Goal: Information Seeking & Learning: Check status

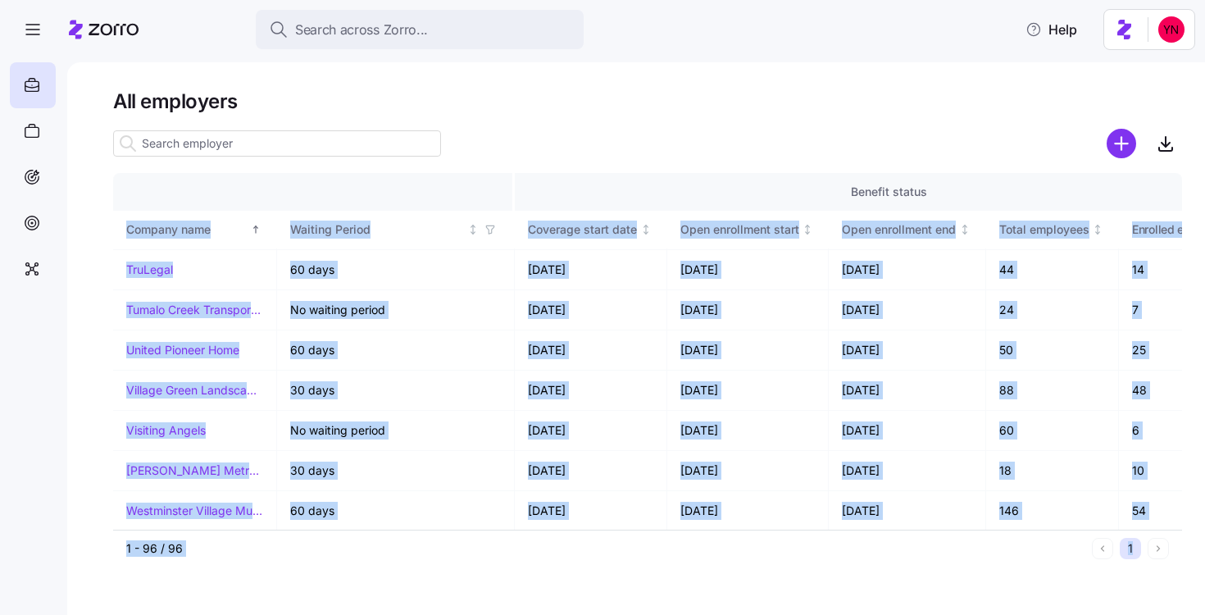
scroll to position [3573, 1761]
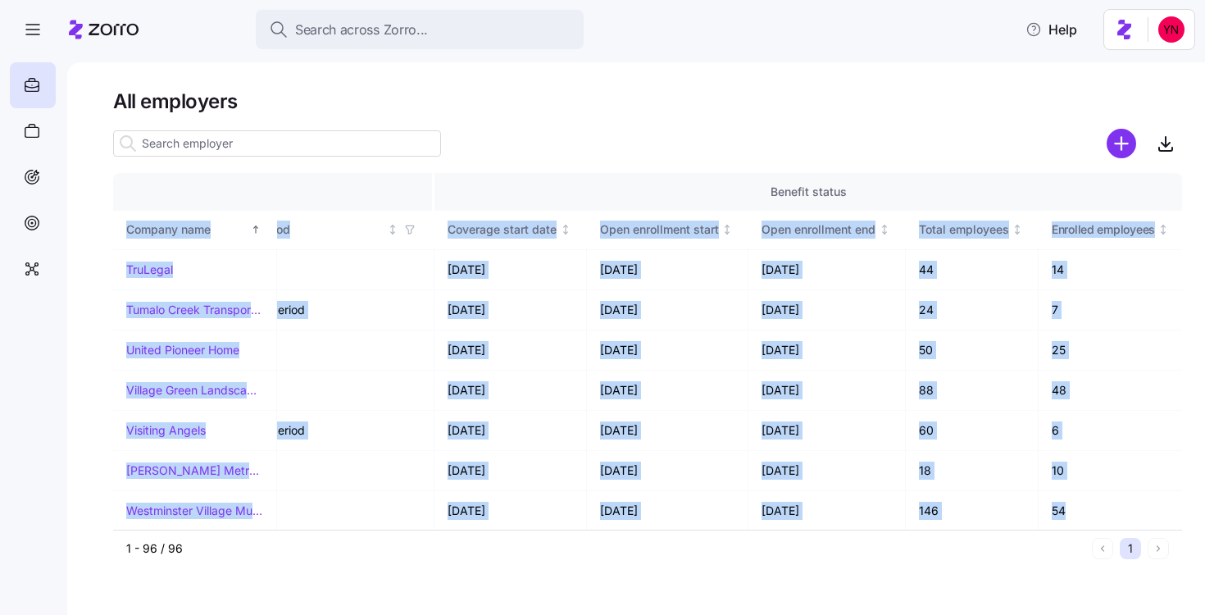
drag, startPoint x: 114, startPoint y: 228, endPoint x: 1185, endPoint y: 523, distance: 1110.5
click at [1185, 523] on div "All employers Company details Benefit status Company name Zorro partner Enrollm…" at bounding box center [636, 338] width 1138 height 553
copy div "Company name Zorro partner Enrollment team(s) Producer agency Producer agent HQ…"
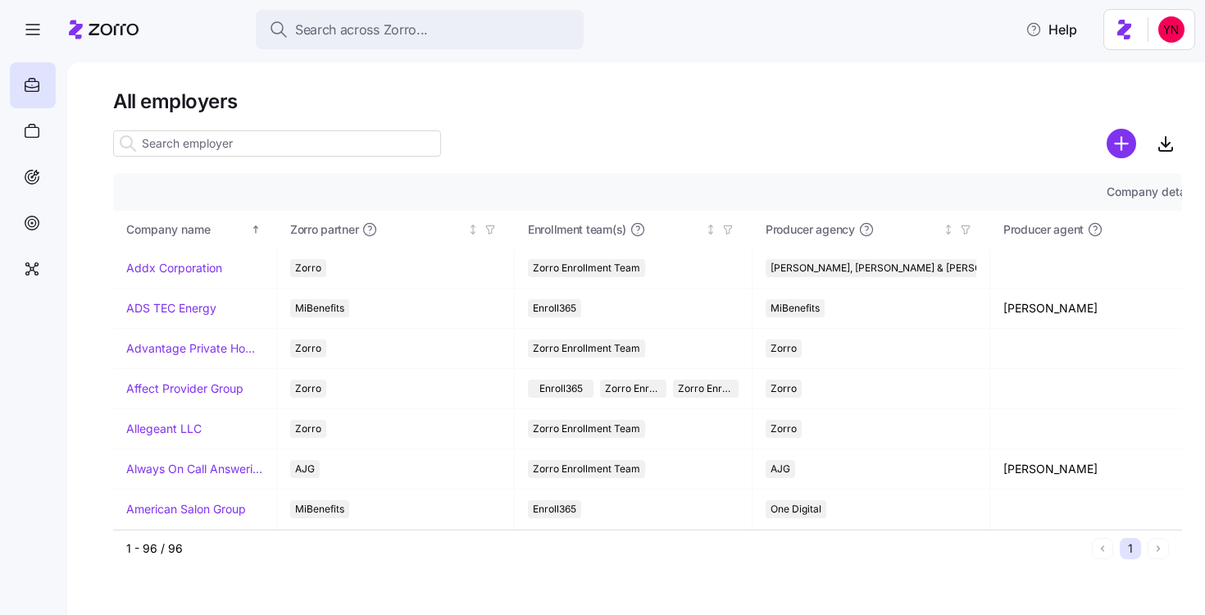
click at [395, 113] on h1 "All employers" at bounding box center [647, 101] width 1069 height 25
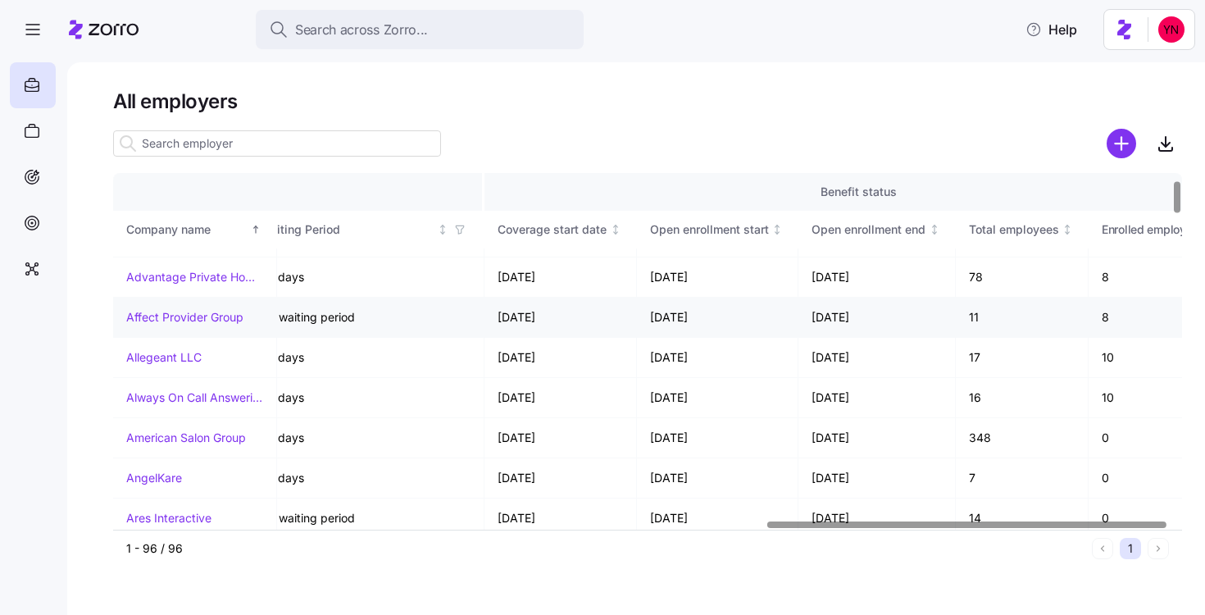
scroll to position [71, 1761]
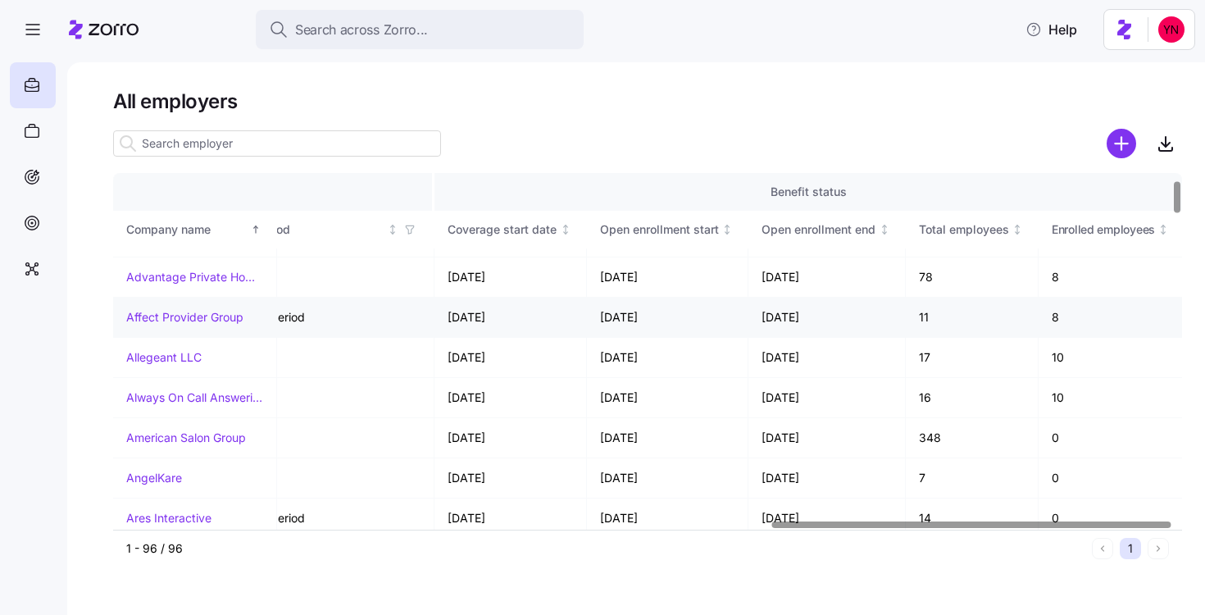
click at [153, 316] on link "Affect Provider Group" at bounding box center [184, 317] width 117 height 16
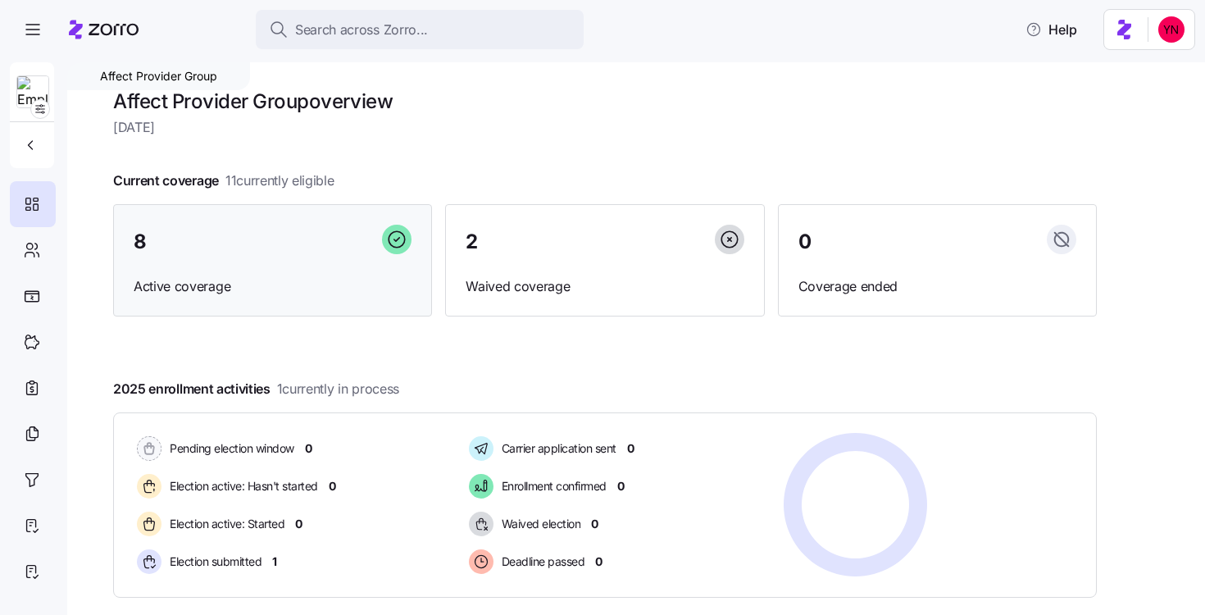
scroll to position [94, 0]
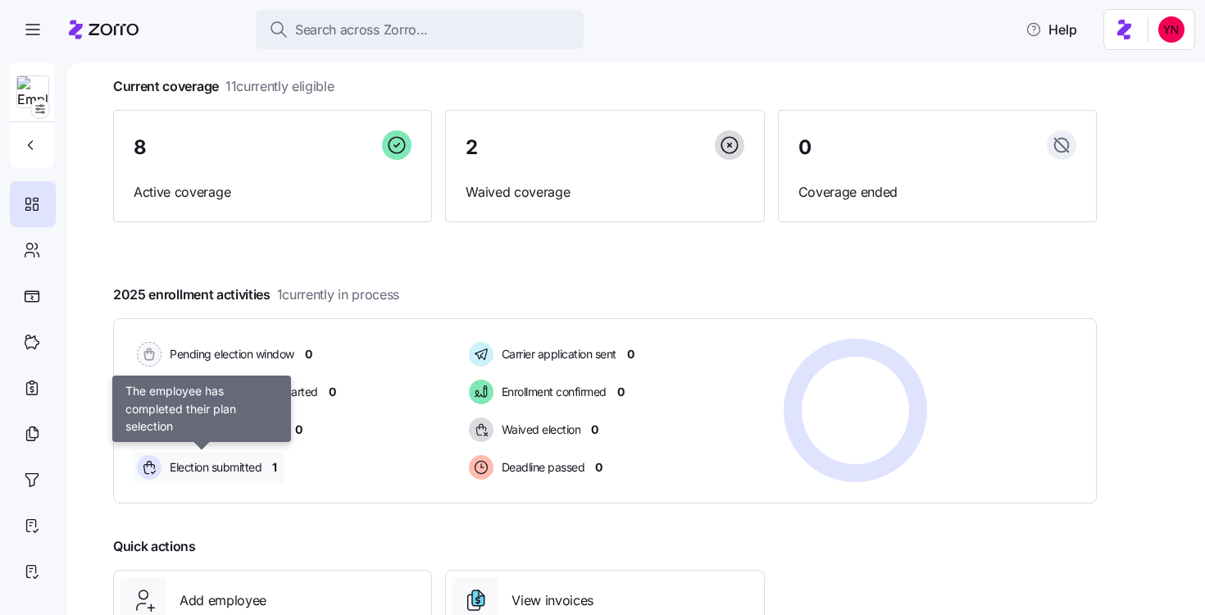
click at [243, 475] on span "Election submitted" at bounding box center [213, 467] width 97 height 20
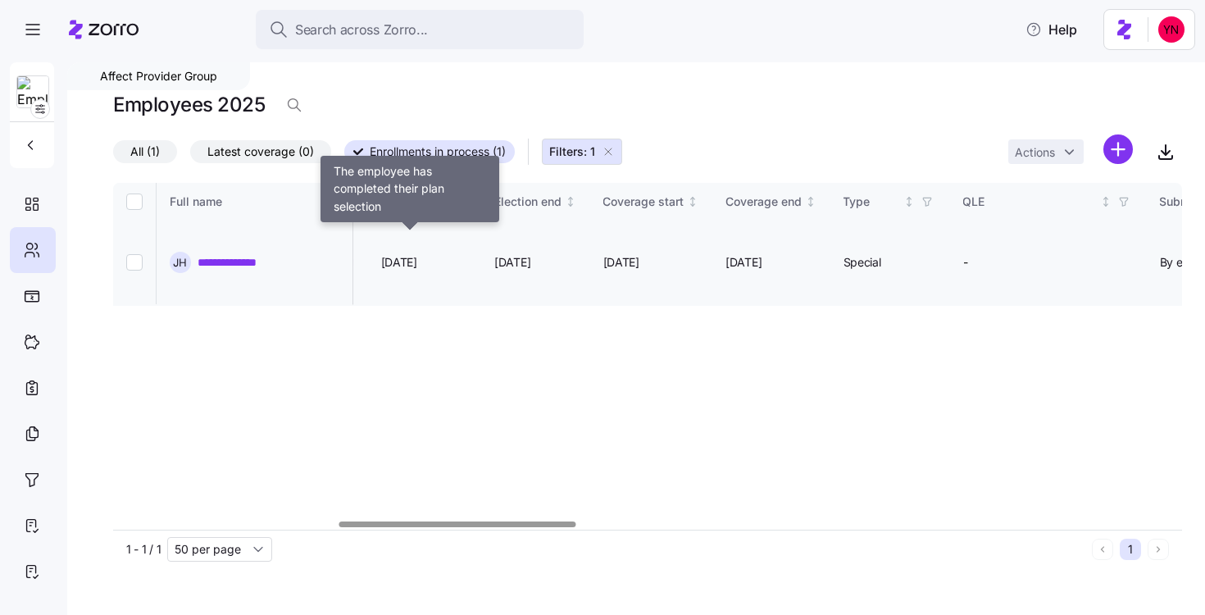
scroll to position [0, 1055]
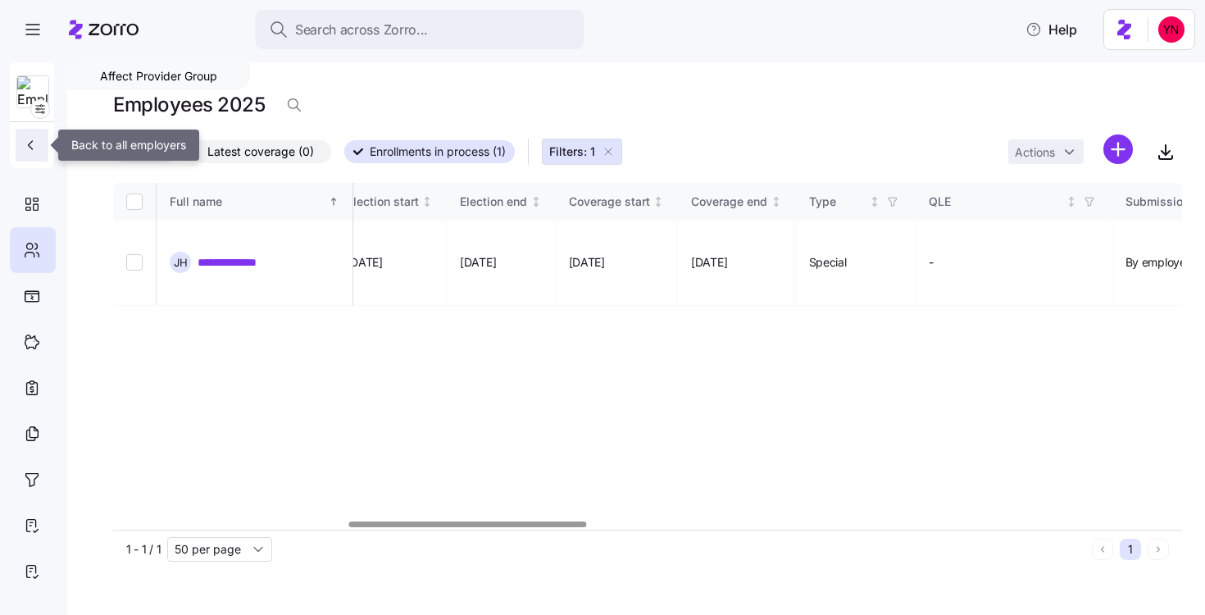
click at [34, 147] on icon "button" at bounding box center [30, 145] width 16 height 16
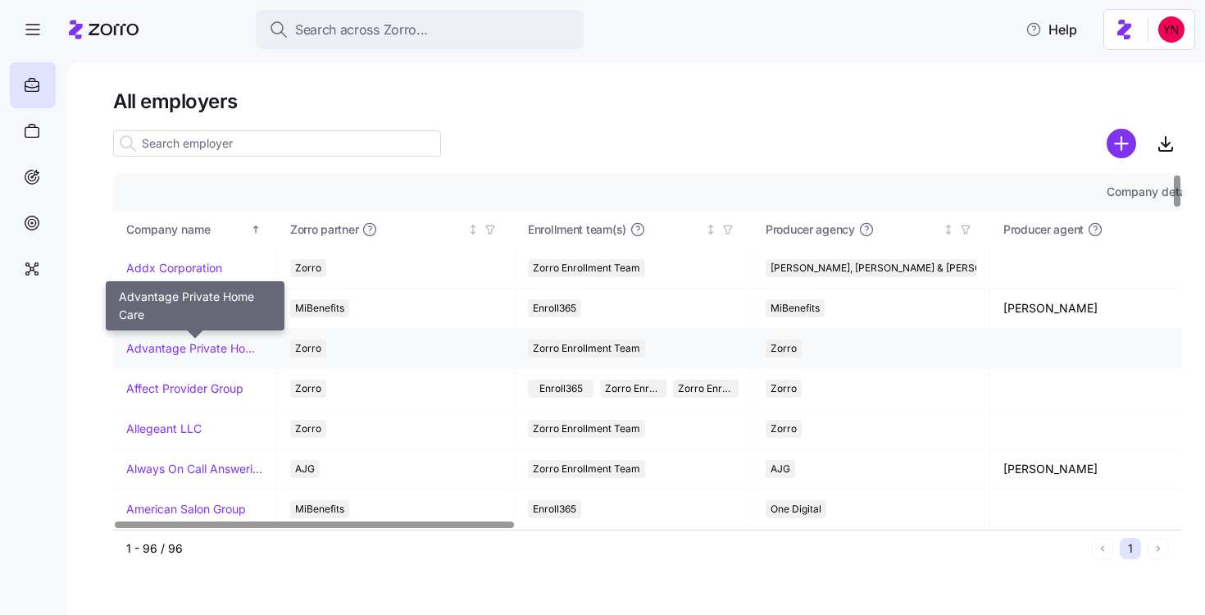
click at [162, 354] on link "Advantage Private Home Care" at bounding box center [194, 348] width 137 height 16
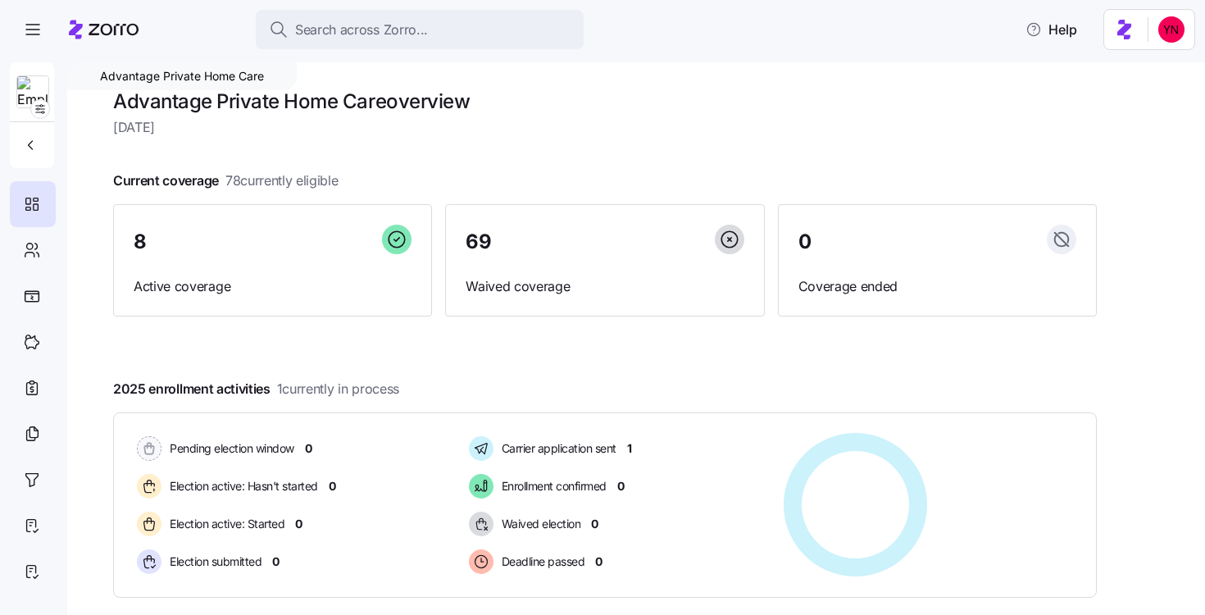
scroll to position [175, 0]
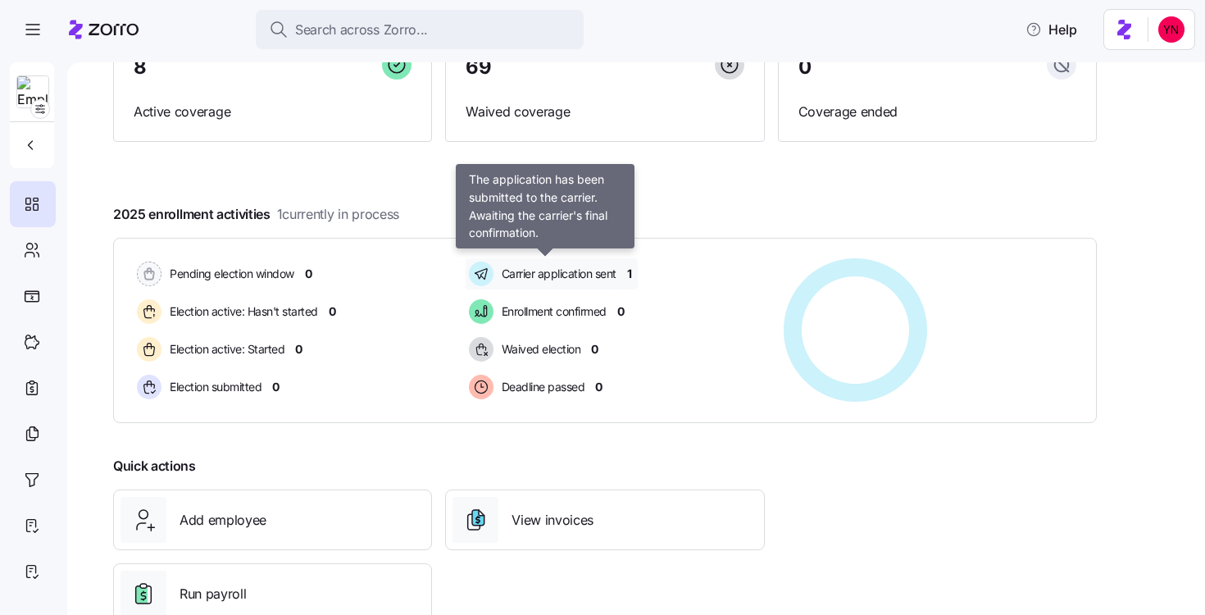
click at [575, 284] on span "Carrier application sent" at bounding box center [557, 274] width 120 height 20
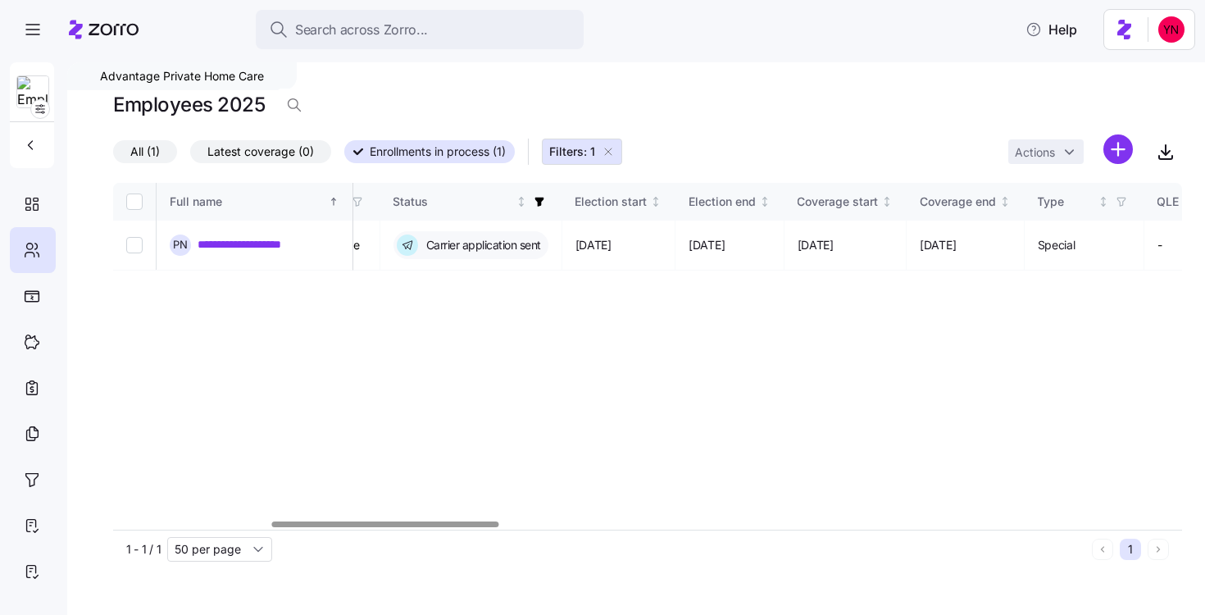
scroll to position [0, 663]
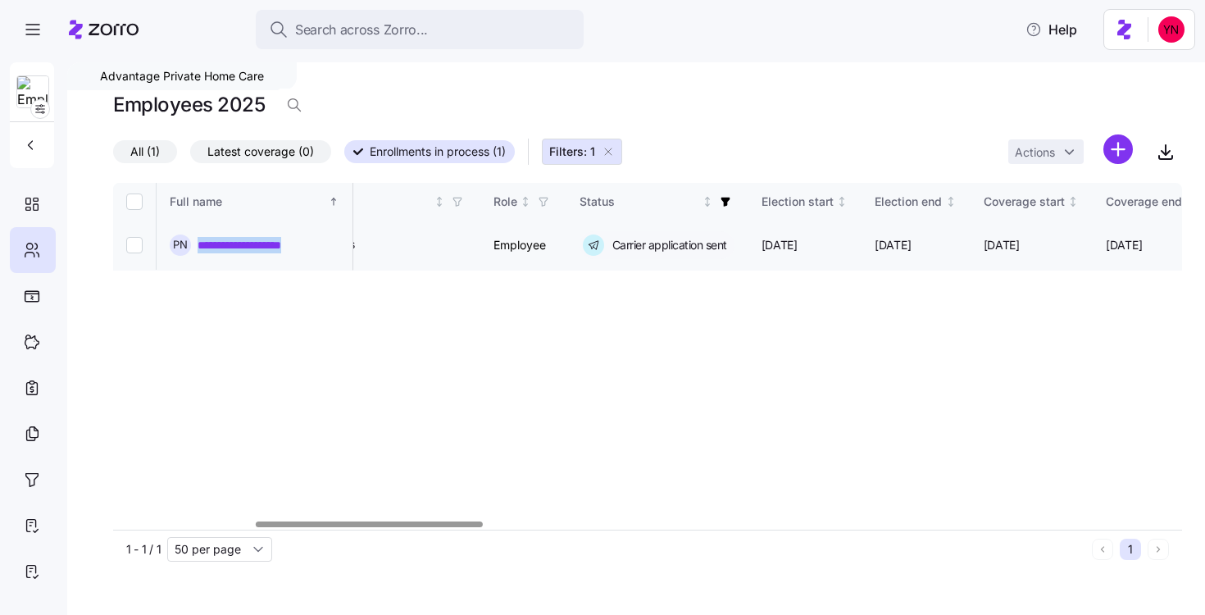
drag, startPoint x: 303, startPoint y: 243, endPoint x: 198, endPoint y: 245, distance: 105.8
click at [198, 245] on div "**********" at bounding box center [255, 244] width 170 height 21
copy link "**********"
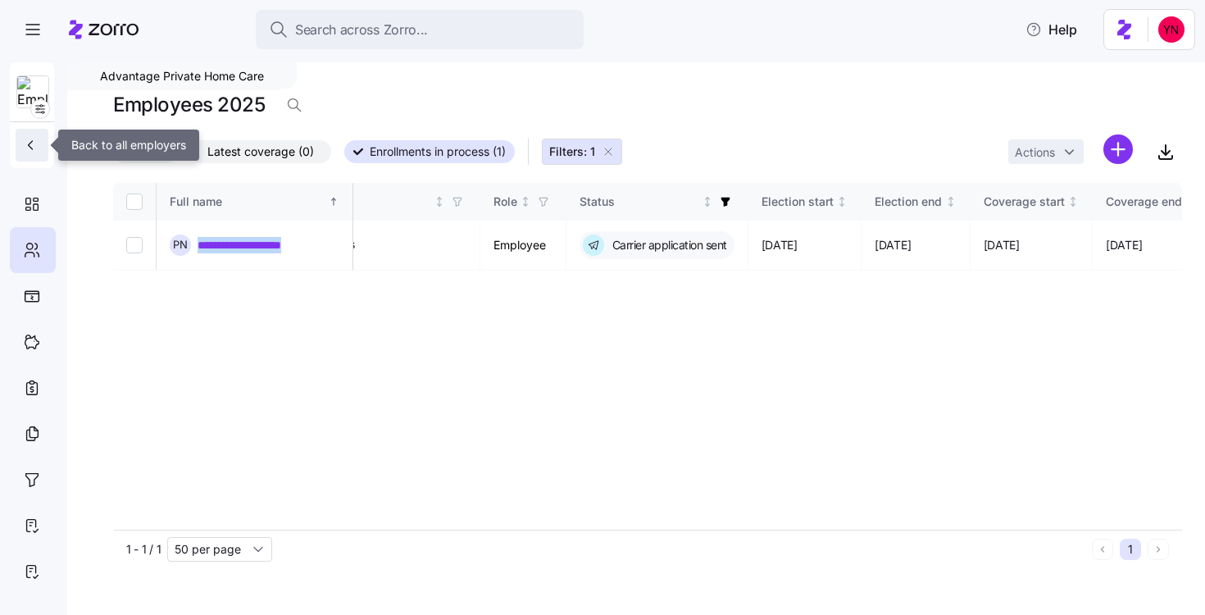
click at [25, 153] on icon "button" at bounding box center [30, 145] width 16 height 16
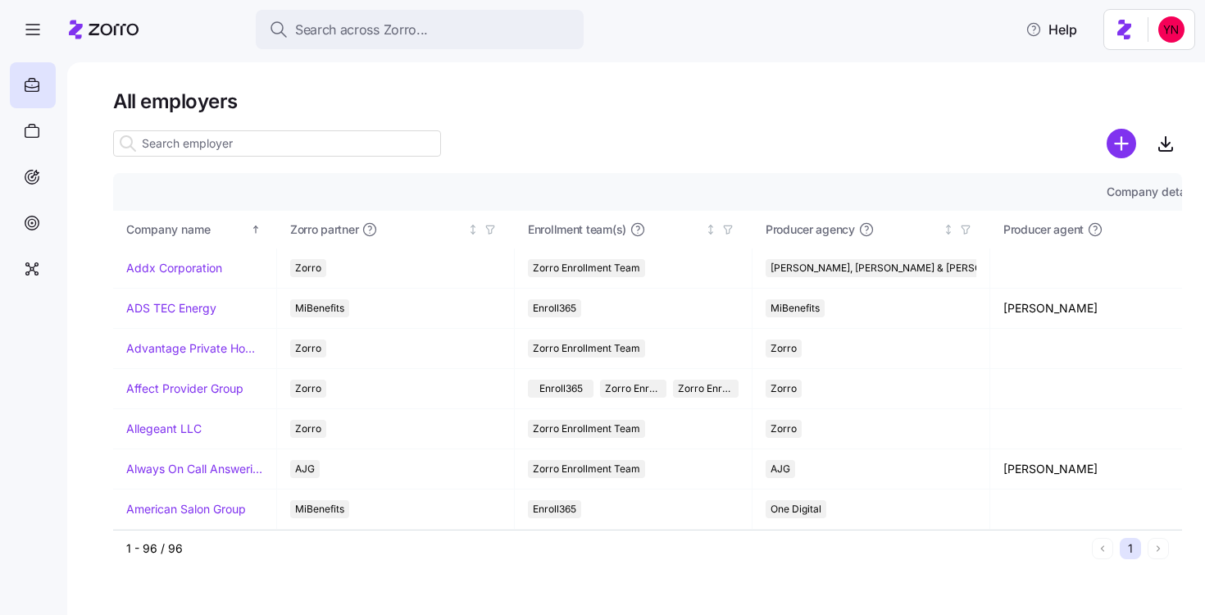
click at [196, 137] on input at bounding box center [277, 143] width 328 height 26
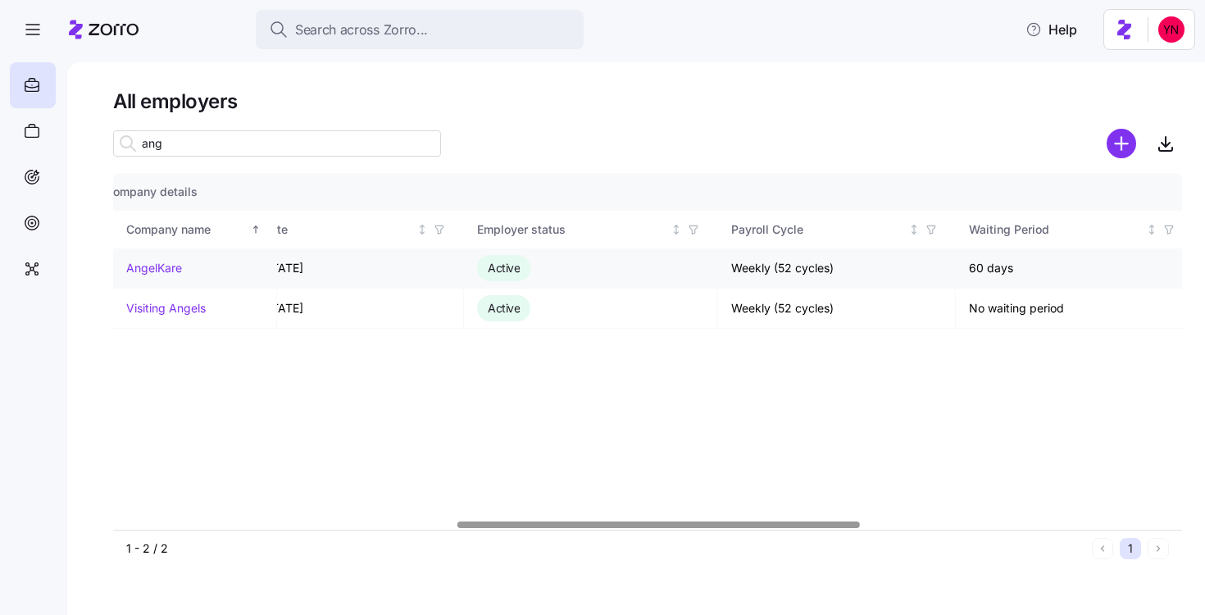
scroll to position [0, 909]
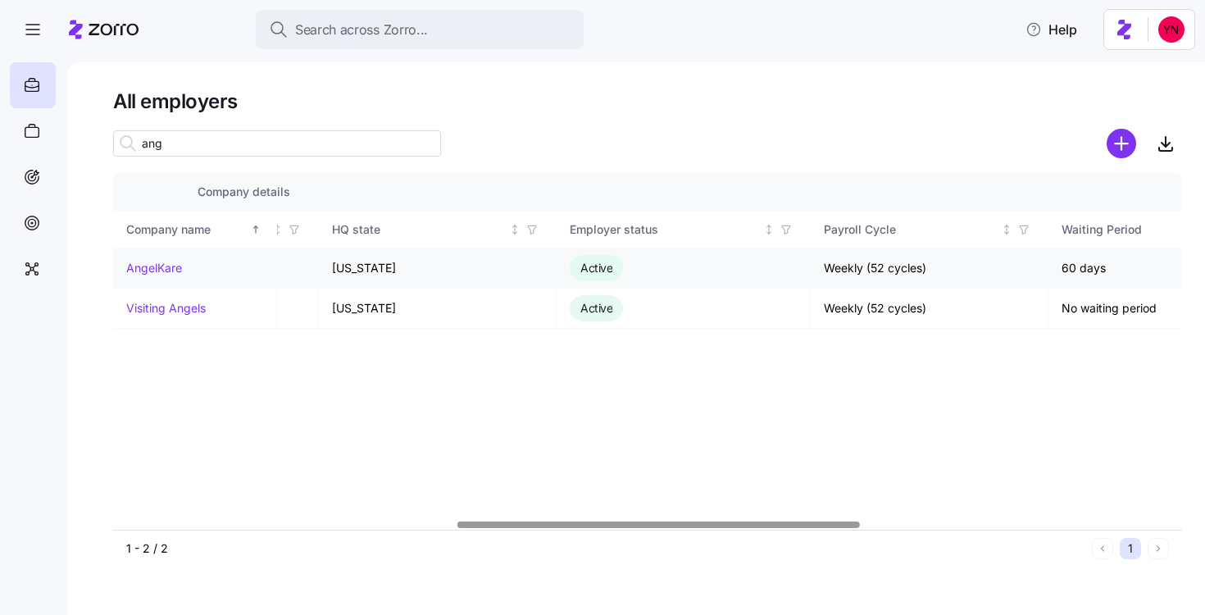
type input "ang"
click at [152, 271] on link "AngelKare" at bounding box center [154, 268] width 56 height 16
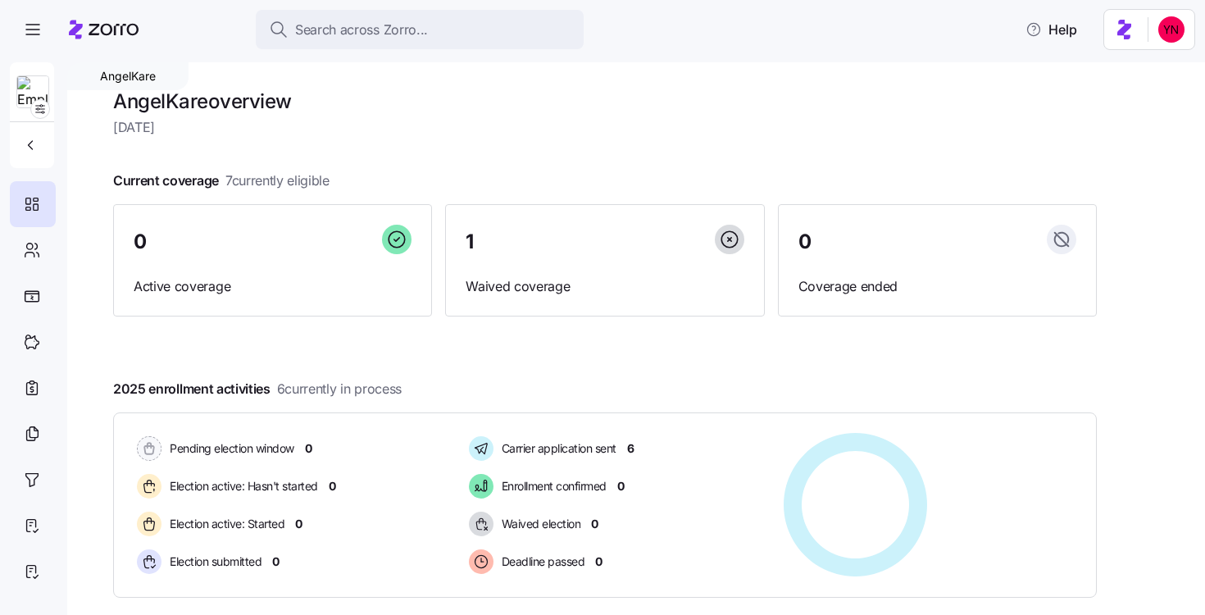
scroll to position [84, 0]
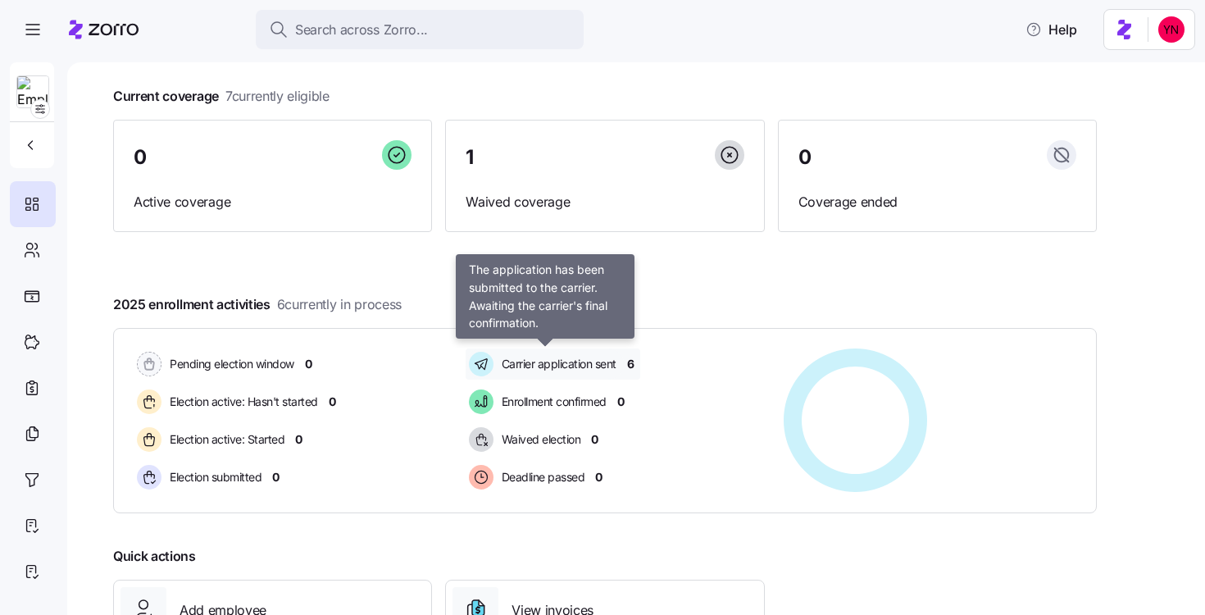
click at [533, 361] on span "Carrier application sent" at bounding box center [557, 364] width 120 height 16
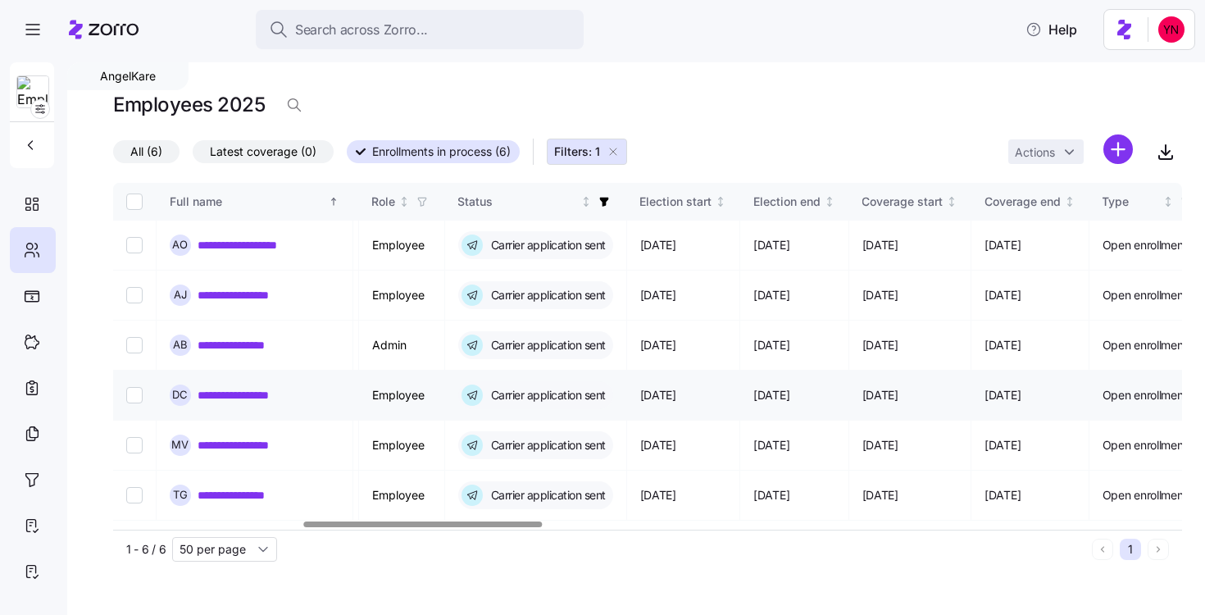
scroll to position [0, 847]
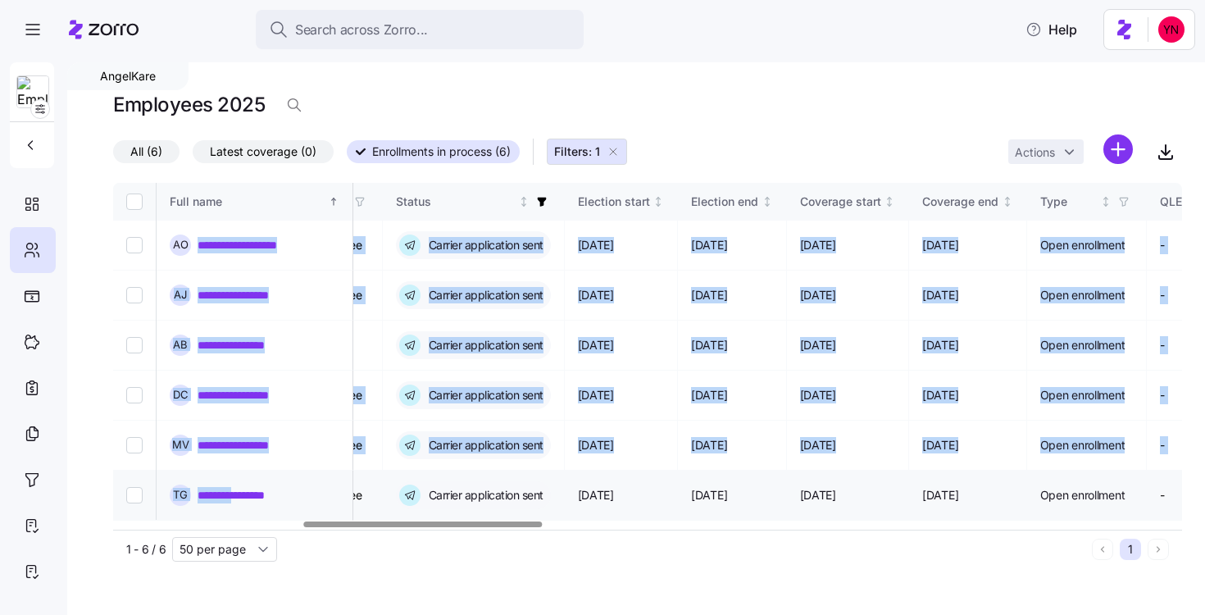
drag, startPoint x: 244, startPoint y: 234, endPoint x: 242, endPoint y: 501, distance: 267.3
drag, startPoint x: 281, startPoint y: 493, endPoint x: 199, endPoint y: 225, distance: 279.5
copy tbody "**********"
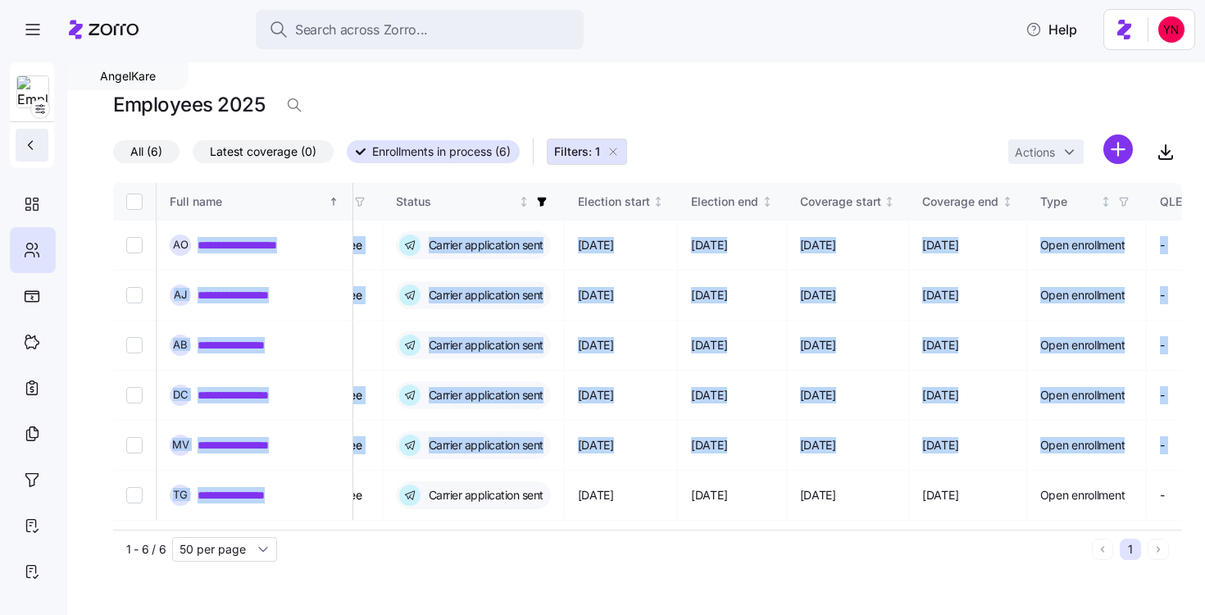
click at [34, 146] on icon "button" at bounding box center [30, 145] width 16 height 16
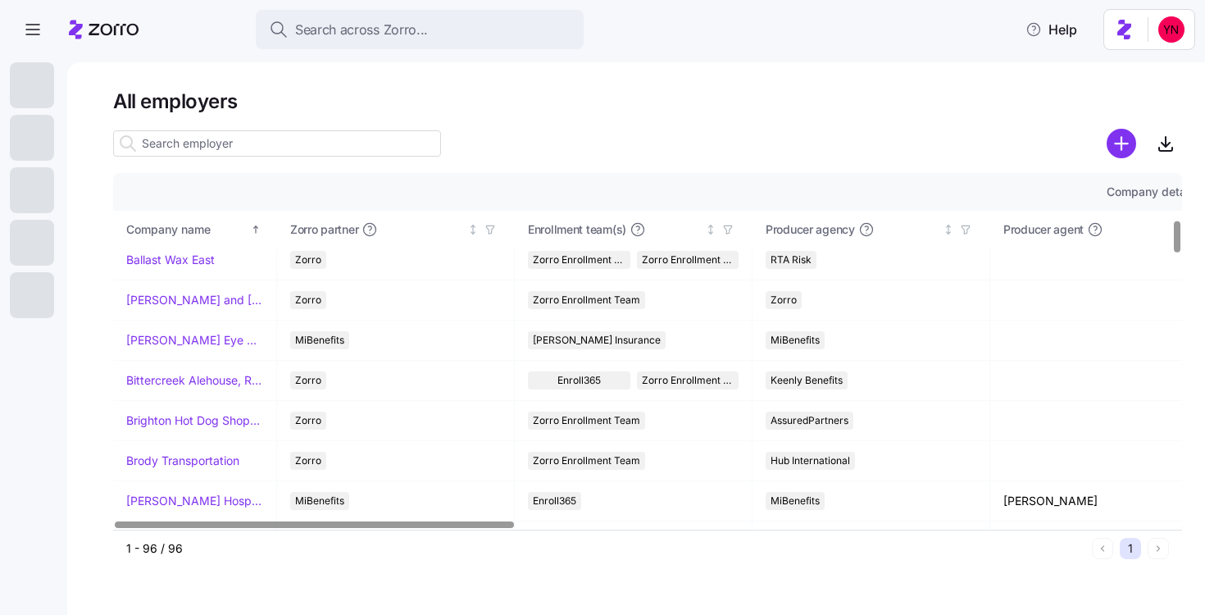
scroll to position [540, 0]
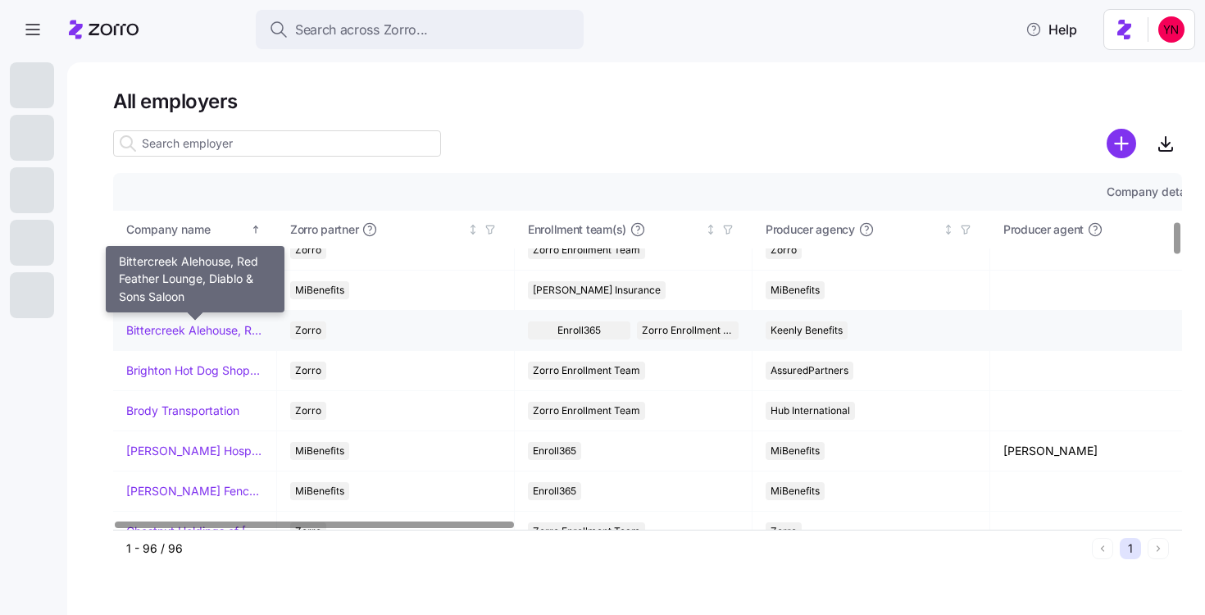
click at [178, 332] on link "Bittercreek Alehouse, Red Feather Lounge, Diablo & Sons Saloon" at bounding box center [194, 330] width 137 height 16
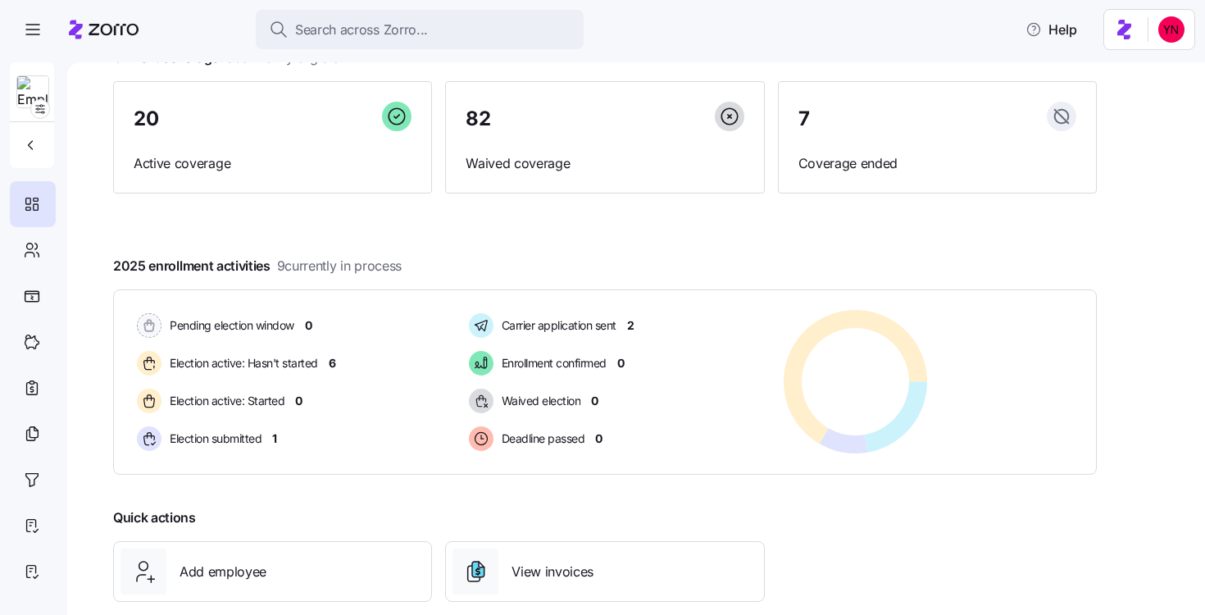
scroll to position [146, 0]
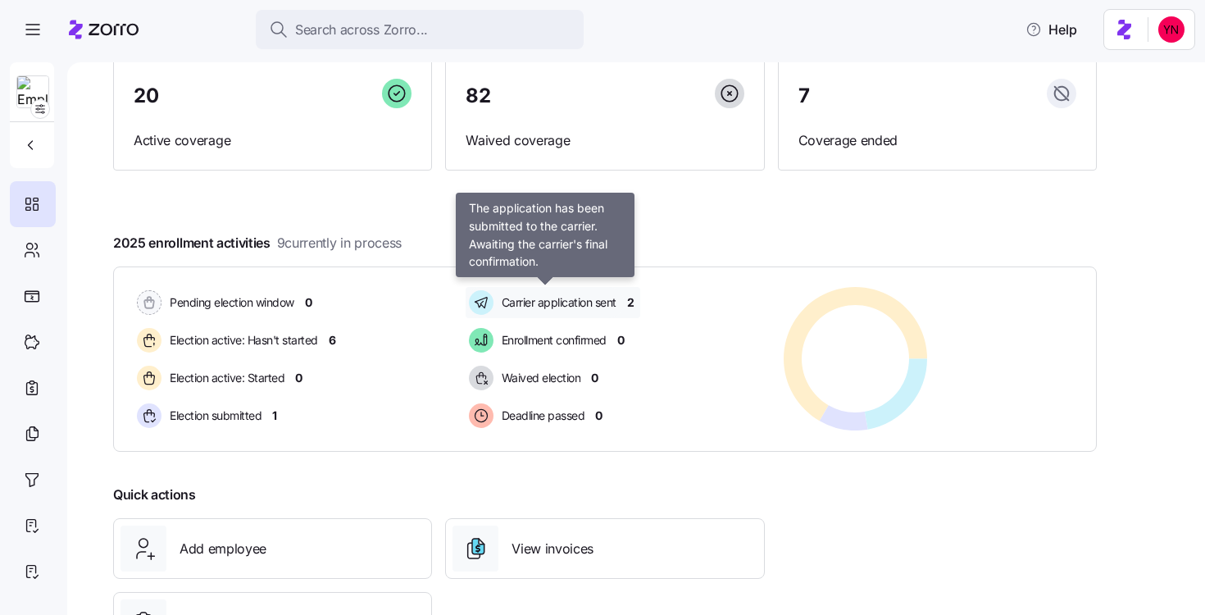
click at [536, 304] on span "Carrier application sent" at bounding box center [557, 302] width 120 height 16
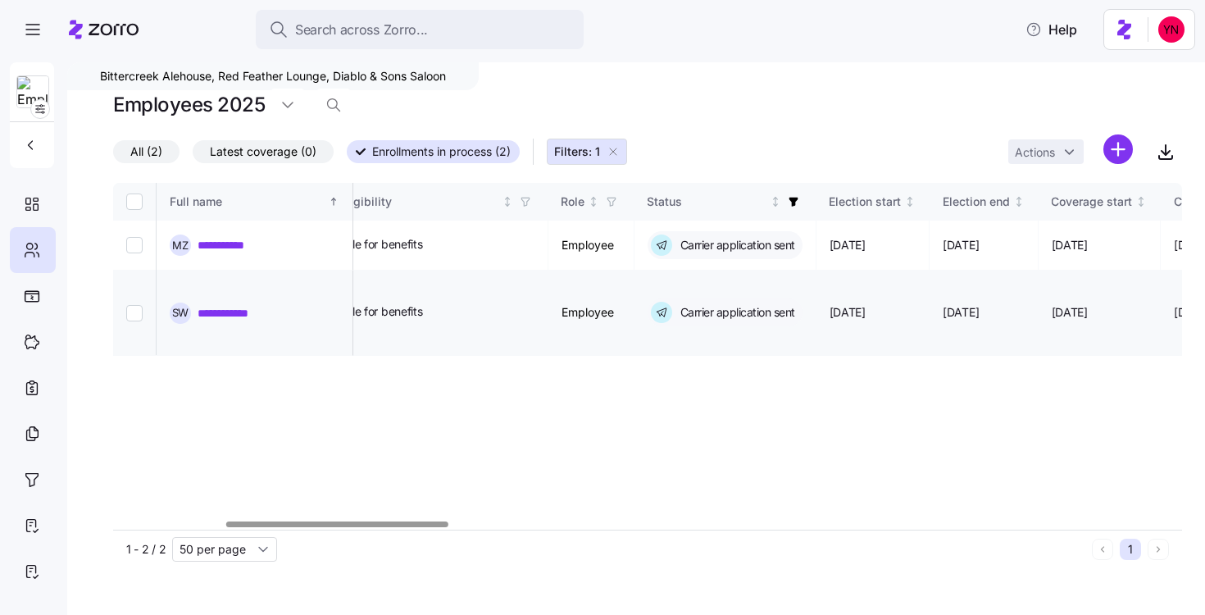
scroll to position [0, 365]
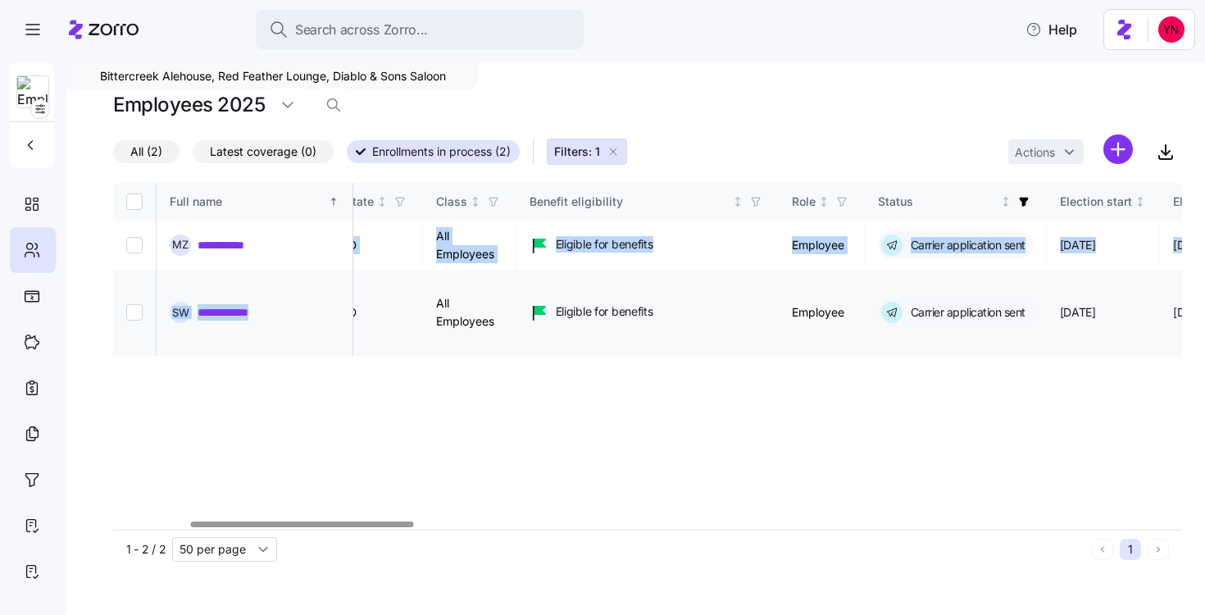
drag, startPoint x: 275, startPoint y: 248, endPoint x: 275, endPoint y: 288, distance: 40.2
drag, startPoint x: 274, startPoint y: 293, endPoint x: 198, endPoint y: 239, distance: 93.5
copy tbody "**********"
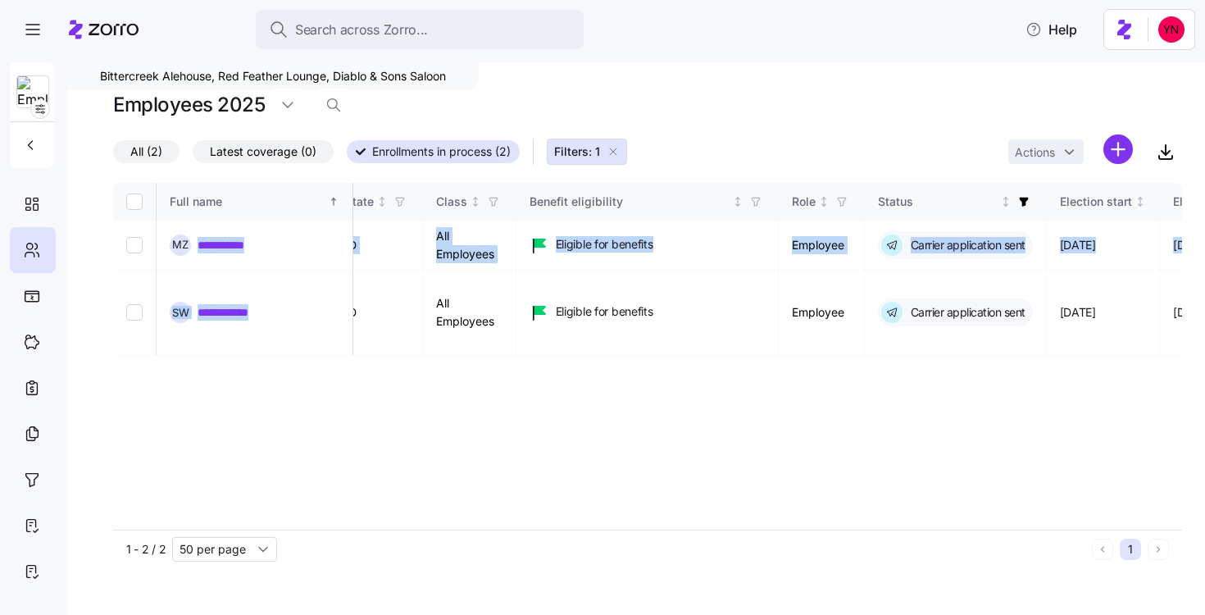
click at [143, 152] on span "All (2)" at bounding box center [146, 151] width 32 height 21
click at [113, 156] on input "All (2)" at bounding box center [113, 156] width 0 height 0
click at [620, 149] on icon "button" at bounding box center [613, 151] width 13 height 13
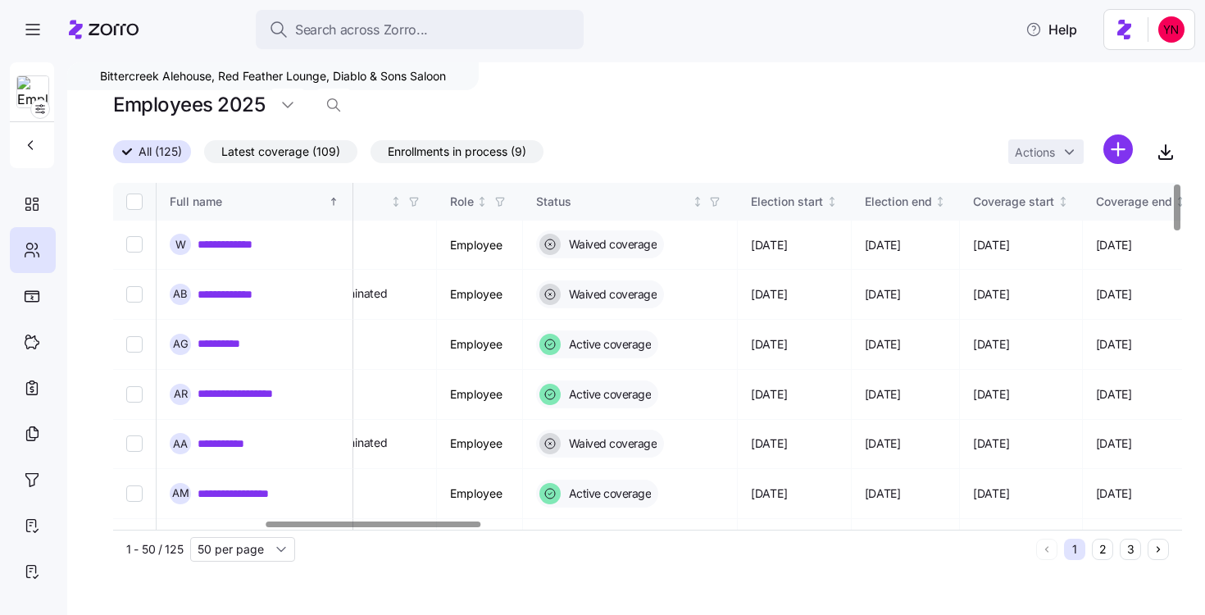
scroll to position [0, 766]
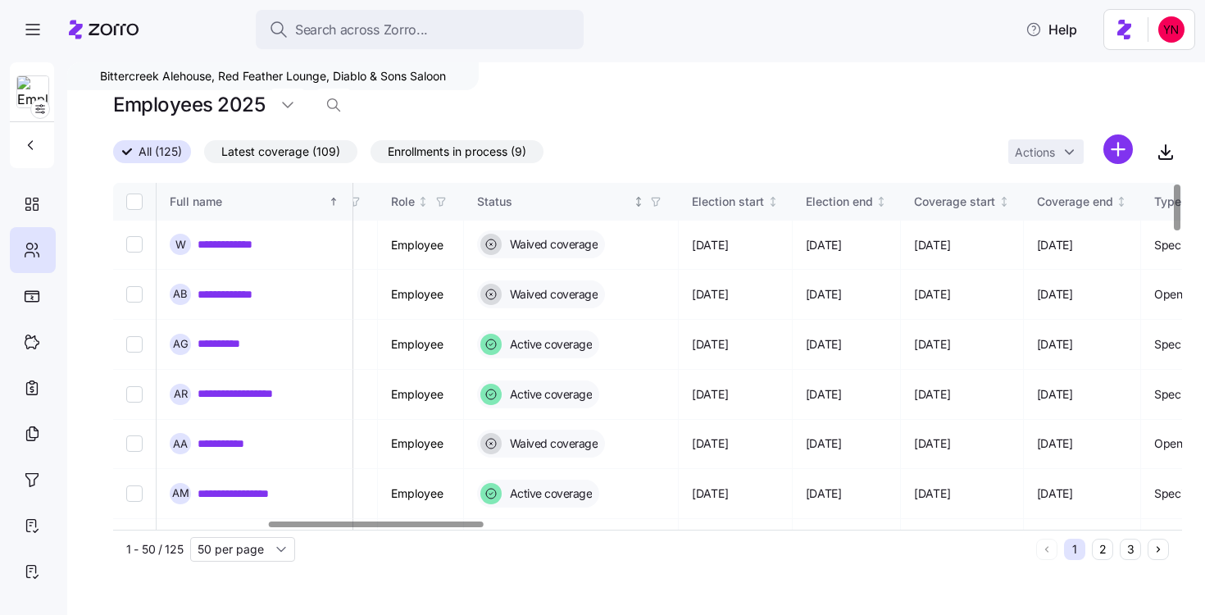
click at [662, 201] on icon "button" at bounding box center [655, 201] width 11 height 11
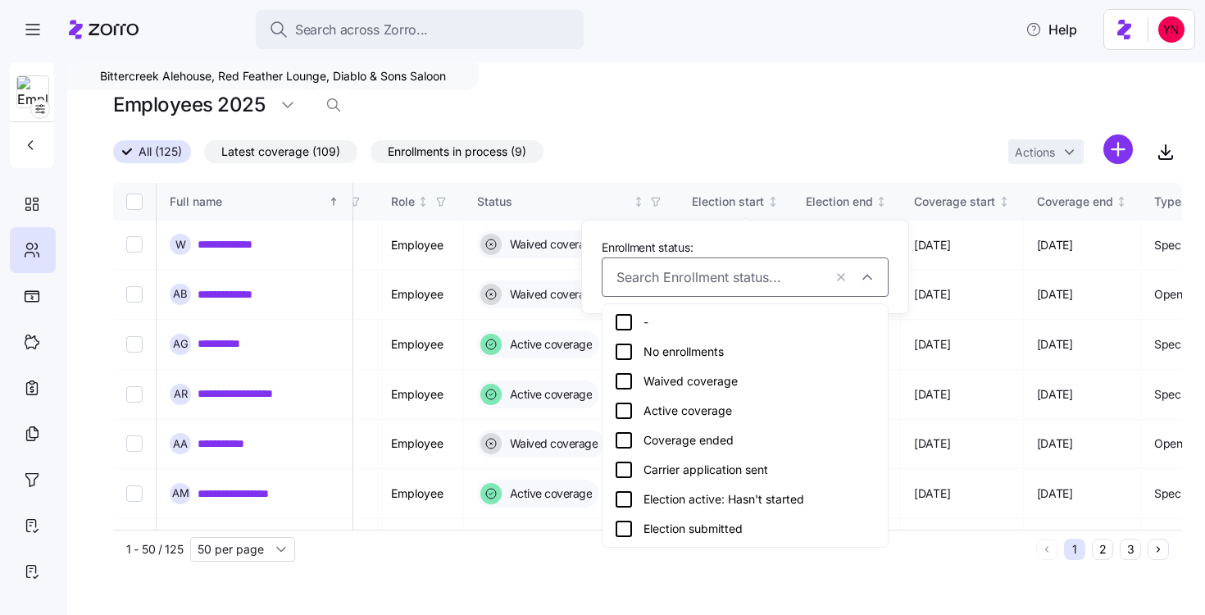
click at [707, 524] on div "Election submitted" at bounding box center [745, 529] width 262 height 20
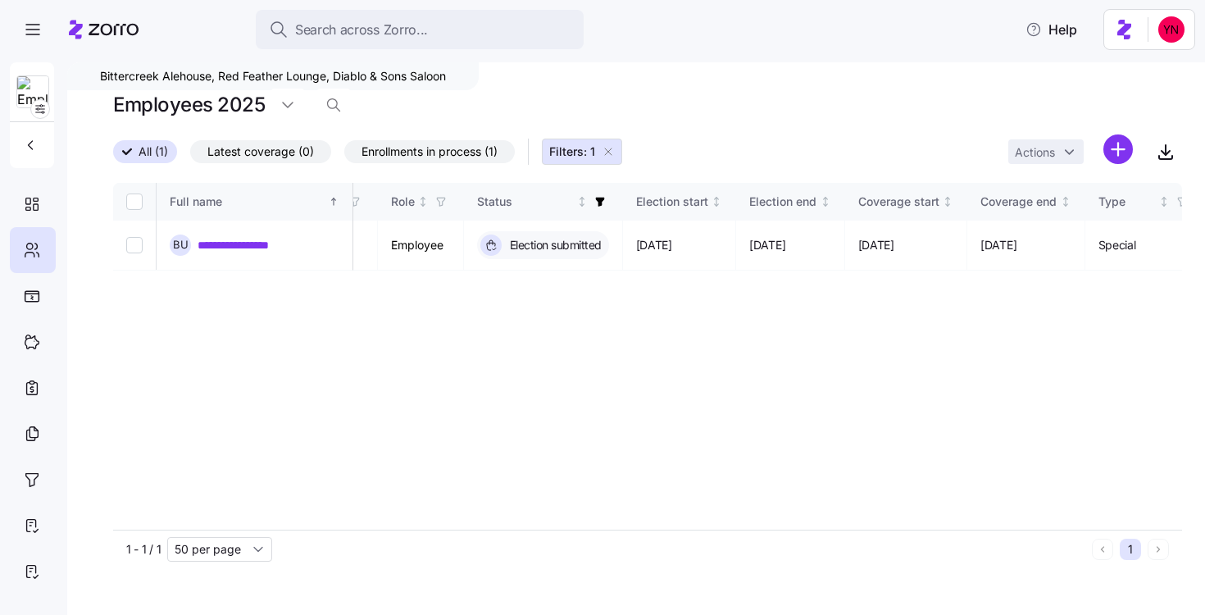
click at [29, 125] on div at bounding box center [32, 115] width 44 height 106
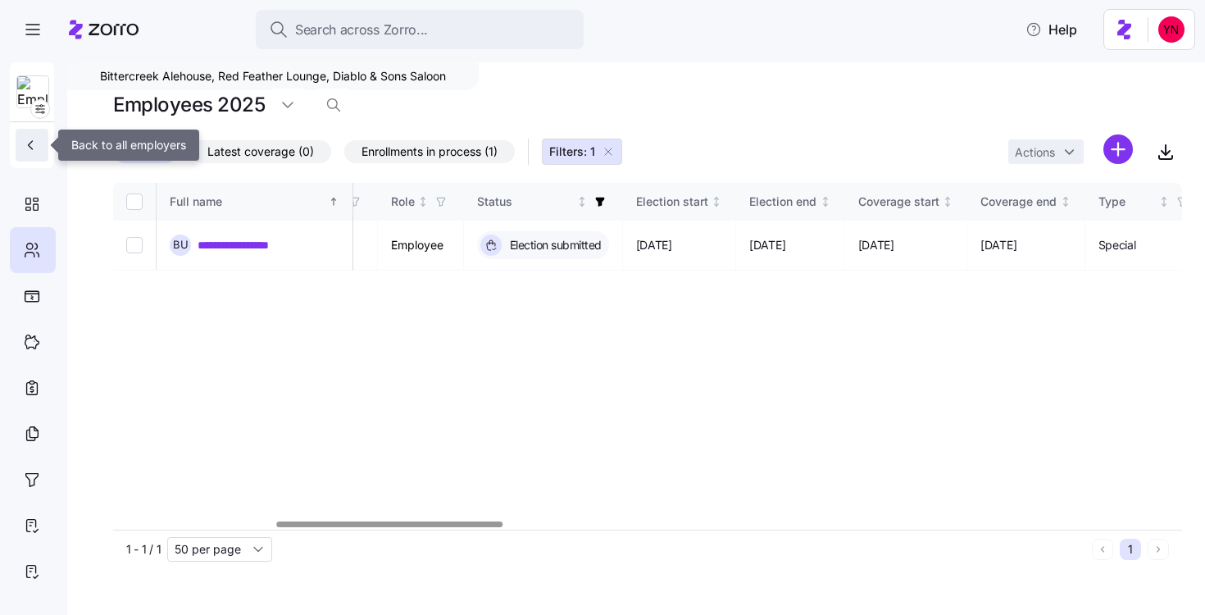
click at [23, 146] on icon "button" at bounding box center [30, 145] width 16 height 16
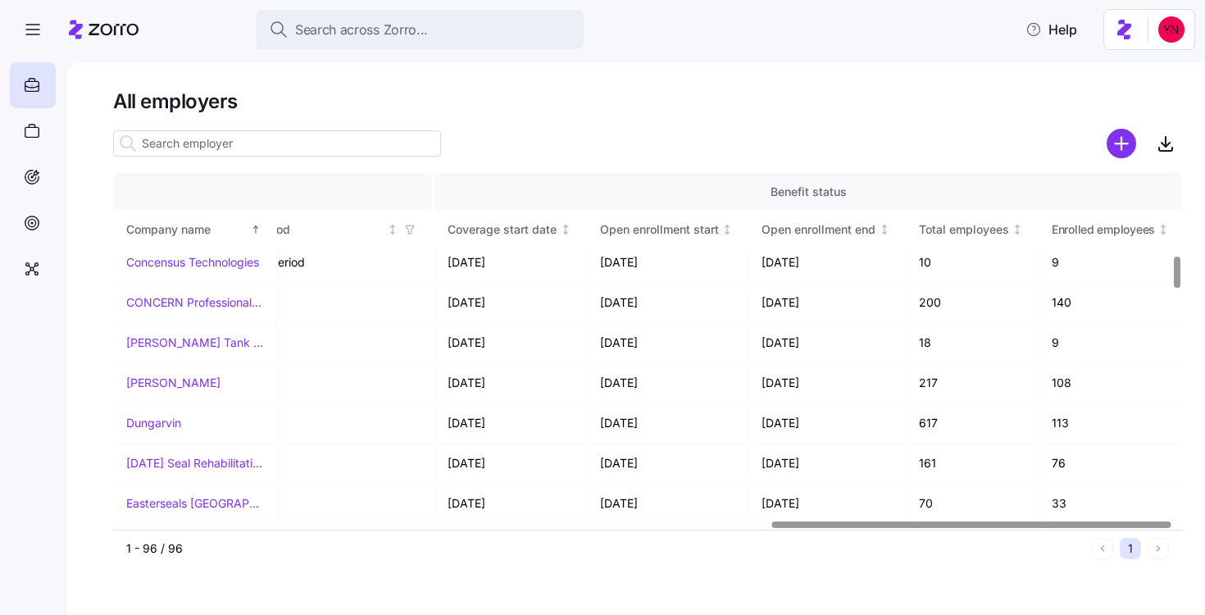
scroll to position [908, 1761]
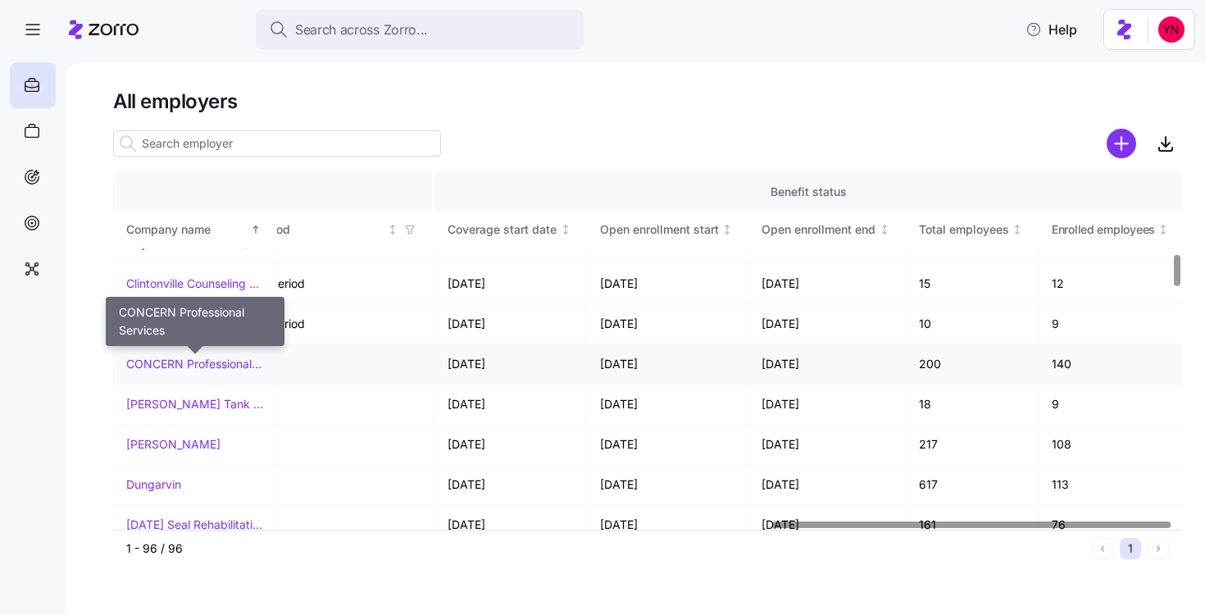
click at [206, 371] on link "CONCERN Professional Services" at bounding box center [194, 364] width 137 height 16
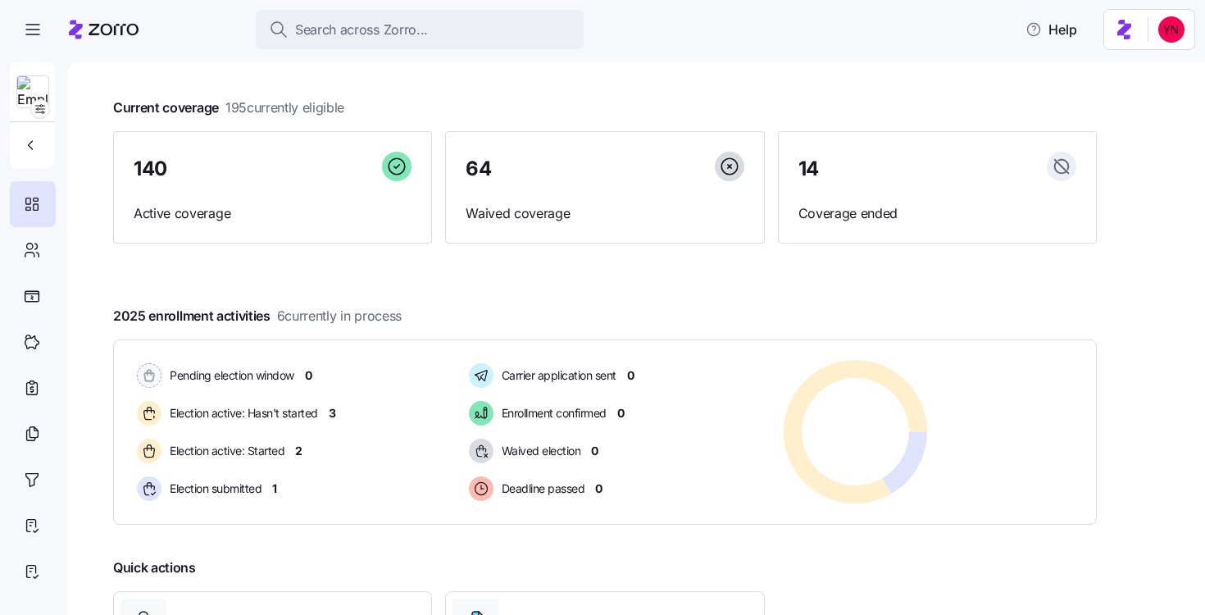
scroll to position [78, 0]
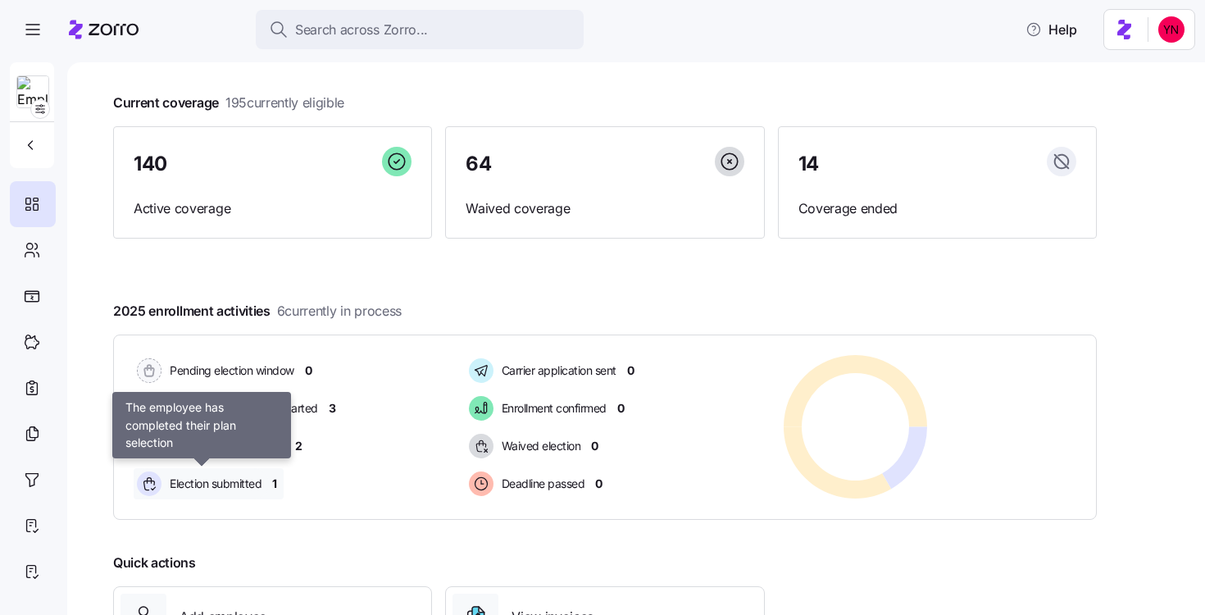
click at [210, 486] on span "Election submitted" at bounding box center [213, 483] width 97 height 16
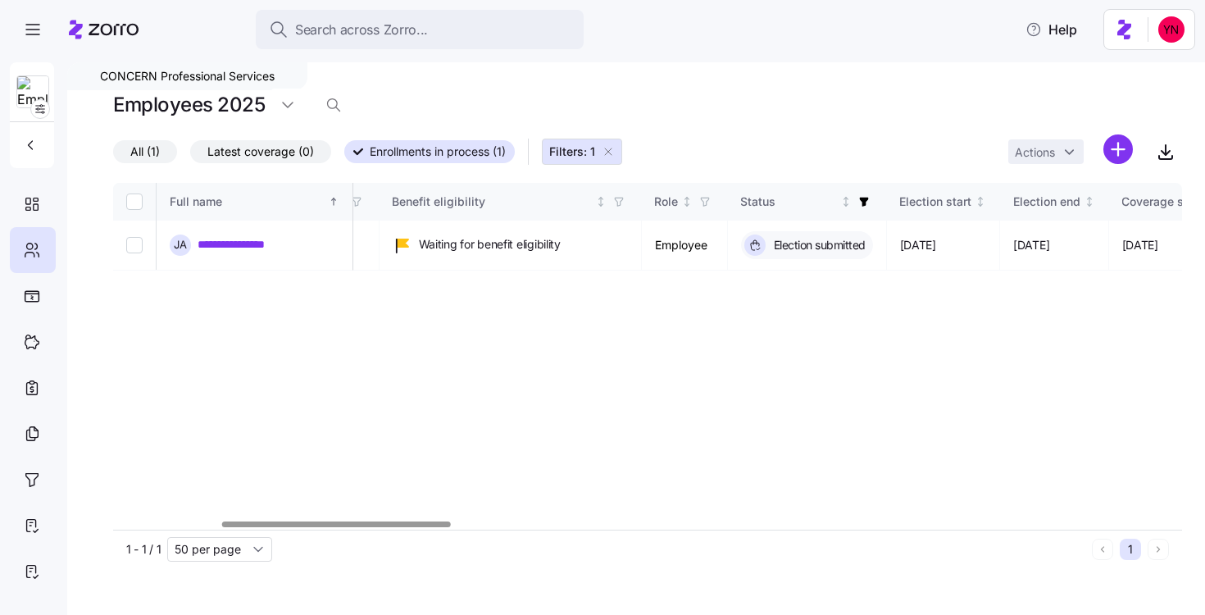
scroll to position [0, 704]
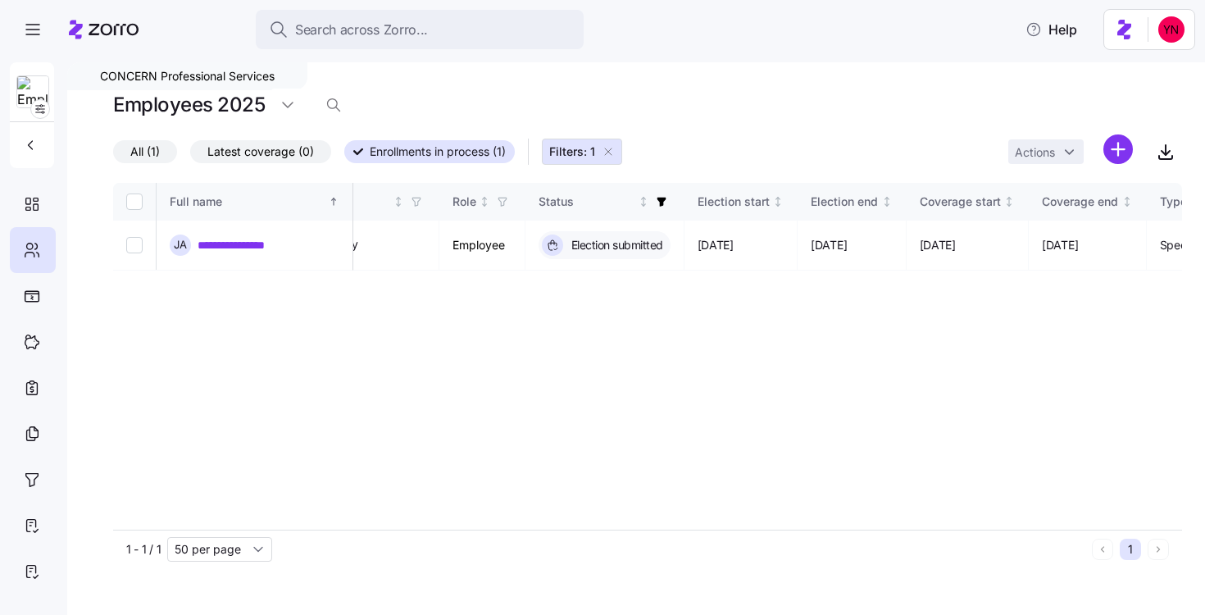
click at [434, 157] on span "Enrollments in process (1)" at bounding box center [438, 151] width 136 height 21
click at [344, 157] on input "Enrollments in process (1)" at bounding box center [344, 157] width 0 height 0
click at [583, 142] on button "Filters: 1" at bounding box center [582, 152] width 80 height 26
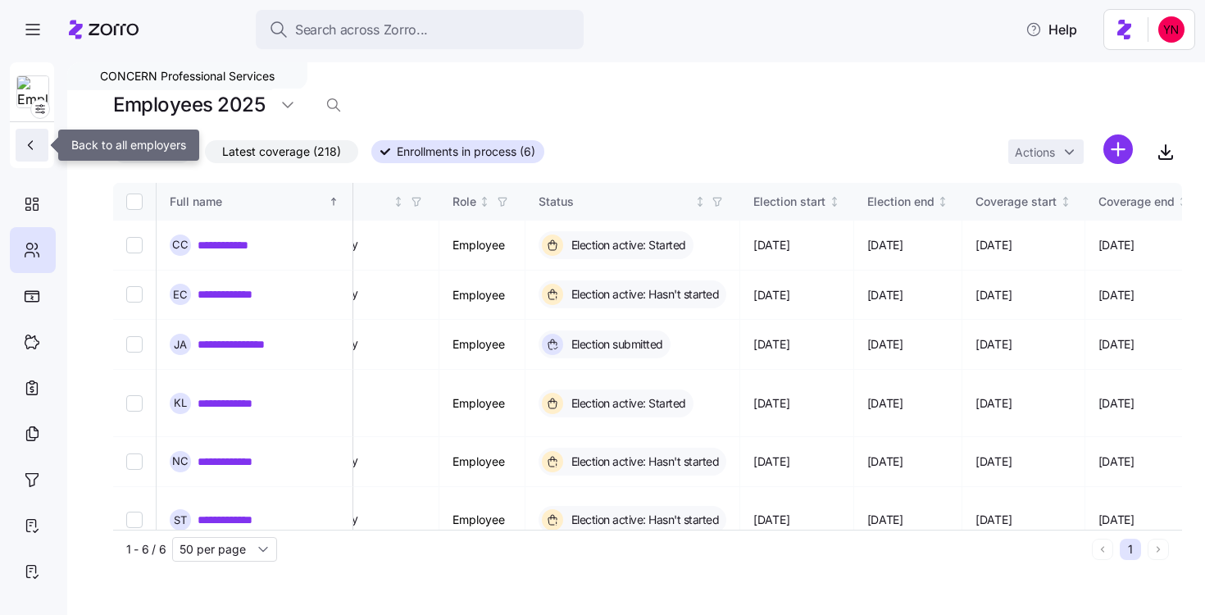
click at [36, 141] on icon "button" at bounding box center [30, 145] width 16 height 16
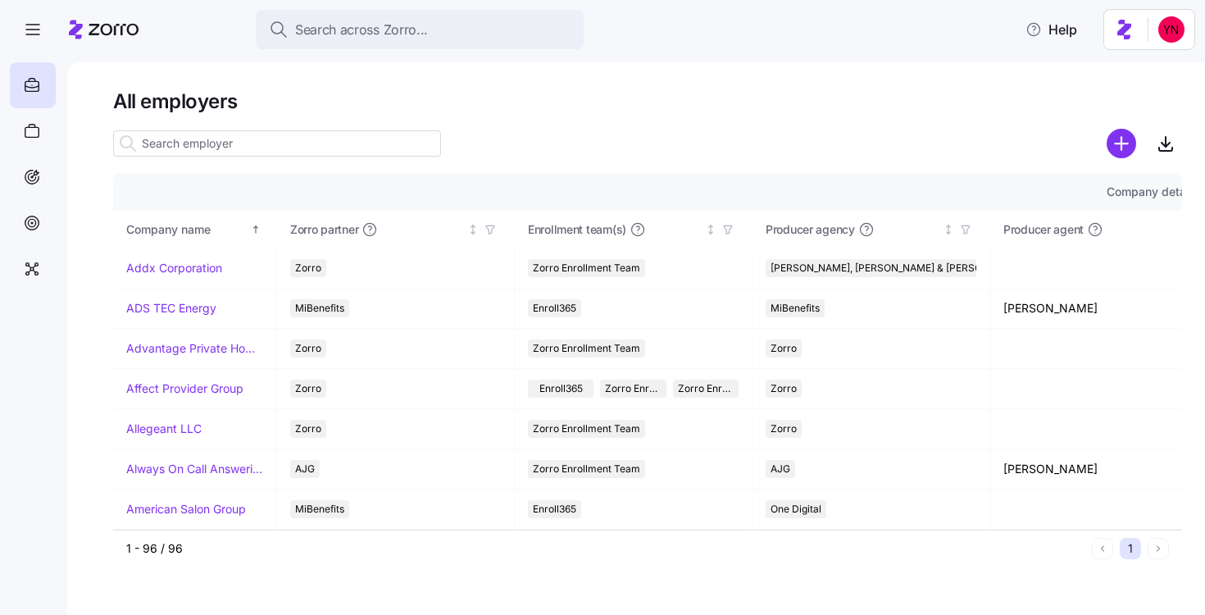
click at [281, 143] on input at bounding box center [277, 143] width 328 height 26
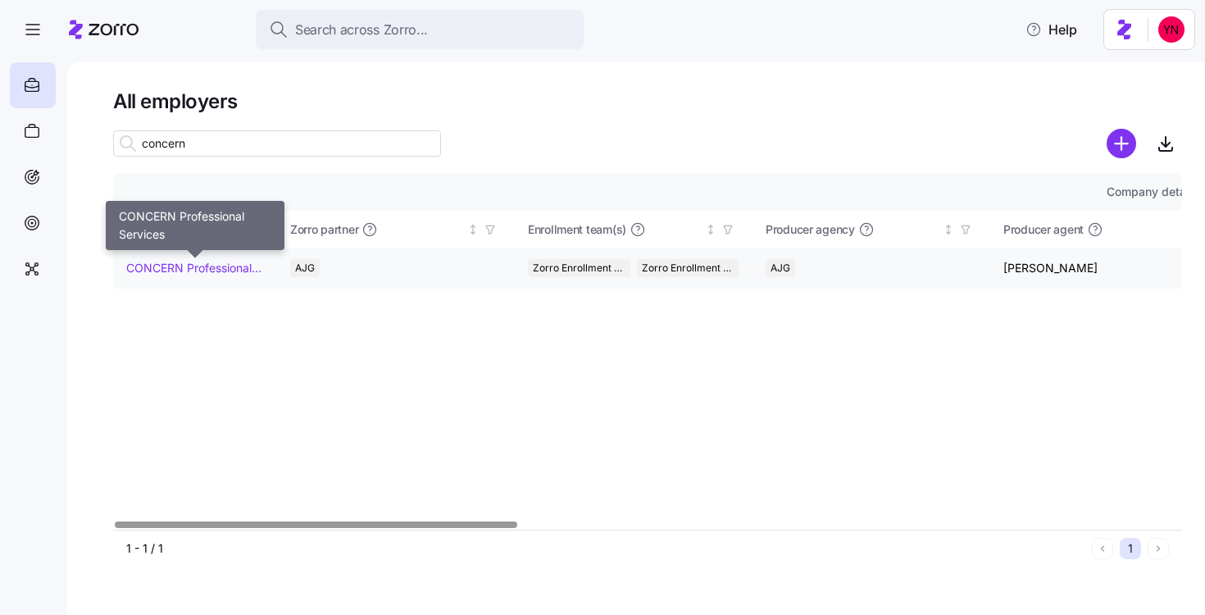
type input "concern"
click at [167, 272] on link "CONCERN Professional Services" at bounding box center [194, 268] width 137 height 16
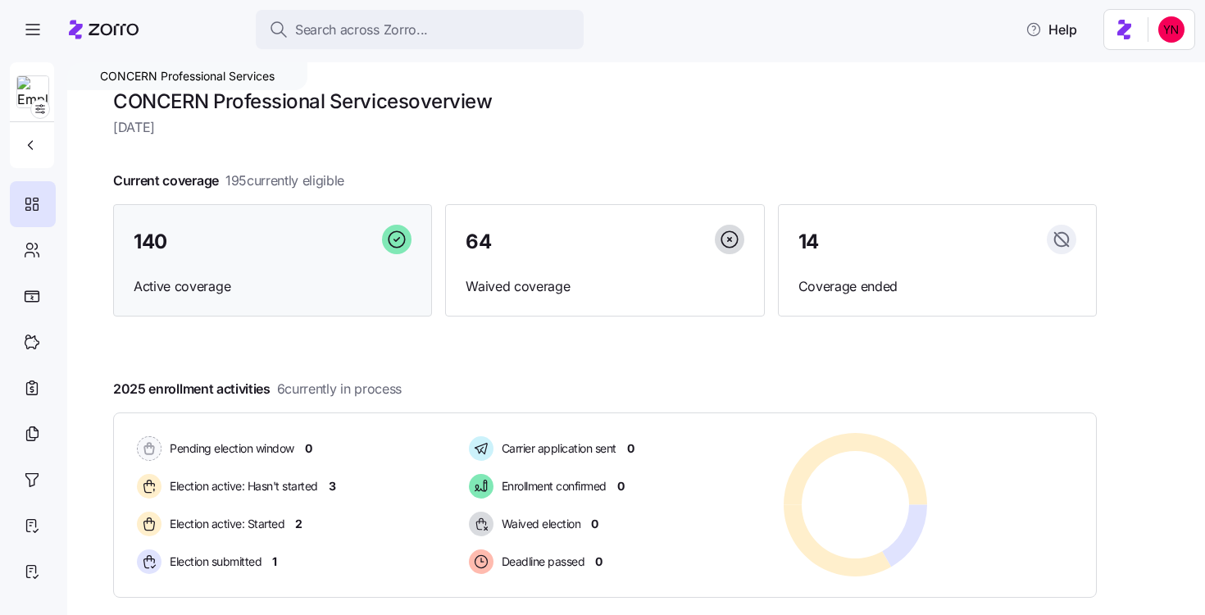
click at [262, 243] on div "140" at bounding box center [273, 242] width 278 height 35
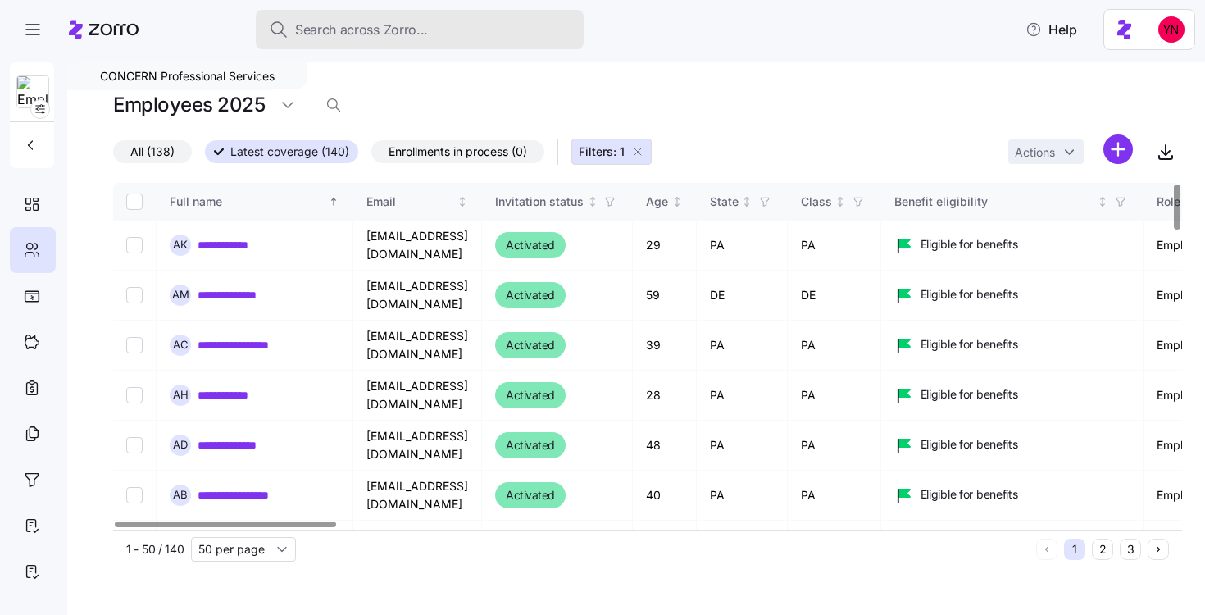
click at [316, 33] on span "Search across Zorro..." at bounding box center [361, 30] width 133 height 20
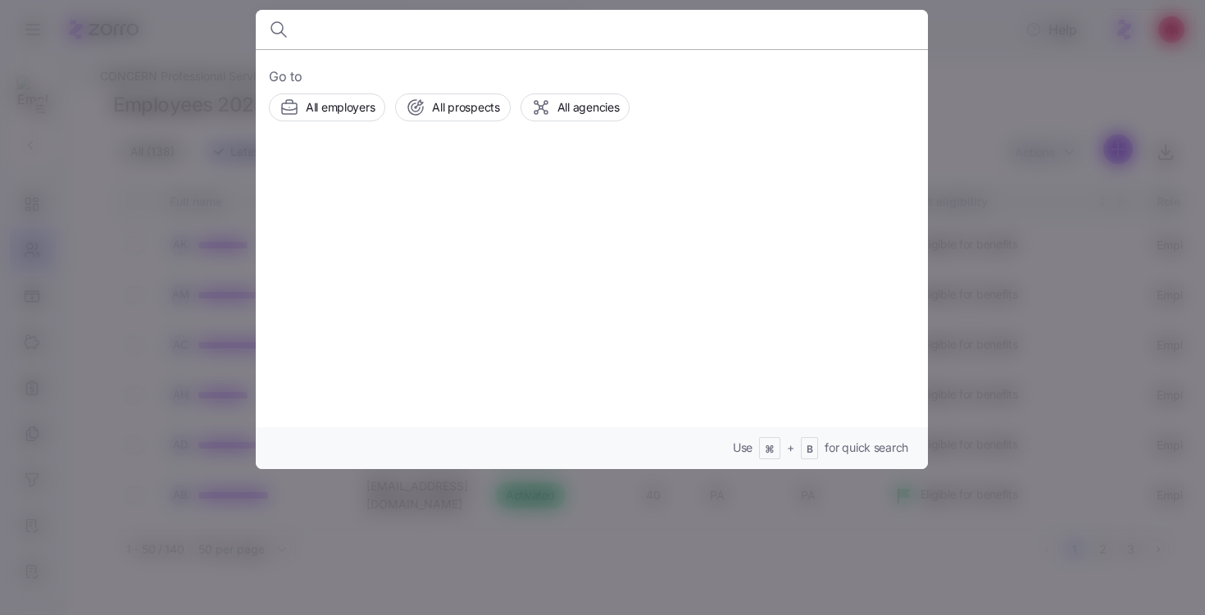
click at [124, 61] on div at bounding box center [602, 307] width 1205 height 615
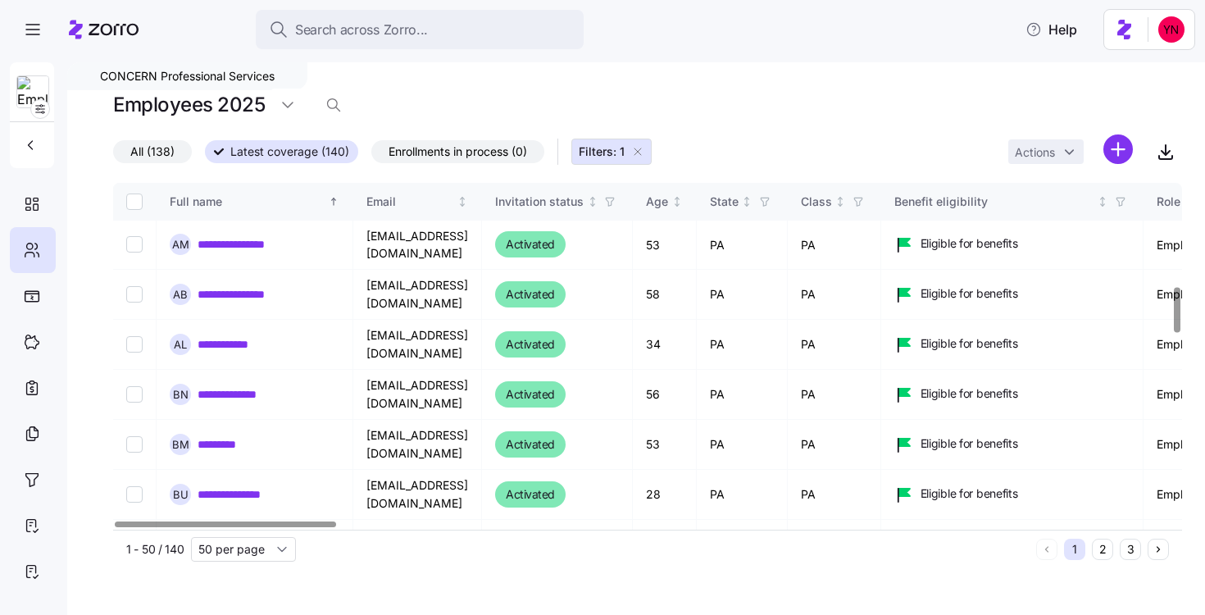
scroll to position [789, 0]
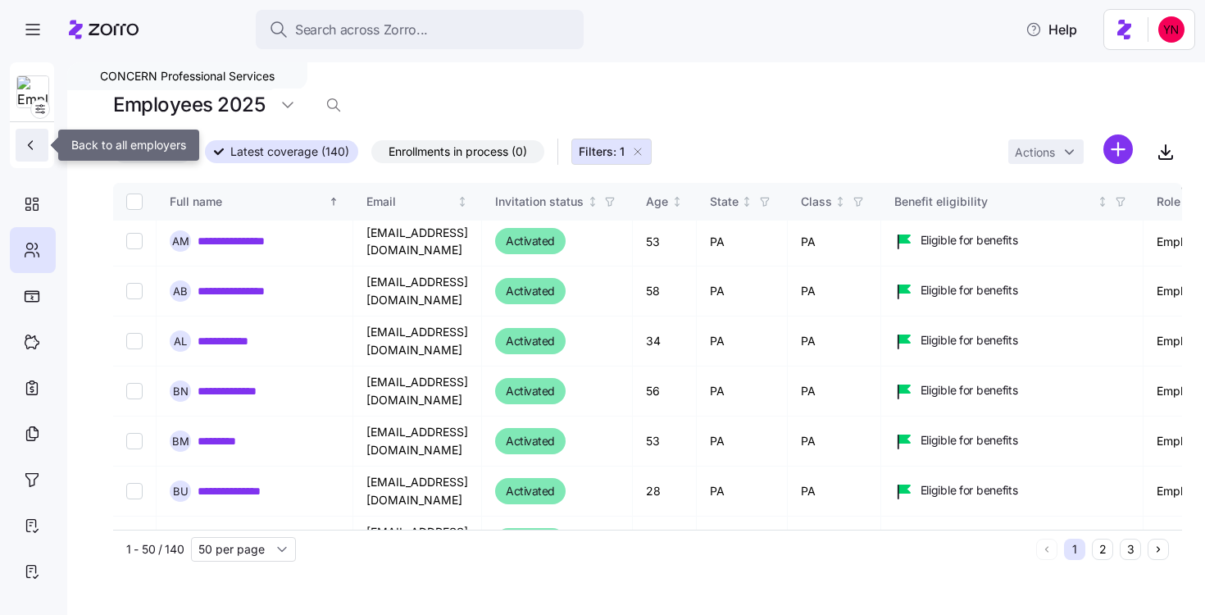
click at [16, 140] on button "button" at bounding box center [32, 145] width 33 height 33
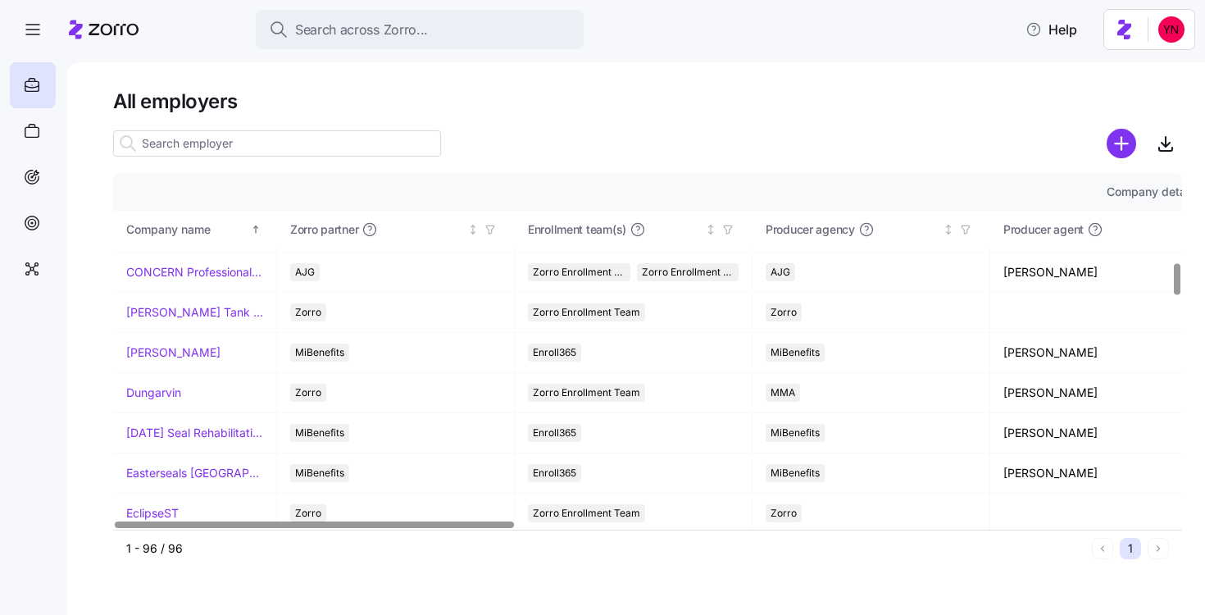
scroll to position [997, 0]
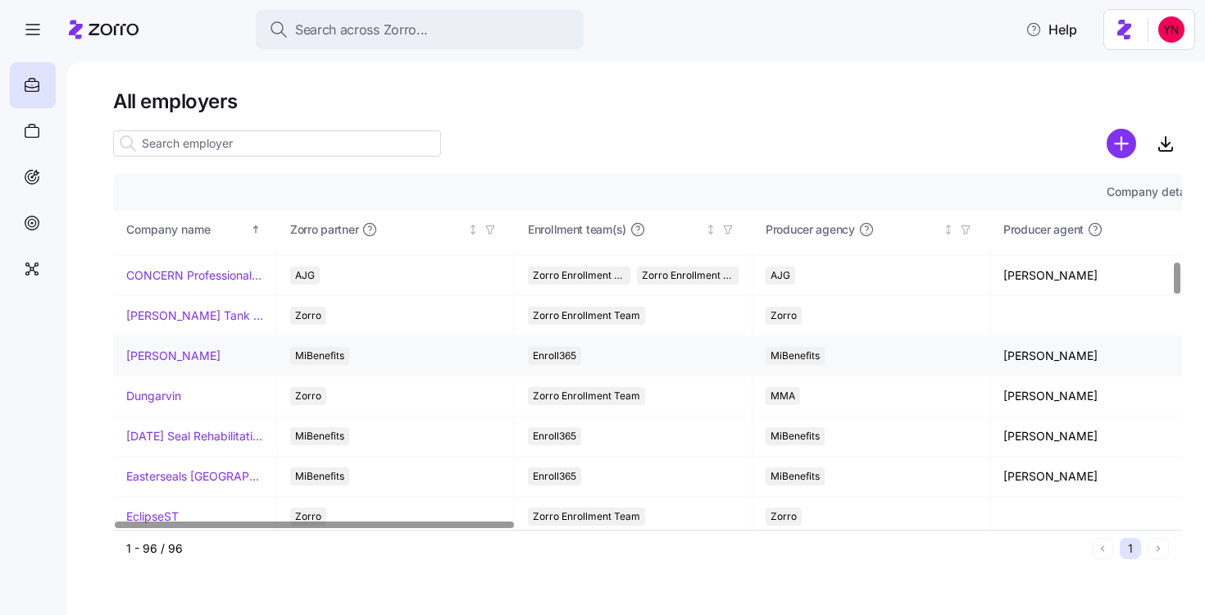
click at [188, 356] on link "[PERSON_NAME]" at bounding box center [173, 356] width 94 height 16
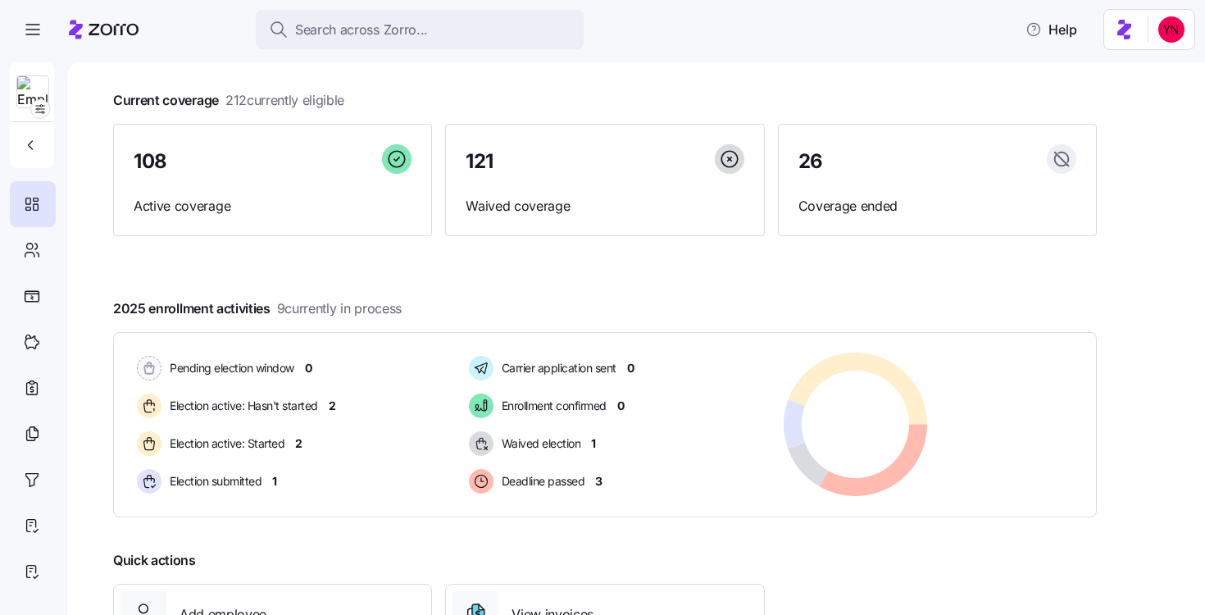
scroll to position [84, 0]
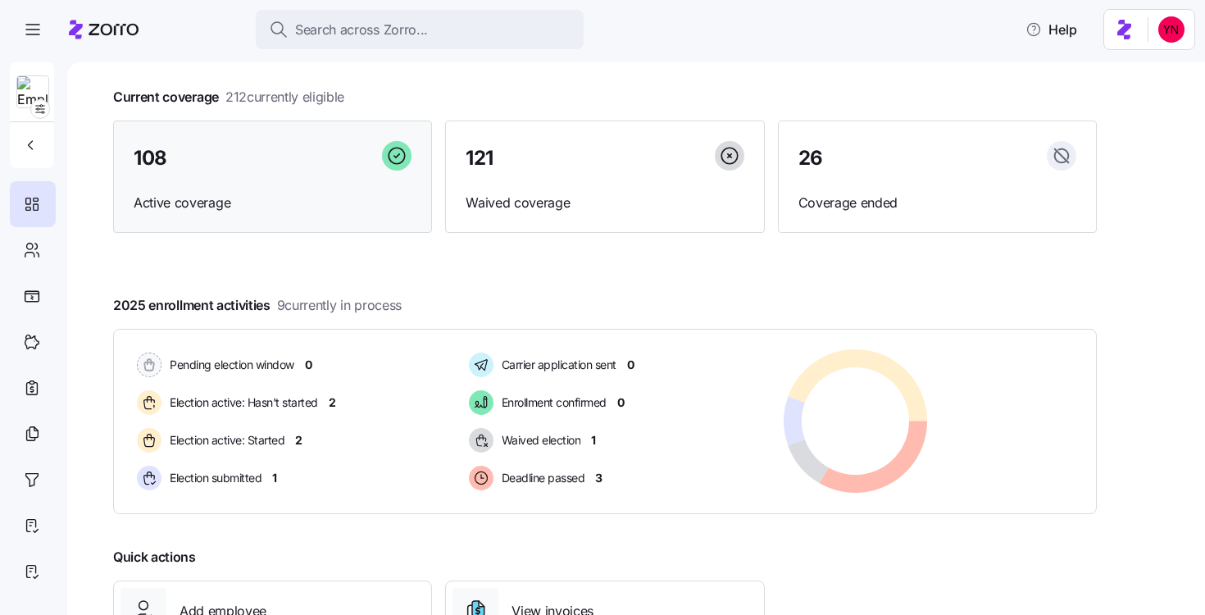
click at [237, 221] on div "108 Active coverage" at bounding box center [272, 177] width 319 height 113
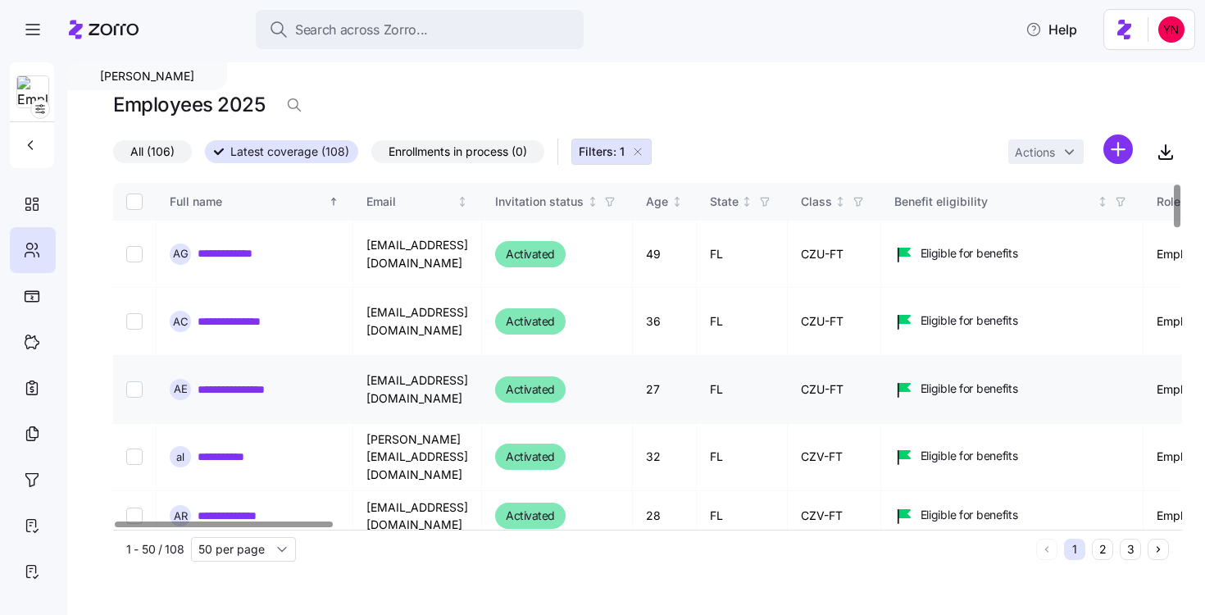
scroll to position [83, 0]
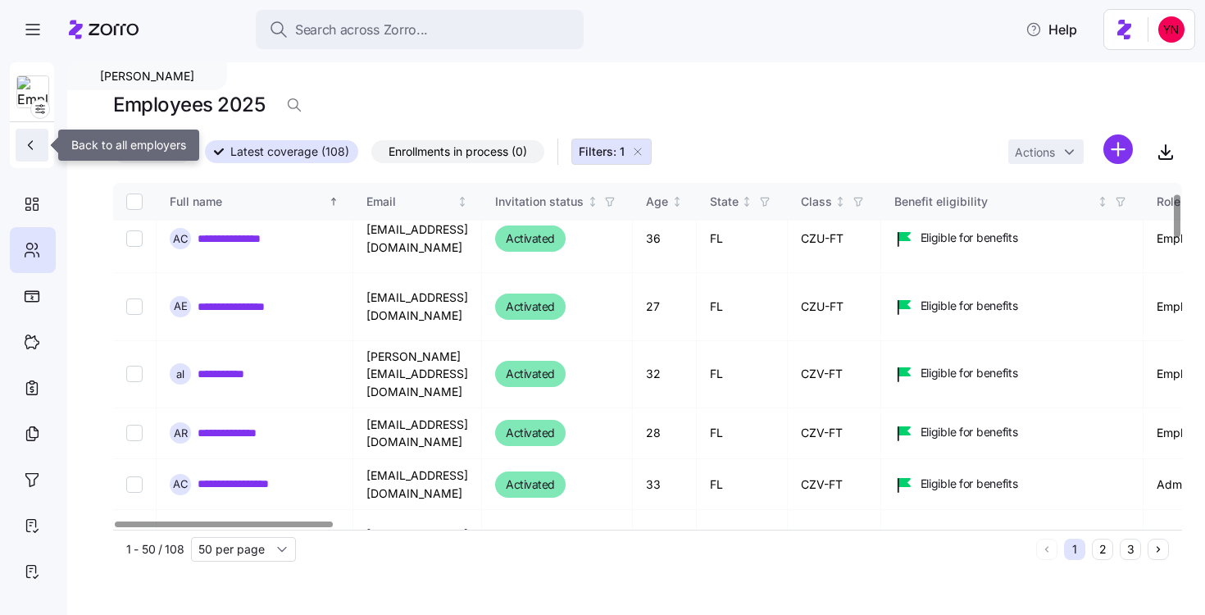
click at [24, 151] on icon "button" at bounding box center [30, 145] width 16 height 16
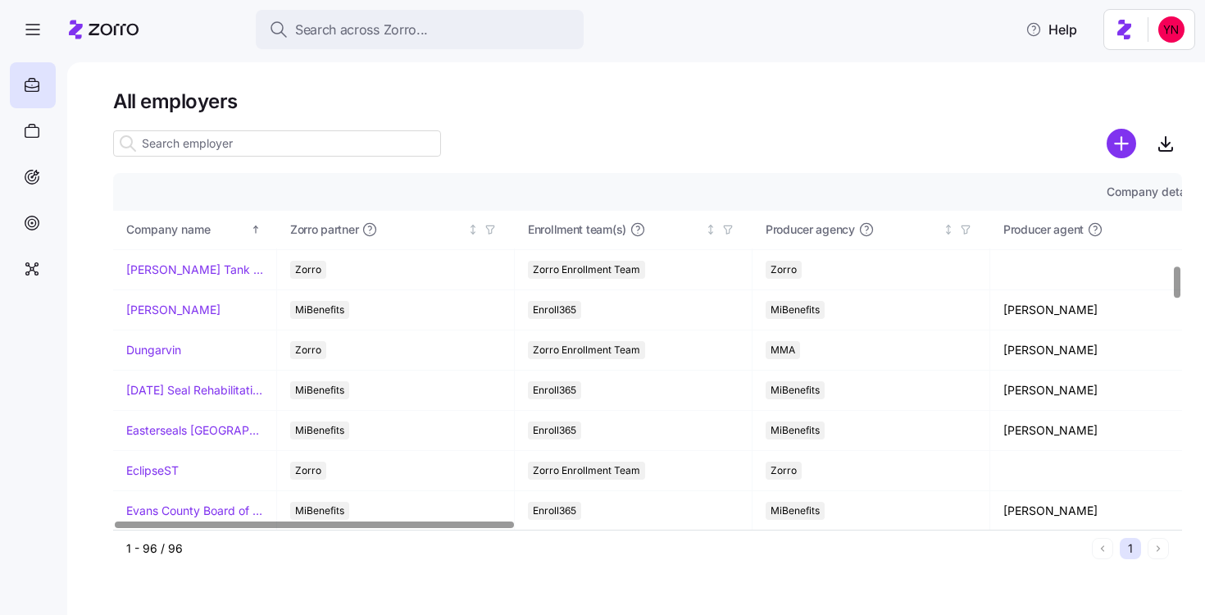
scroll to position [1020, 0]
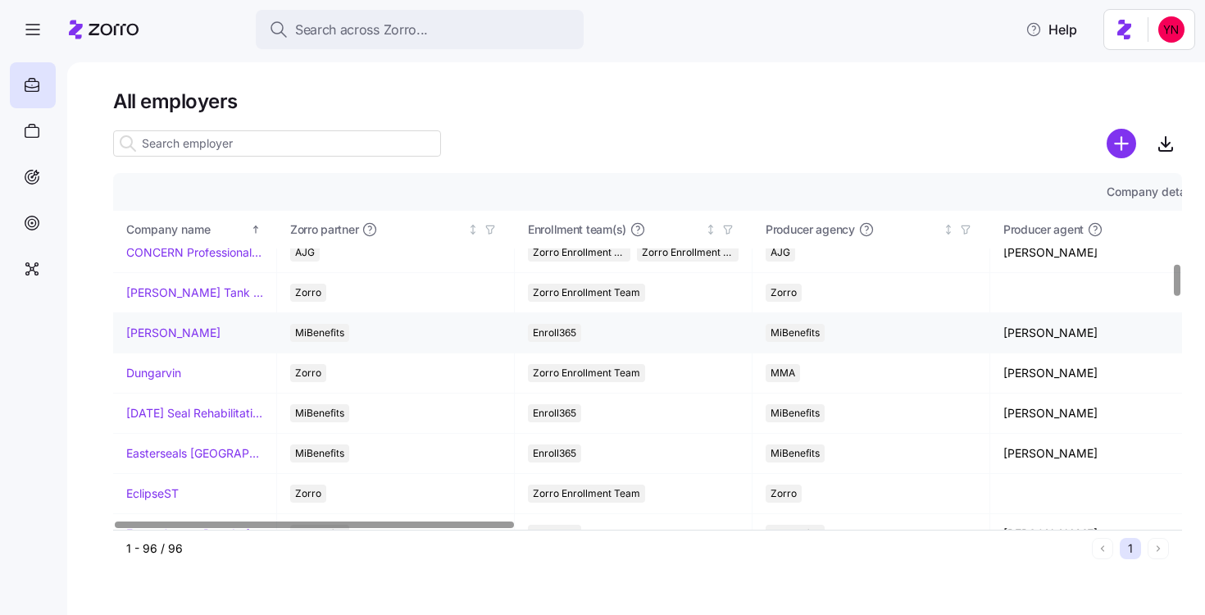
click at [164, 320] on td "[PERSON_NAME]" at bounding box center [195, 333] width 164 height 40
click at [171, 332] on link "[PERSON_NAME]" at bounding box center [173, 333] width 94 height 16
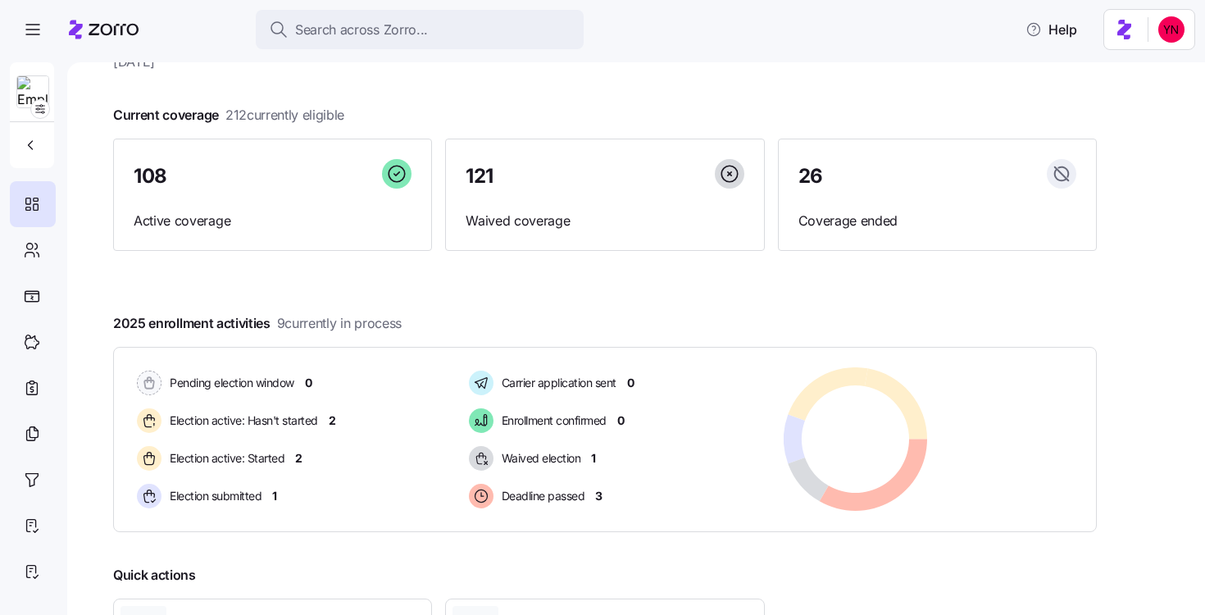
scroll to position [82, 0]
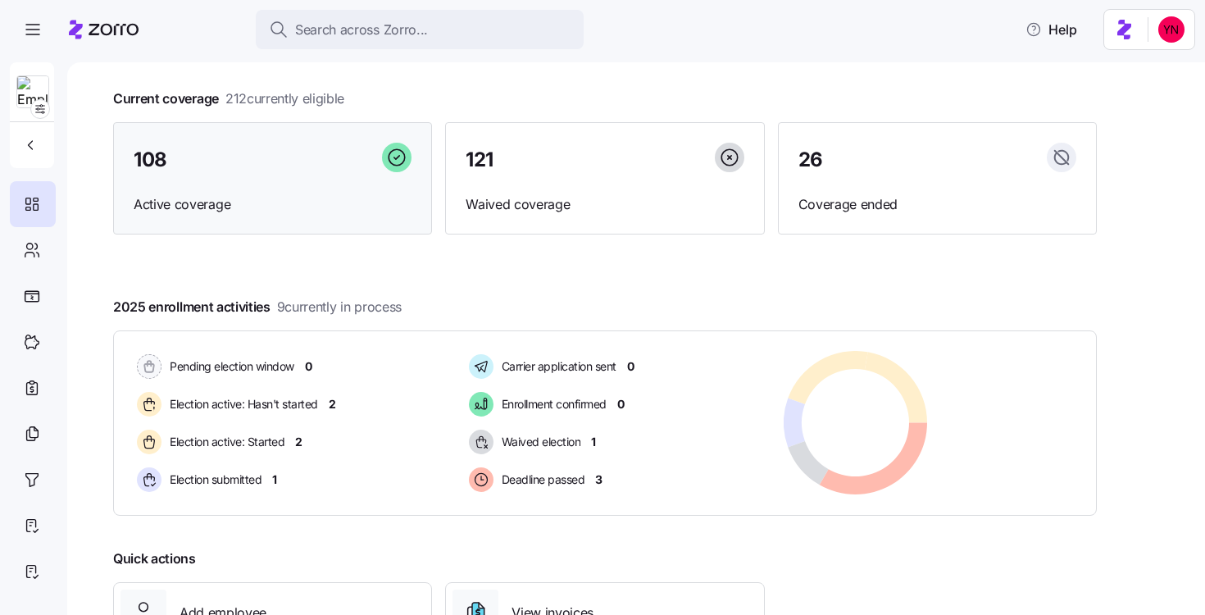
click at [180, 201] on span "Active coverage" at bounding box center [273, 204] width 278 height 20
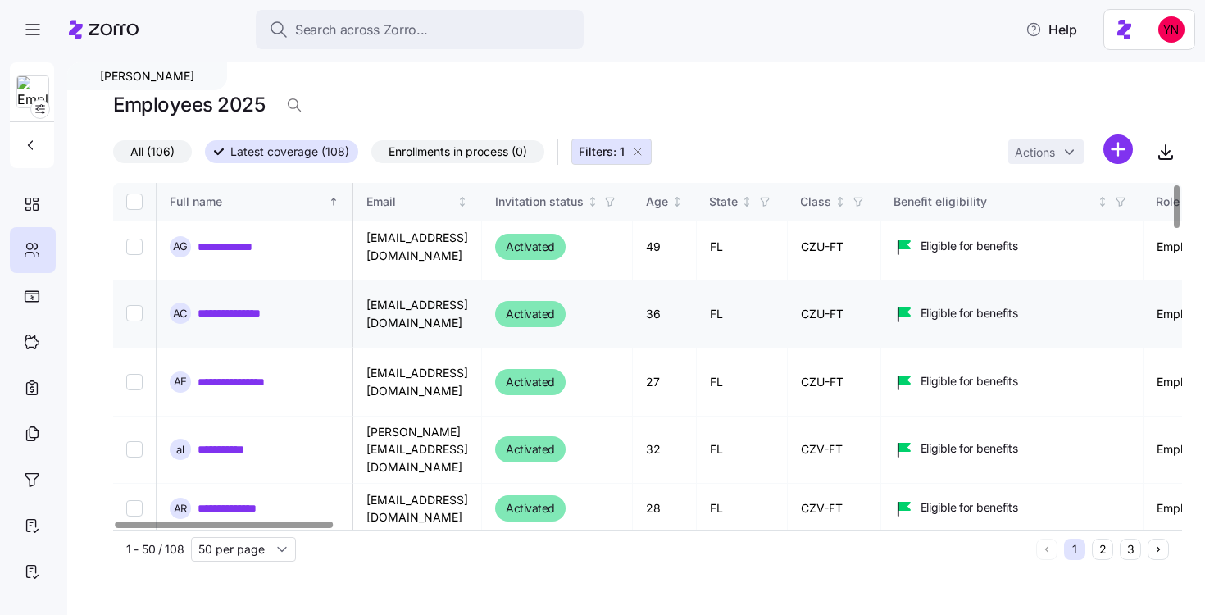
scroll to position [7, 1]
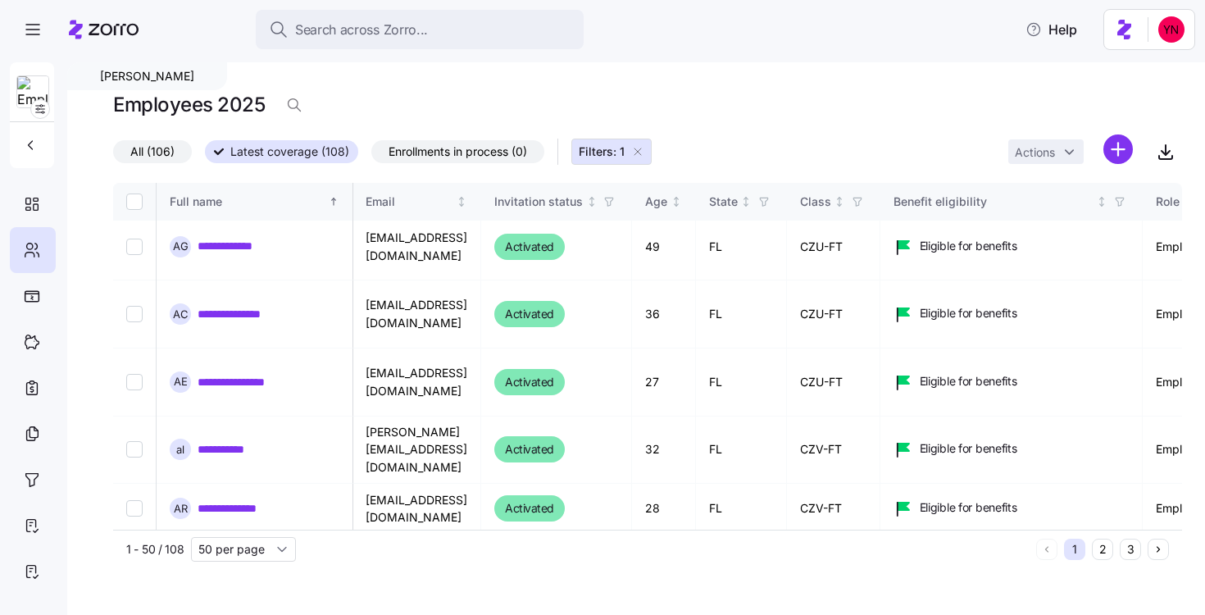
click at [131, 151] on span "All (106)" at bounding box center [152, 151] width 44 height 21
click at [113, 156] on input "All (106)" at bounding box center [113, 156] width 0 height 0
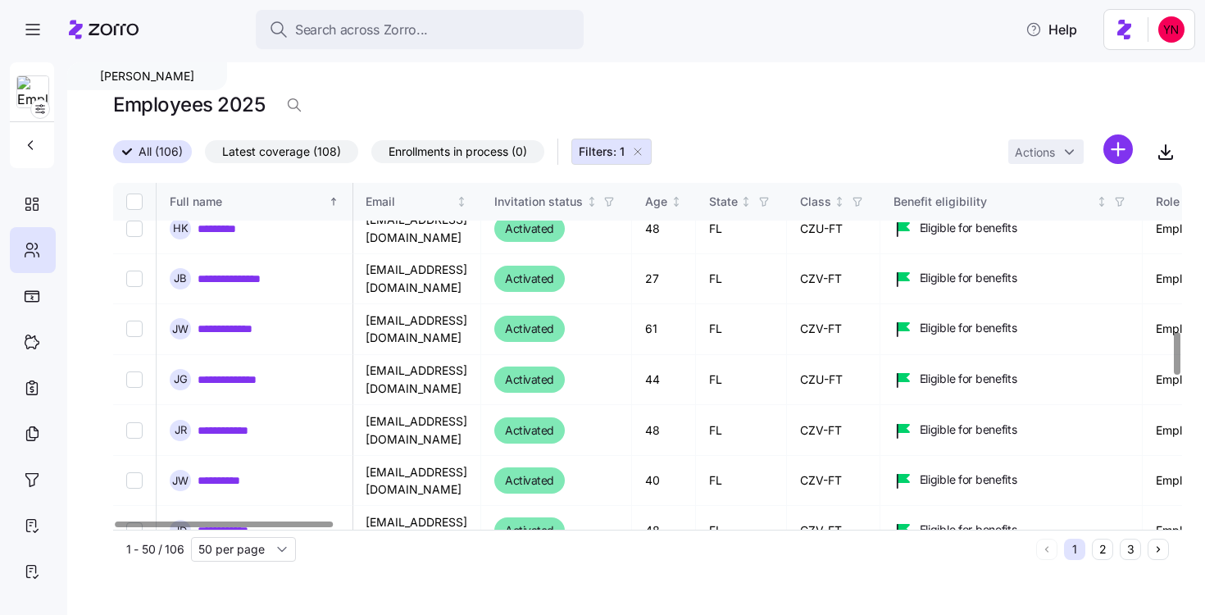
scroll to position [2363, 1]
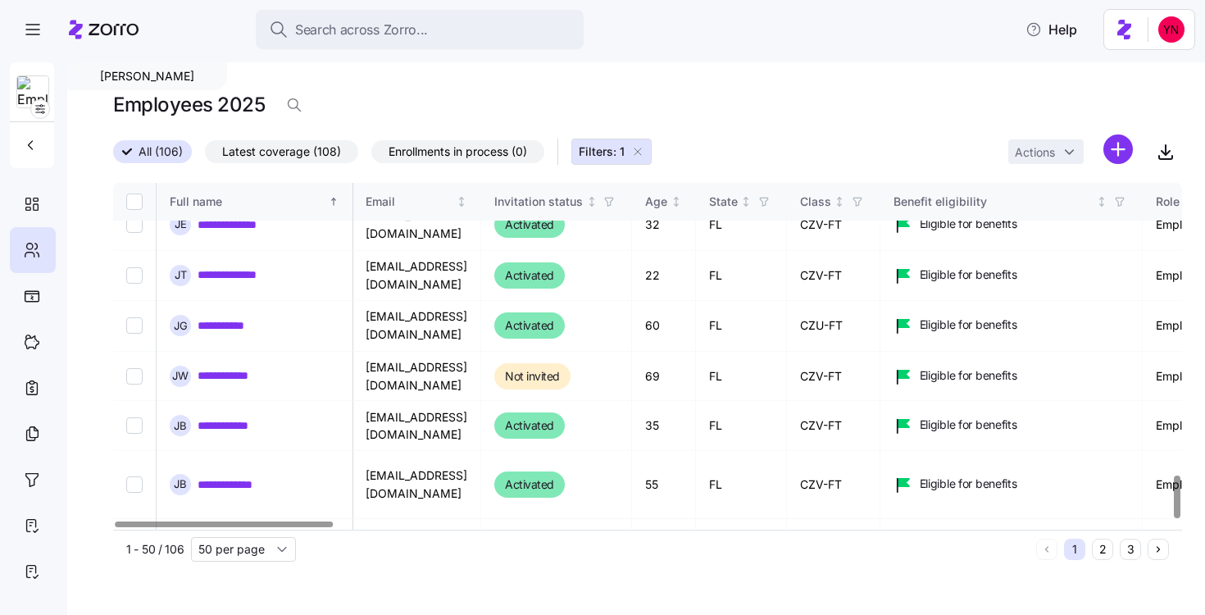
click at [246, 144] on span "Latest coverage (108)" at bounding box center [281, 151] width 119 height 21
click at [205, 156] on input "Latest coverage (108)" at bounding box center [205, 156] width 0 height 0
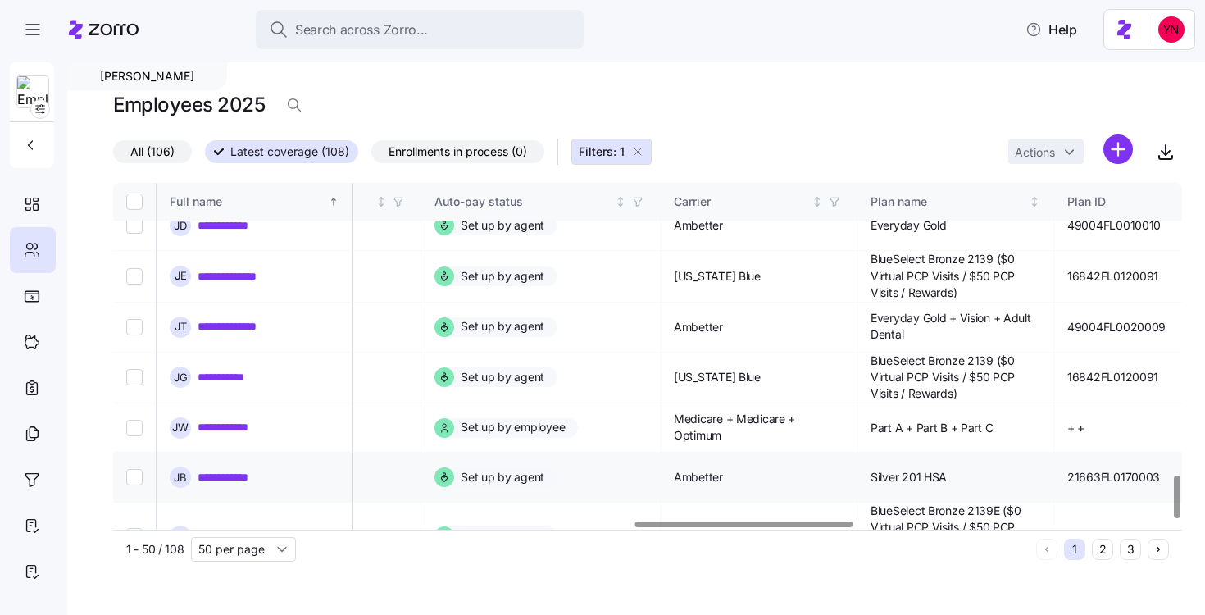
scroll to position [2361, 2586]
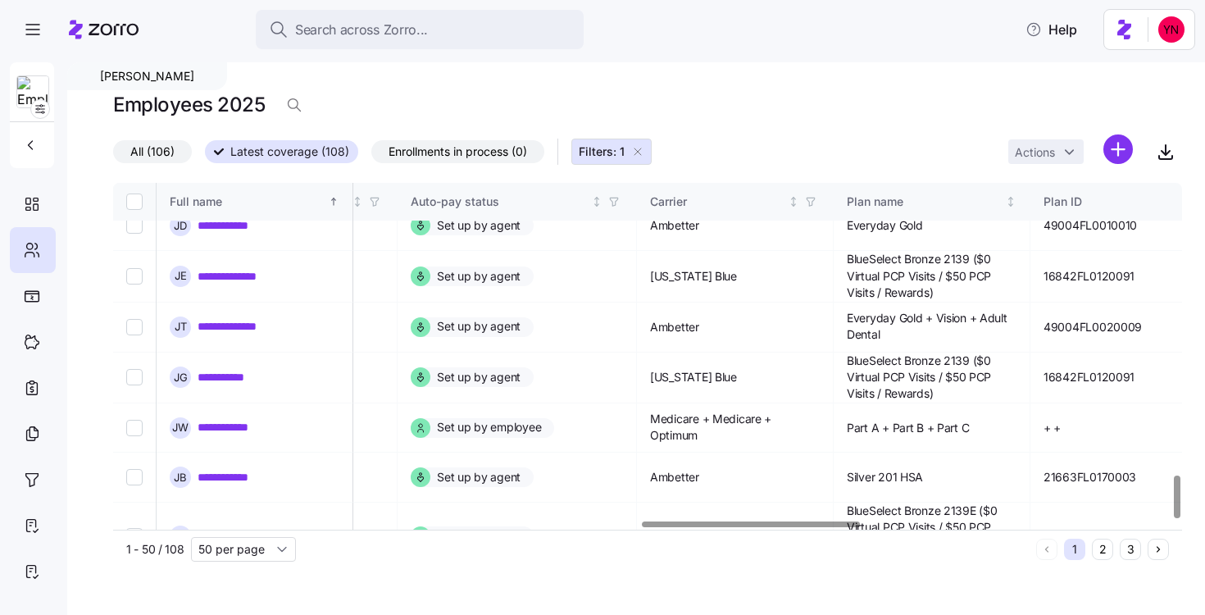
click at [170, 156] on span "All (106)" at bounding box center [152, 151] width 44 height 21
click at [113, 156] on input "All (106)" at bounding box center [113, 156] width 0 height 0
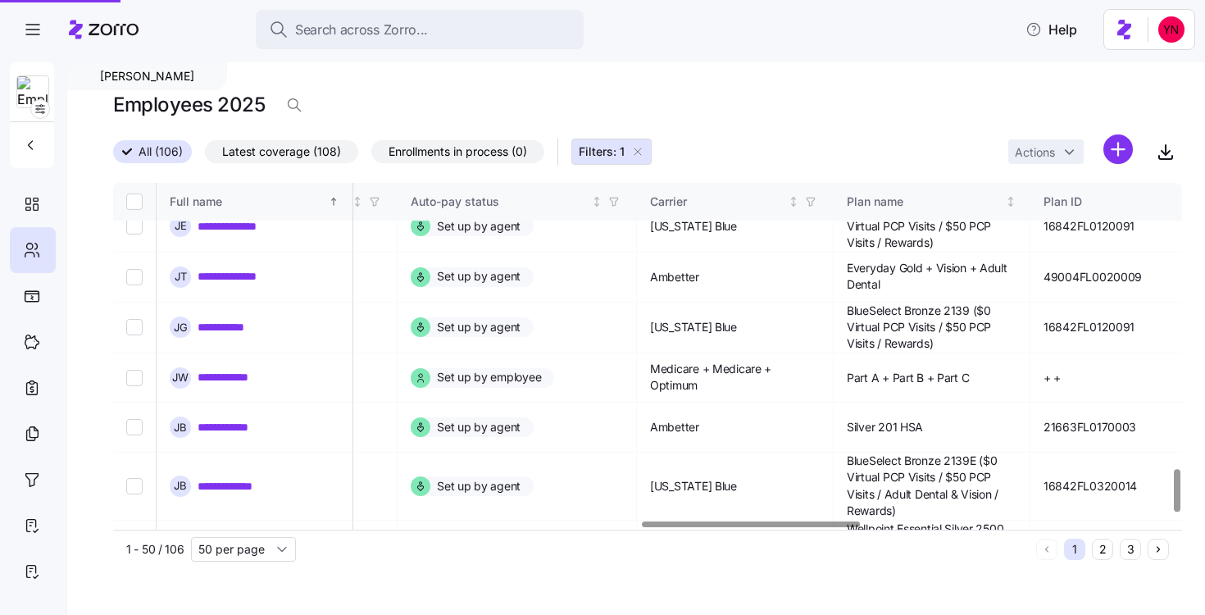
scroll to position [2311, 2586]
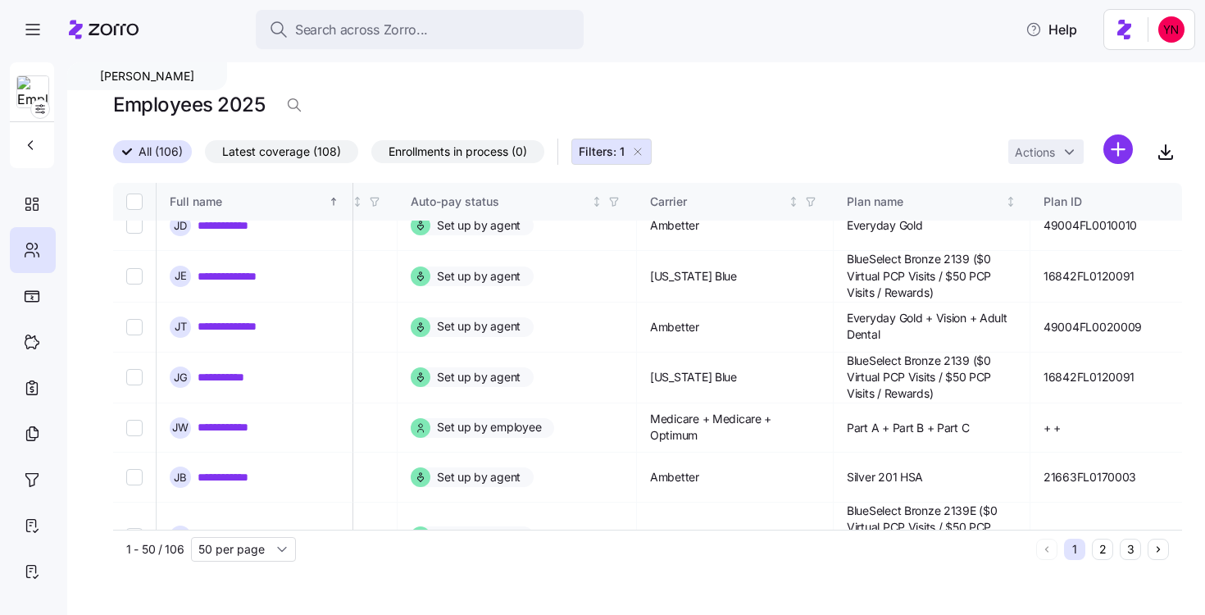
click at [317, 154] on span "Latest coverage (108)" at bounding box center [281, 151] width 119 height 21
click at [205, 156] on input "Latest coverage (108)" at bounding box center [205, 156] width 0 height 0
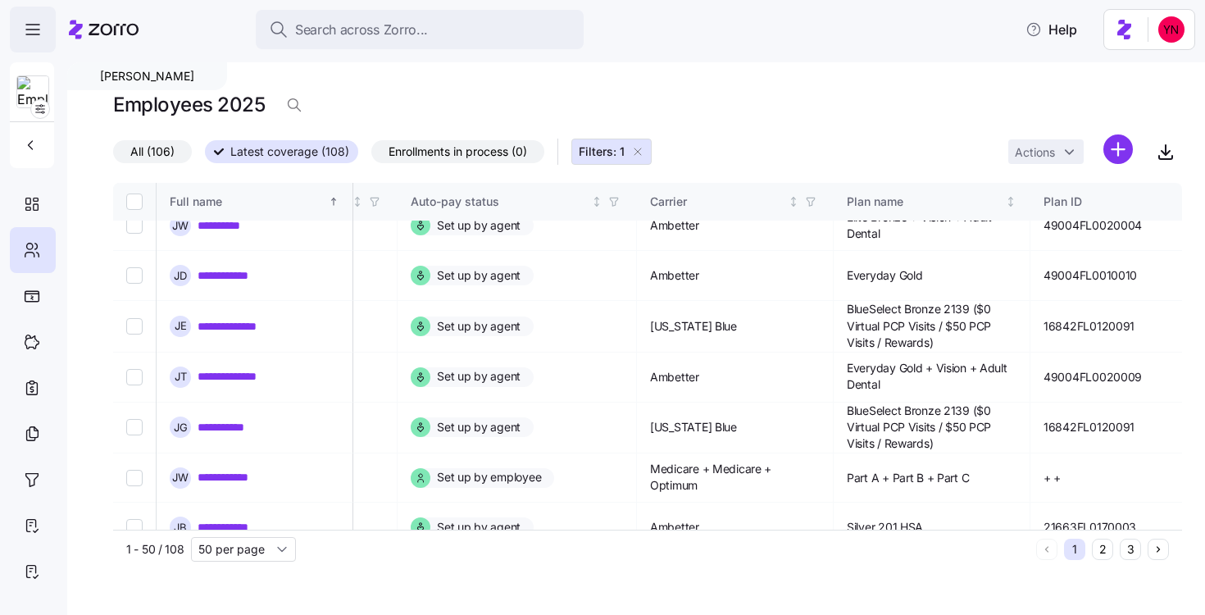
scroll to position [2361, 2586]
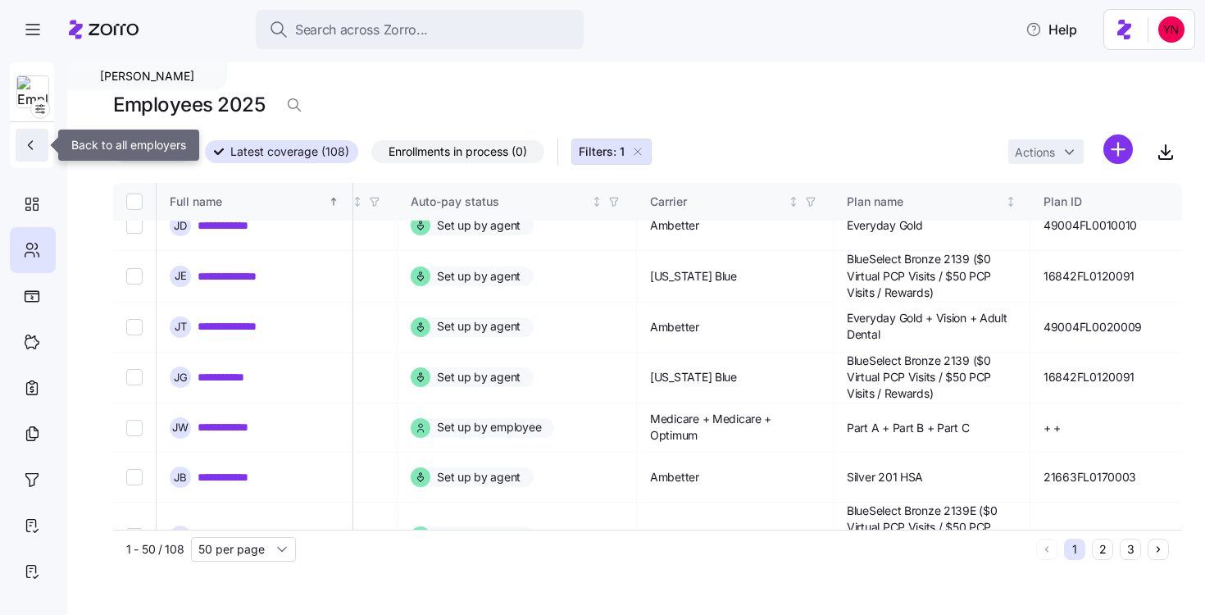
click at [30, 150] on icon "button" at bounding box center [30, 145] width 16 height 16
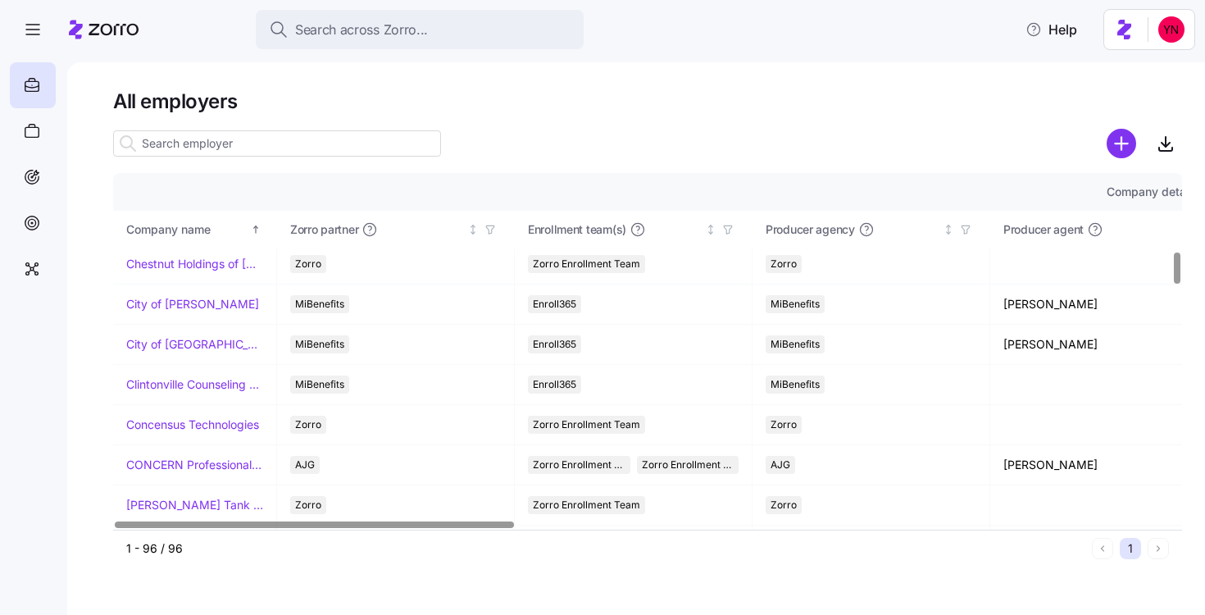
scroll to position [926, 0]
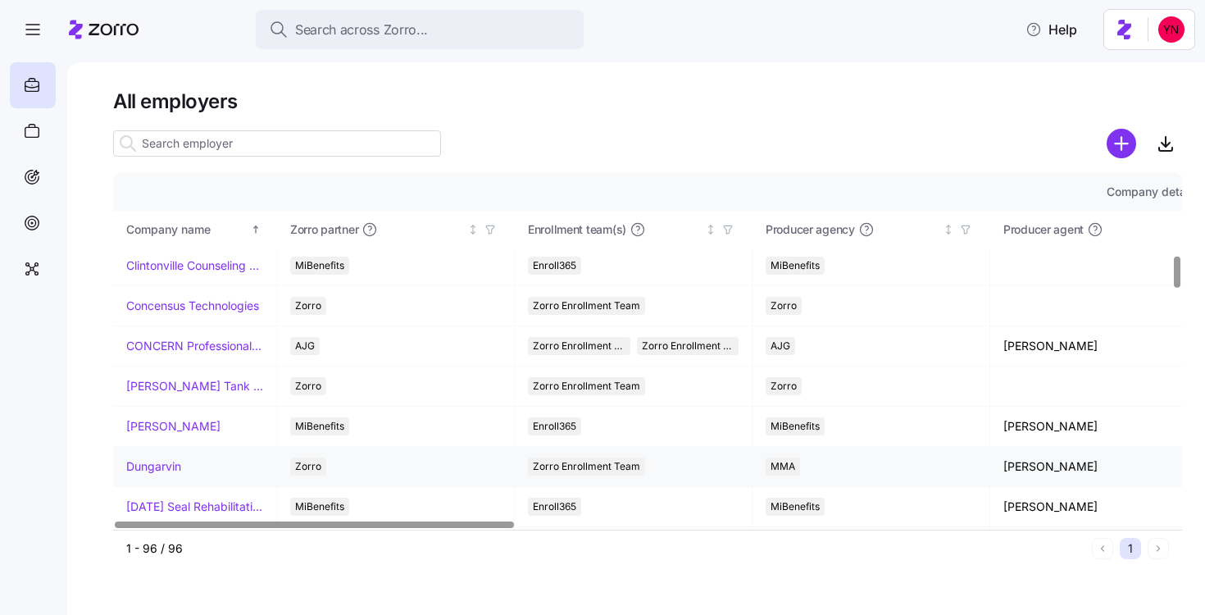
click at [172, 472] on link "Dungarvin" at bounding box center [153, 466] width 55 height 16
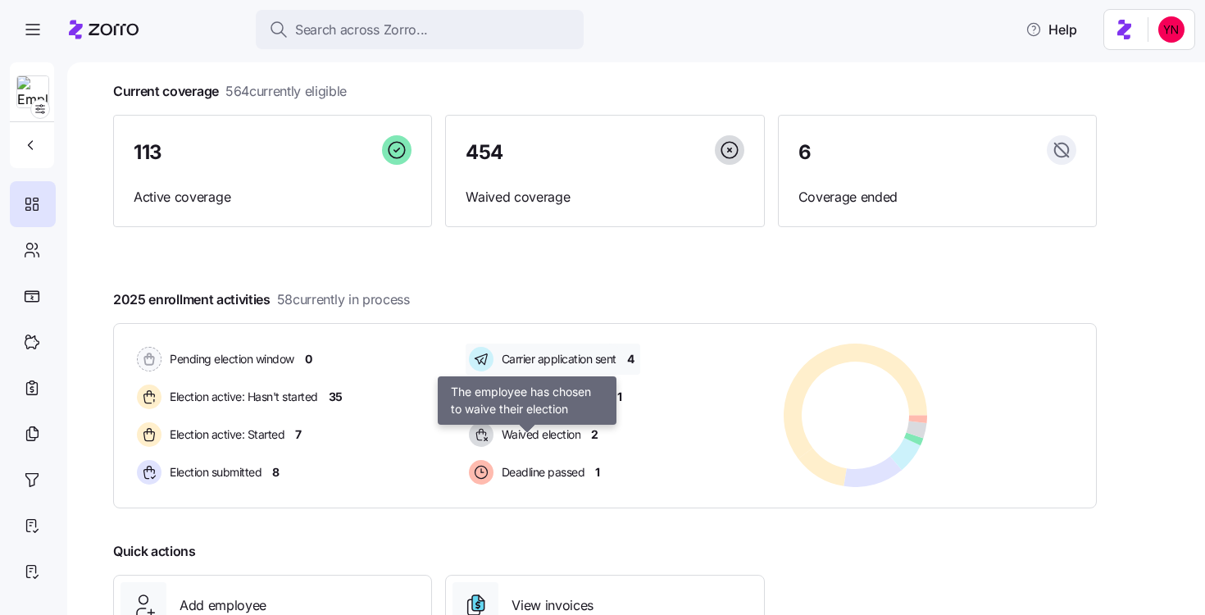
scroll to position [130, 0]
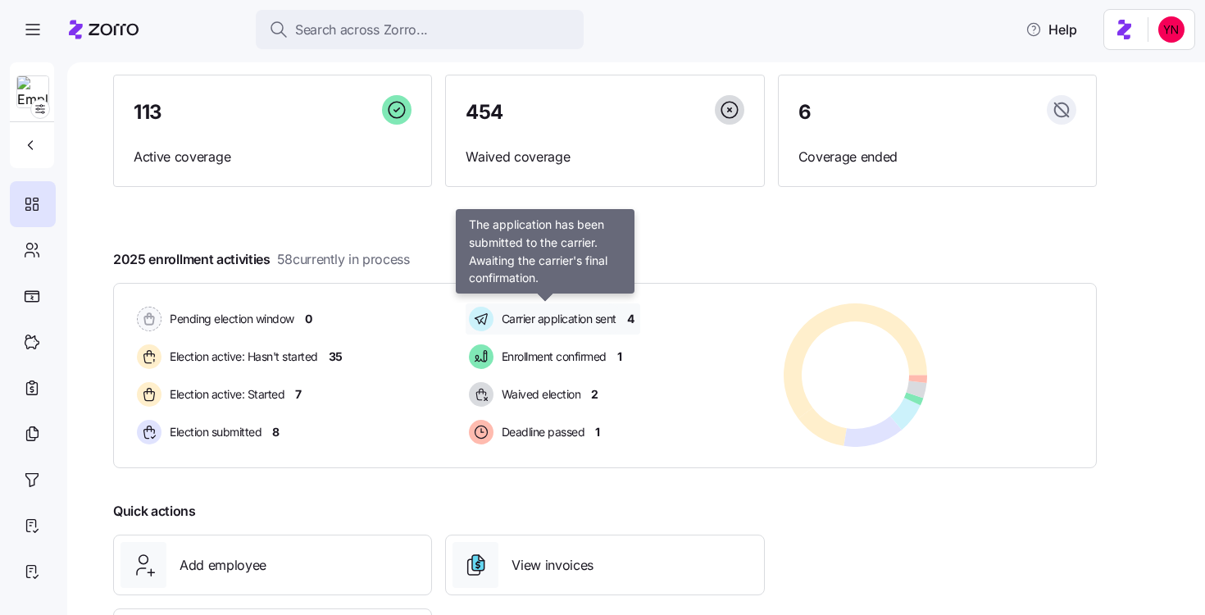
click at [527, 315] on span "Carrier application sent" at bounding box center [557, 319] width 120 height 16
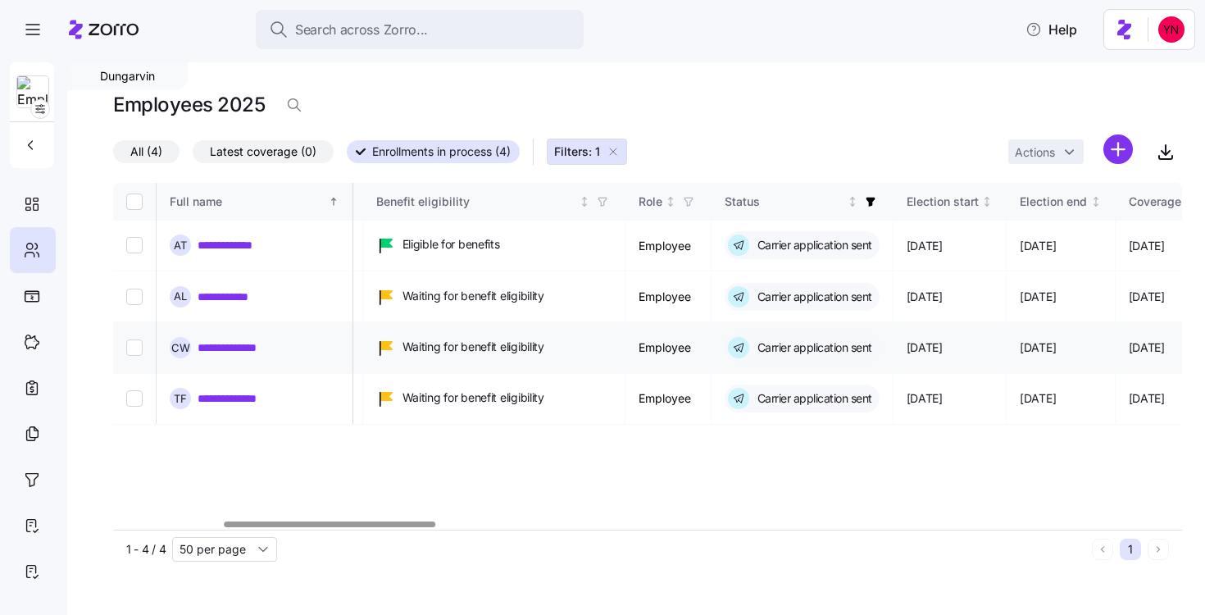
scroll to position [0, 558]
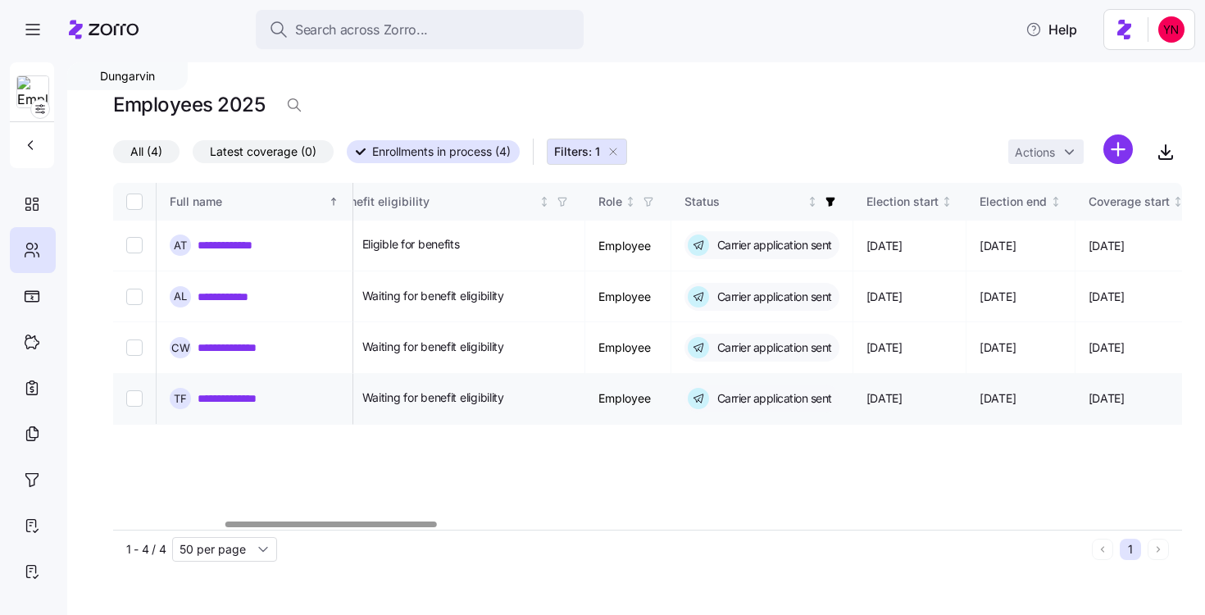
drag, startPoint x: 1039, startPoint y: 299, endPoint x: 1059, endPoint y: 403, distance: 106.0
click at [435, 146] on span "Enrollments in process (4)" at bounding box center [441, 151] width 139 height 21
click at [347, 157] on input "Enrollments in process (4)" at bounding box center [347, 157] width 0 height 0
click at [617, 147] on icon "button" at bounding box center [613, 151] width 13 height 13
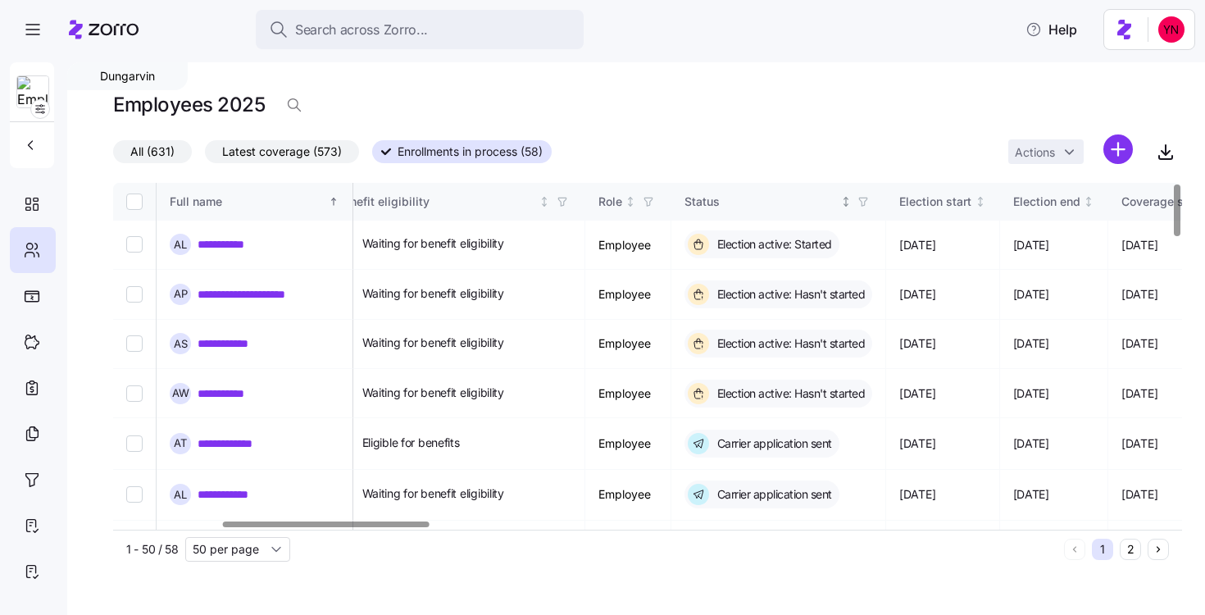
click at [872, 195] on span "button" at bounding box center [863, 202] width 18 height 18
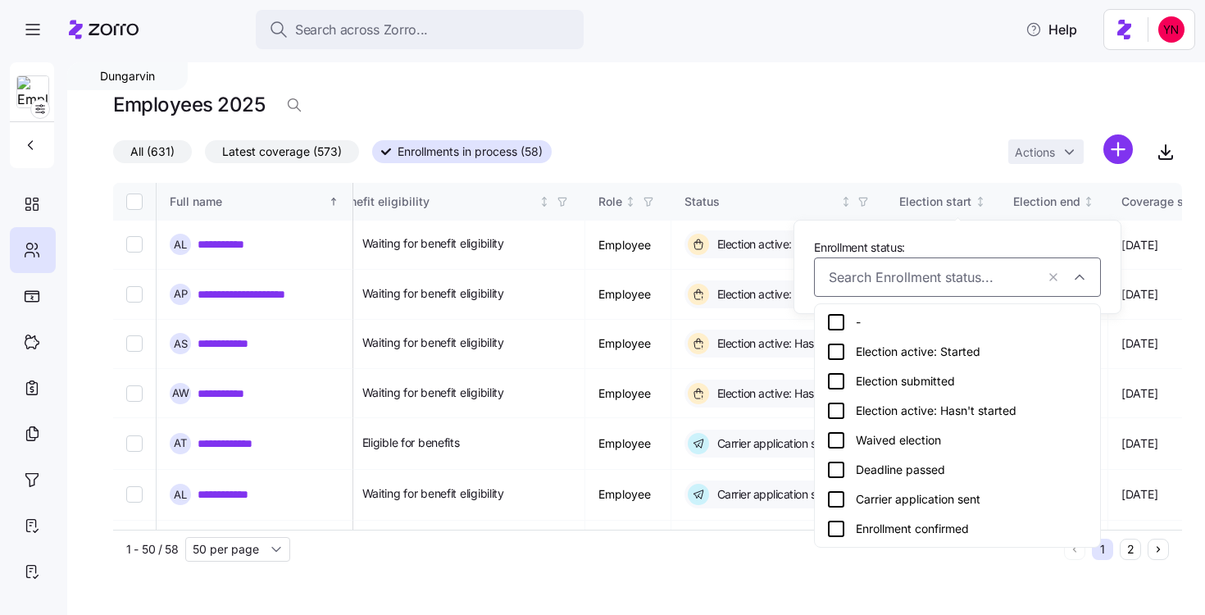
click at [833, 499] on icon at bounding box center [836, 499] width 20 height 20
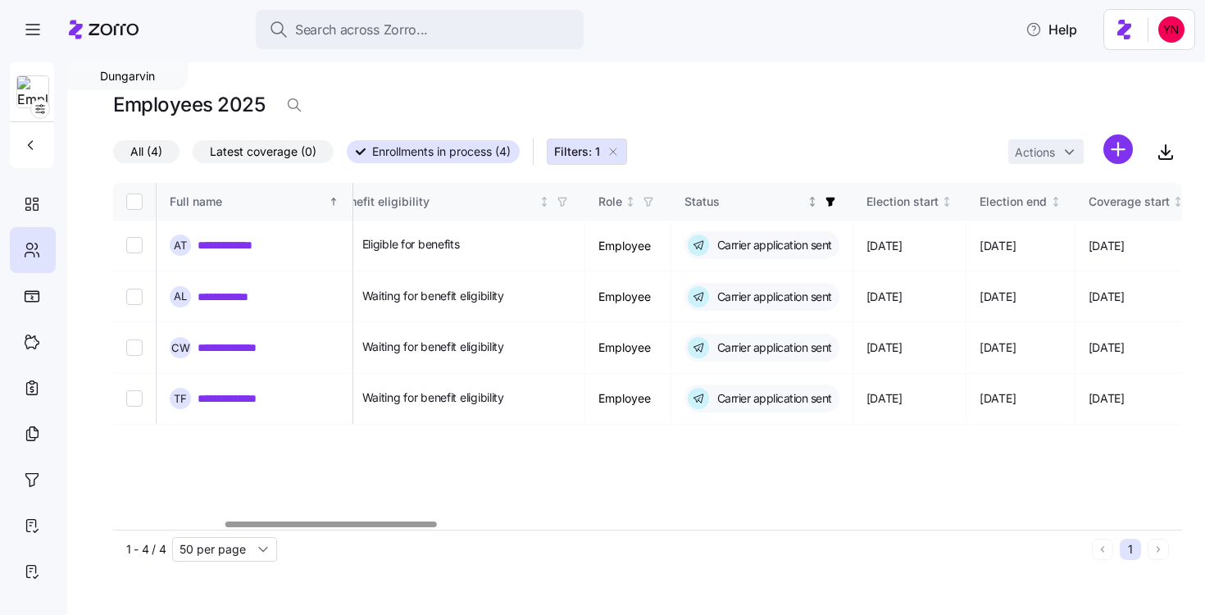
click at [836, 205] on icon "button" at bounding box center [830, 201] width 11 height 11
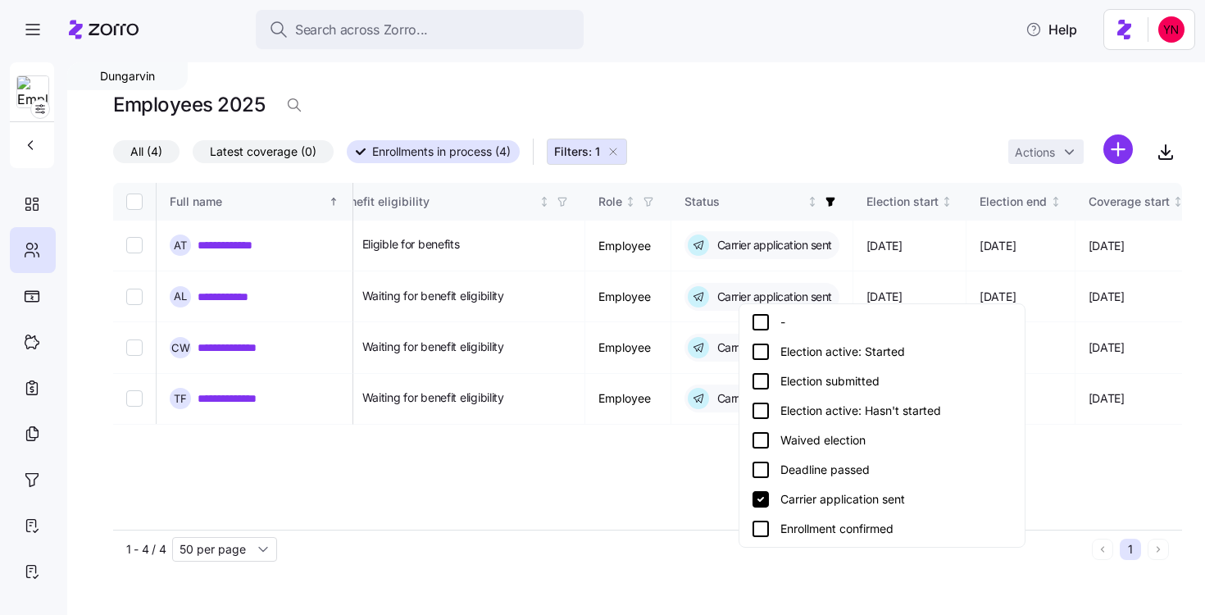
click at [761, 384] on icon at bounding box center [761, 381] width 20 height 20
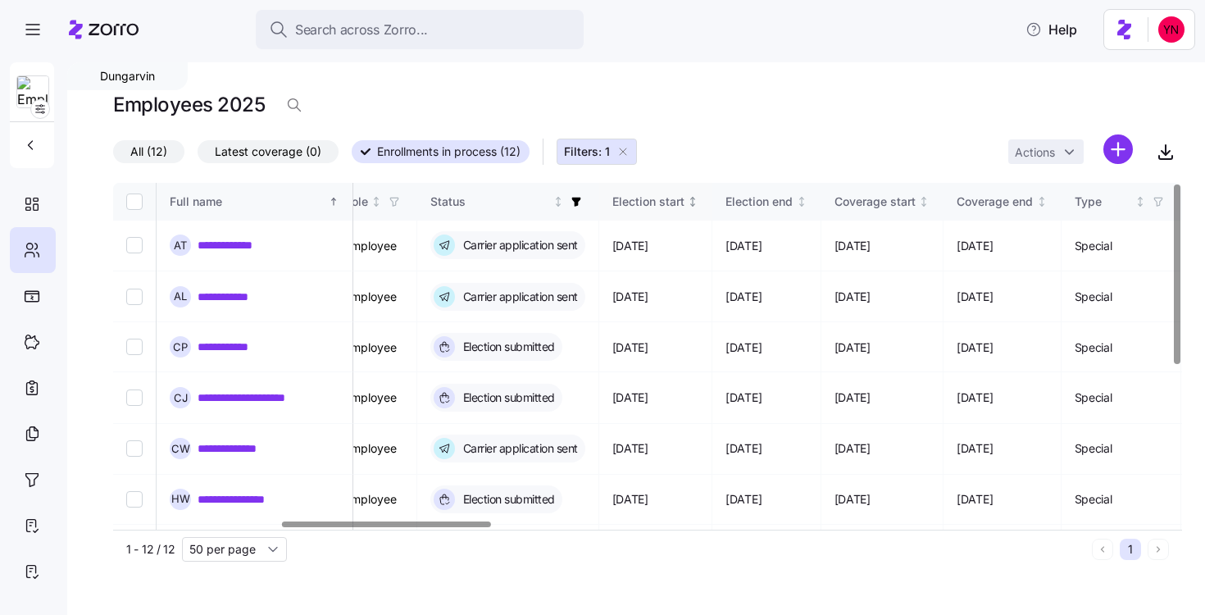
scroll to position [0, 877]
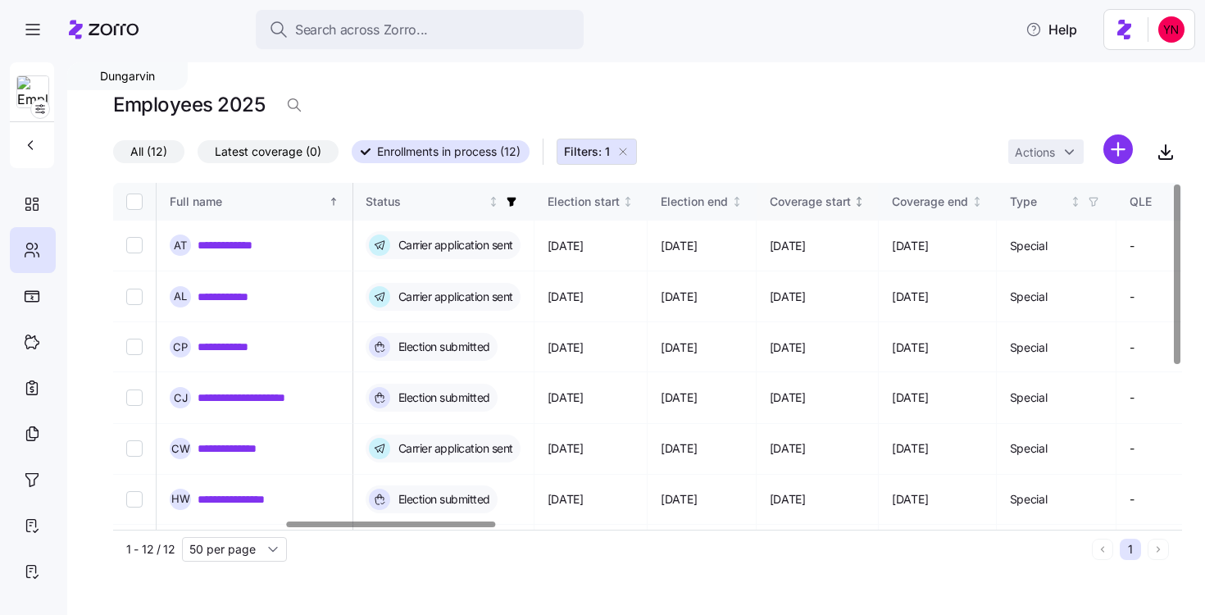
click at [862, 198] on icon "Not sorted" at bounding box center [859, 199] width 4 height 2
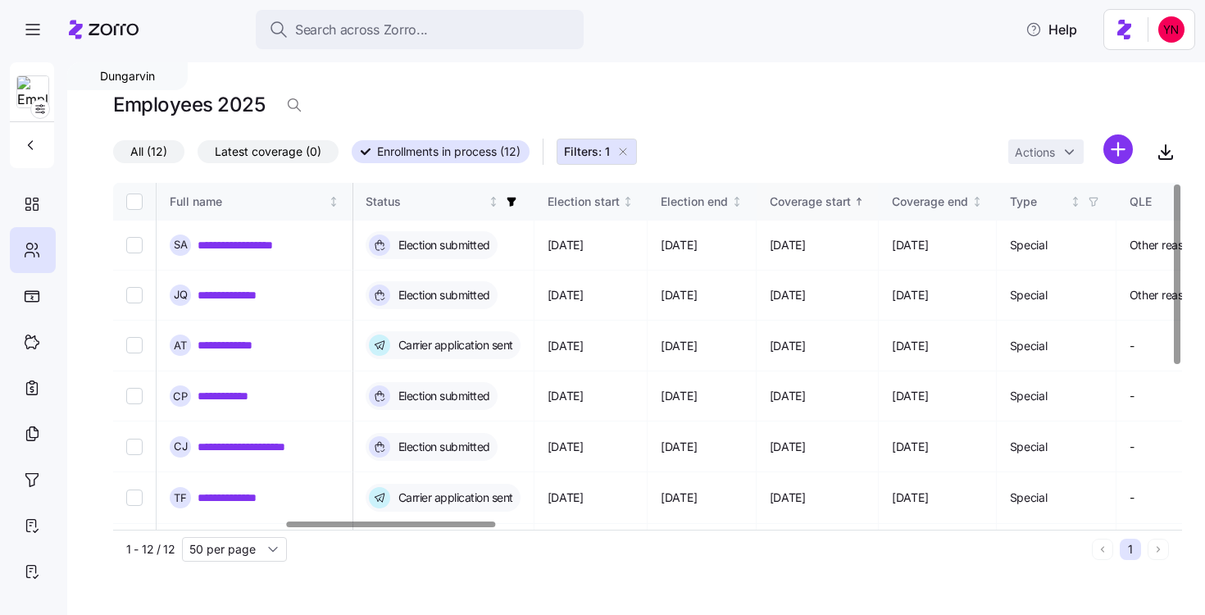
click at [851, 200] on div "Coverage start" at bounding box center [810, 202] width 81 height 18
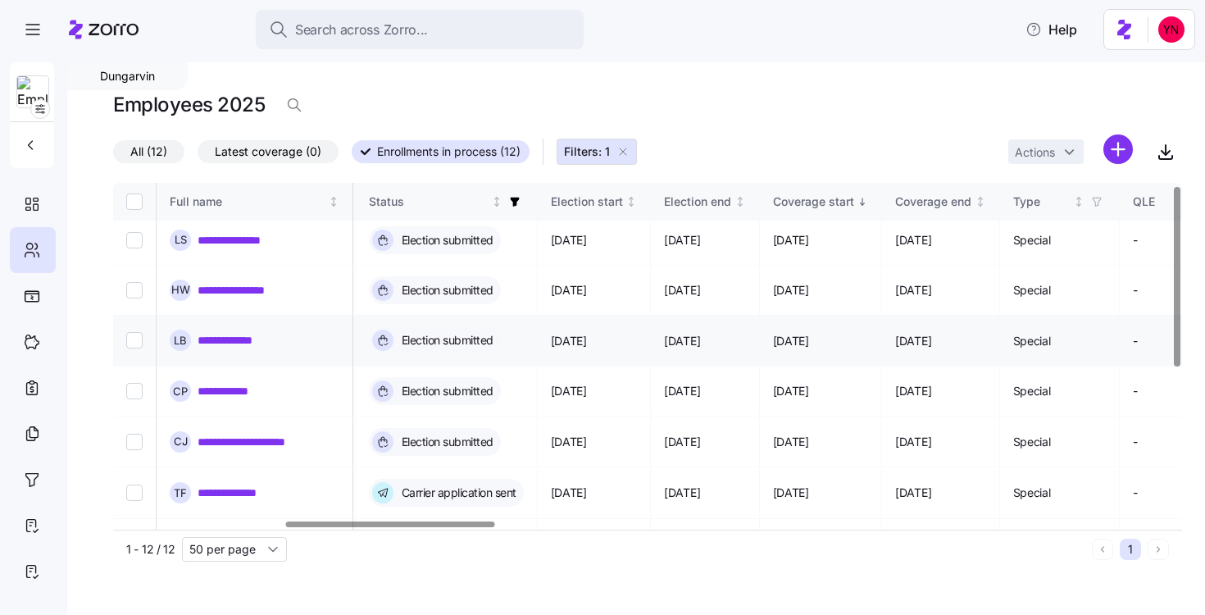
scroll to position [0, 872]
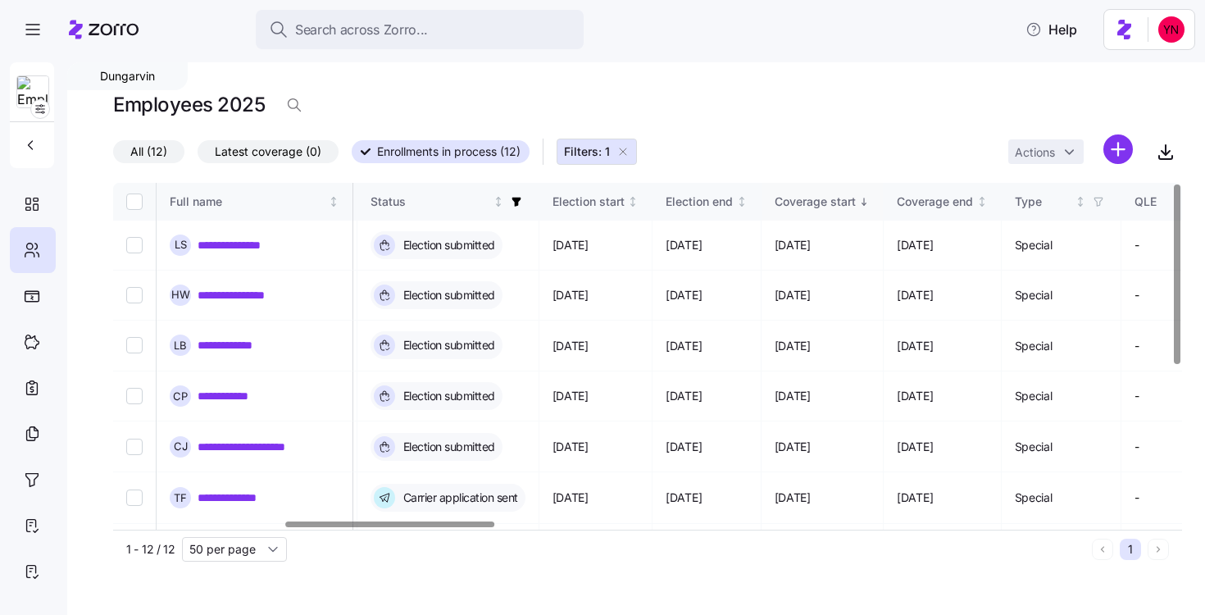
click at [871, 193] on div "Coverage start" at bounding box center [823, 202] width 96 height 18
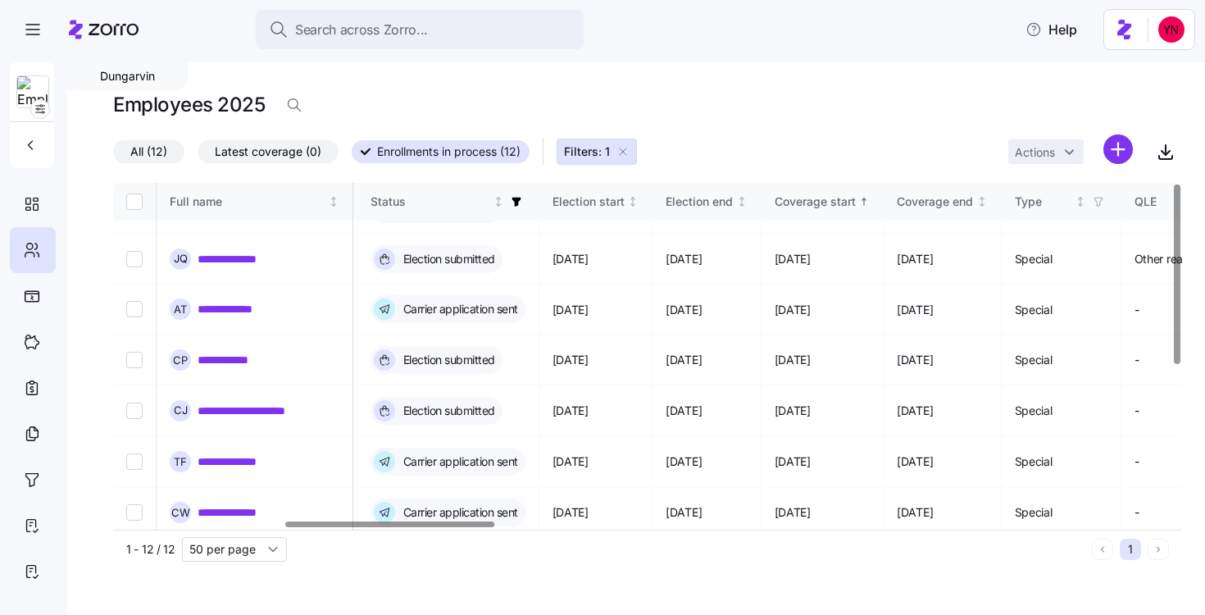
scroll to position [0, 872]
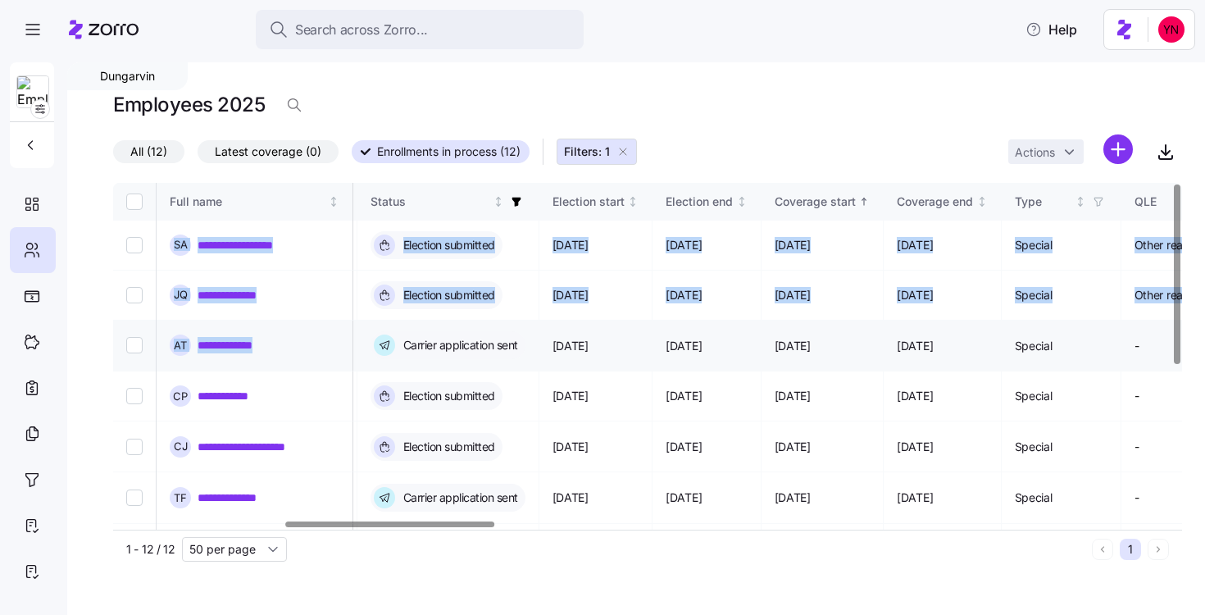
drag, startPoint x: 161, startPoint y: 238, endPoint x: 284, endPoint y: 338, distance: 157.9
copy tbody "**********"
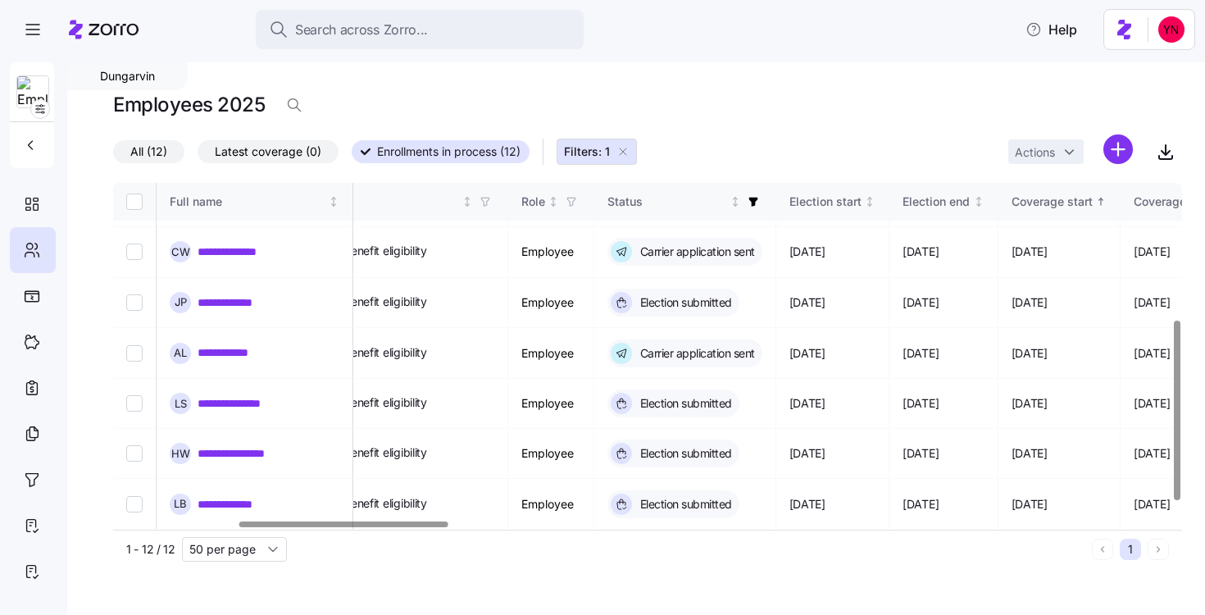
scroll to position [0, 635]
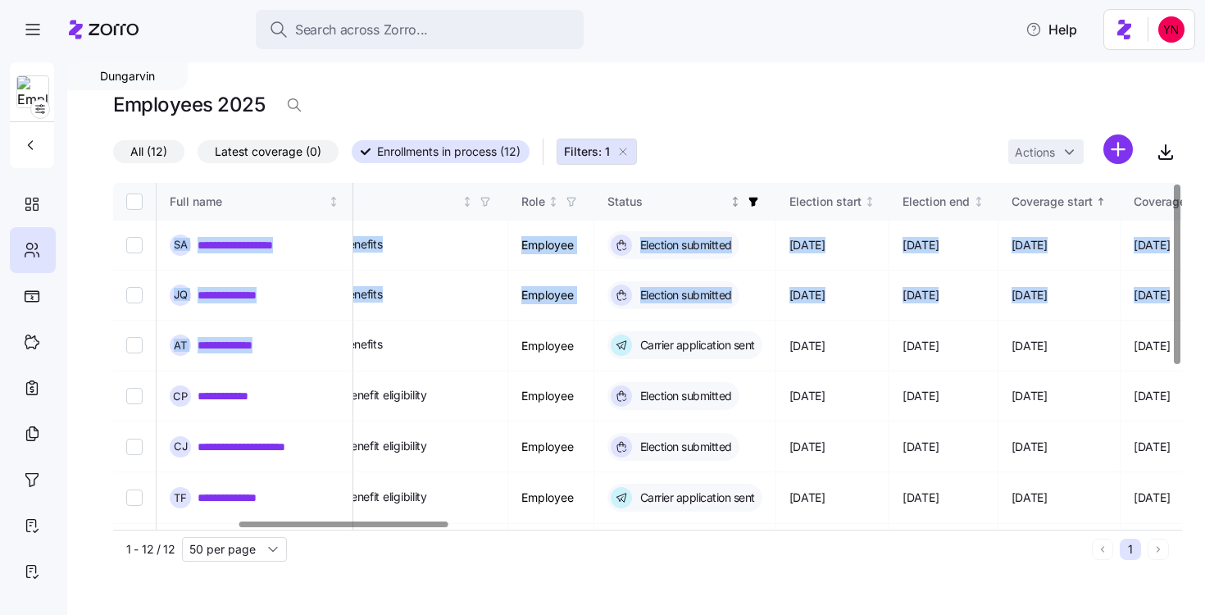
click at [757, 202] on icon "button" at bounding box center [752, 202] width 9 height 9
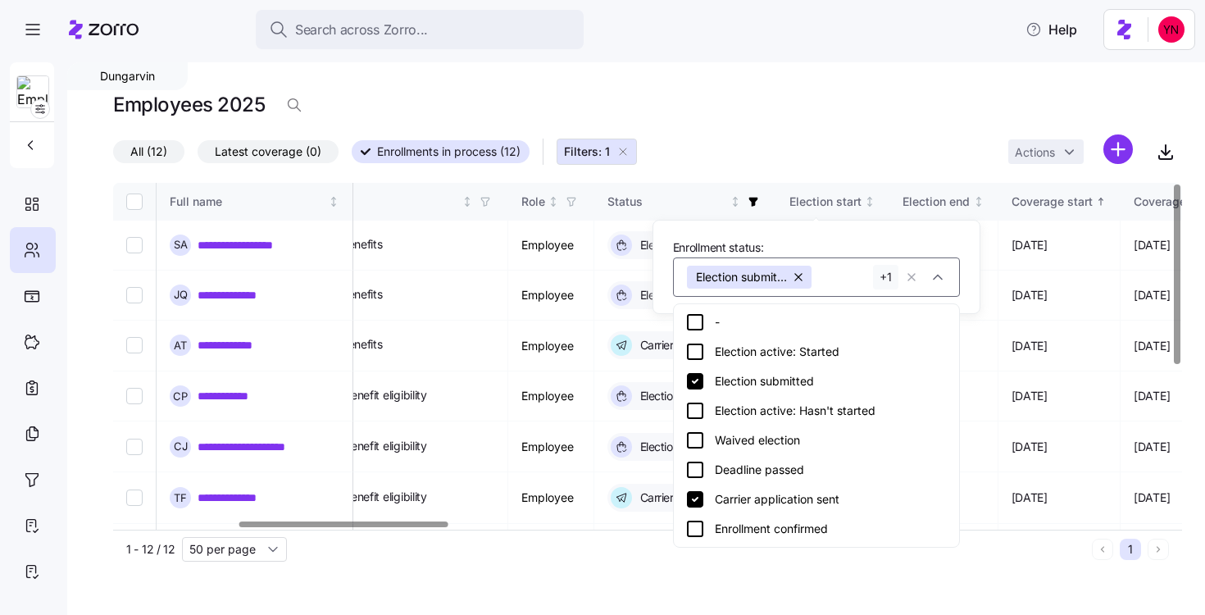
click at [695, 380] on icon at bounding box center [695, 381] width 20 height 20
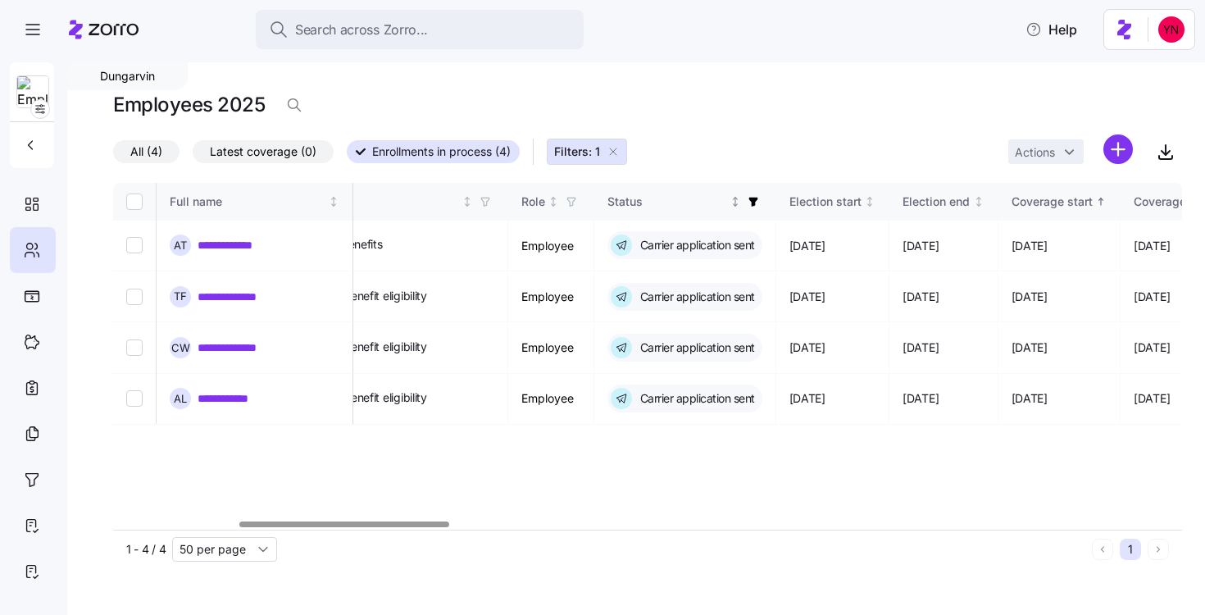
click at [759, 205] on icon "button" at bounding box center [753, 201] width 11 height 11
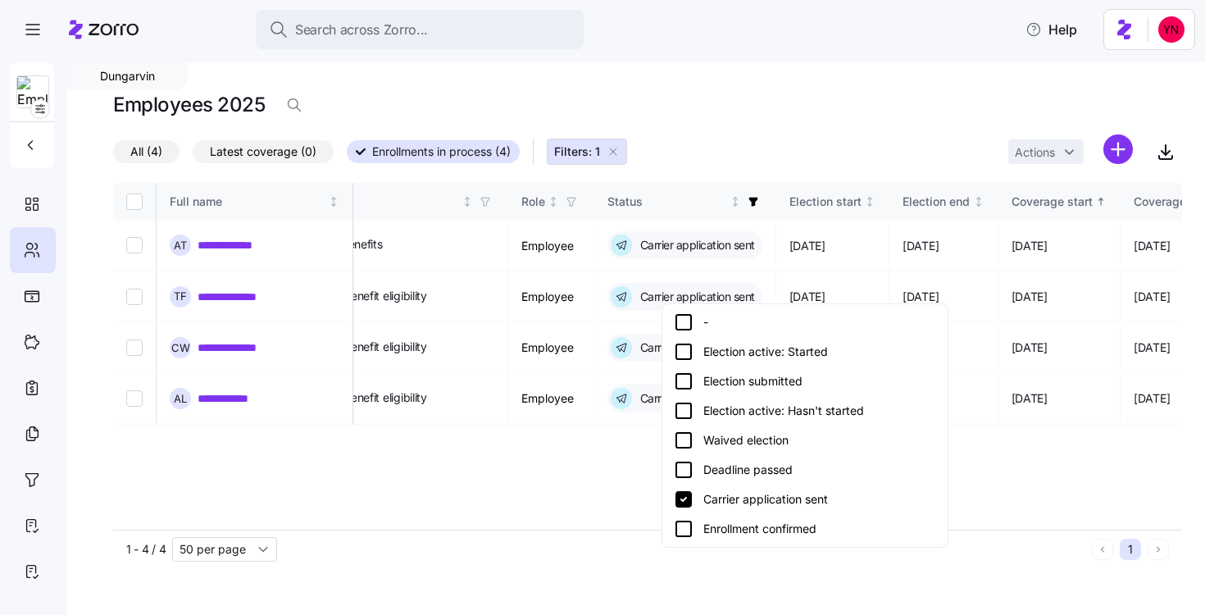
click at [682, 493] on icon at bounding box center [683, 499] width 16 height 16
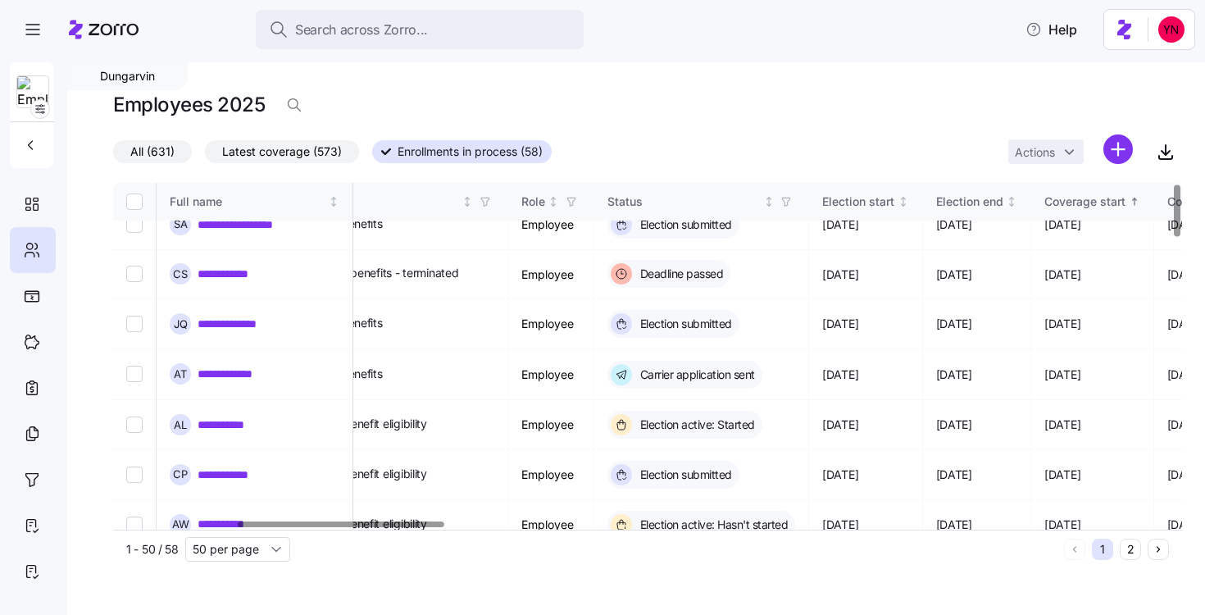
scroll to position [24, 635]
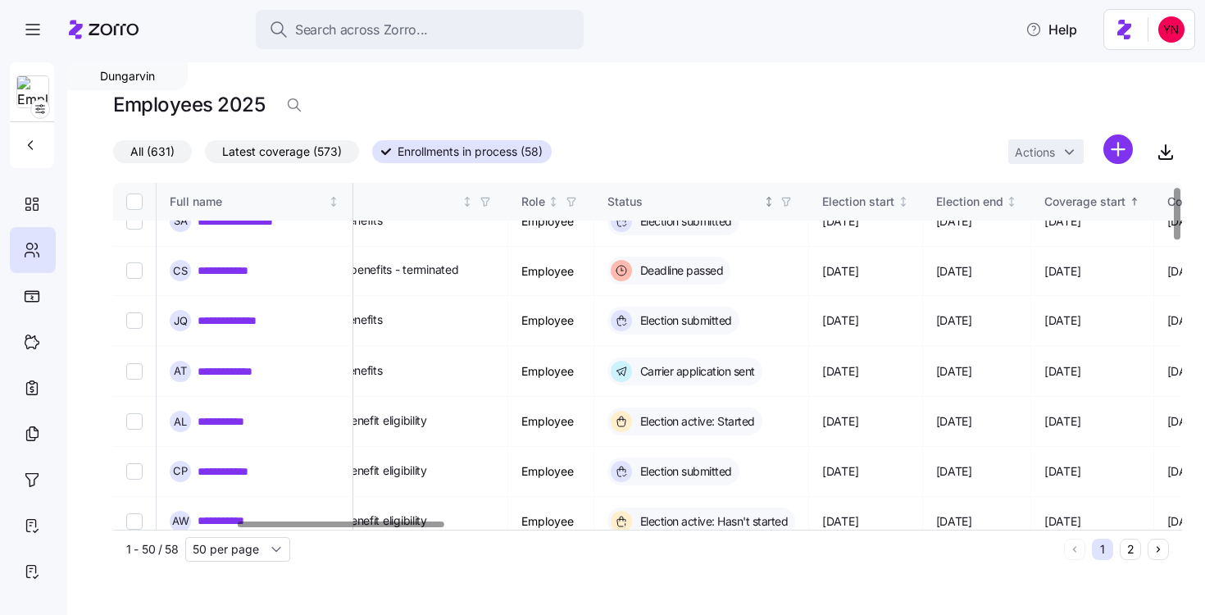
click at [792, 202] on icon "button" at bounding box center [785, 201] width 11 height 11
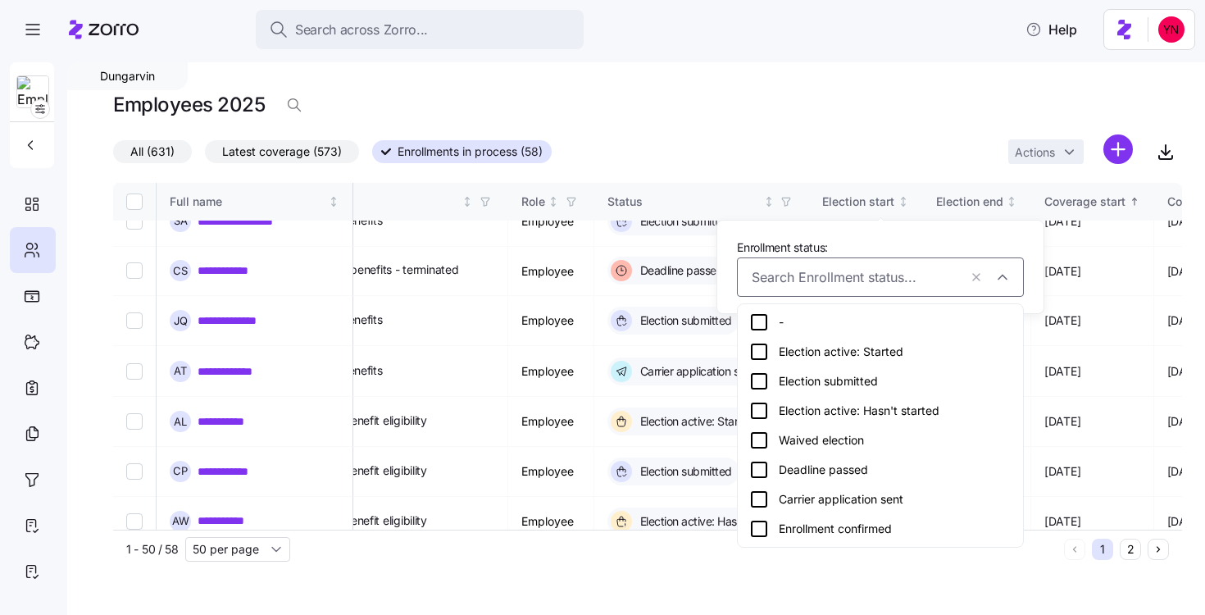
click at [782, 379] on div "Election submitted" at bounding box center [880, 381] width 262 height 20
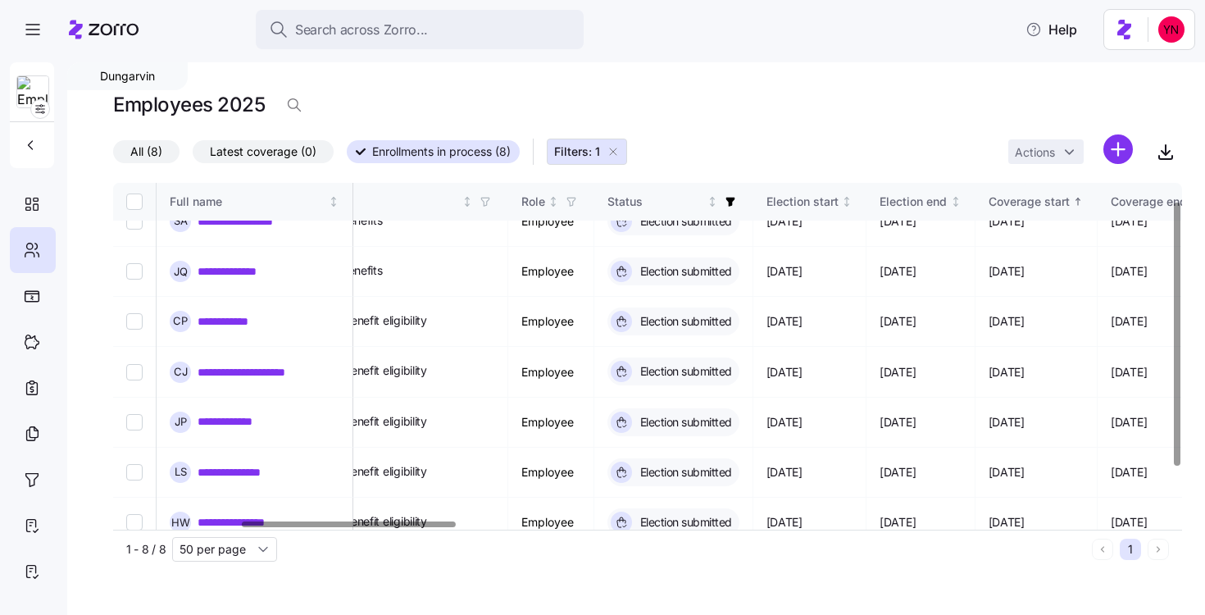
click at [675, 135] on div "All (8) Latest coverage (0) Enrollments in process (8) Filters: 1 Actions" at bounding box center [647, 151] width 1069 height 35
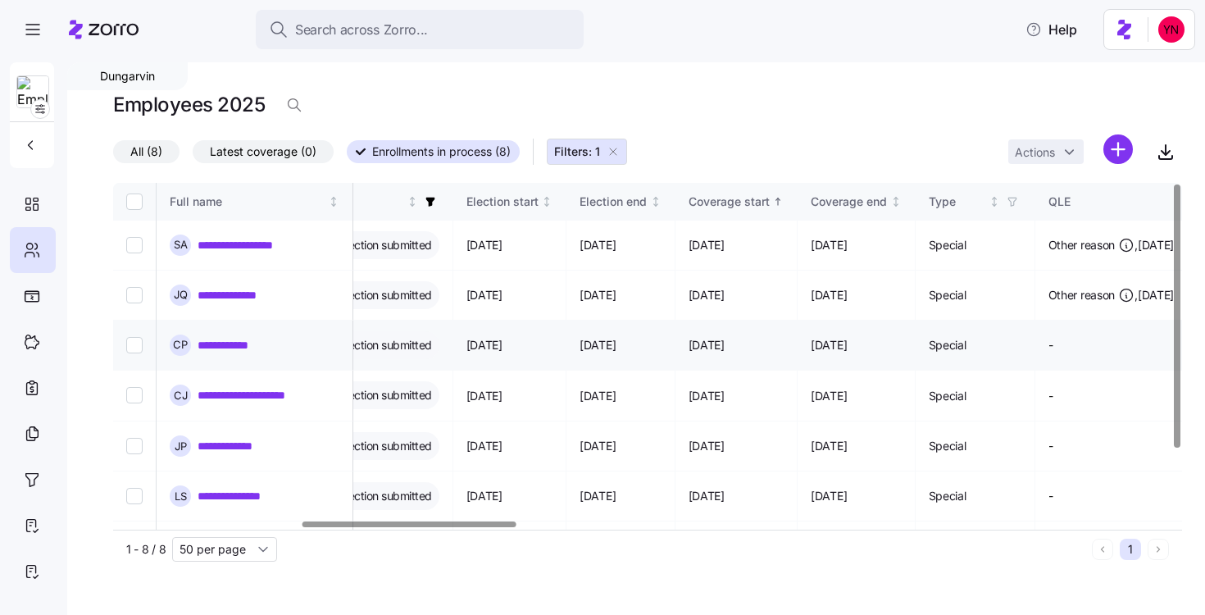
scroll to position [0, 935]
click at [437, 205] on icon "button" at bounding box center [430, 201] width 11 height 11
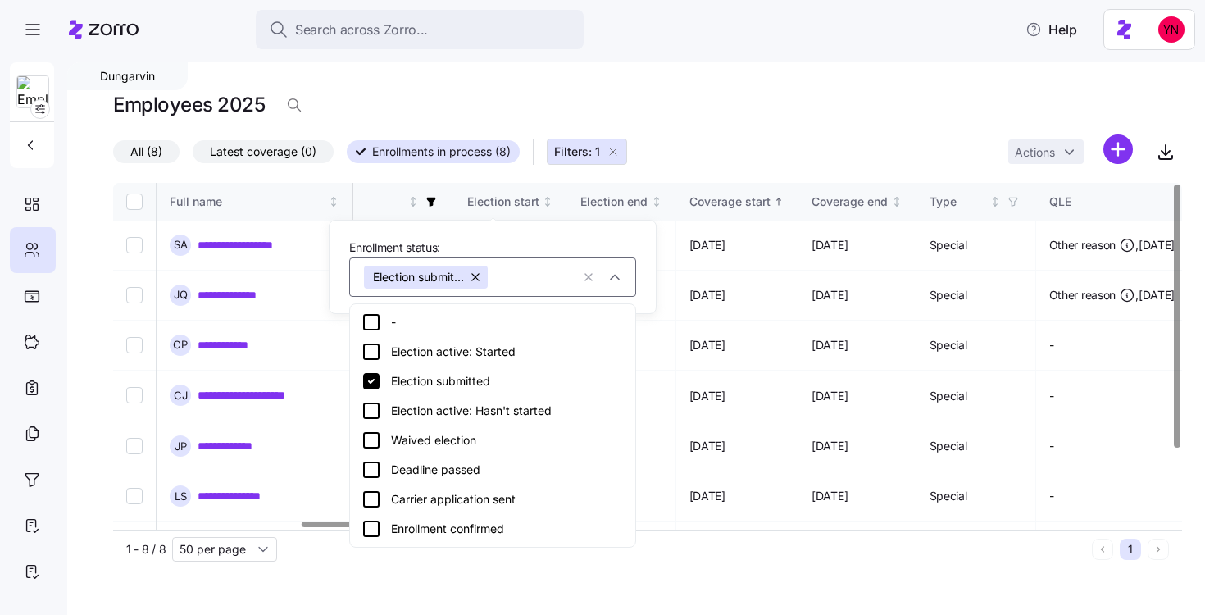
click at [367, 380] on icon at bounding box center [371, 381] width 16 height 16
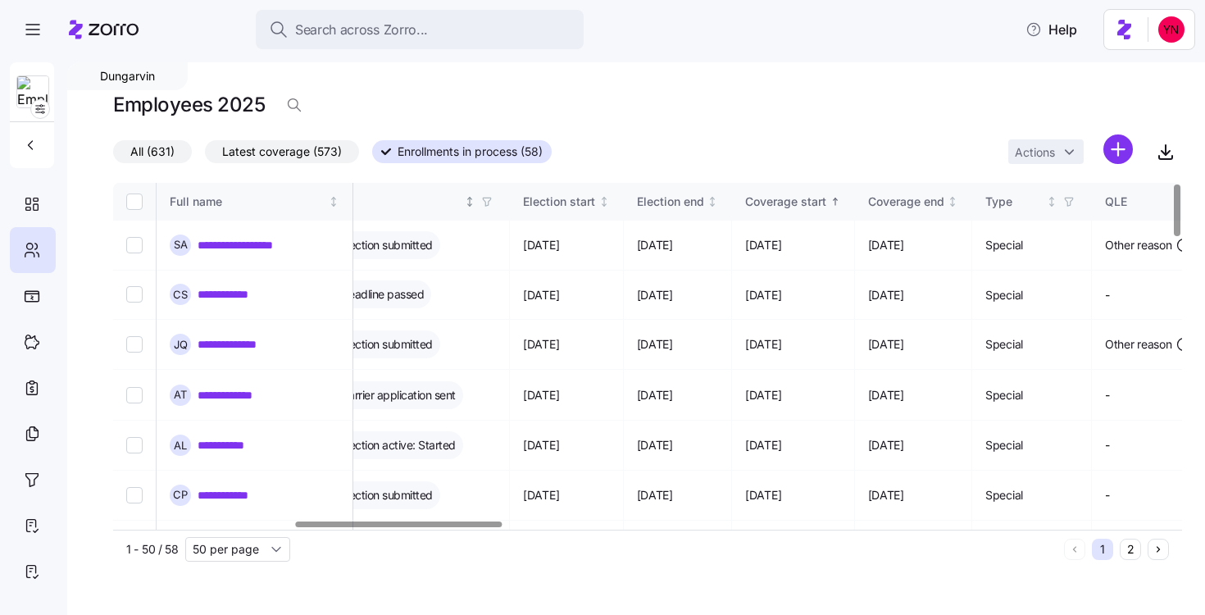
click at [496, 199] on span "button" at bounding box center [487, 202] width 18 height 18
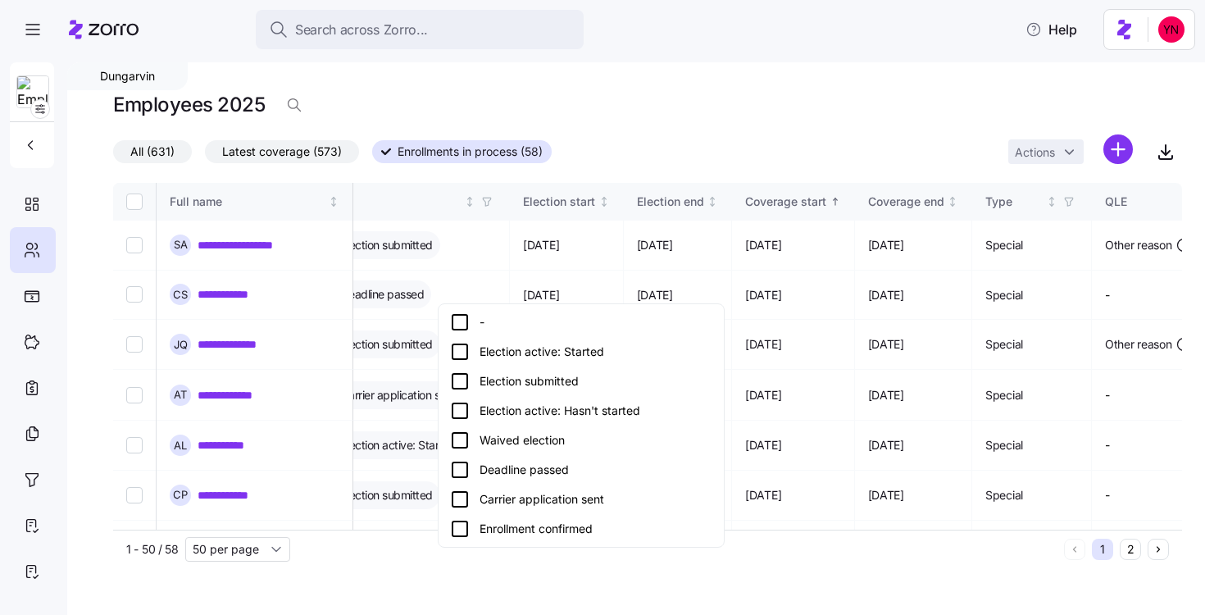
click at [490, 501] on div "Carrier application sent" at bounding box center [581, 499] width 262 height 20
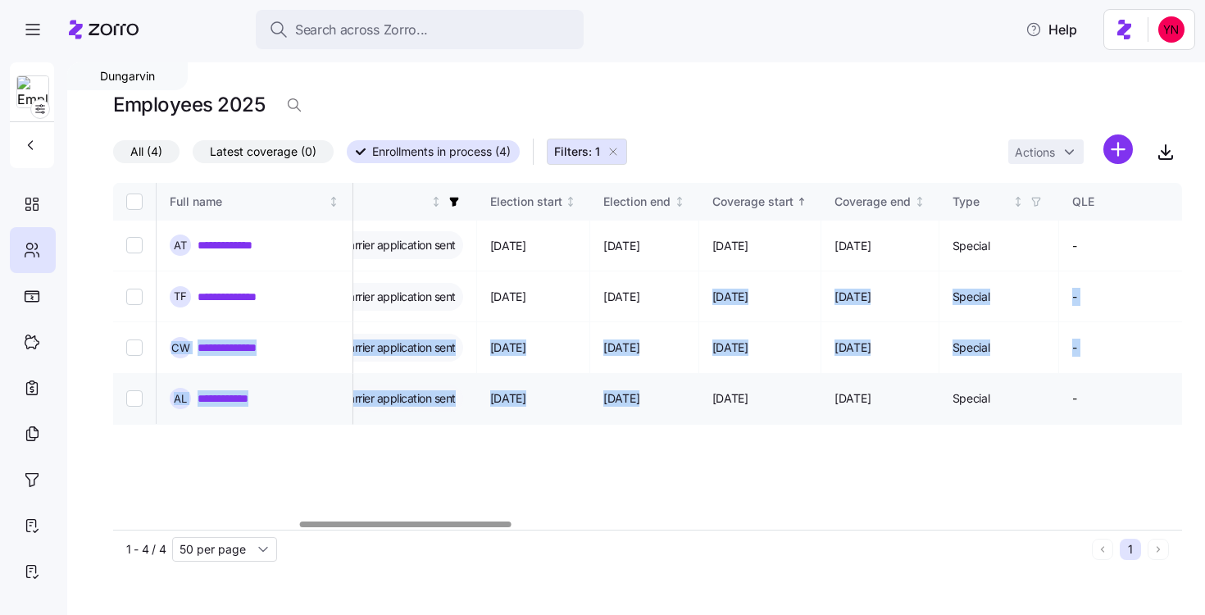
drag, startPoint x: 766, startPoint y: 303, endPoint x: 792, endPoint y: 377, distance: 78.3
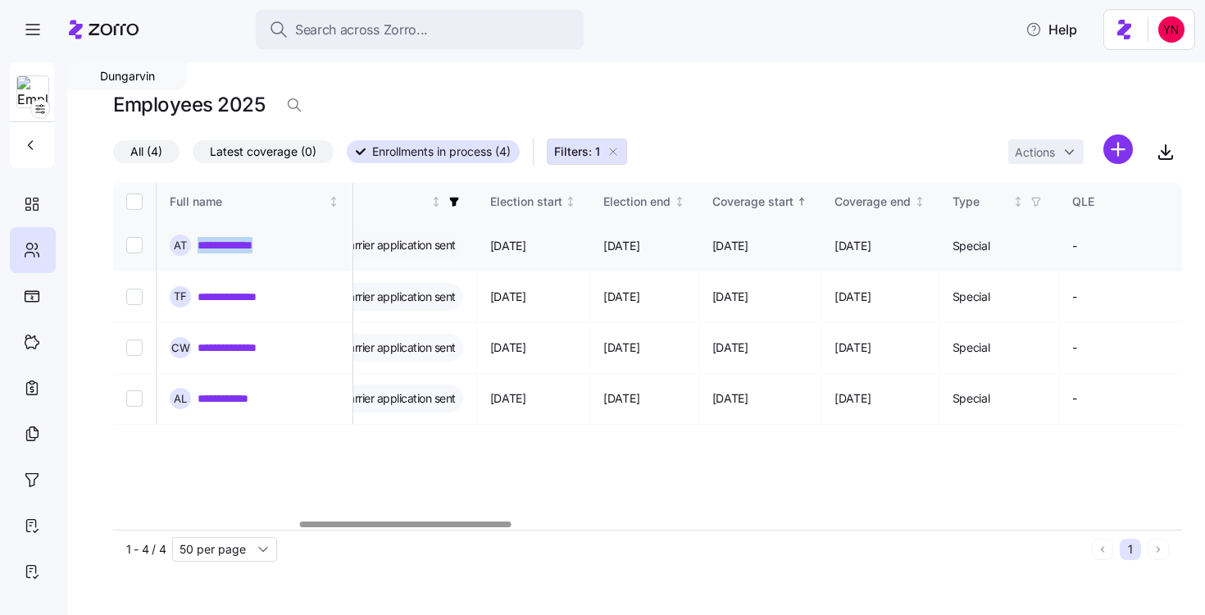
drag, startPoint x: 286, startPoint y: 246, endPoint x: 198, endPoint y: 249, distance: 88.6
click at [197, 250] on div "**********" at bounding box center [255, 244] width 170 height 21
copy link "**********"
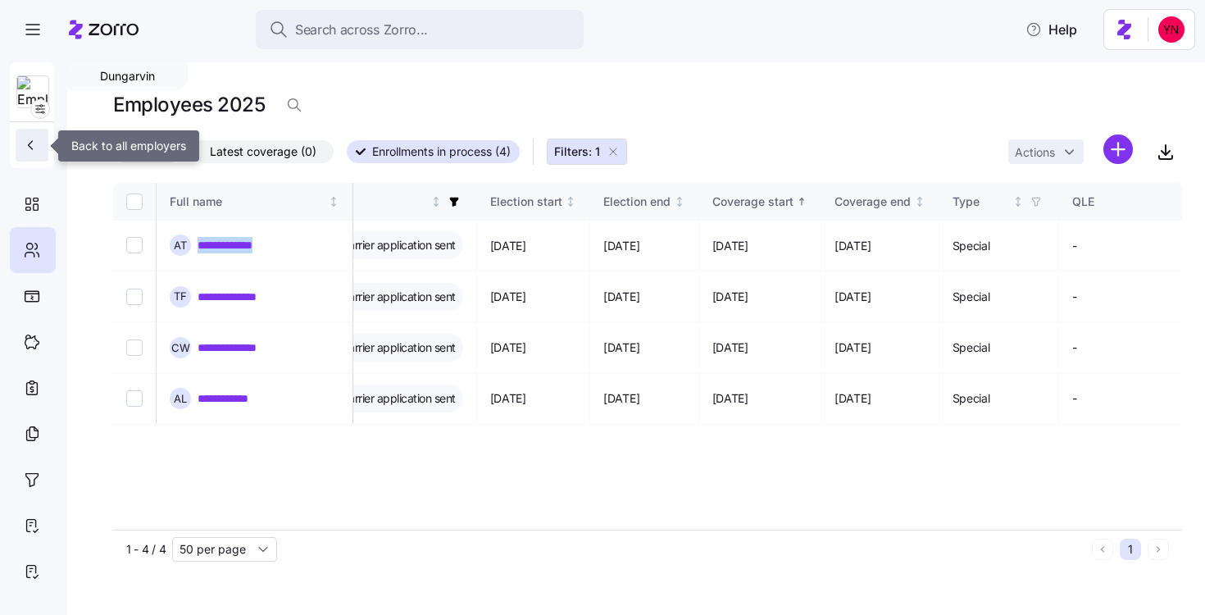
click at [23, 143] on icon "button" at bounding box center [30, 145] width 16 height 16
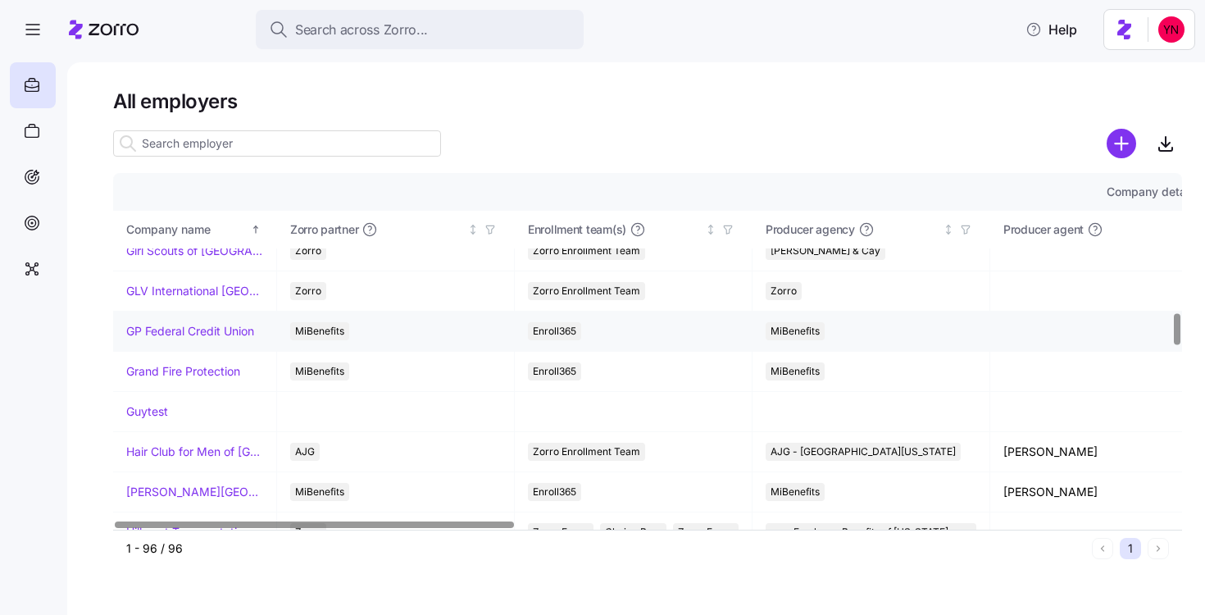
scroll to position [1581, 0]
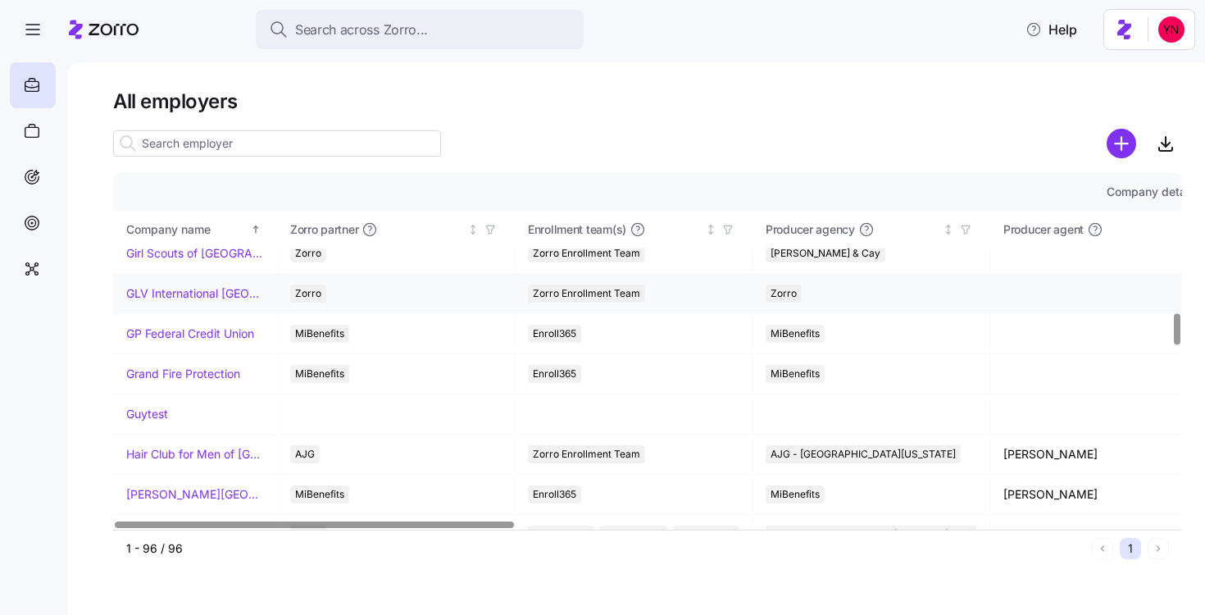
click at [187, 299] on link "GLV International [GEOGRAPHIC_DATA]" at bounding box center [194, 293] width 137 height 16
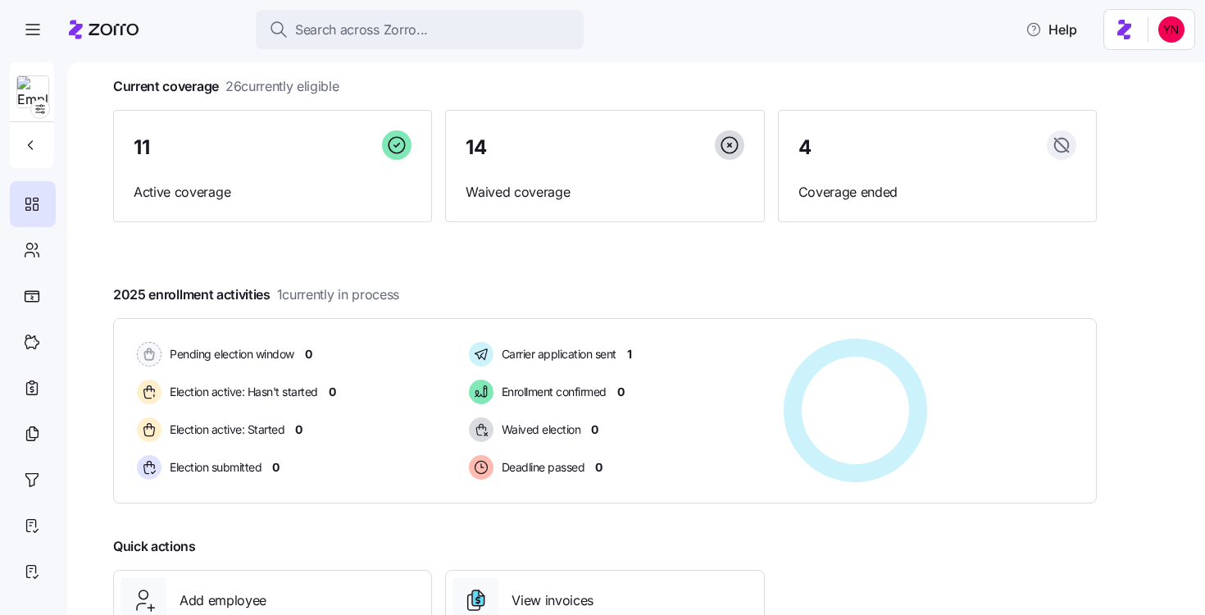
scroll to position [129, 0]
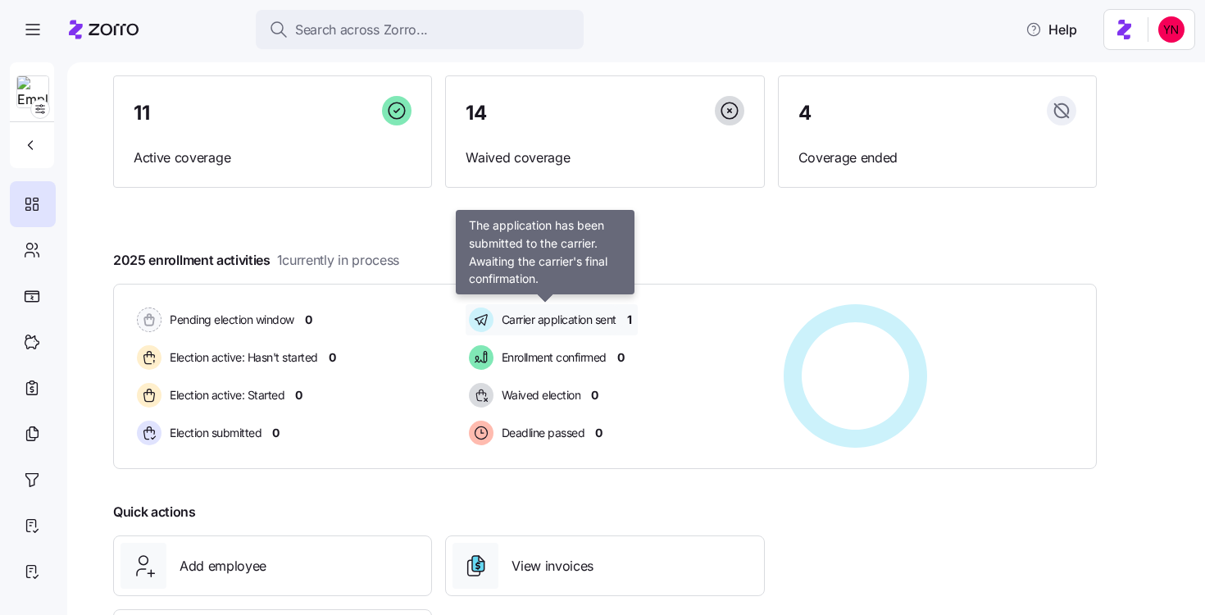
click at [584, 320] on span "Carrier application sent" at bounding box center [557, 320] width 120 height 16
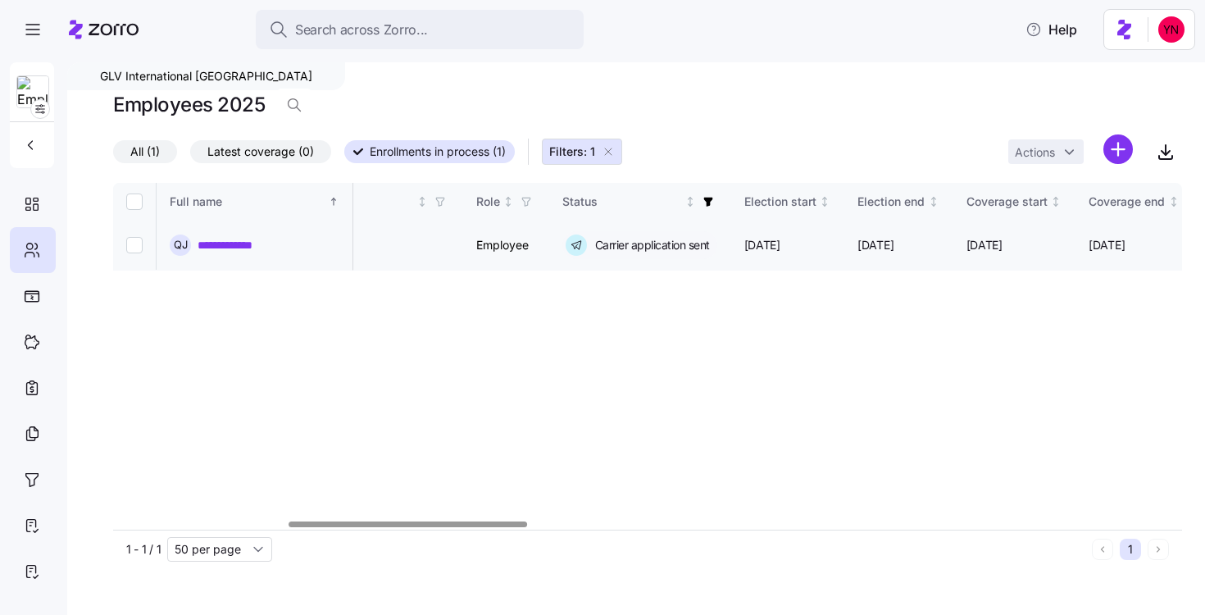
scroll to position [0, 797]
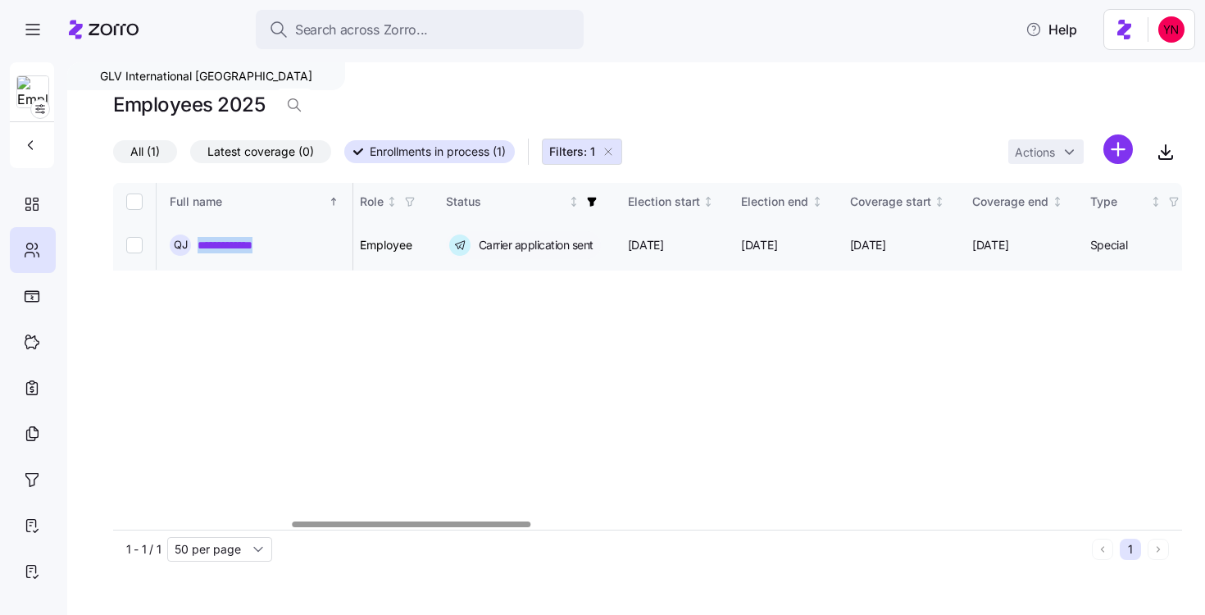
drag, startPoint x: 279, startPoint y: 252, endPoint x: 195, endPoint y: 251, distance: 83.6
click at [195, 251] on div "**********" at bounding box center [255, 244] width 170 height 21
copy link "**********"
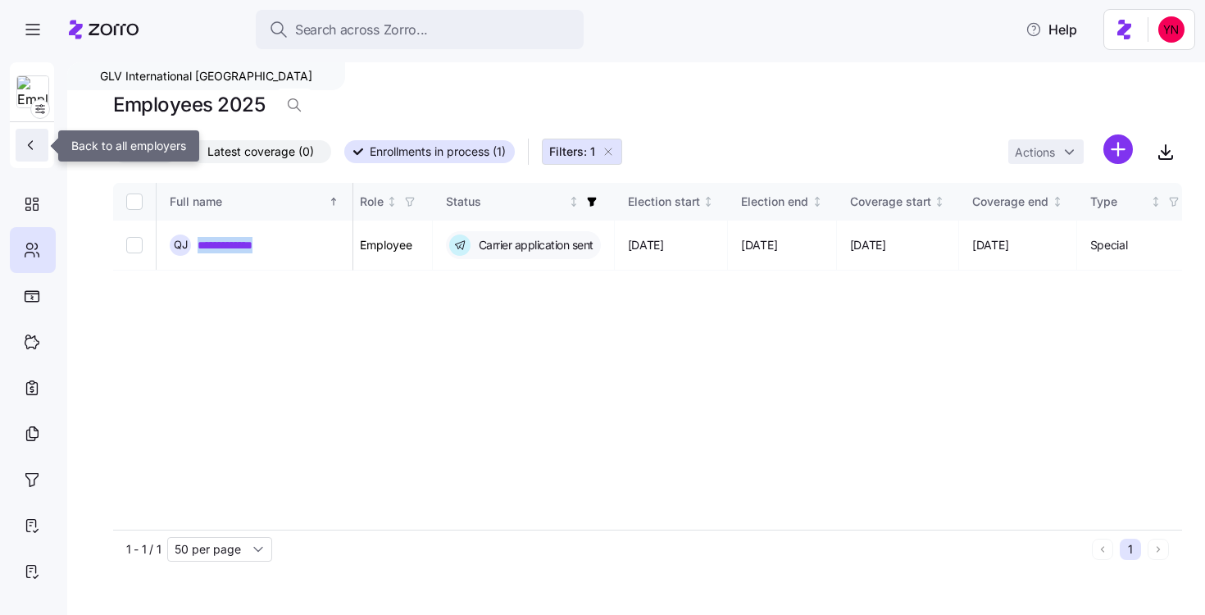
click at [30, 154] on button "button" at bounding box center [32, 145] width 33 height 33
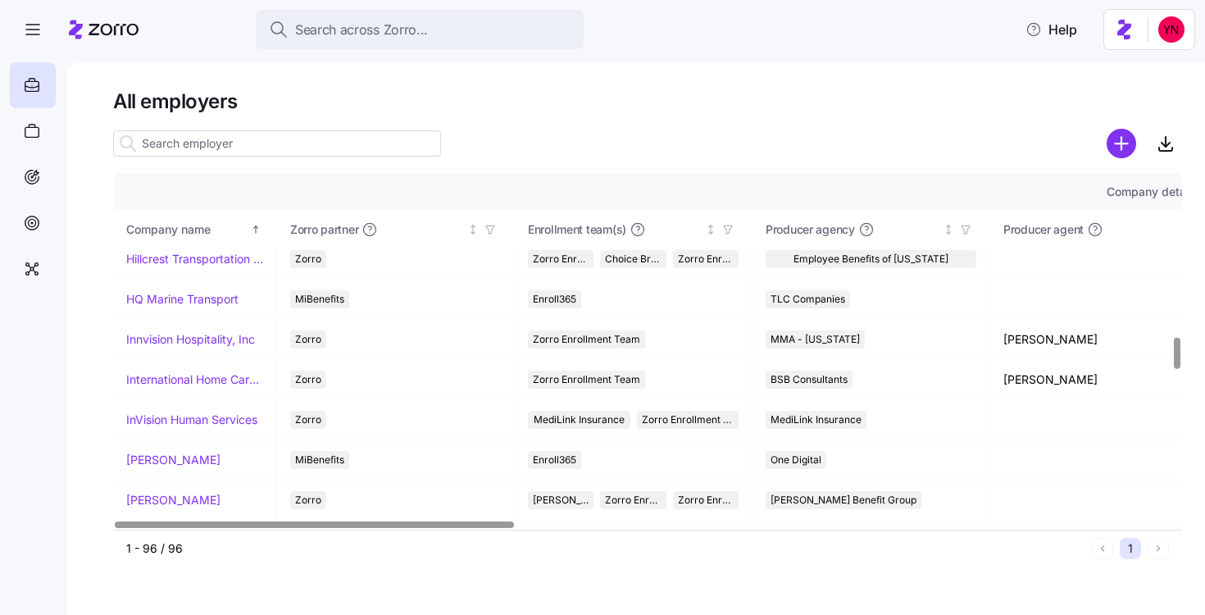
scroll to position [1854, 0]
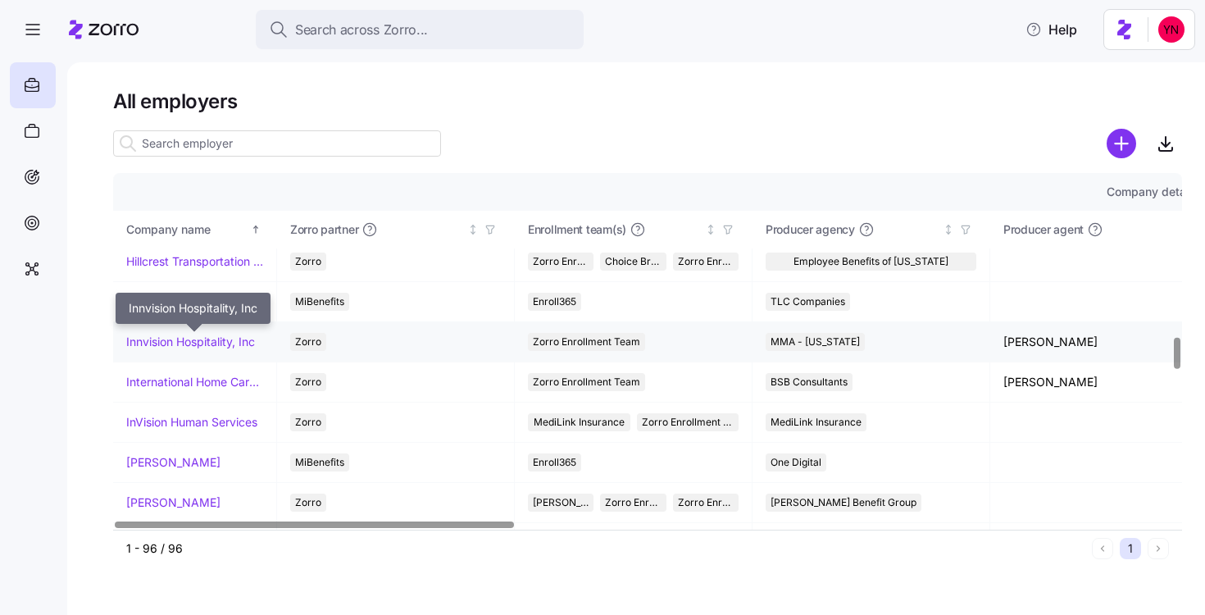
click at [216, 341] on link "Innvision Hospitality, Inc" at bounding box center [190, 342] width 129 height 16
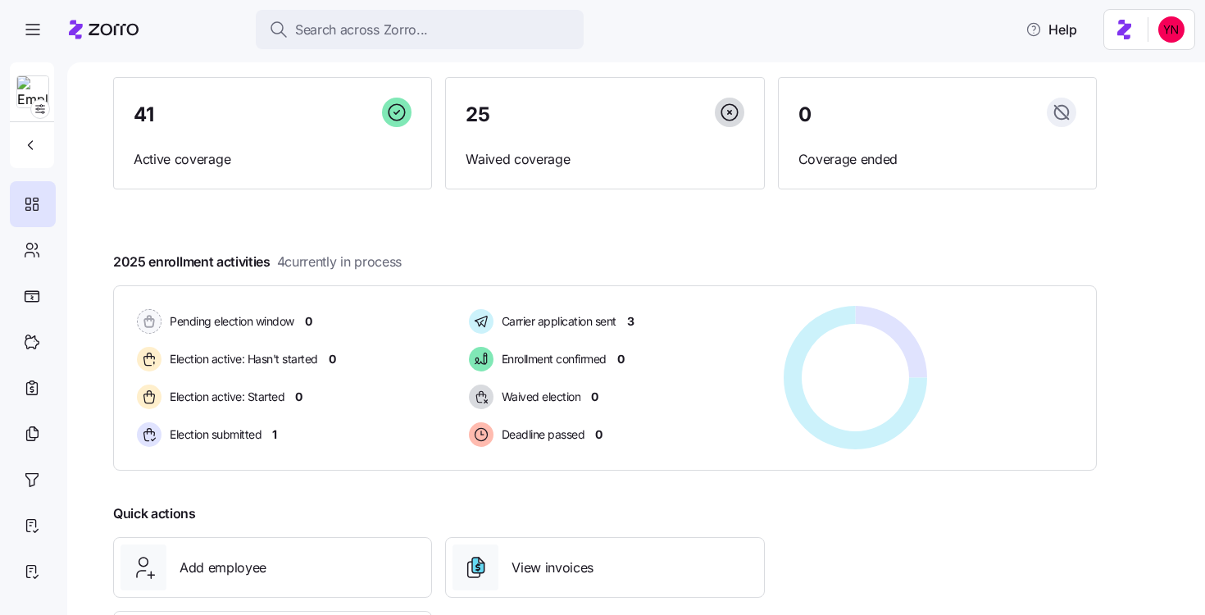
scroll to position [130, 0]
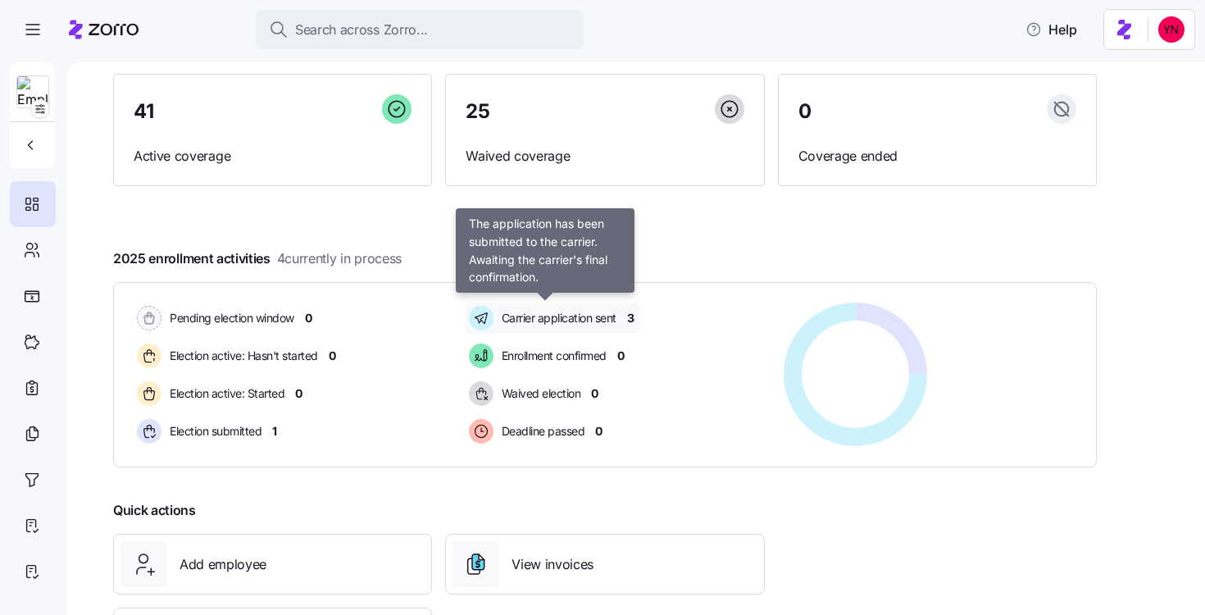
click at [570, 315] on span "Carrier application sent" at bounding box center [557, 318] width 120 height 16
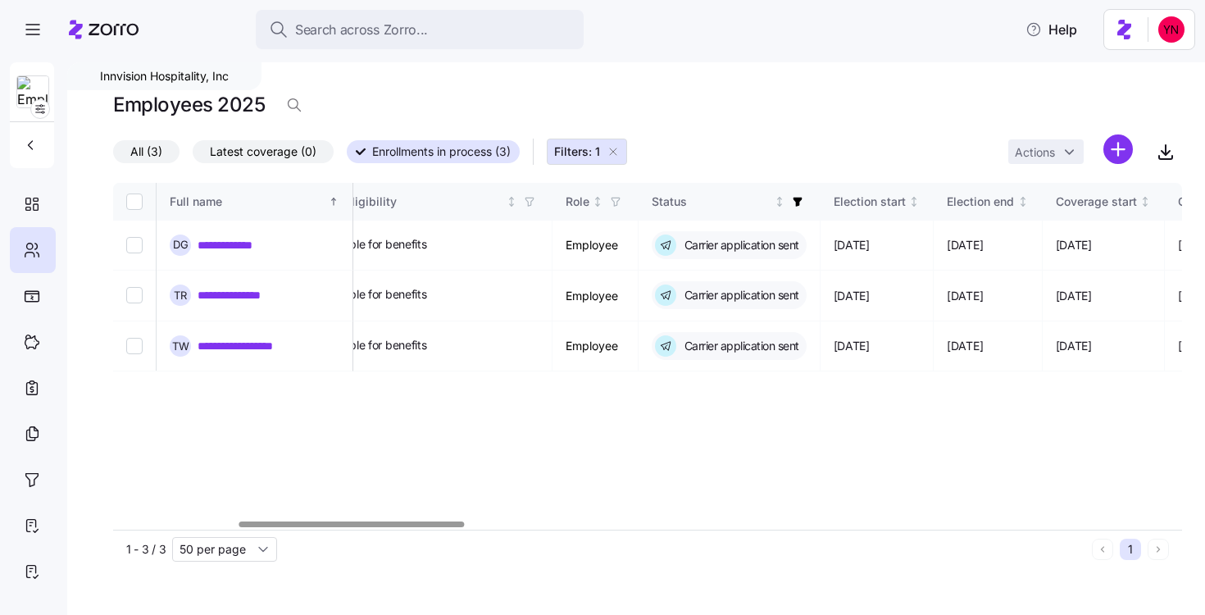
scroll to position [0, 854]
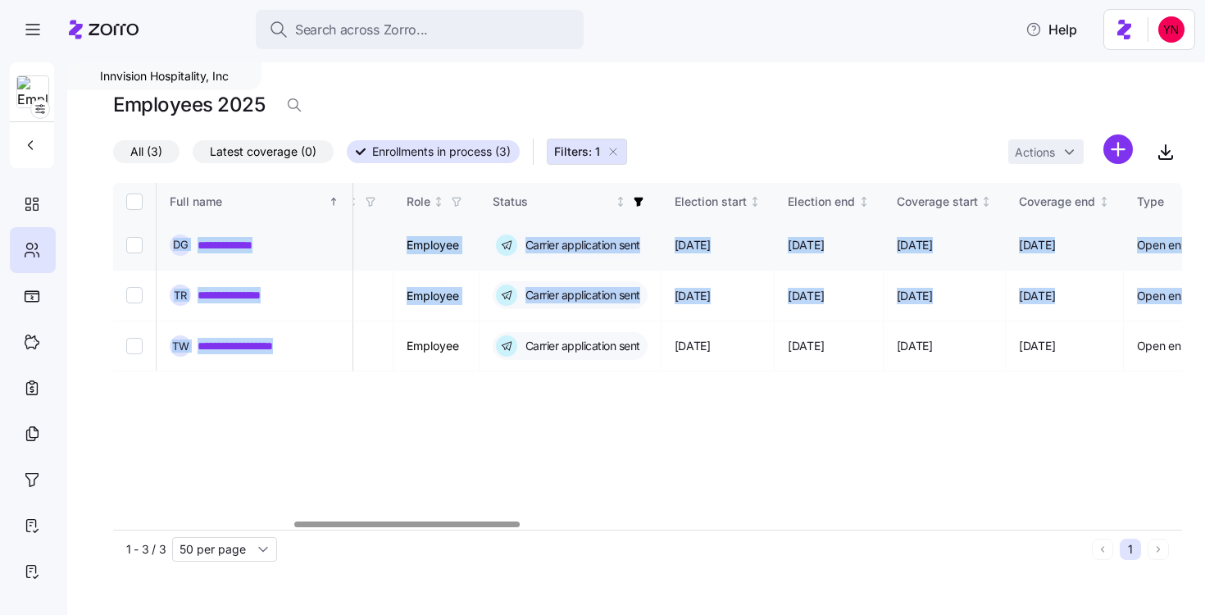
drag, startPoint x: 312, startPoint y: 348, endPoint x: 196, endPoint y: 231, distance: 164.6
copy tbody "**********"
click at [615, 151] on icon "button" at bounding box center [613, 151] width 13 height 13
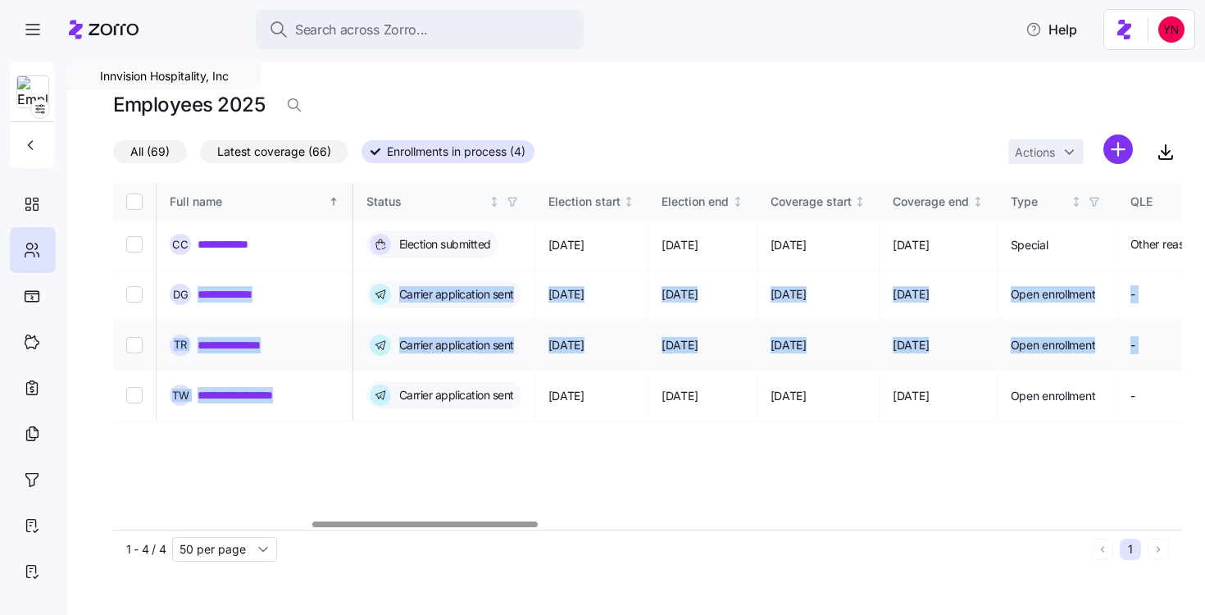
scroll to position [0, 1057]
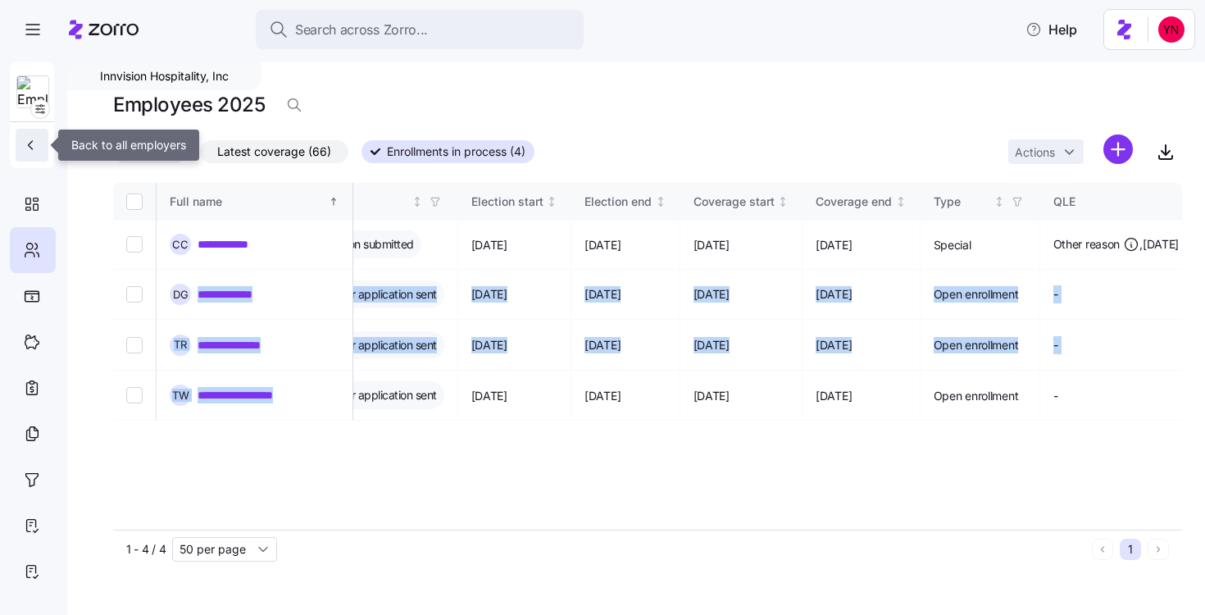
click at [31, 159] on button "button" at bounding box center [32, 145] width 33 height 33
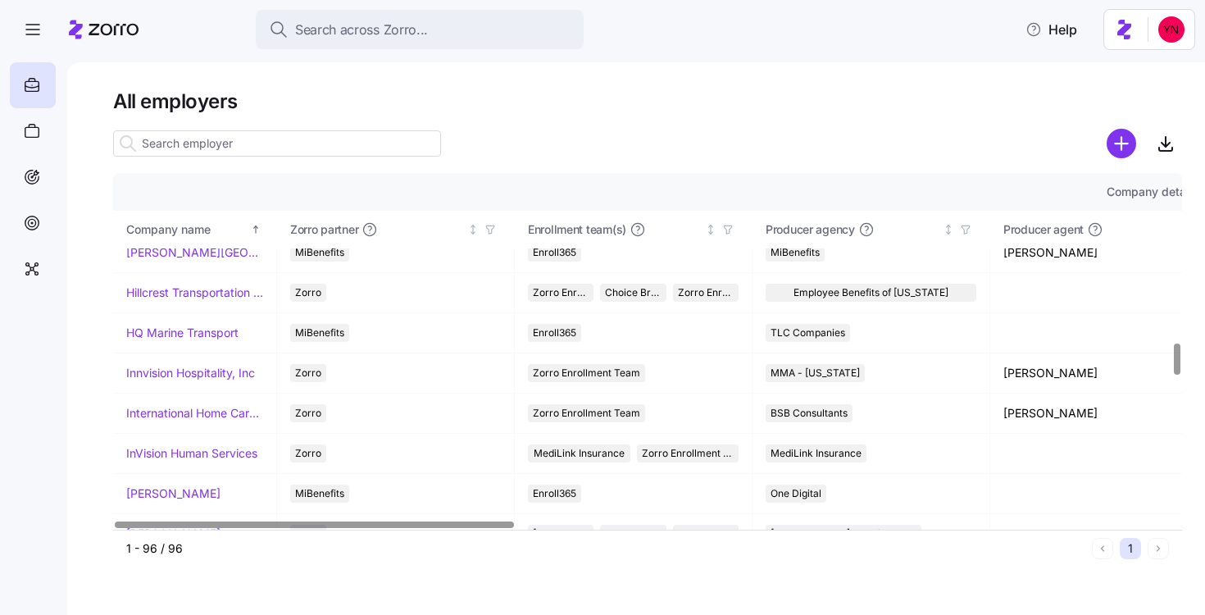
scroll to position [1922, 0]
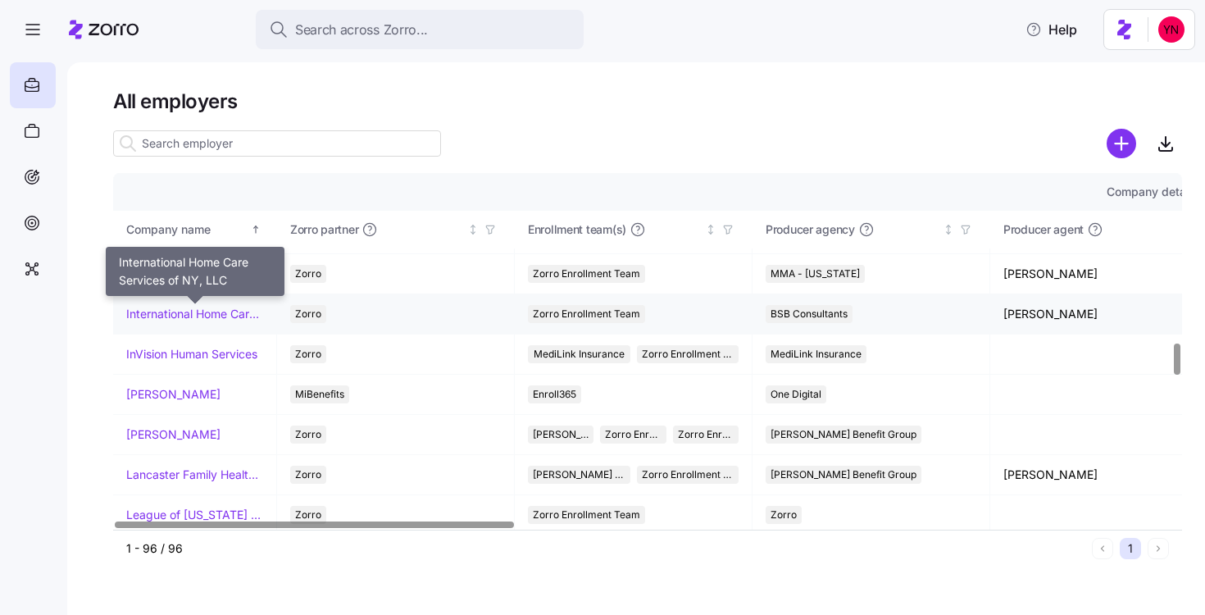
click at [136, 316] on link "International Home Care Services of NY, LLC" at bounding box center [194, 314] width 137 height 16
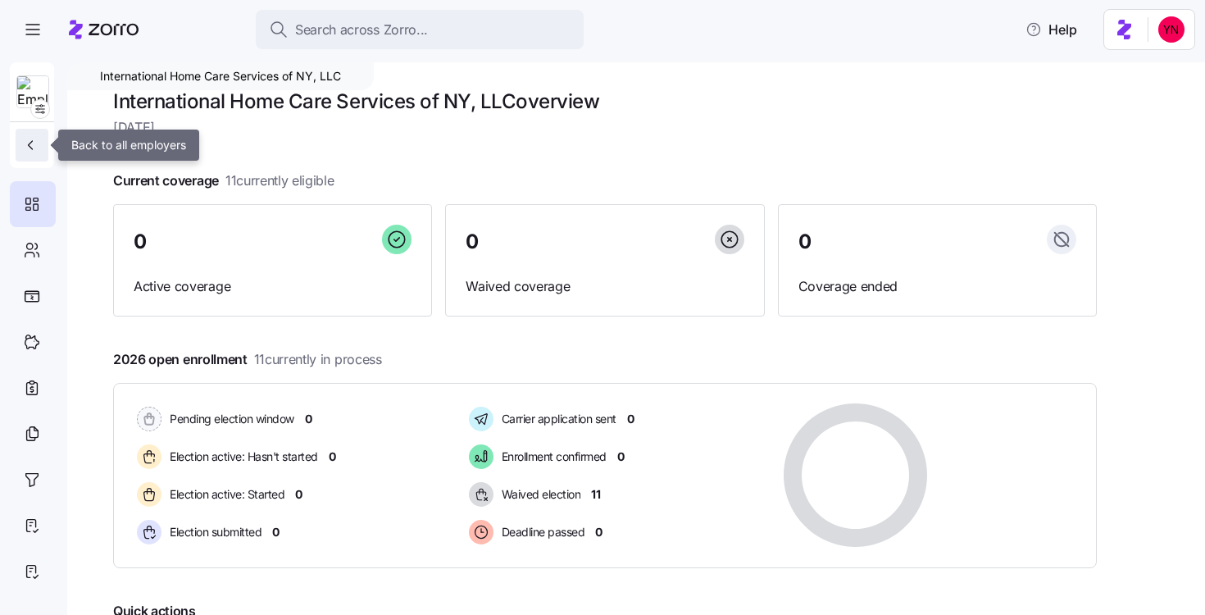
click at [31, 143] on icon "button" at bounding box center [30, 145] width 16 height 16
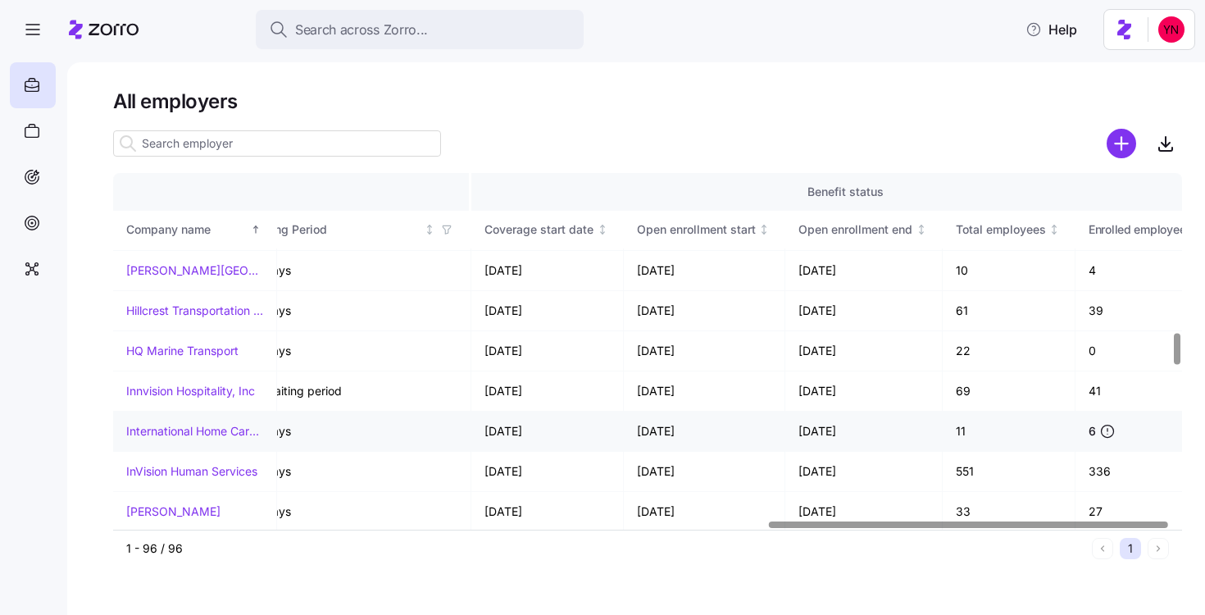
scroll to position [1805, 1761]
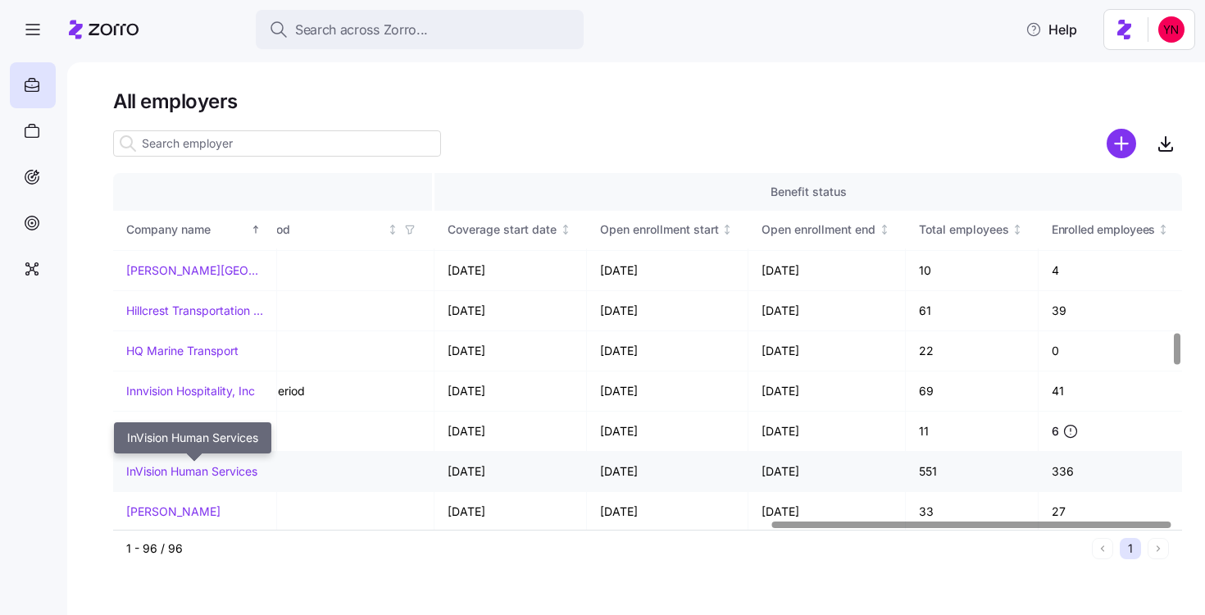
click at [212, 471] on link "InVision Human Services" at bounding box center [191, 471] width 131 height 16
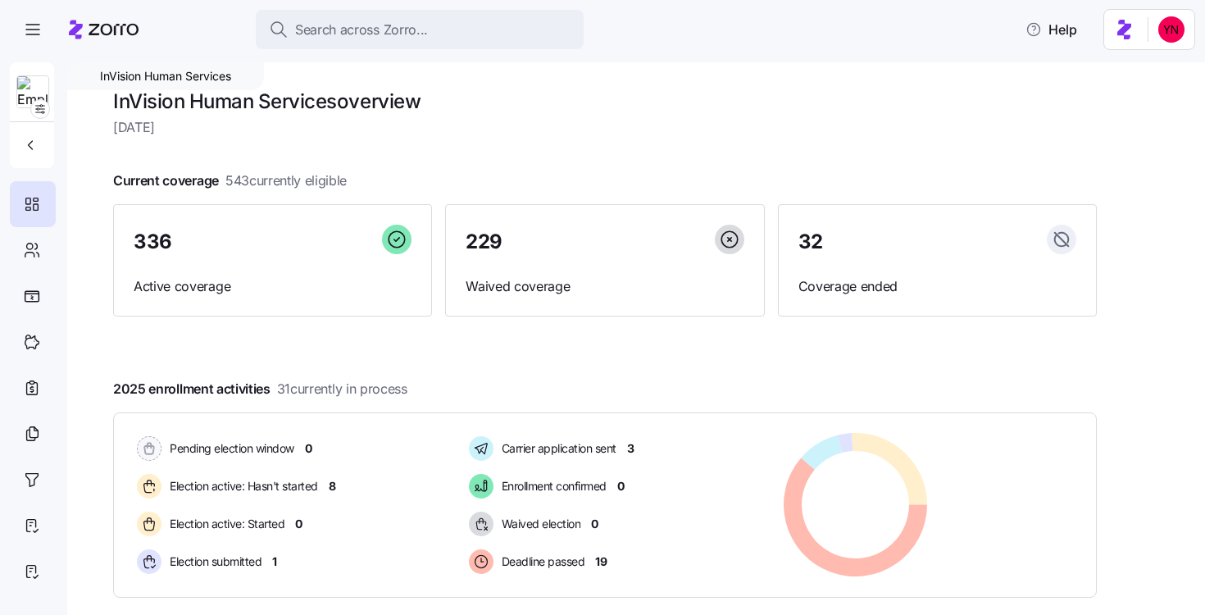
scroll to position [106, 0]
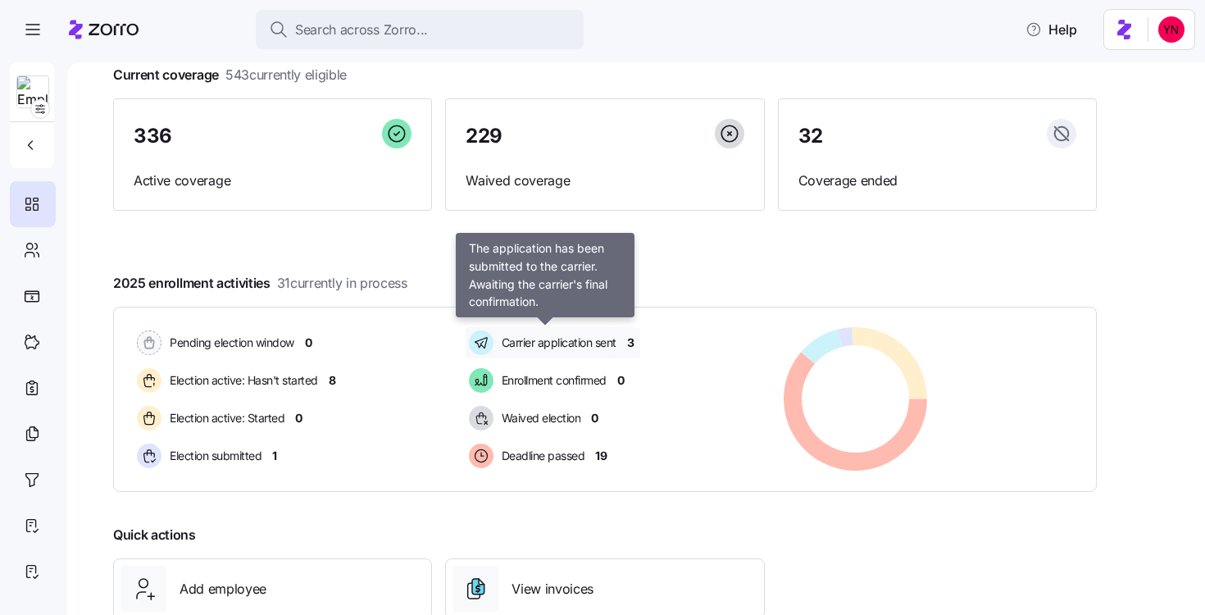
click at [537, 339] on span "Carrier application sent" at bounding box center [557, 342] width 120 height 16
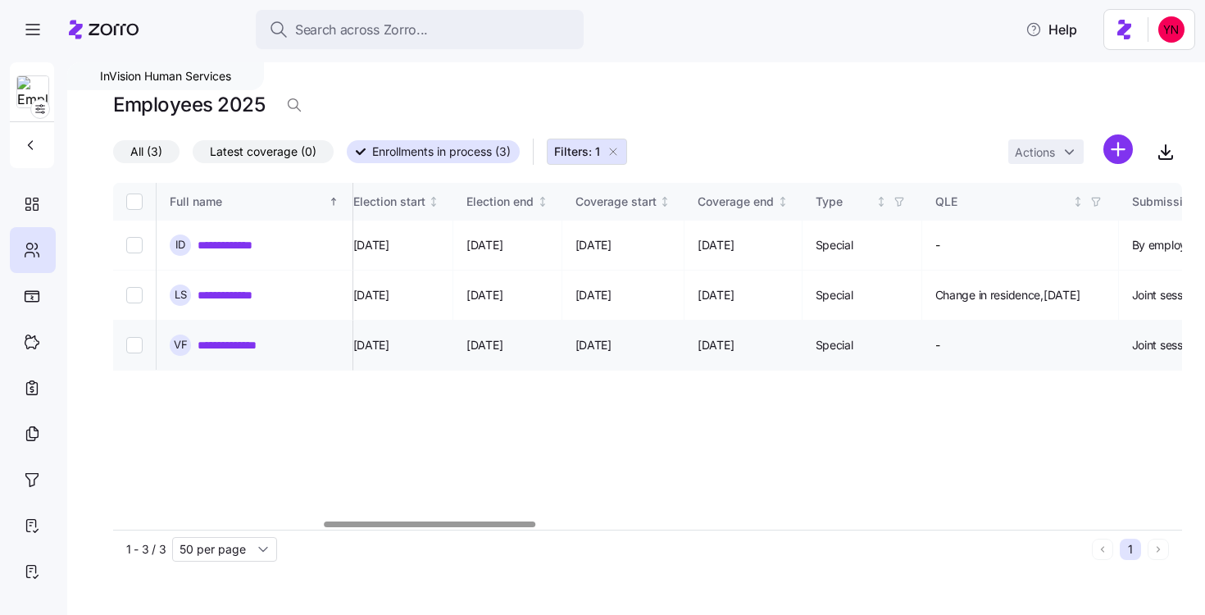
scroll to position [0, 1038]
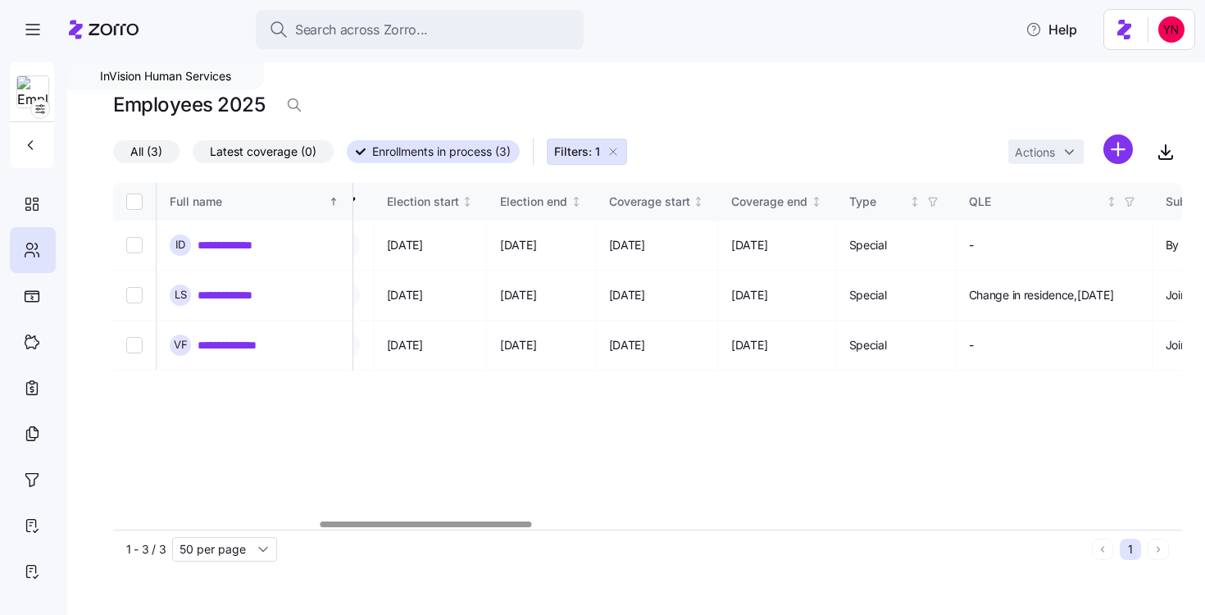
click at [620, 156] on icon "button" at bounding box center [613, 151] width 13 height 13
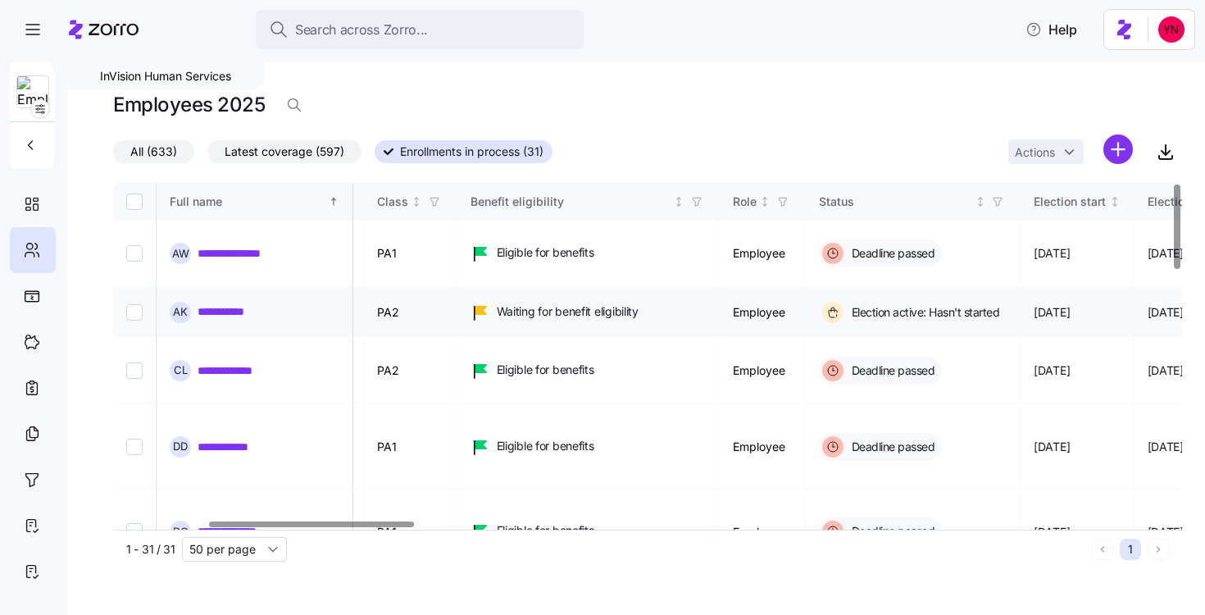
scroll to position [0, 492]
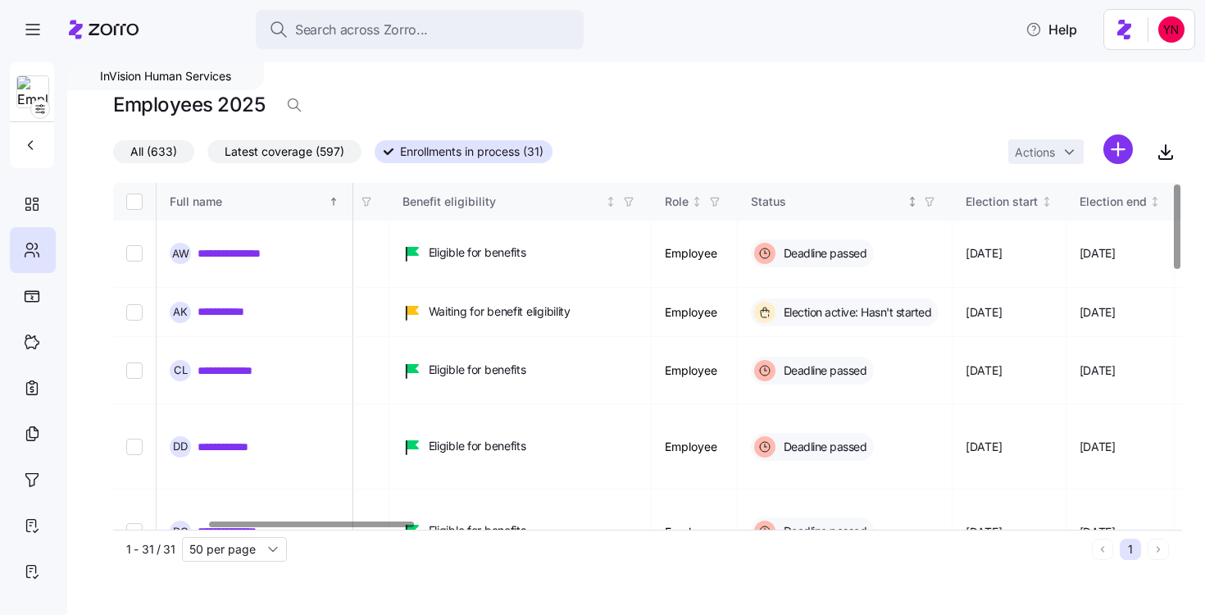
click at [935, 207] on icon "button" at bounding box center [929, 201] width 11 height 11
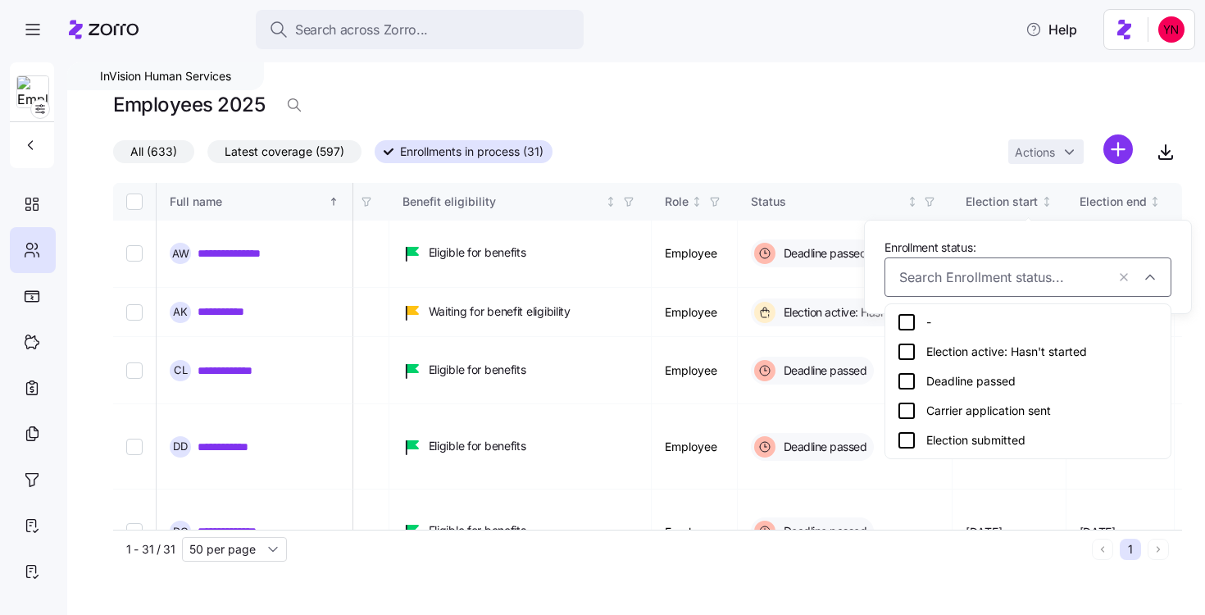
click at [938, 441] on div "Election submitted" at bounding box center [1028, 440] width 262 height 20
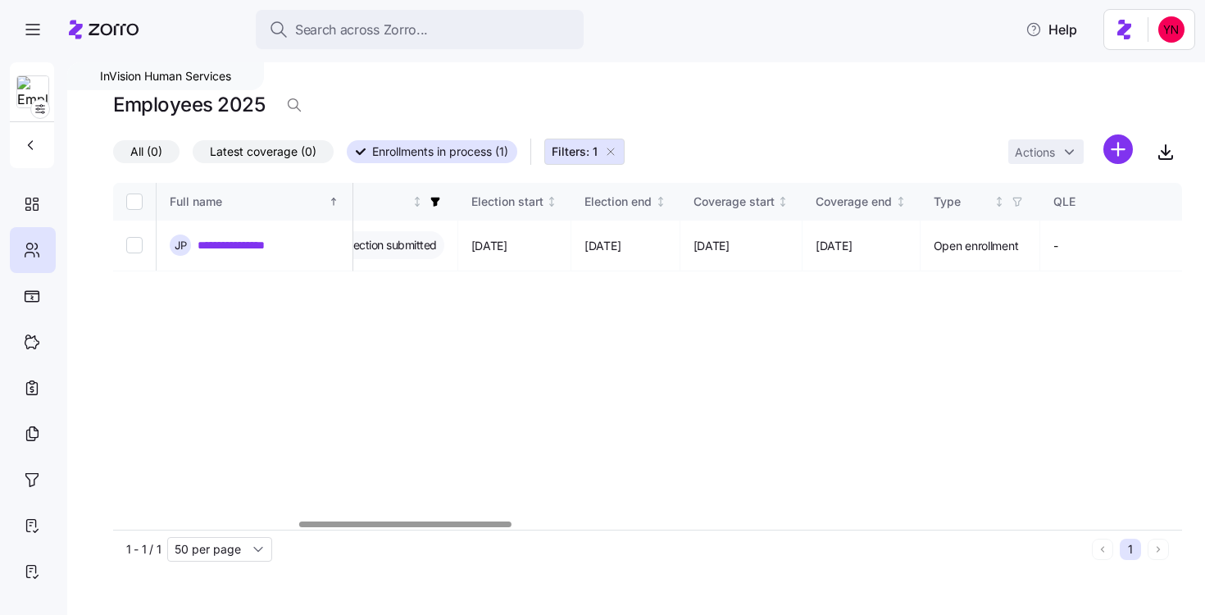
scroll to position [0, 934]
click at [581, 156] on span "Filters: 1" at bounding box center [575, 151] width 46 height 16
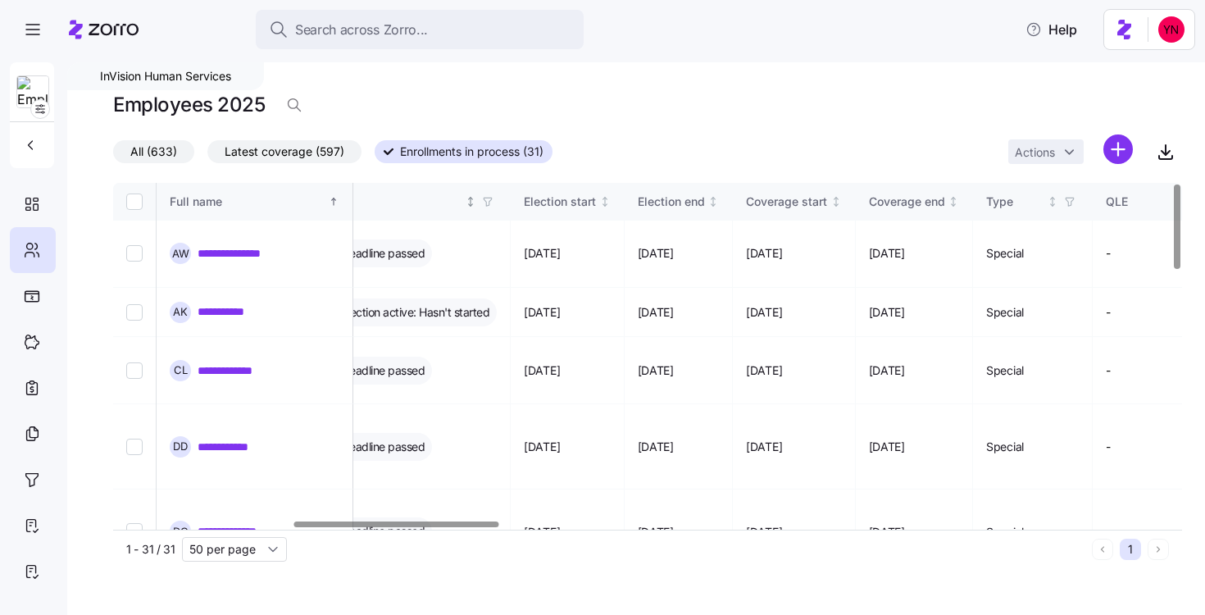
click at [497, 207] on span "button" at bounding box center [488, 202] width 18 height 18
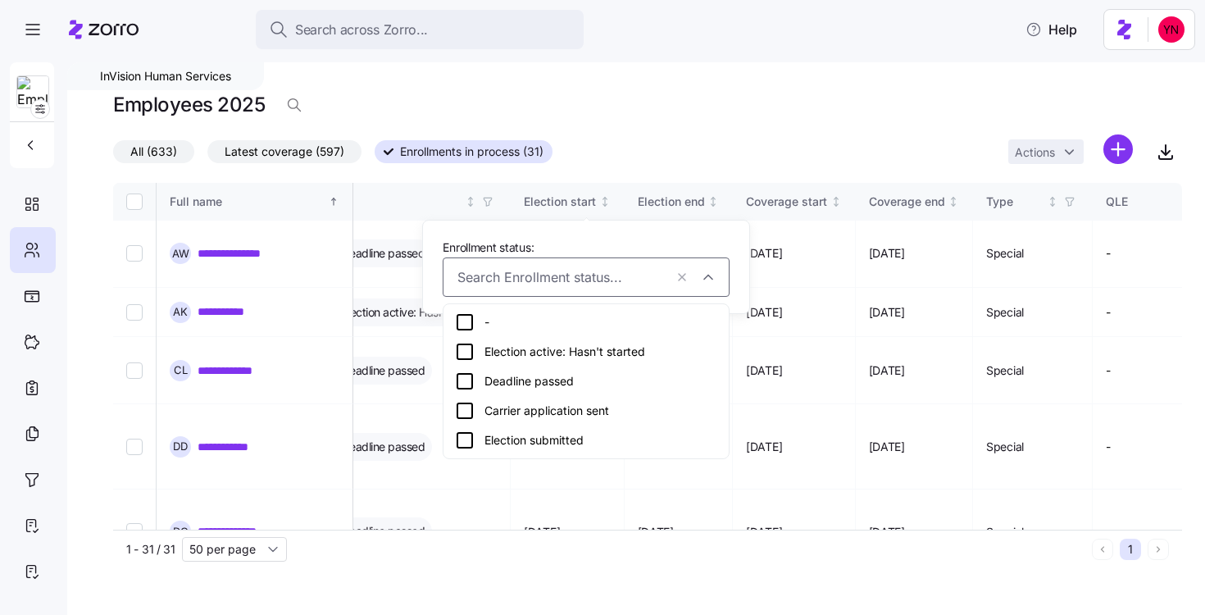
click at [148, 113] on h1 "Employees 2025" at bounding box center [189, 104] width 152 height 25
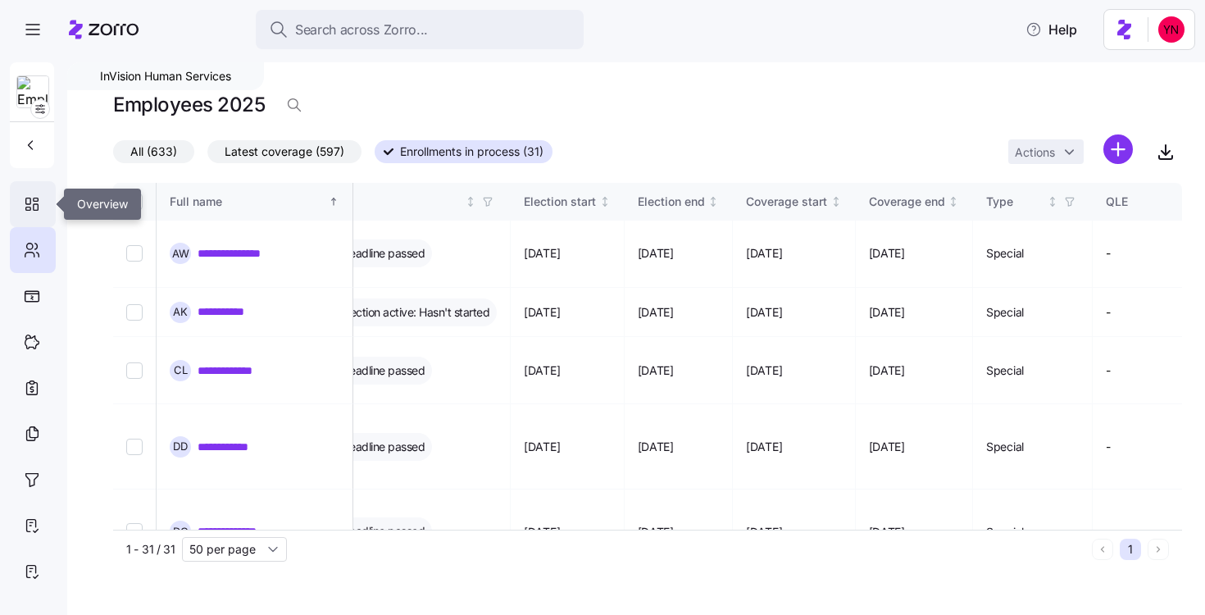
click at [33, 190] on div at bounding box center [33, 204] width 46 height 46
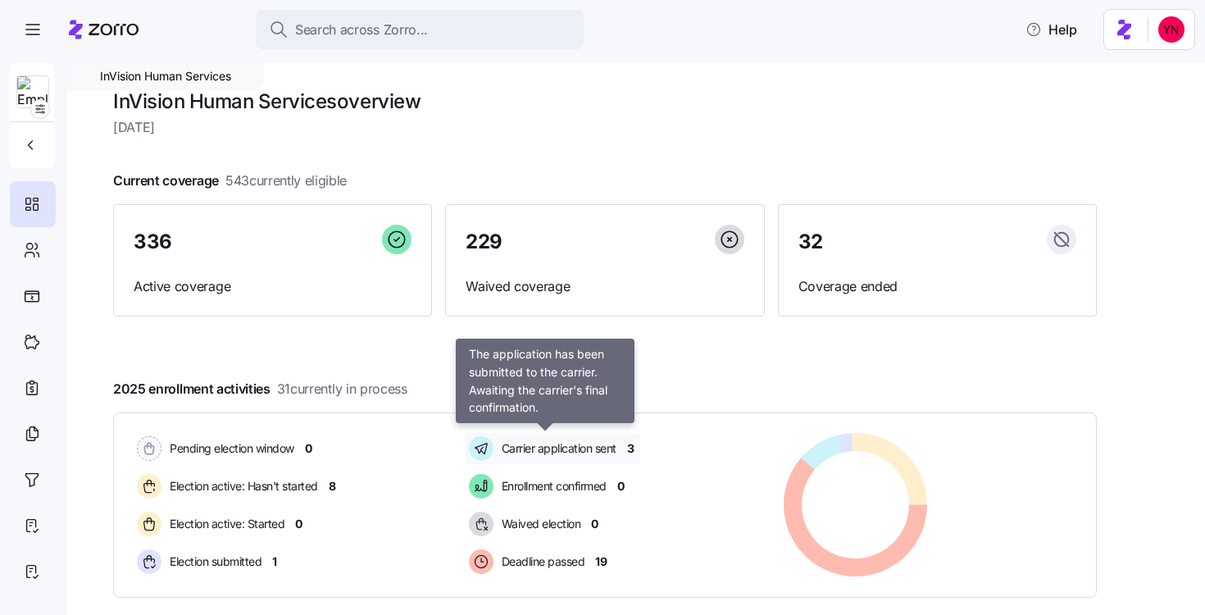
click at [544, 444] on span "Carrier application sent" at bounding box center [557, 448] width 120 height 16
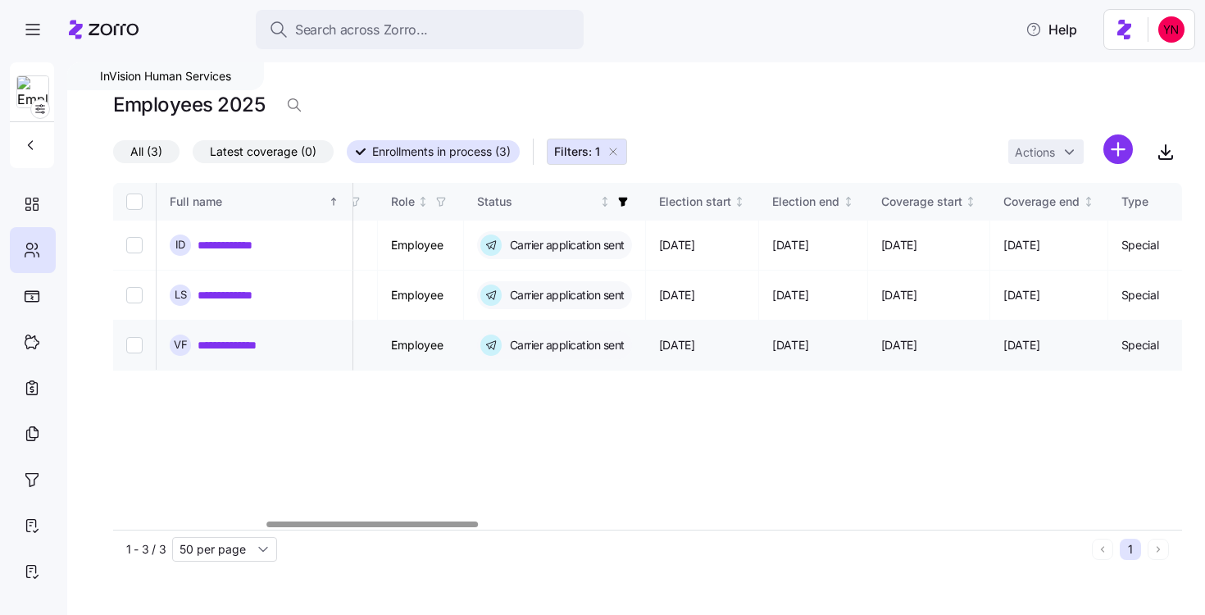
scroll to position [0, 767]
drag, startPoint x: 295, startPoint y: 301, endPoint x: 194, endPoint y: 299, distance: 100.8
click at [194, 299] on div "**********" at bounding box center [255, 294] width 170 height 21
copy link "**********"
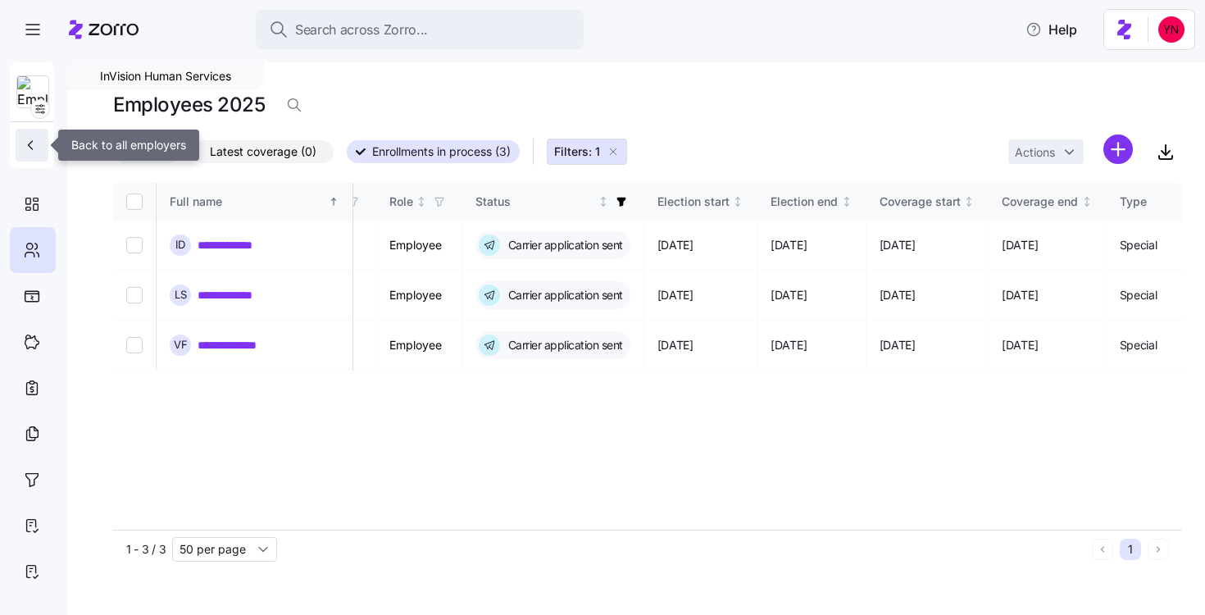
click at [27, 148] on icon "button" at bounding box center [30, 145] width 16 height 16
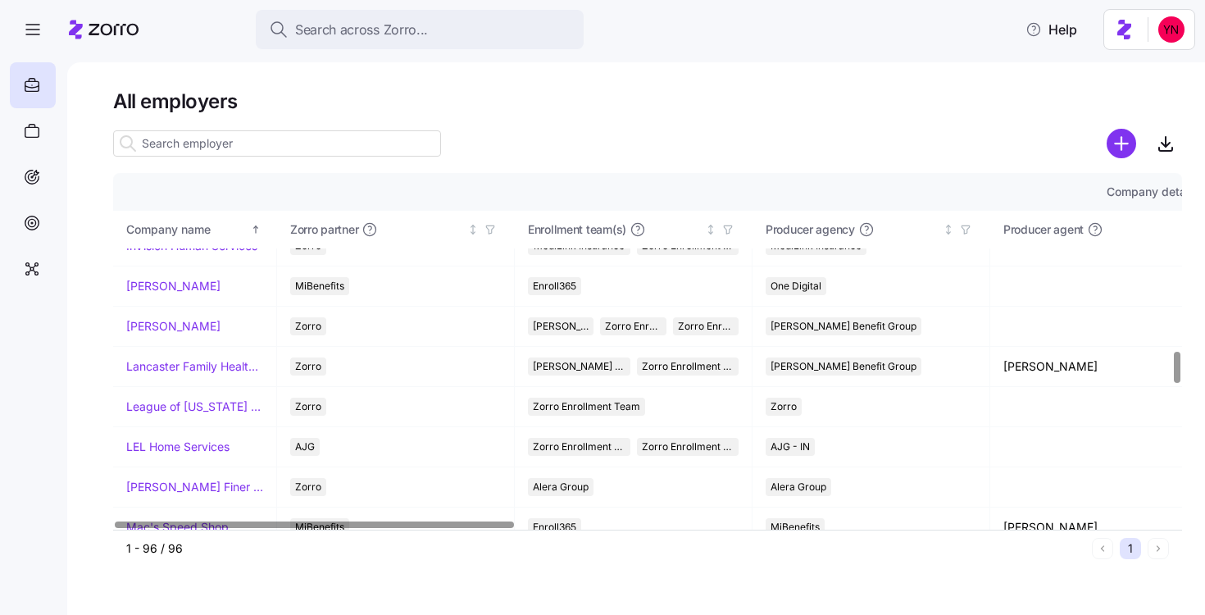
scroll to position [2031, 0]
click at [155, 444] on link "LEL Home Services" at bounding box center [177, 446] width 103 height 16
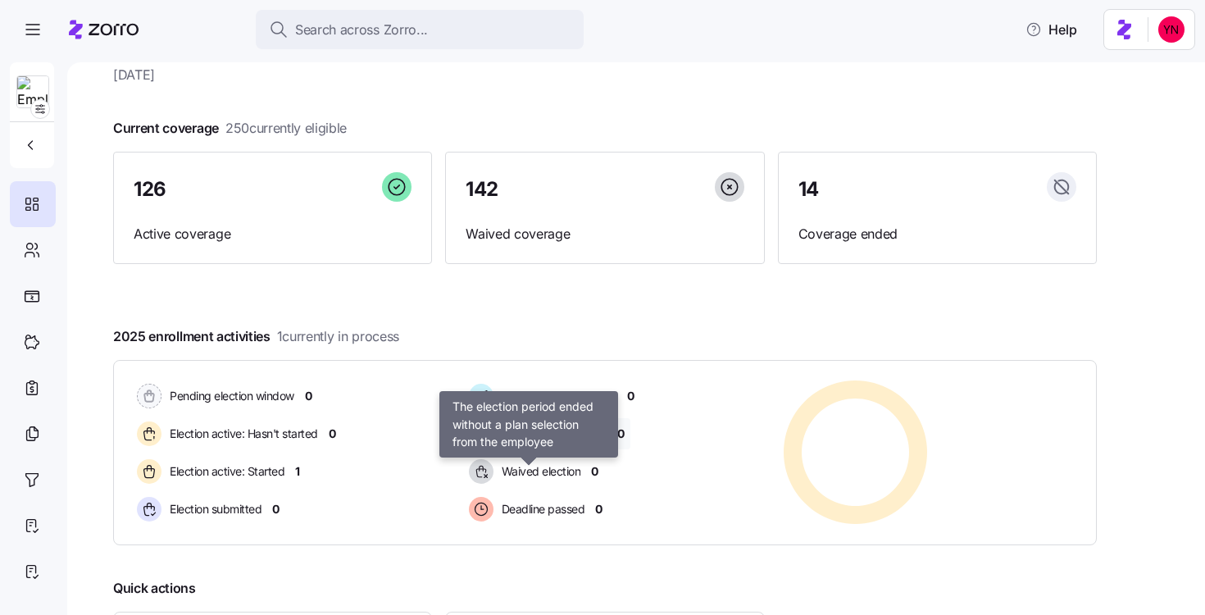
scroll to position [80, 0]
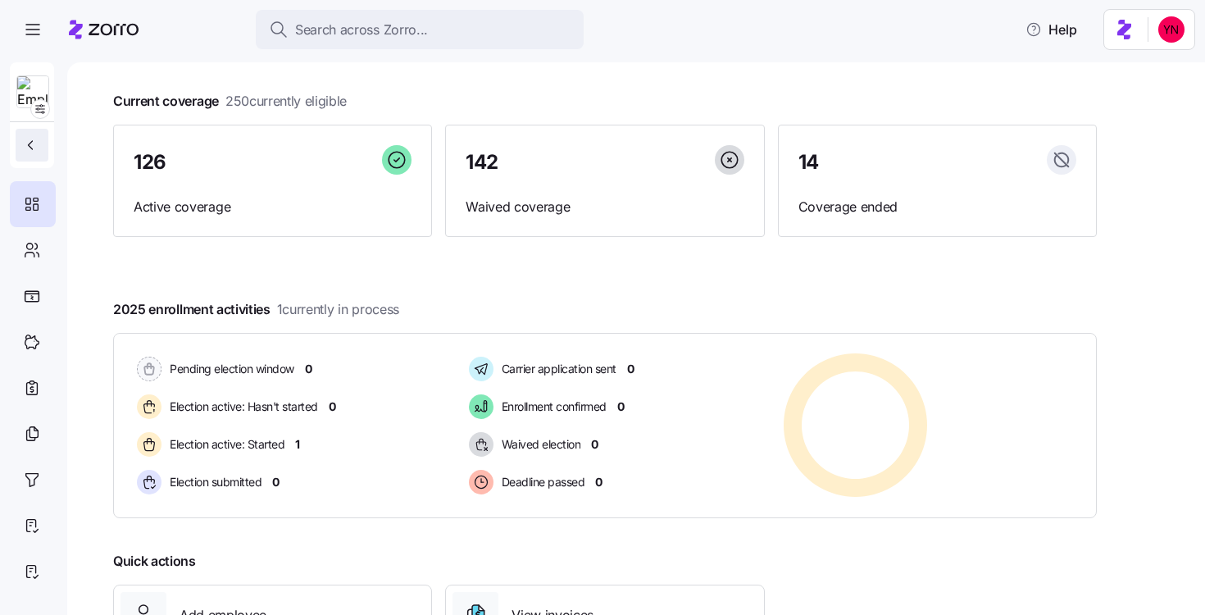
click at [43, 152] on button "button" at bounding box center [32, 145] width 33 height 33
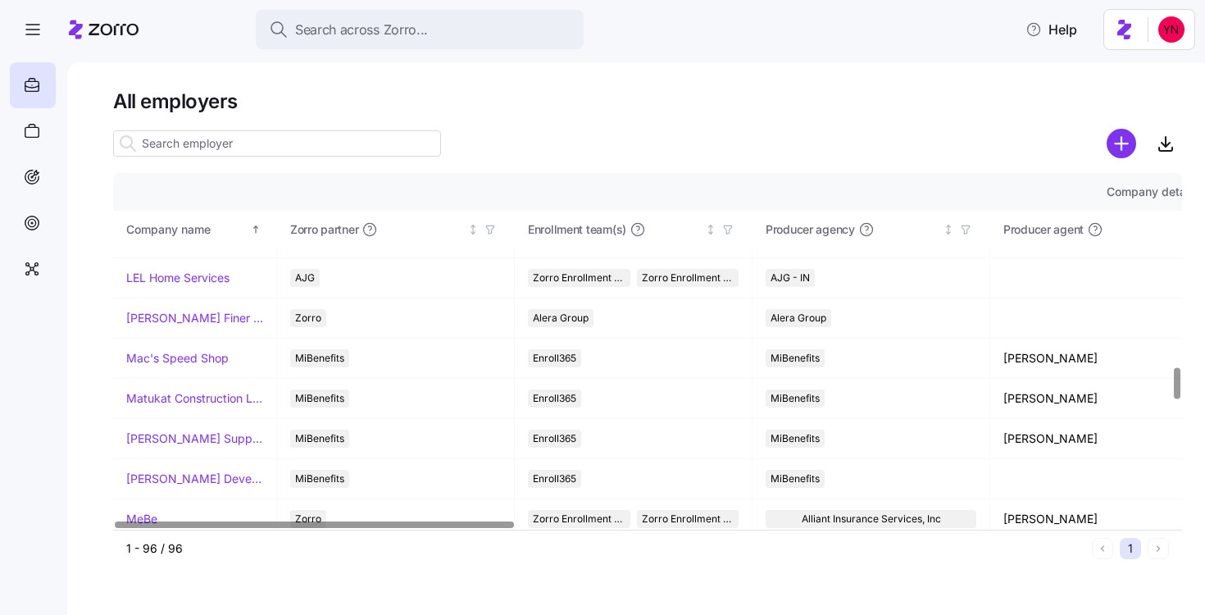
scroll to position [2383, 0]
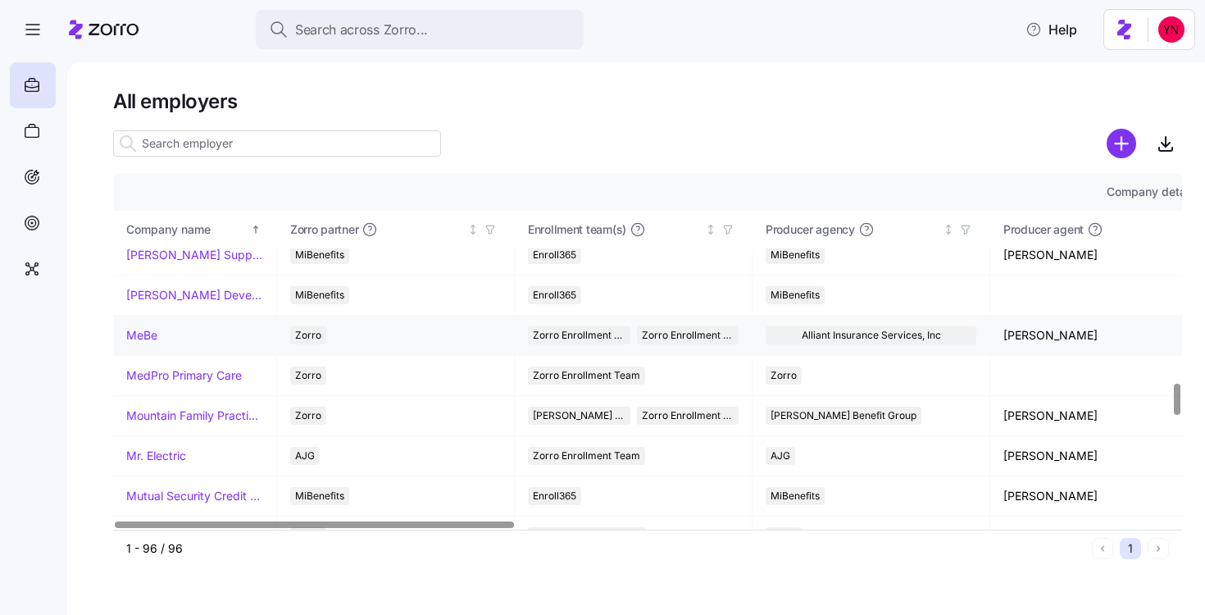
click at [143, 334] on link "MeBe" at bounding box center [141, 335] width 31 height 16
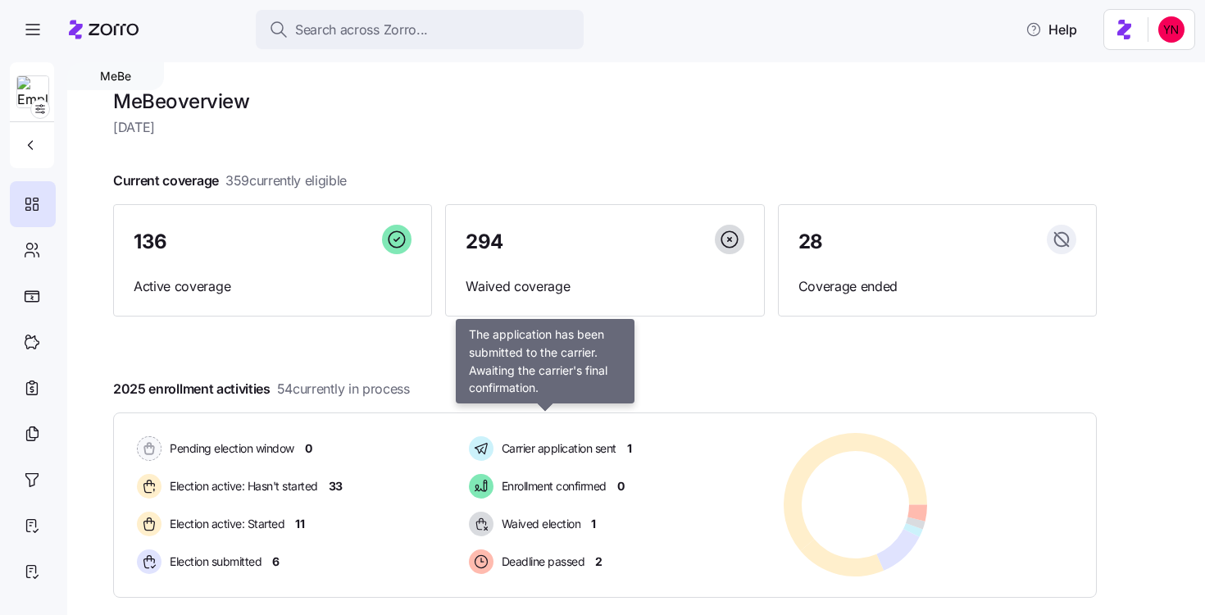
scroll to position [55, 0]
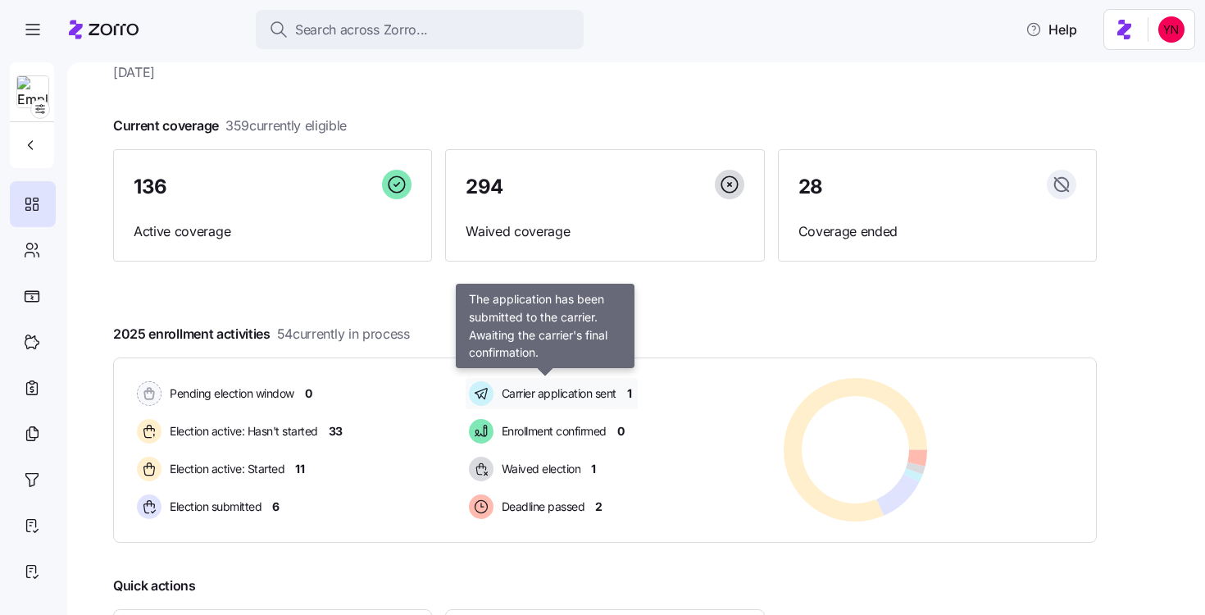
click at [580, 392] on span "Carrier application sent" at bounding box center [557, 393] width 120 height 16
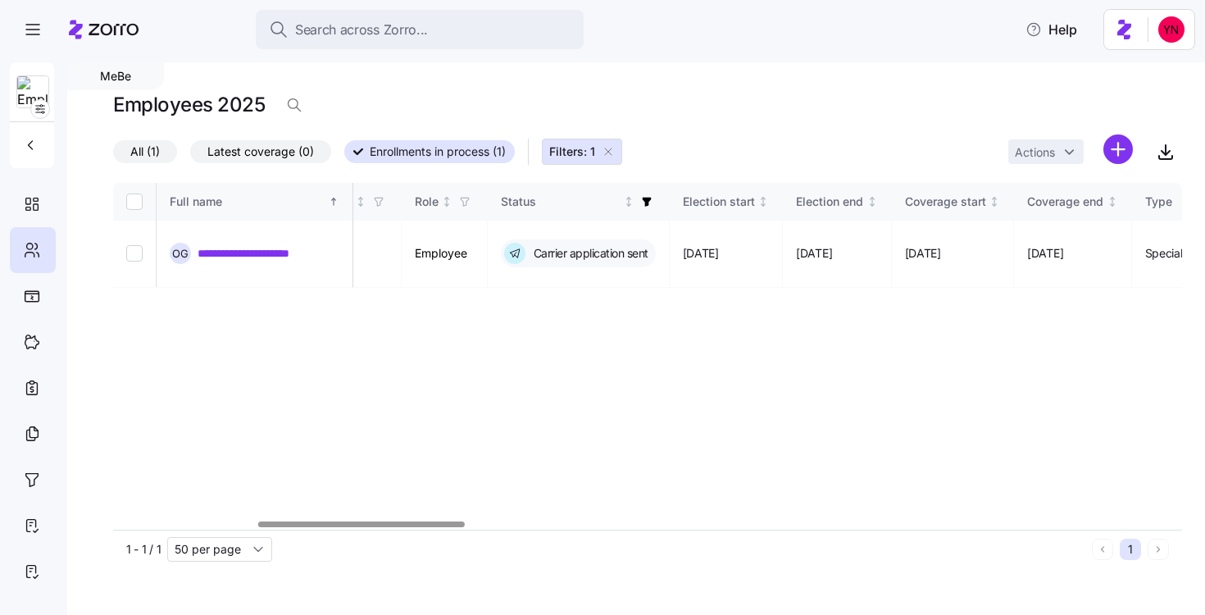
scroll to position [0, 745]
drag, startPoint x: 336, startPoint y: 243, endPoint x: 199, endPoint y: 248, distance: 137.0
click at [198, 248] on div "**********" at bounding box center [255, 253] width 170 height 21
copy link "**********"
click at [653, 207] on div "Status" at bounding box center [575, 202] width 155 height 18
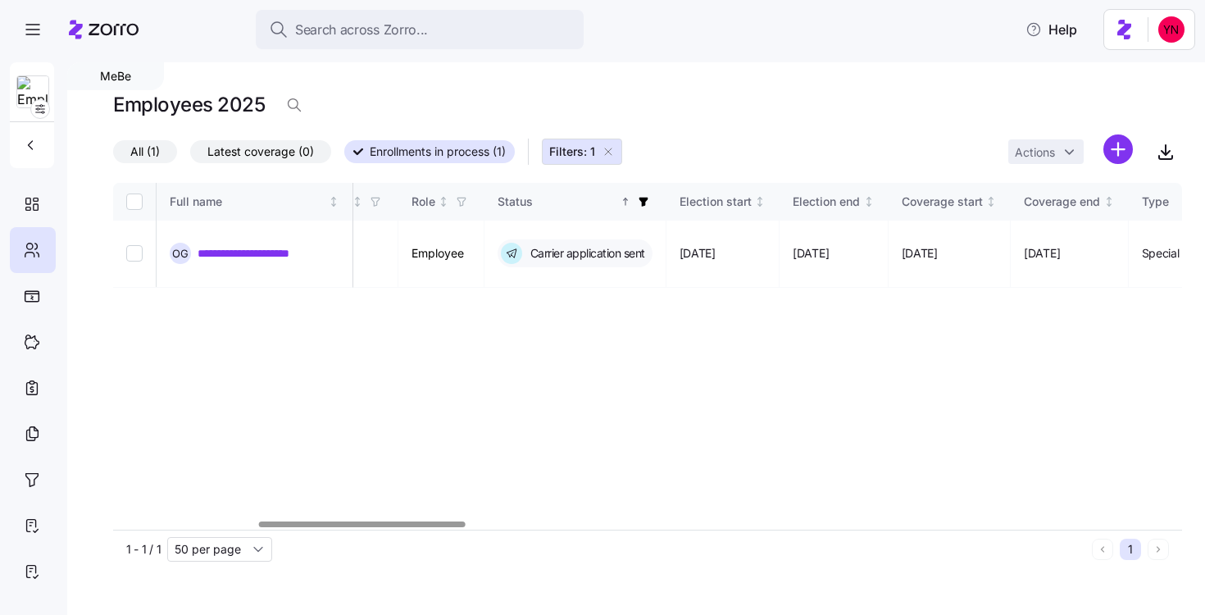
click at [653, 207] on span "button" at bounding box center [643, 202] width 18 height 18
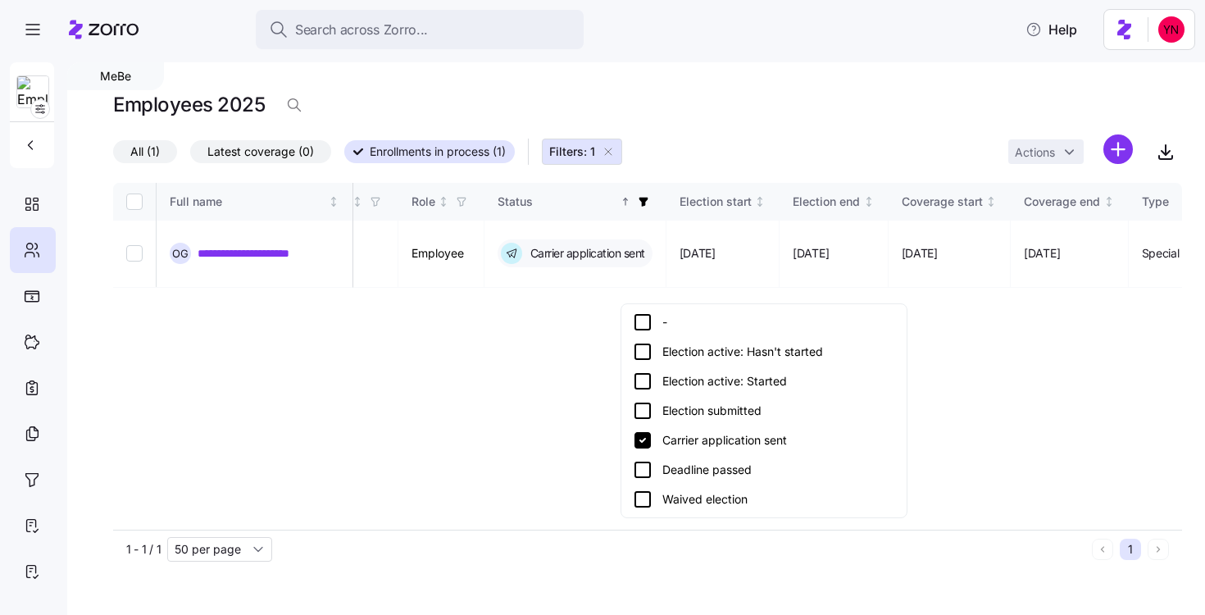
click at [638, 405] on icon at bounding box center [643, 411] width 20 height 20
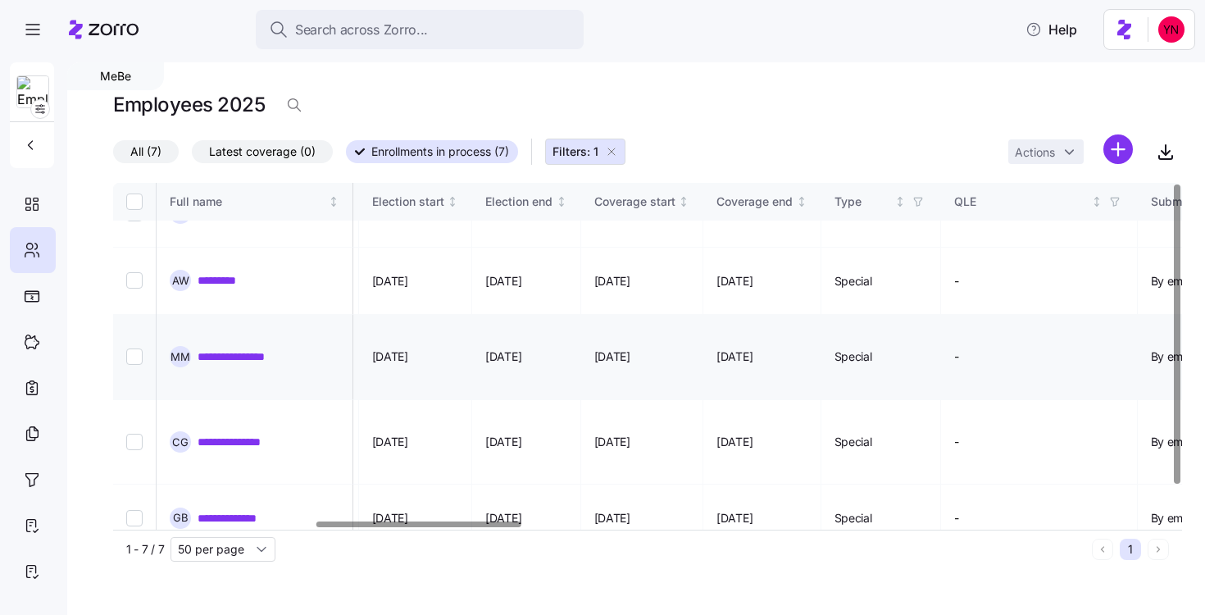
scroll to position [0, 1053]
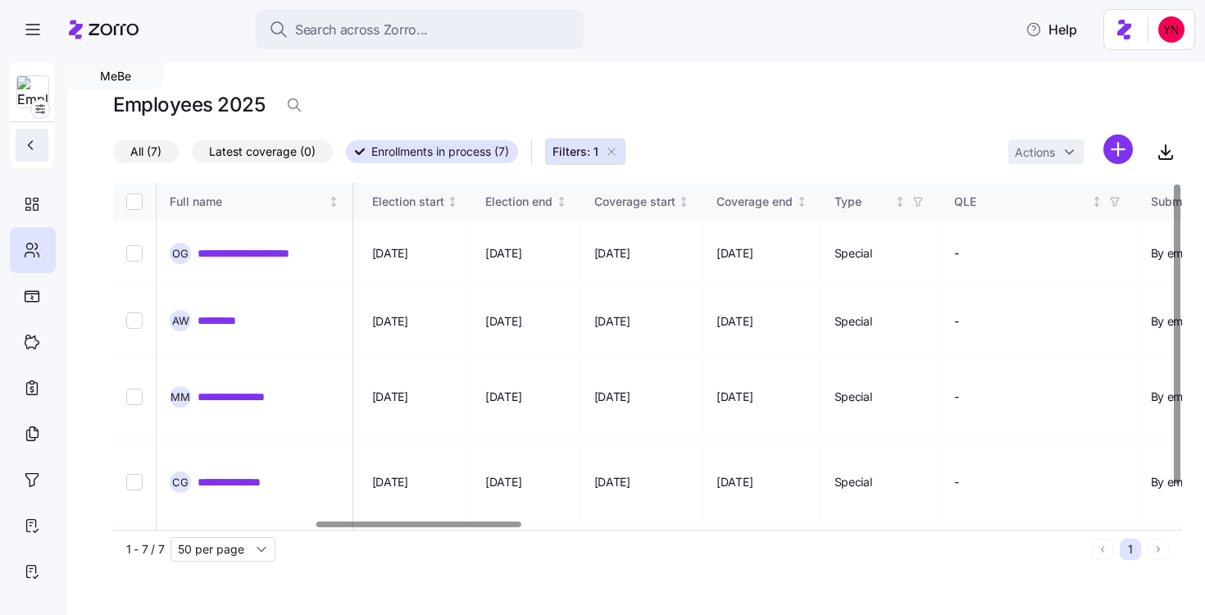
click at [30, 147] on icon "button" at bounding box center [30, 145] width 16 height 16
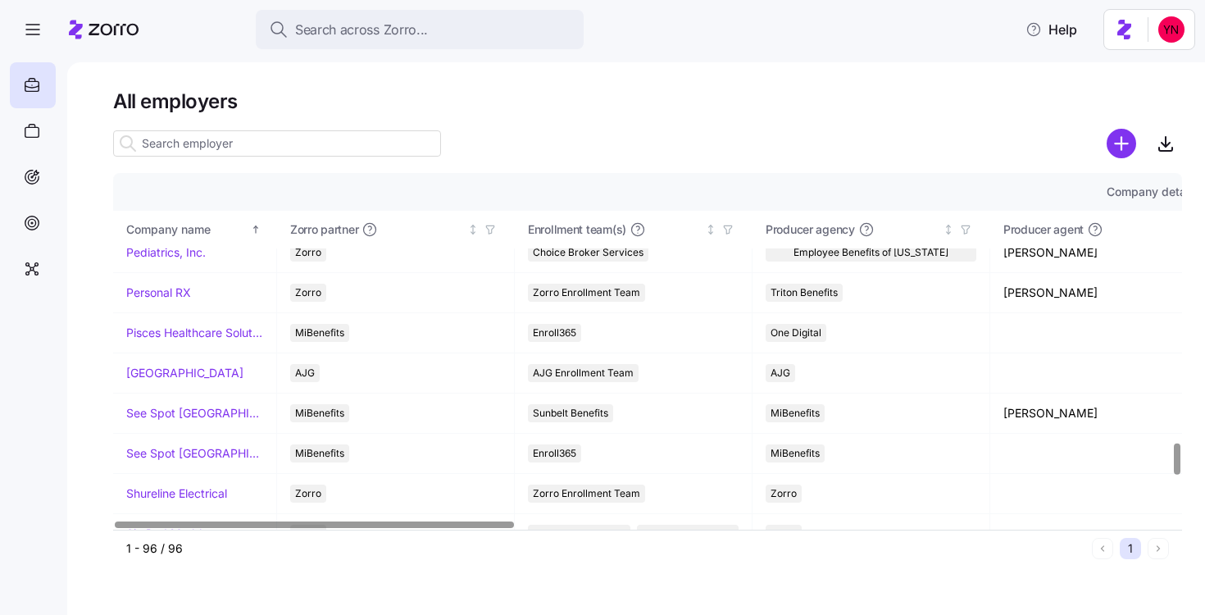
scroll to position [3063, 0]
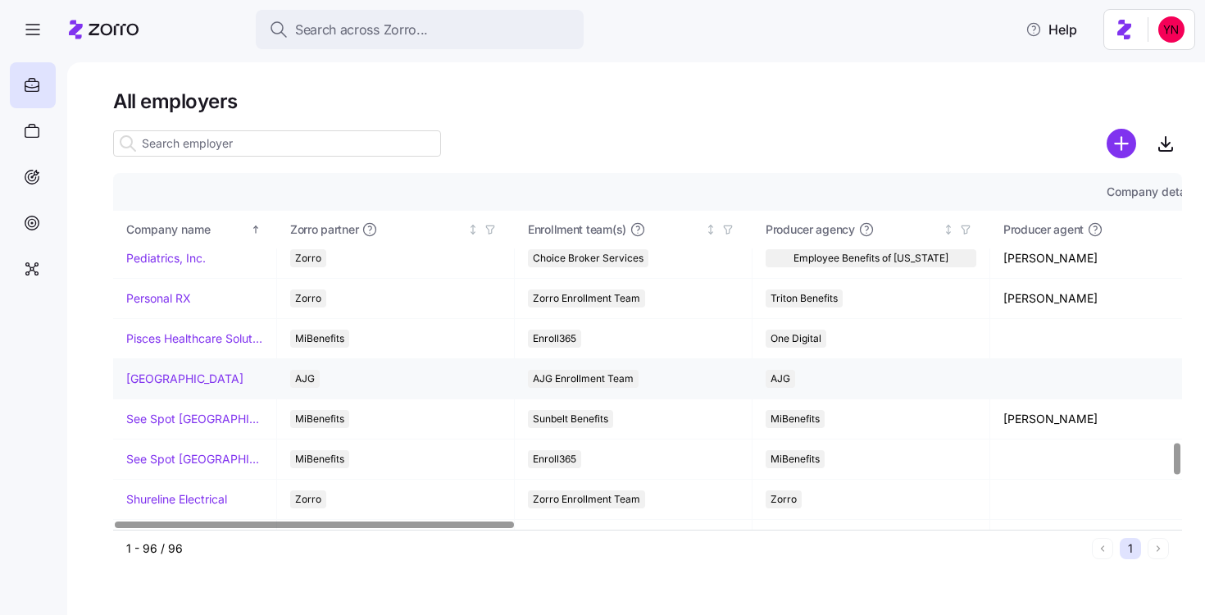
click at [139, 380] on link "[GEOGRAPHIC_DATA]" at bounding box center [184, 379] width 117 height 16
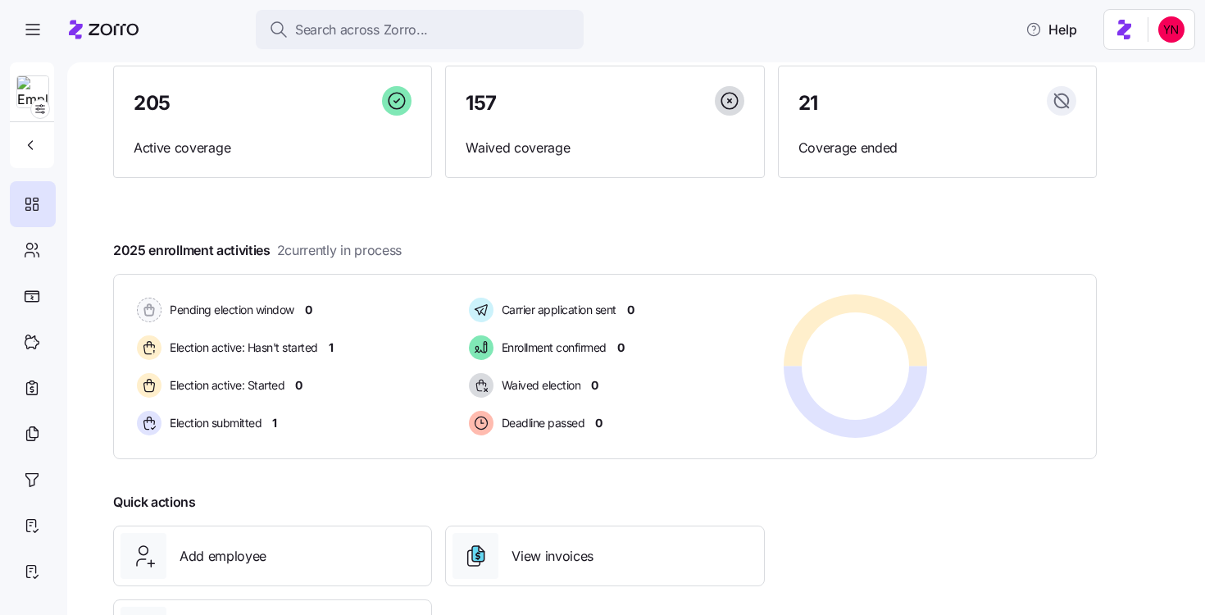
scroll to position [155, 0]
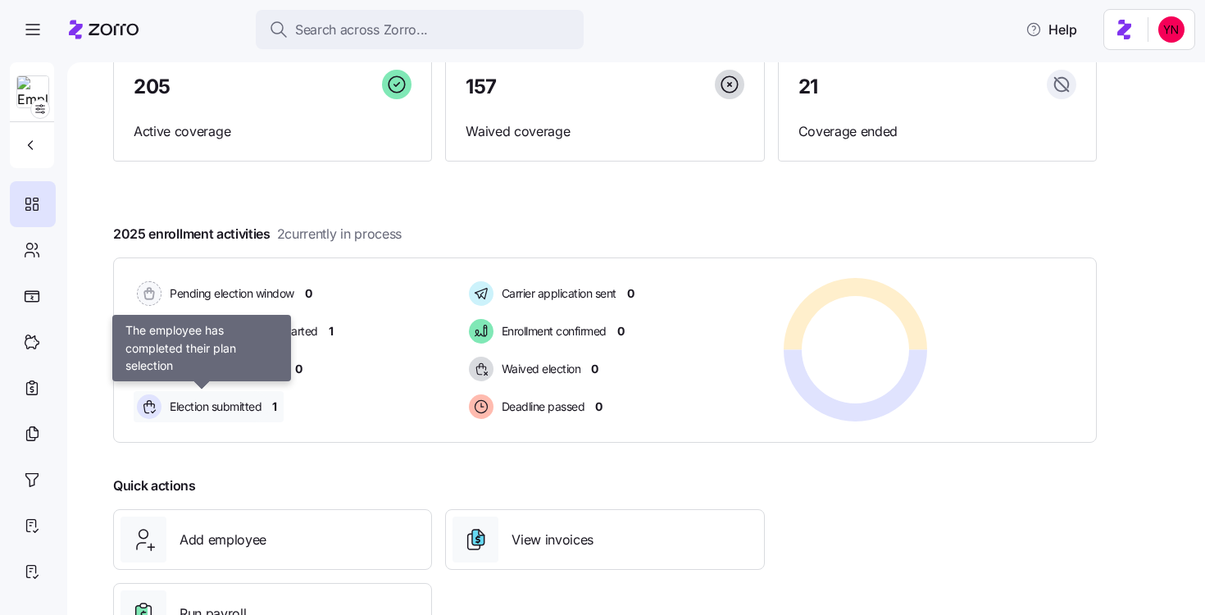
click at [261, 413] on span "Election submitted" at bounding box center [213, 406] width 97 height 16
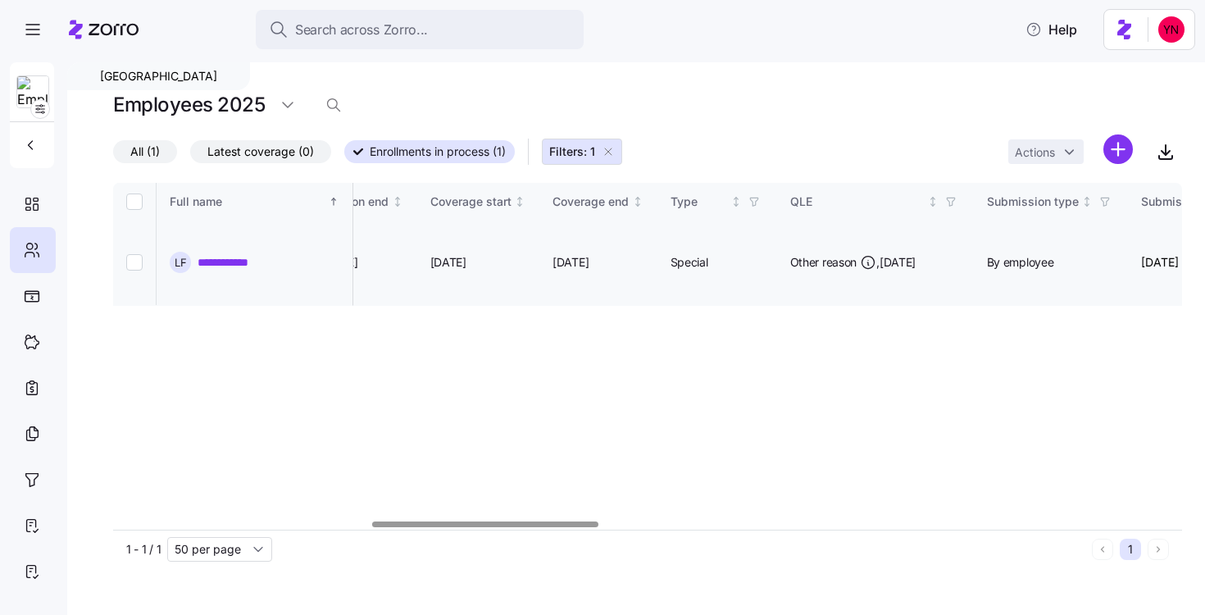
scroll to position [0, 1157]
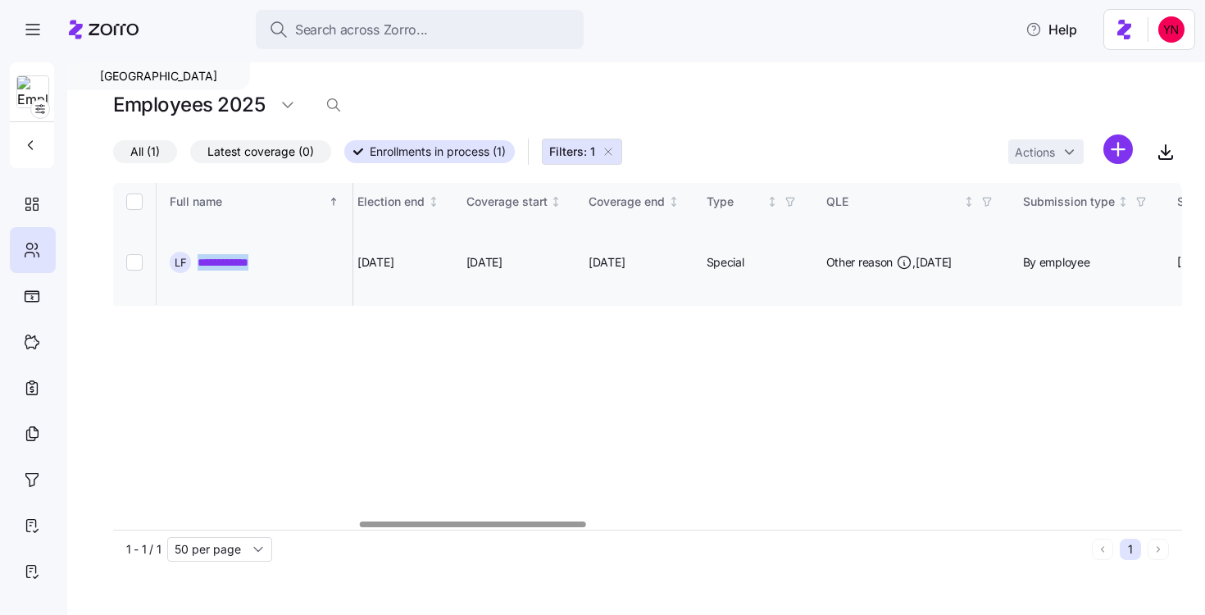
drag, startPoint x: 285, startPoint y: 243, endPoint x: 199, endPoint y: 250, distance: 86.3
click at [198, 252] on div "**********" at bounding box center [255, 262] width 170 height 21
copy link "**********"
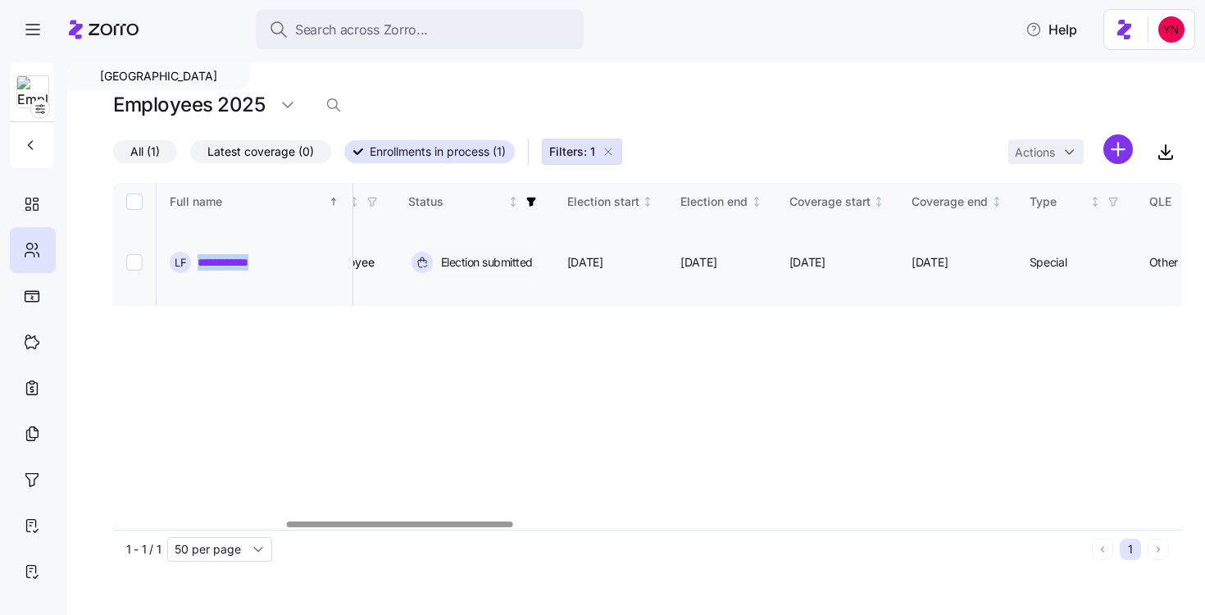
scroll to position [0, 809]
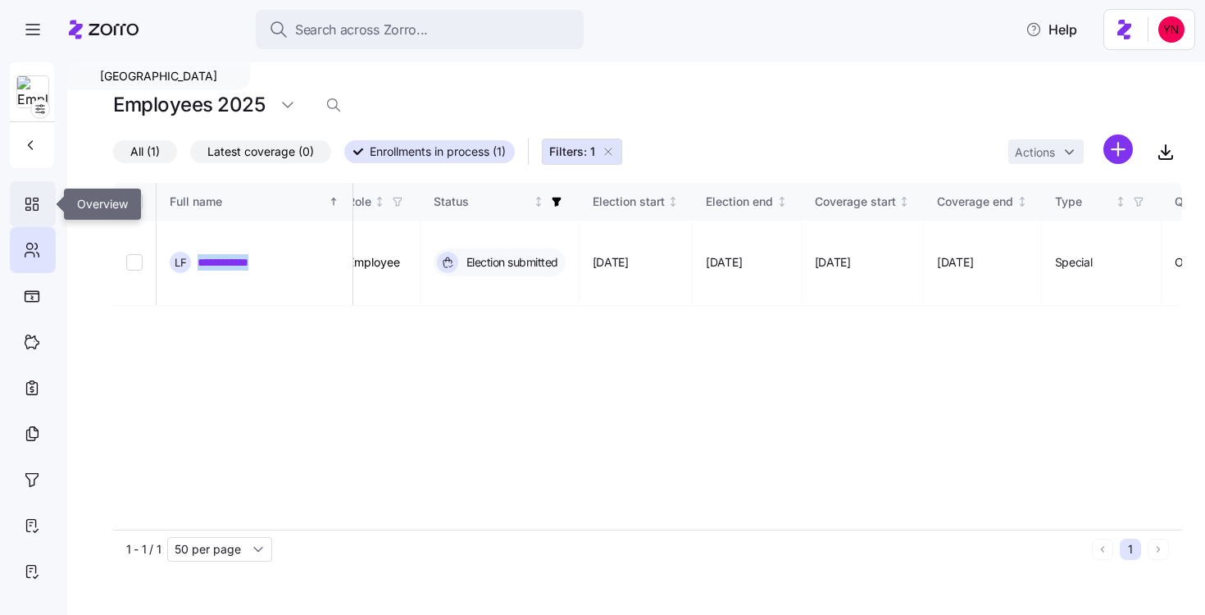
click at [30, 210] on icon at bounding box center [28, 208] width 5 height 3
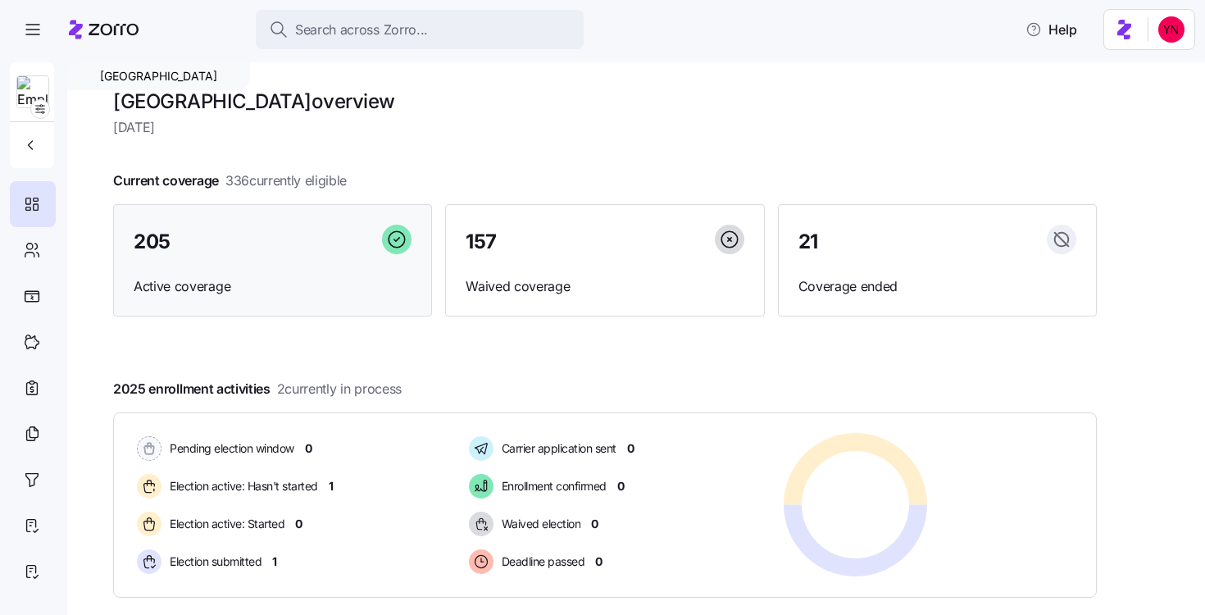
click at [323, 281] on span "Active coverage" at bounding box center [273, 286] width 278 height 20
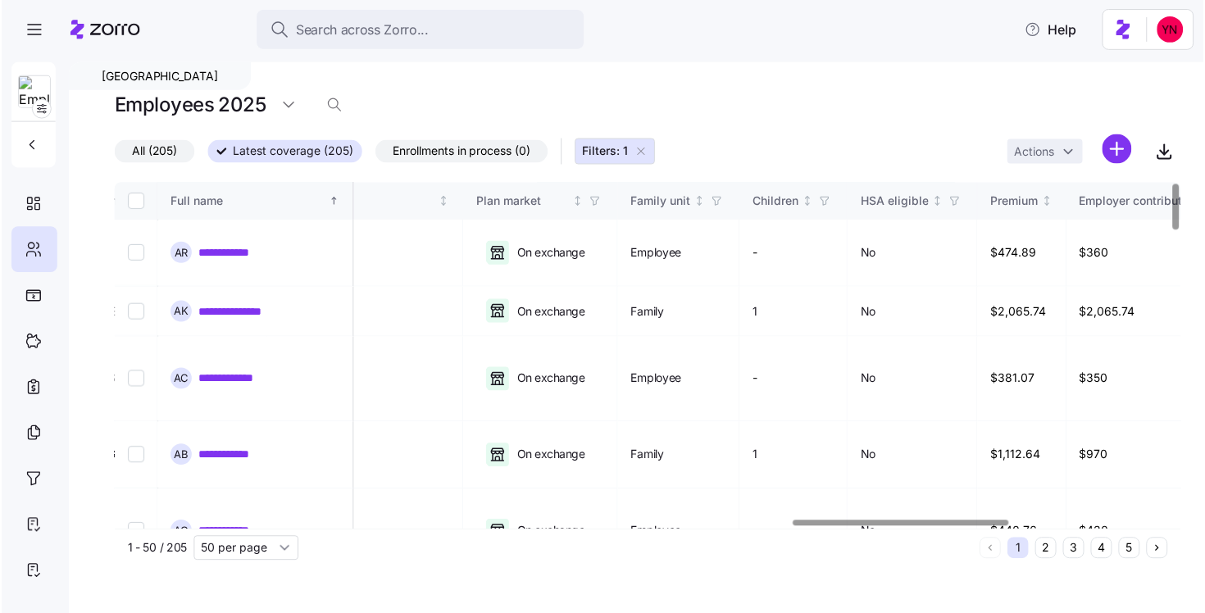
scroll to position [0, 644]
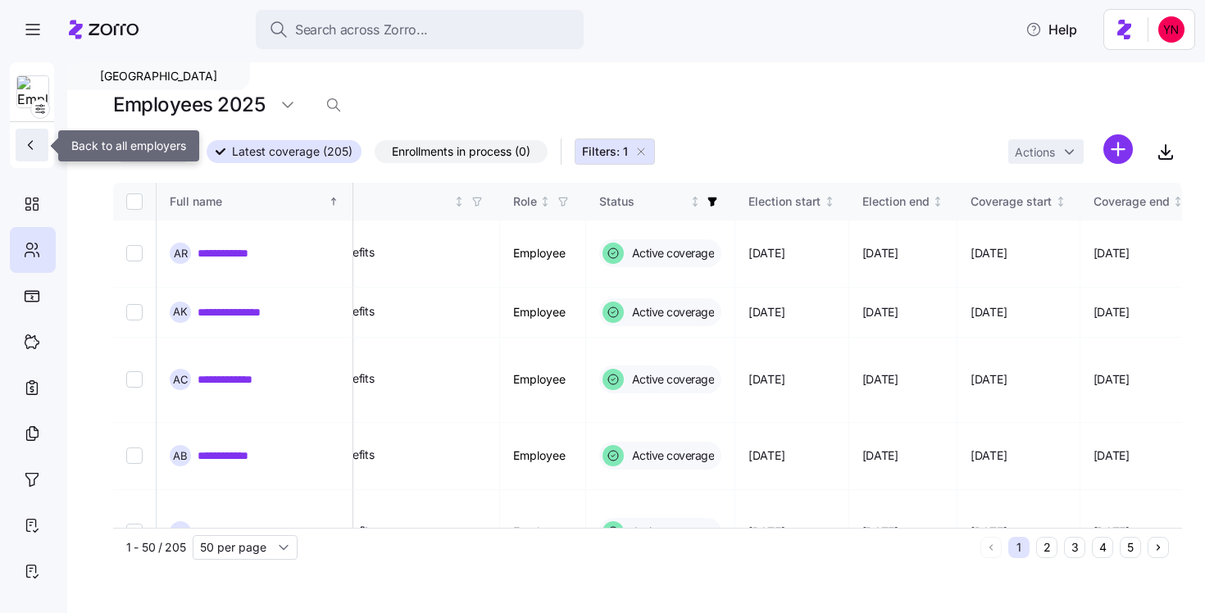
click at [22, 150] on icon "button" at bounding box center [30, 145] width 16 height 16
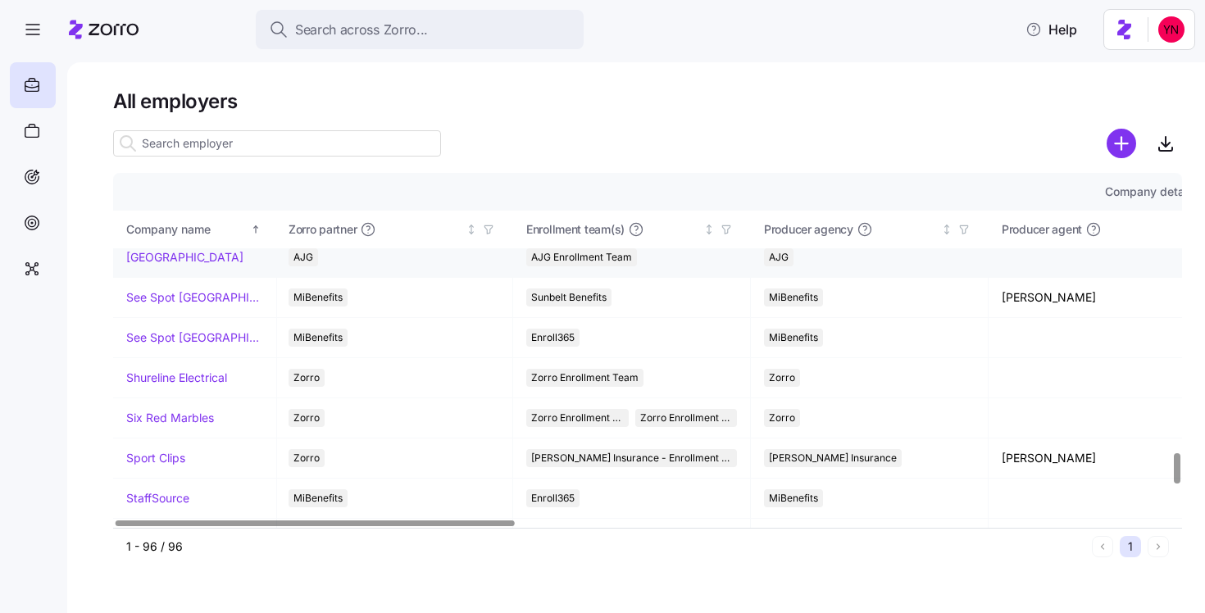
scroll to position [3195, 2]
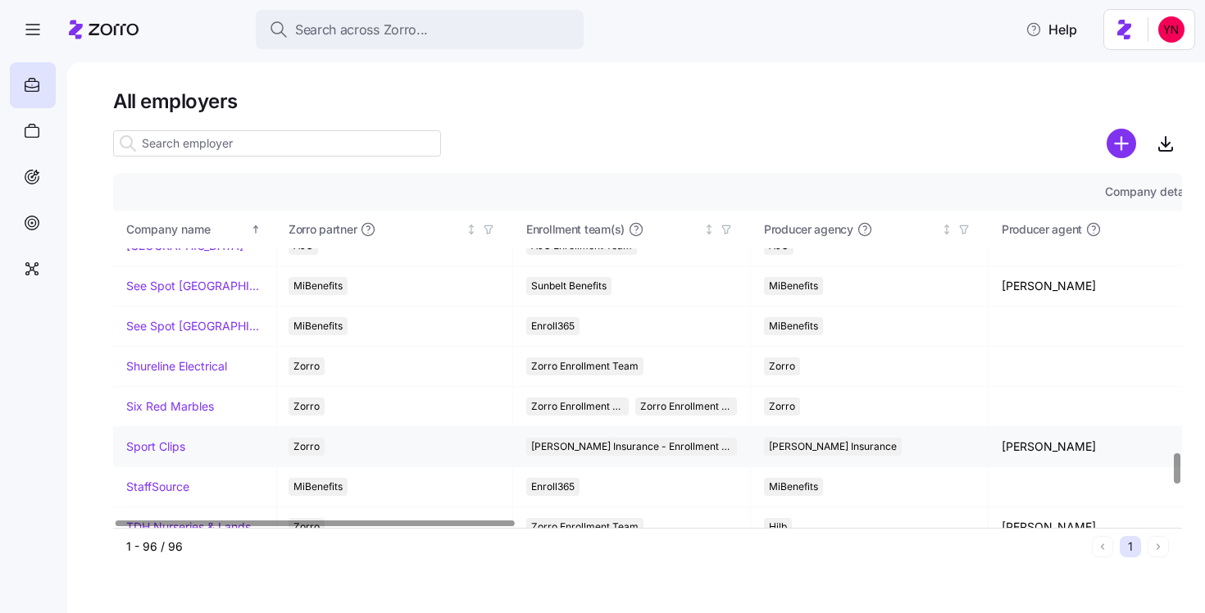
click at [172, 444] on link "Sport Clips" at bounding box center [155, 447] width 59 height 16
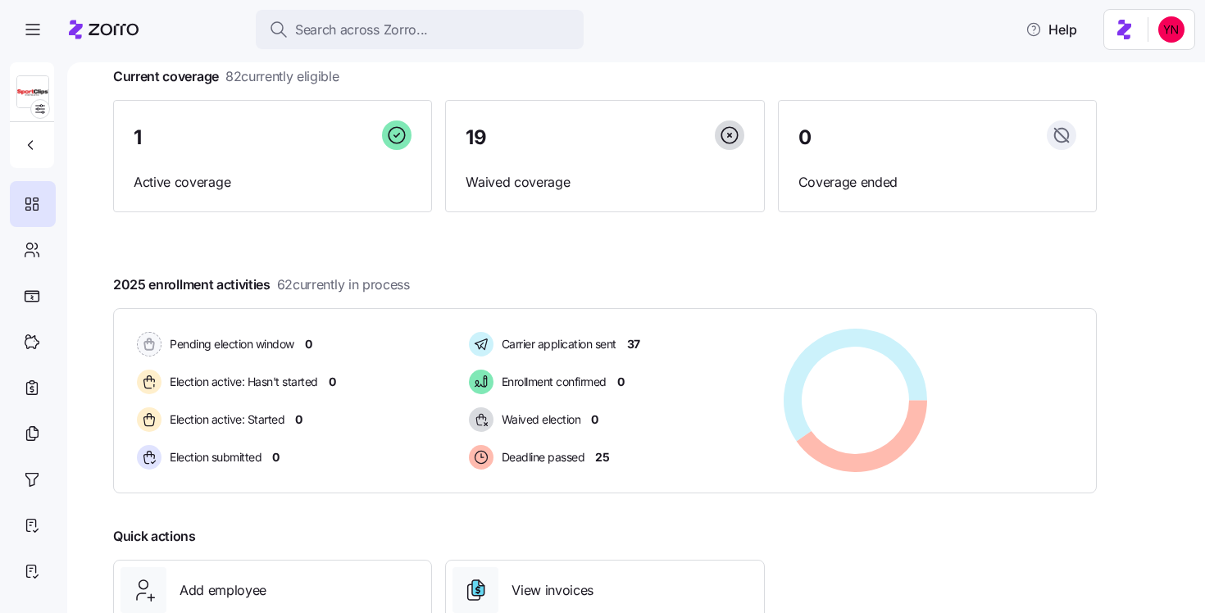
scroll to position [131, 0]
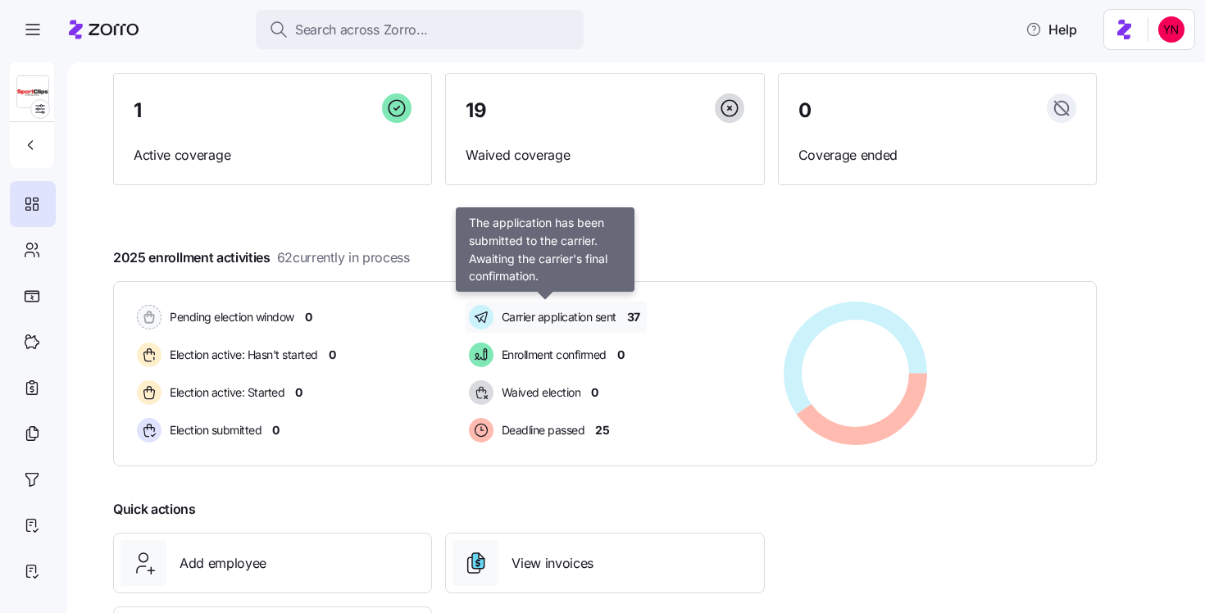
click at [539, 321] on span "Carrier application sent" at bounding box center [557, 317] width 120 height 16
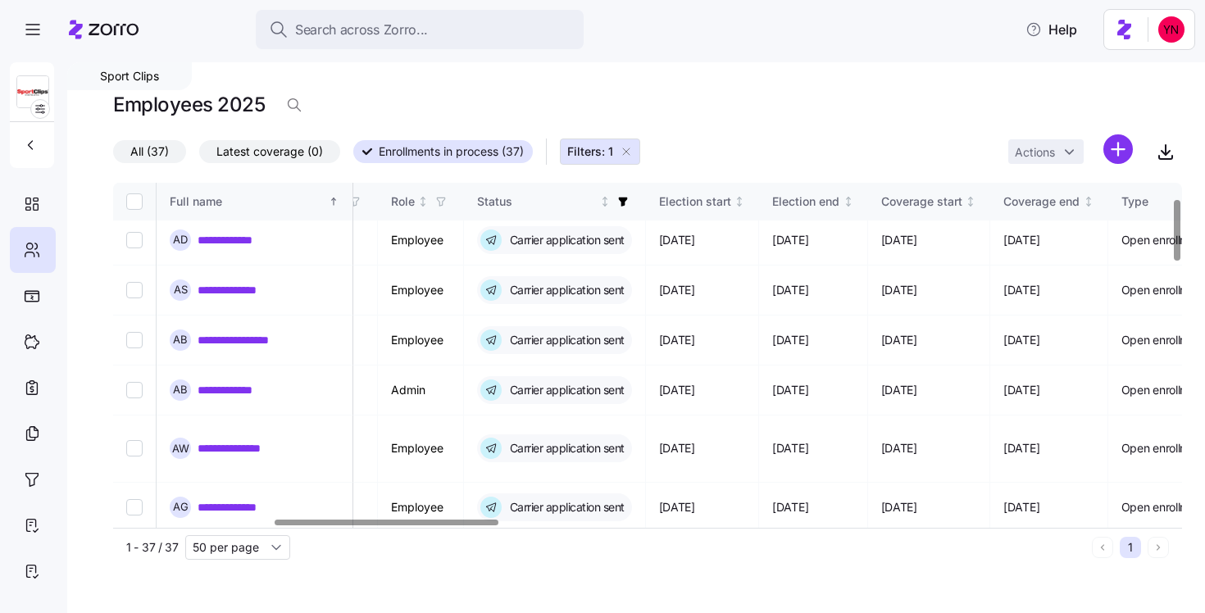
scroll to position [0, 766]
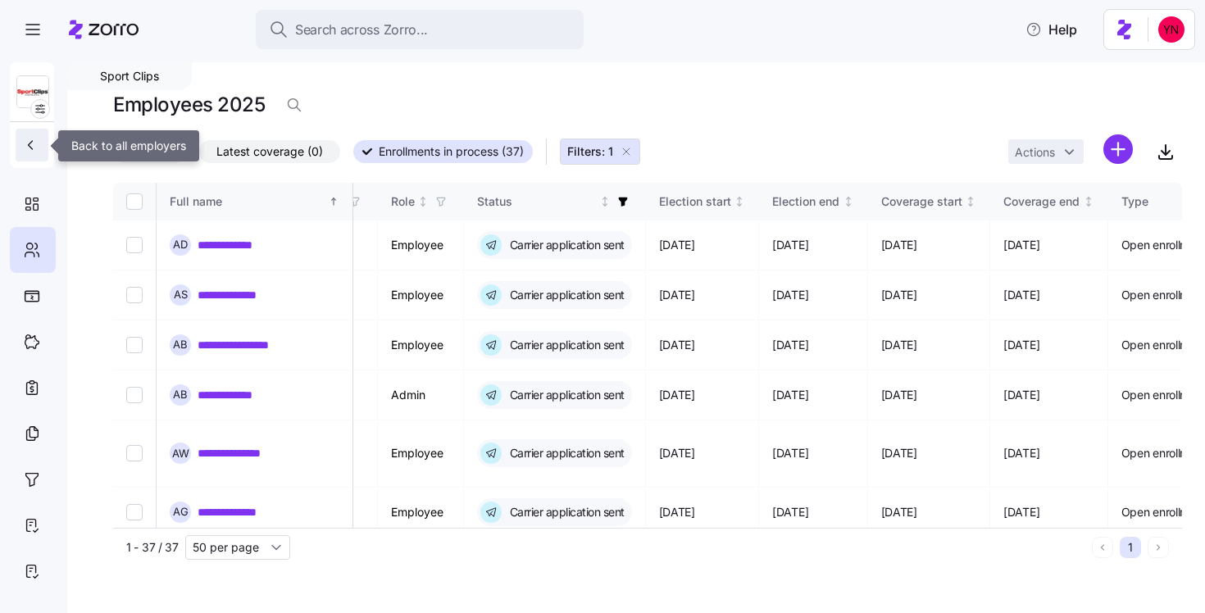
click at [25, 147] on icon "button" at bounding box center [30, 145] width 16 height 16
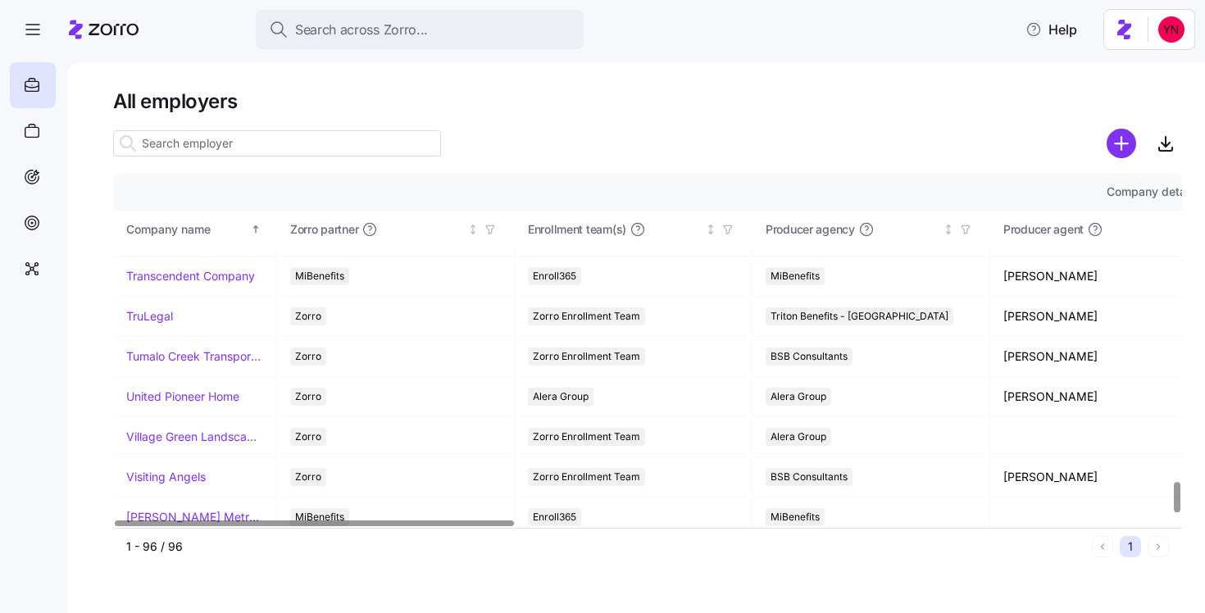
scroll to position [3520, 0]
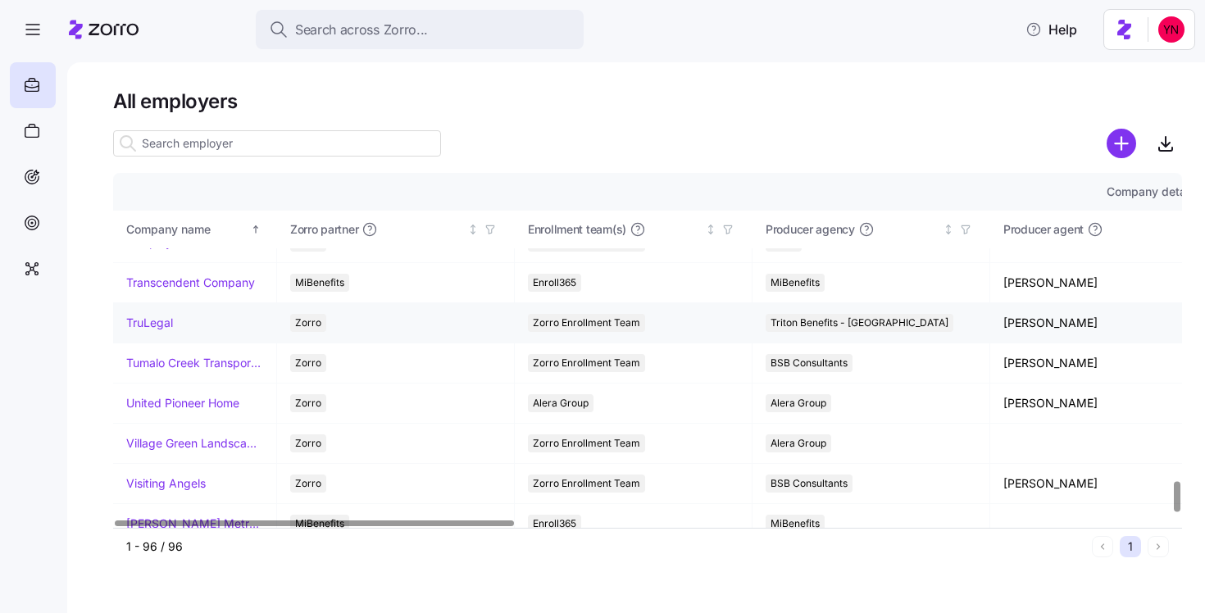
click at [134, 327] on link "TruLegal" at bounding box center [149, 323] width 47 height 16
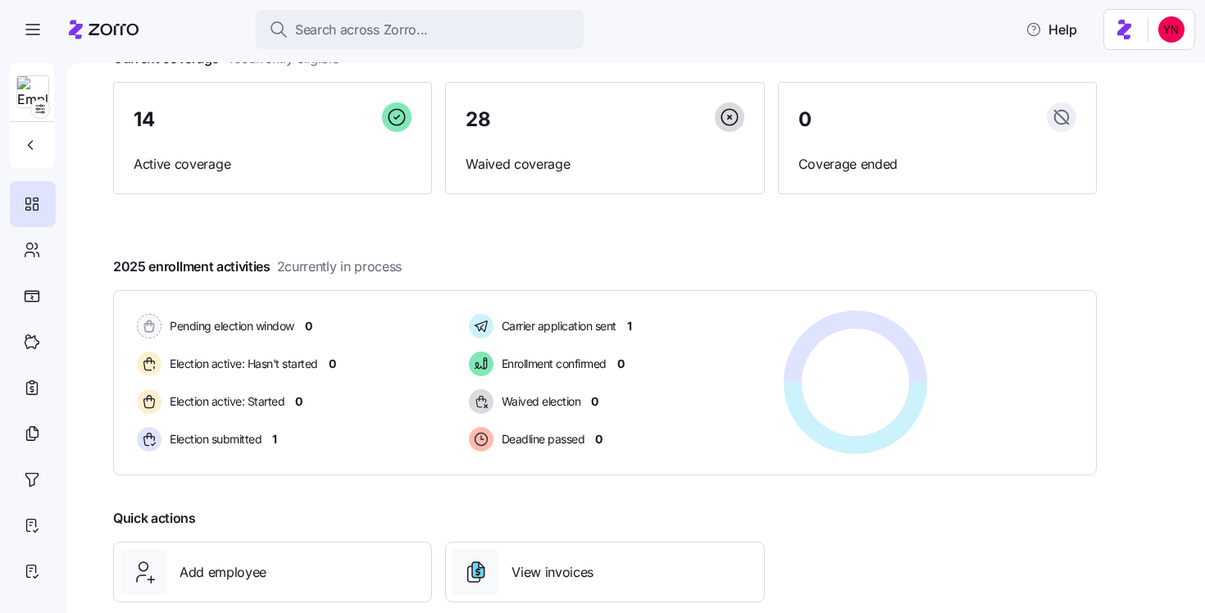
scroll to position [125, 0]
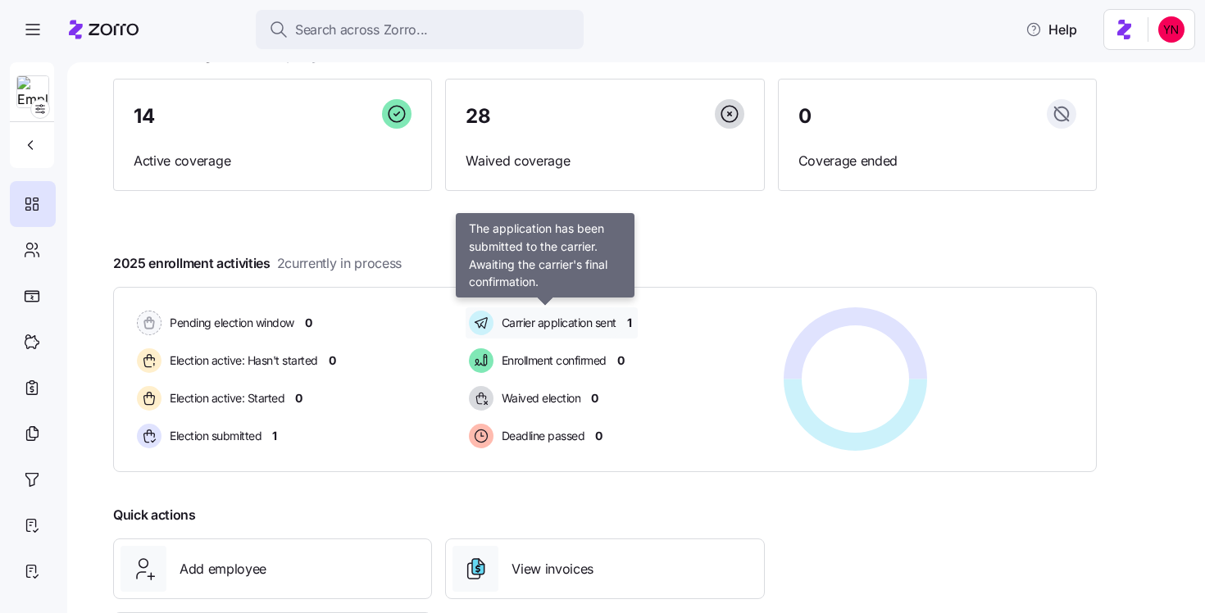
click at [504, 316] on span "Carrier application sent" at bounding box center [557, 323] width 120 height 16
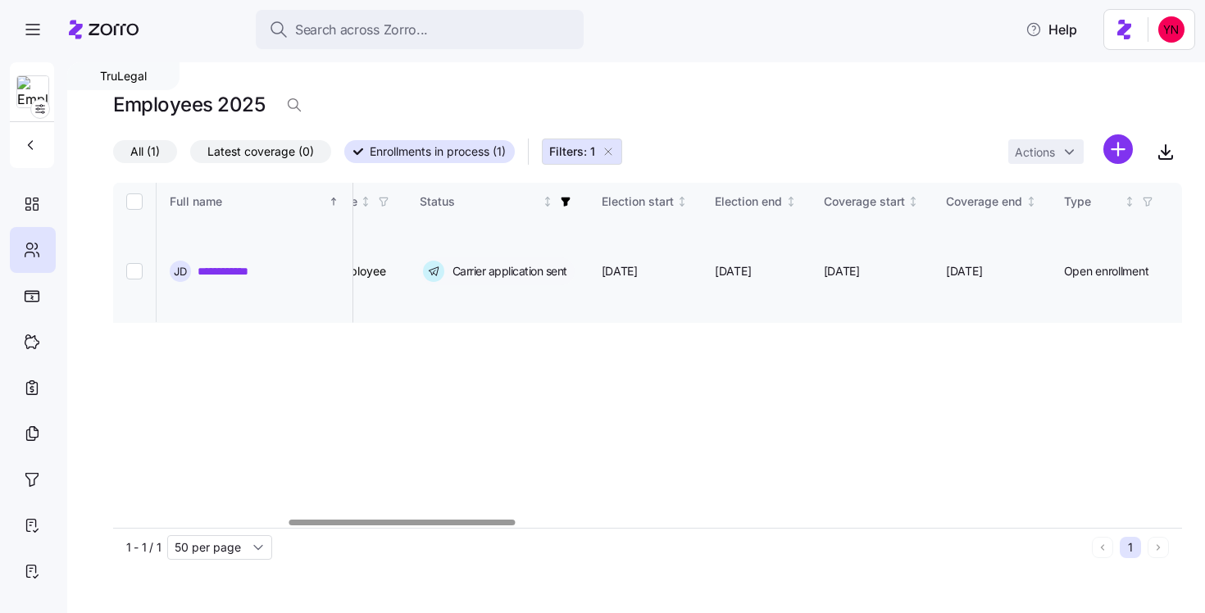
scroll to position [0, 824]
drag, startPoint x: 279, startPoint y: 243, endPoint x: 199, endPoint y: 243, distance: 79.5
click at [198, 261] on div "**********" at bounding box center [255, 271] width 170 height 21
click at [615, 155] on icon "button" at bounding box center [608, 151] width 13 height 13
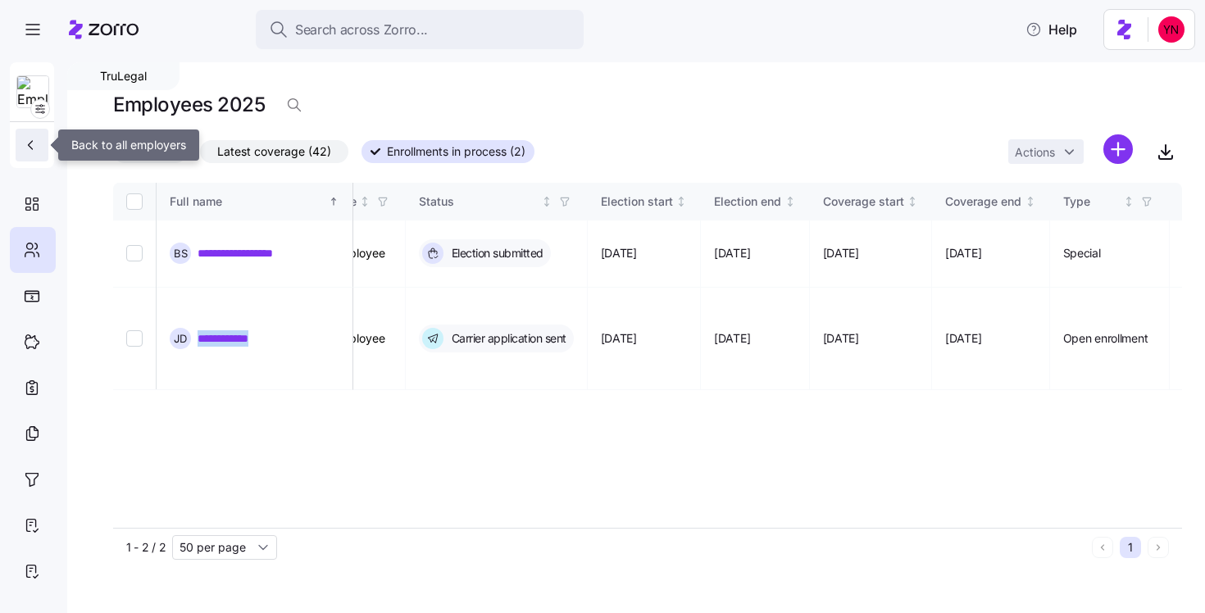
click at [34, 143] on icon "button" at bounding box center [30, 145] width 16 height 16
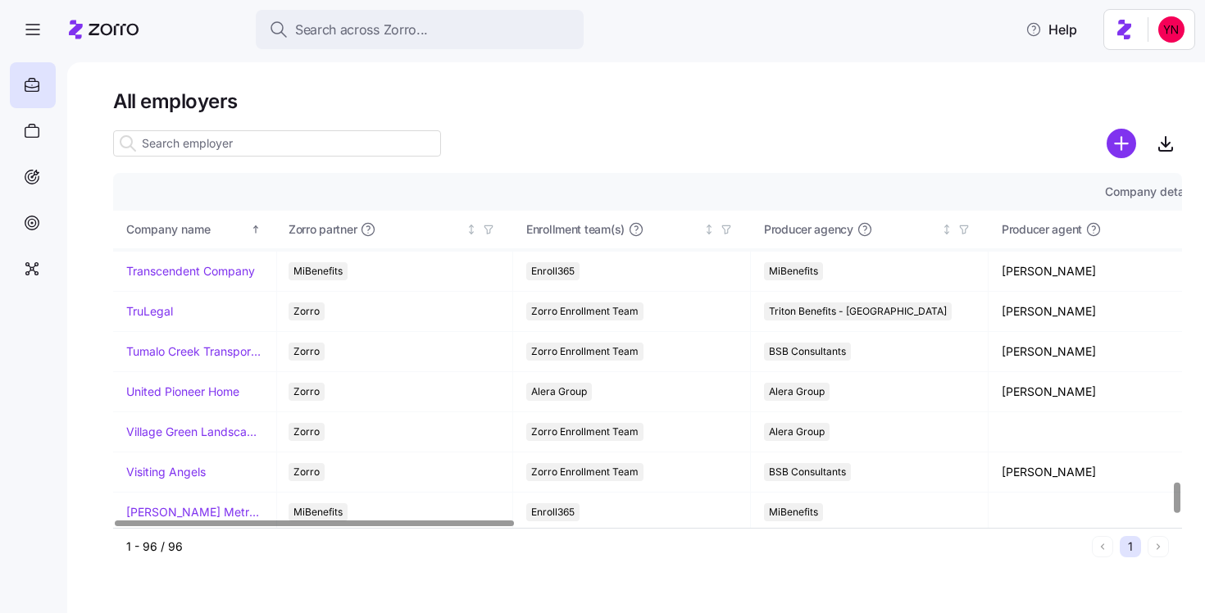
scroll to position [3532, 0]
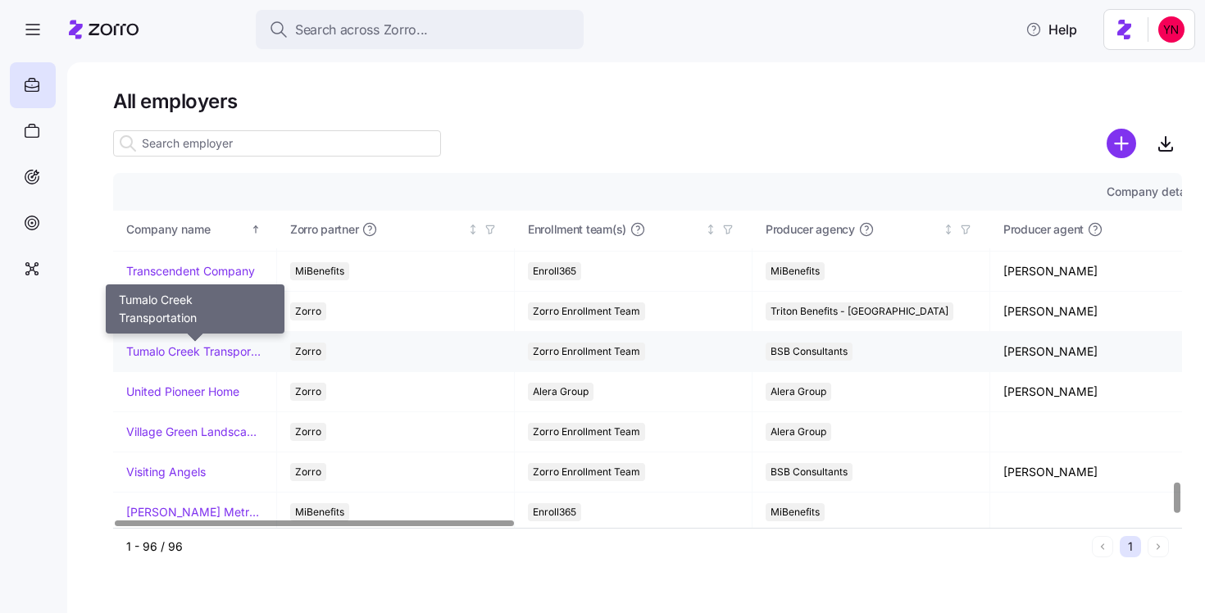
click at [203, 357] on link "Tumalo Creek Transportation" at bounding box center [194, 351] width 137 height 16
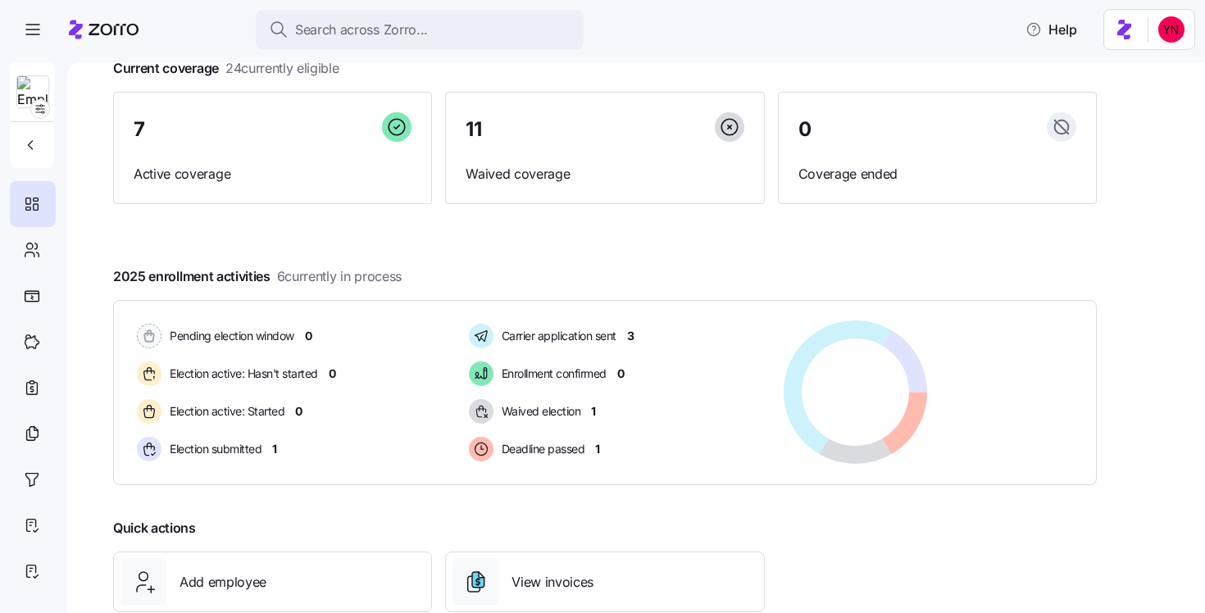
scroll to position [113, 0]
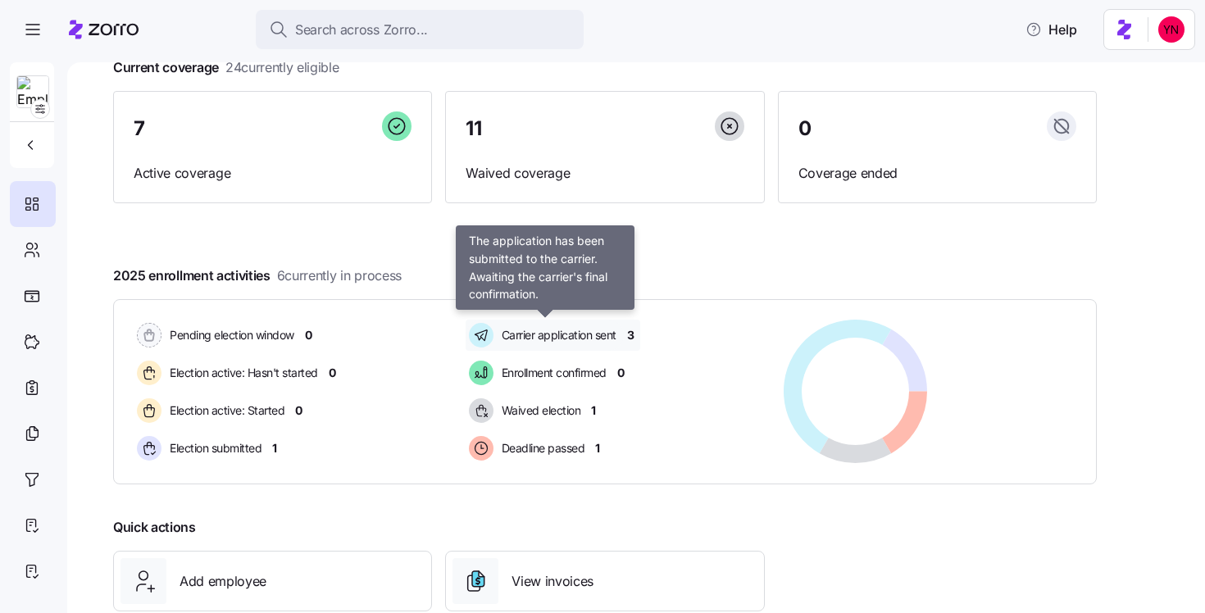
click at [543, 344] on span "Carrier application sent" at bounding box center [557, 335] width 120 height 20
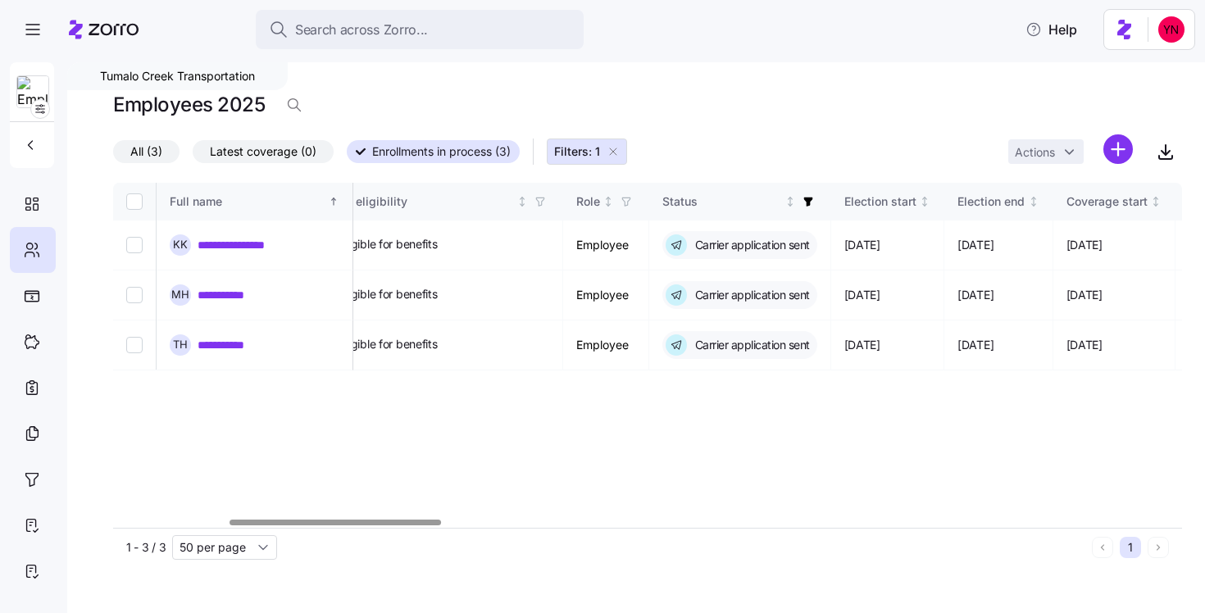
scroll to position [0, 582]
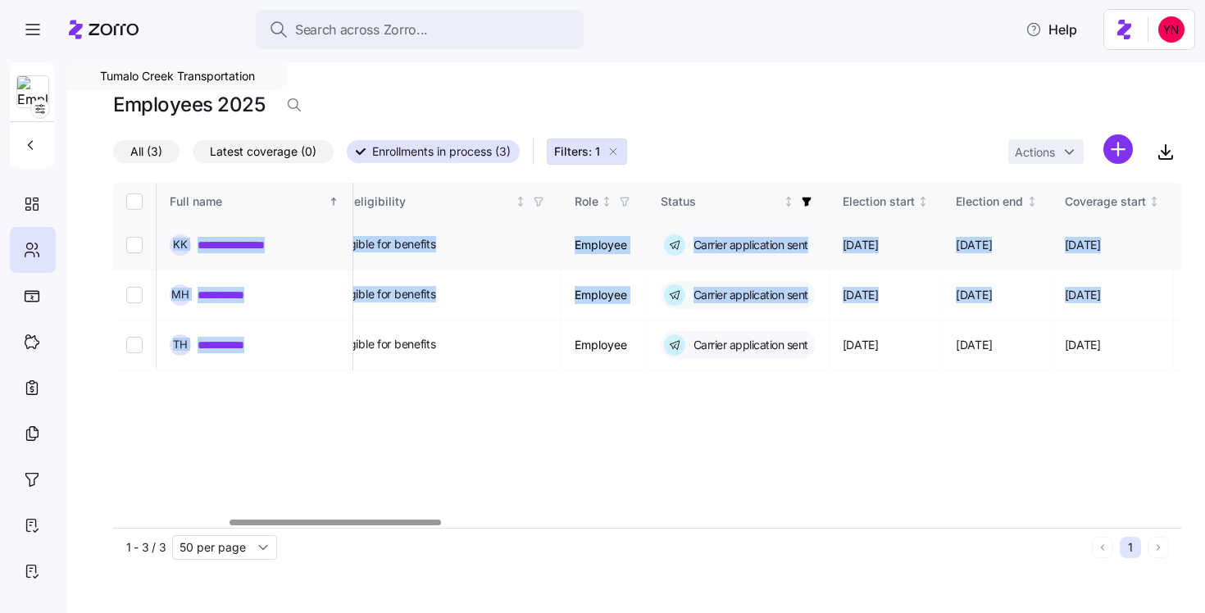
drag, startPoint x: 288, startPoint y: 357, endPoint x: 193, endPoint y: 234, distance: 154.9
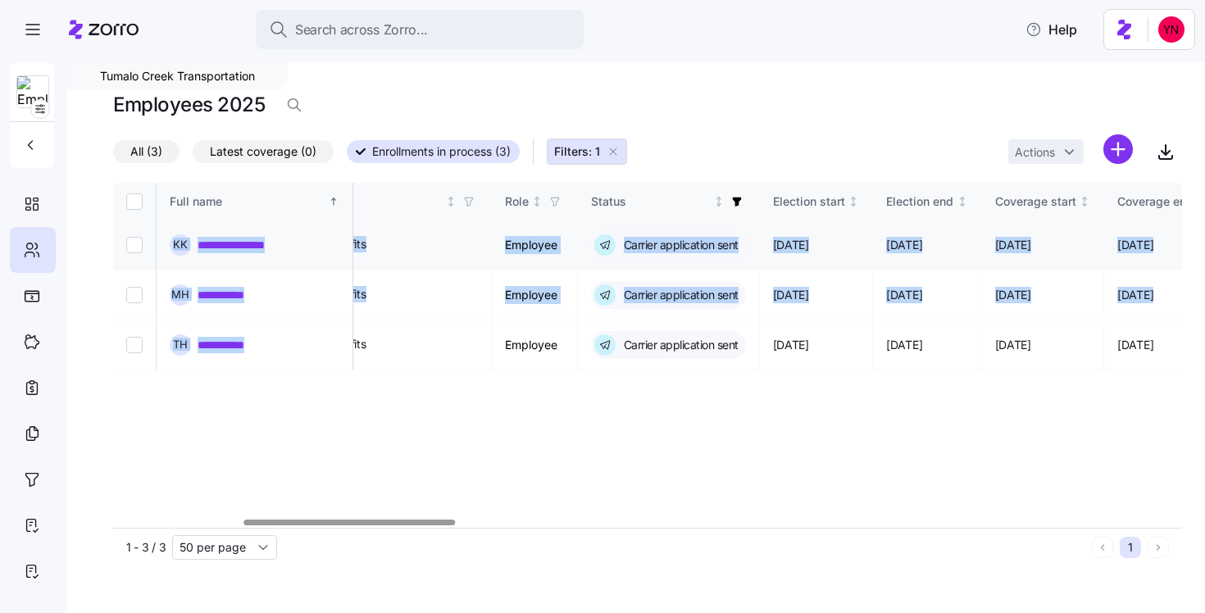
scroll to position [0, 655]
click at [618, 154] on icon "button" at bounding box center [613, 151] width 13 height 13
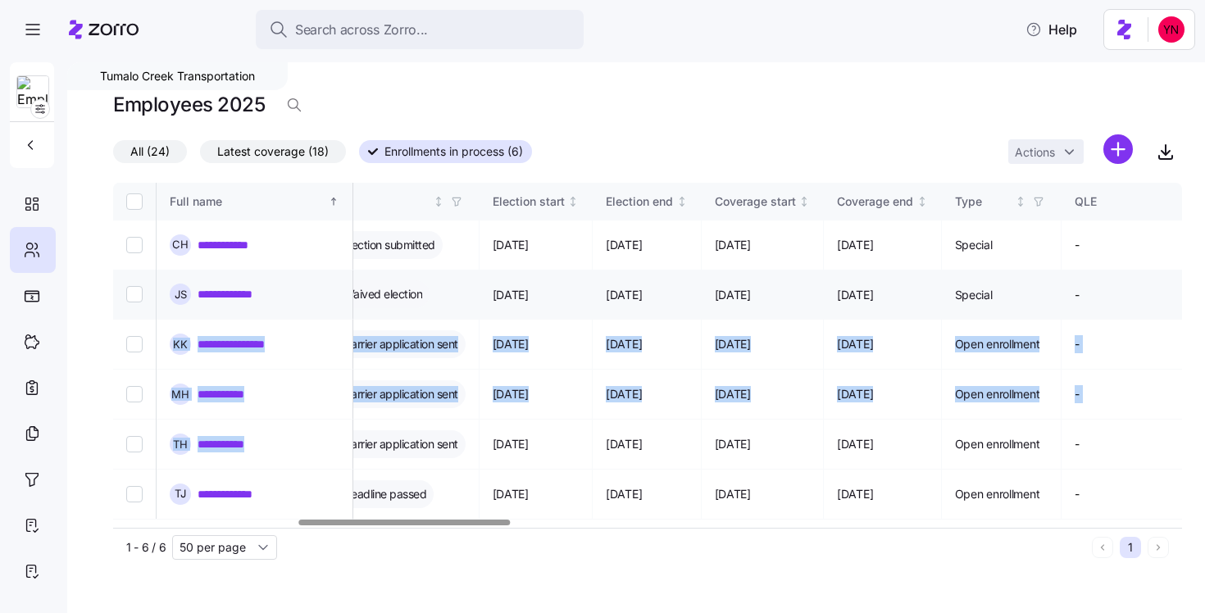
scroll to position [0, 951]
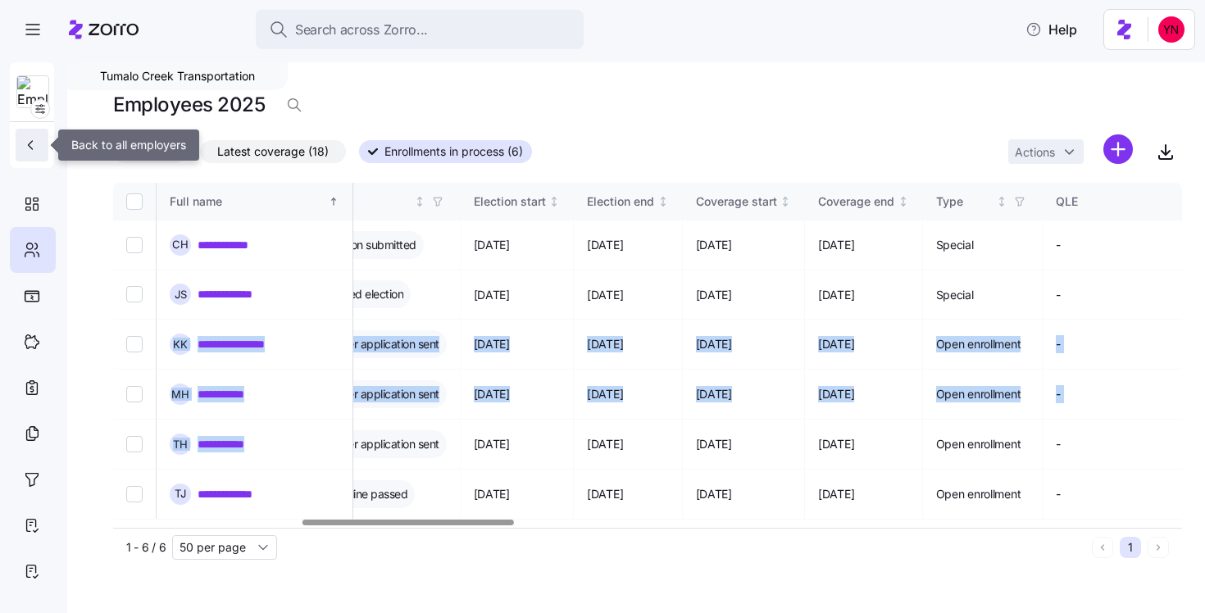
click at [30, 139] on icon "button" at bounding box center [30, 145] width 16 height 16
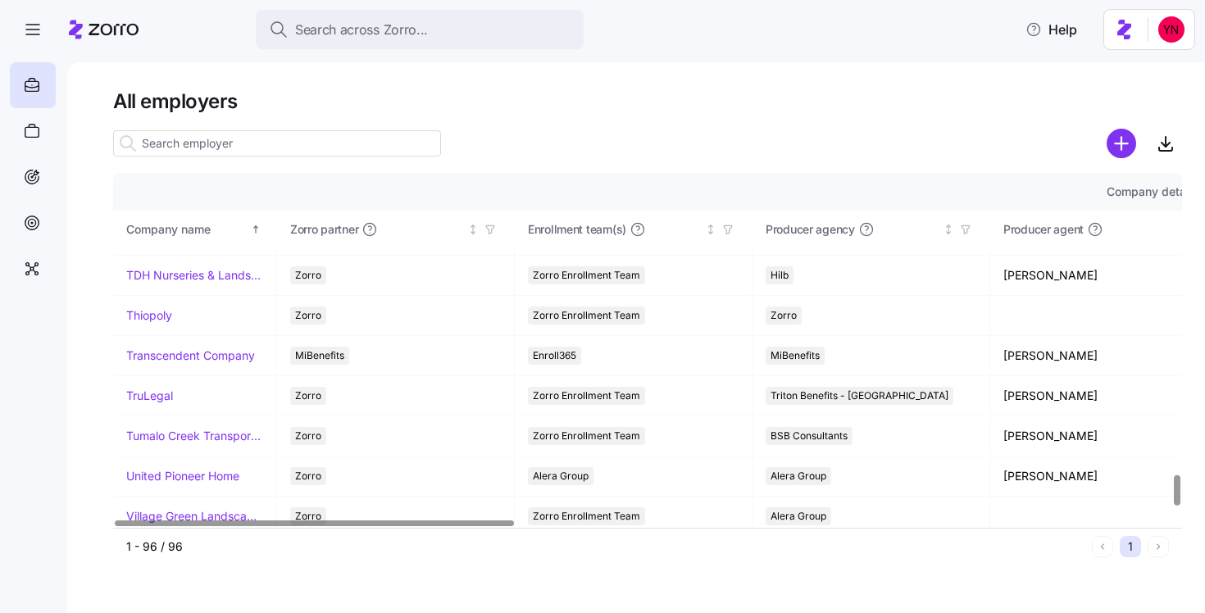
scroll to position [3575, 0]
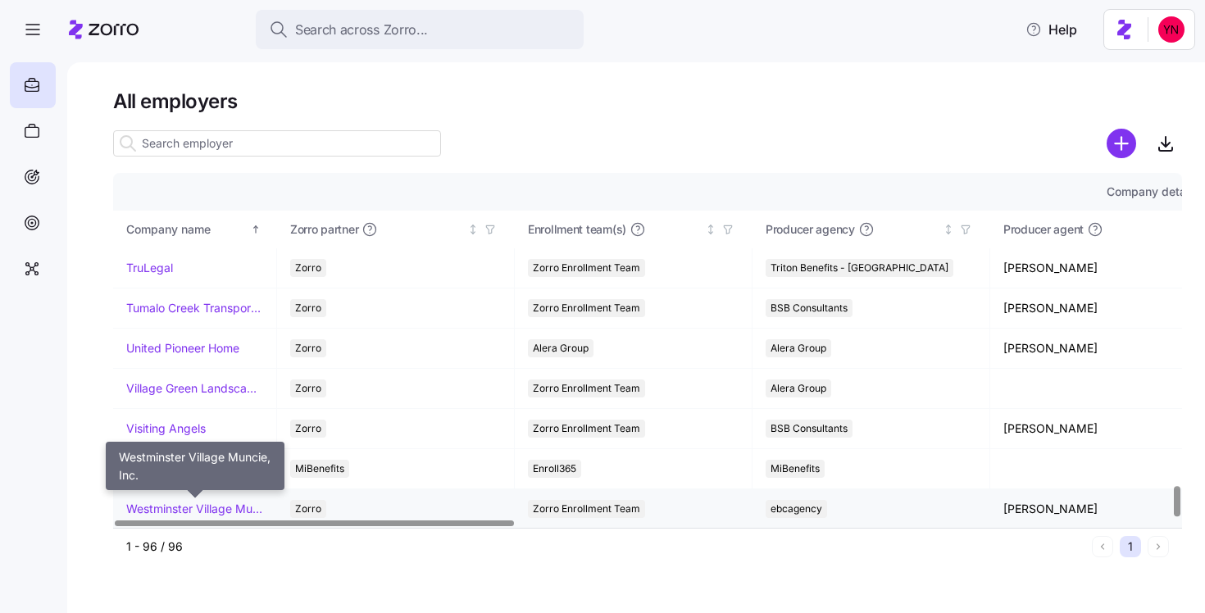
click at [199, 515] on link "Westminster Village Muncie, Inc." at bounding box center [194, 509] width 137 height 16
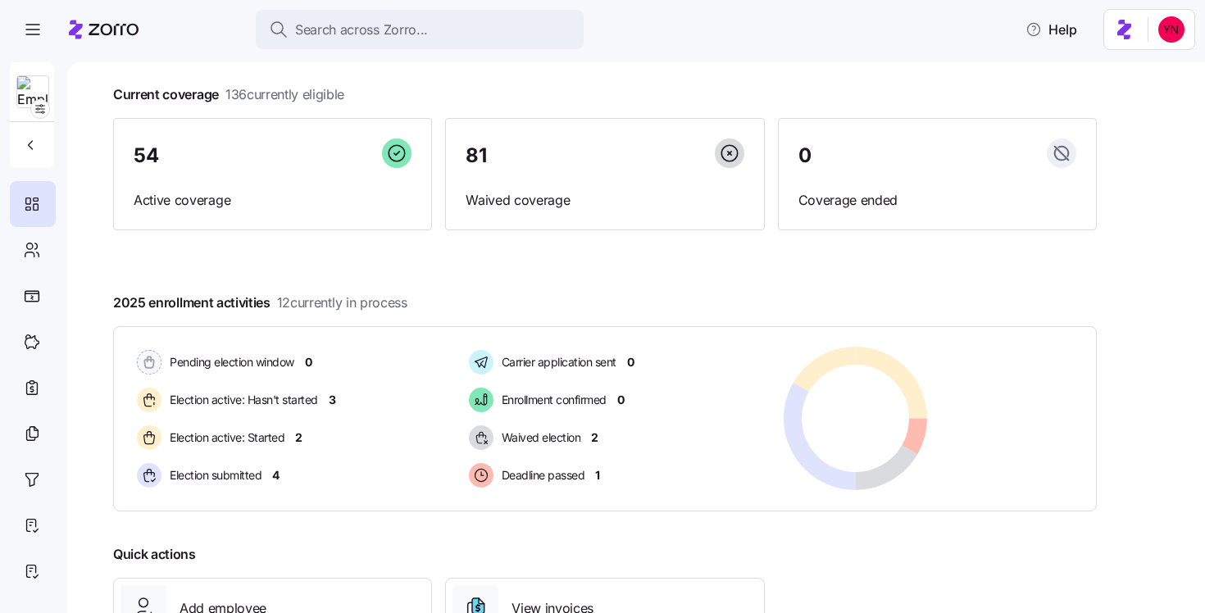
scroll to position [89, 0]
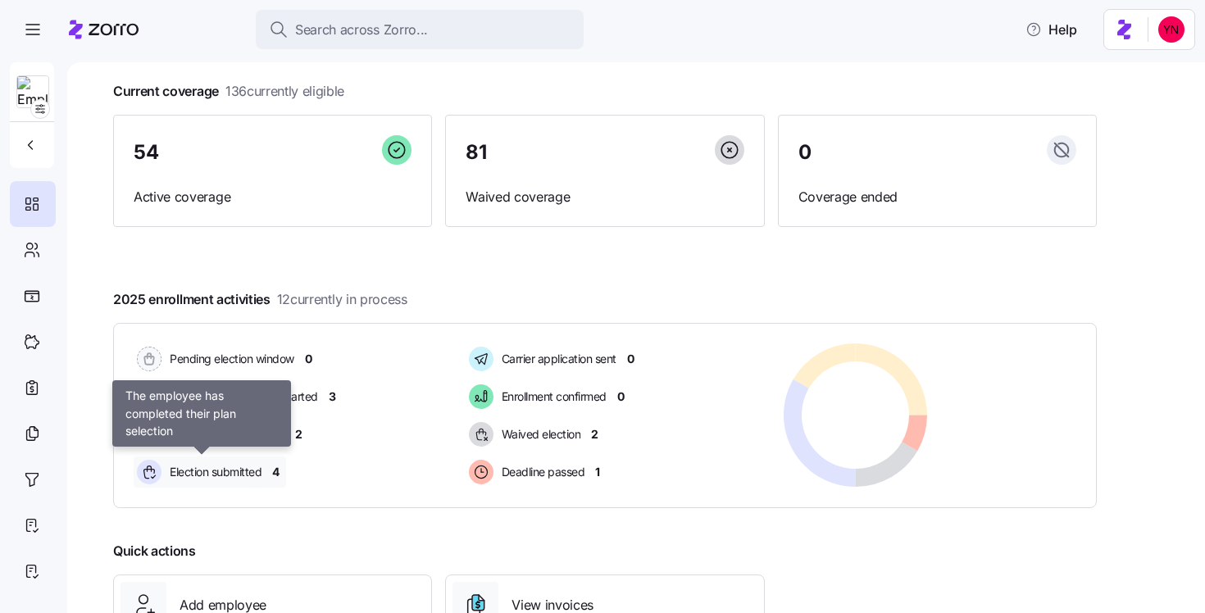
click at [237, 478] on span "Election submitted" at bounding box center [213, 472] width 97 height 16
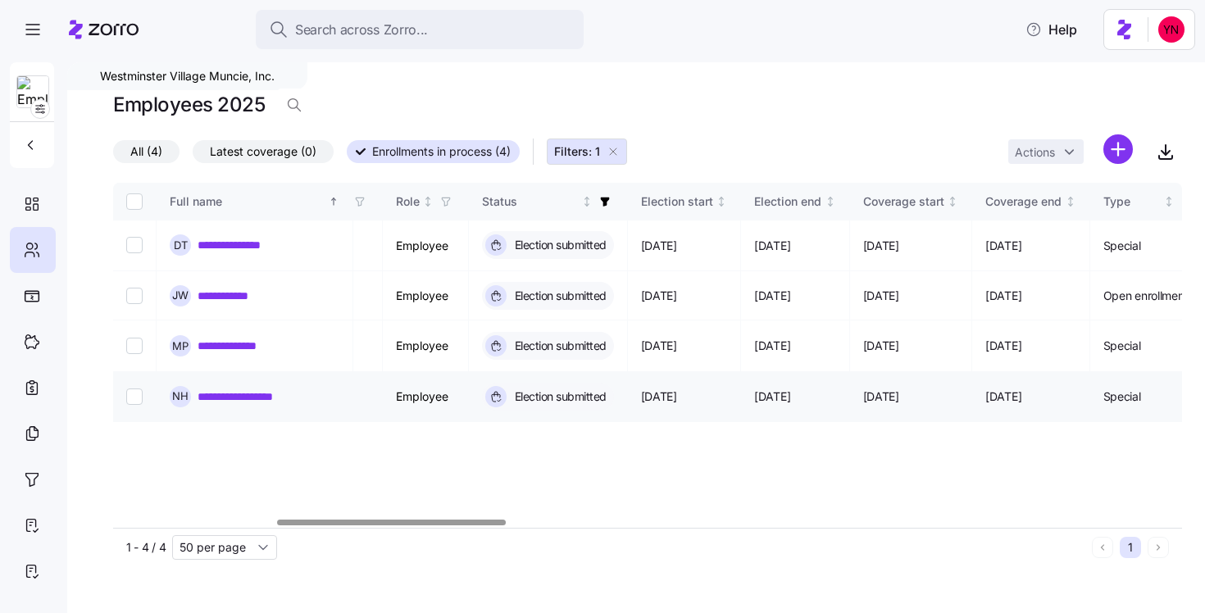
scroll to position [0, 839]
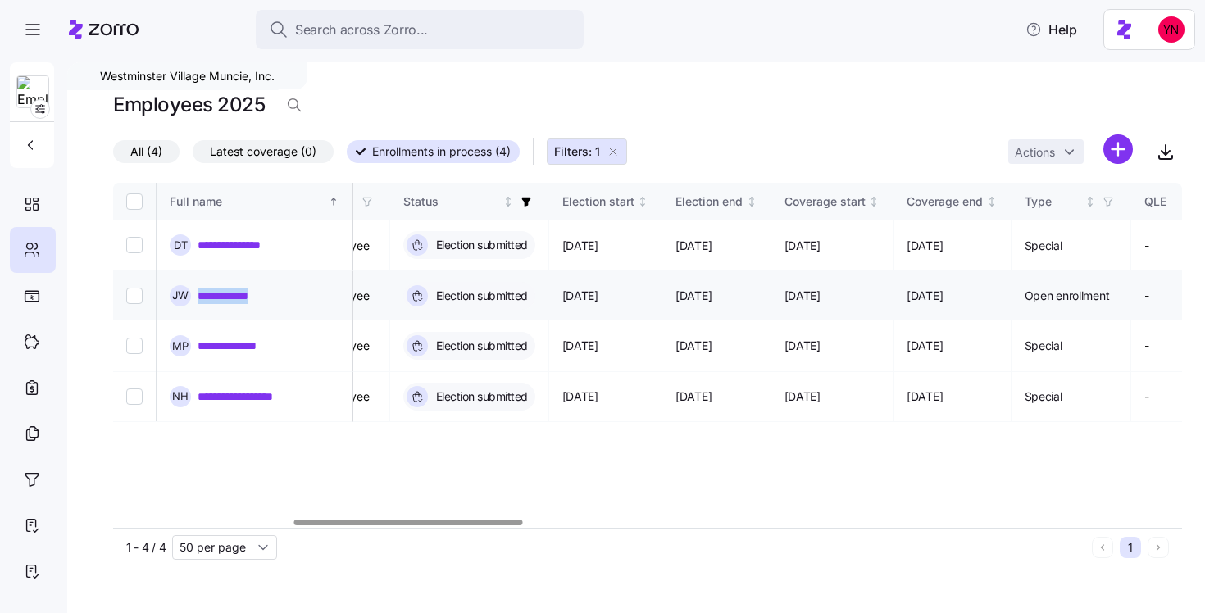
drag, startPoint x: 280, startPoint y: 292, endPoint x: 194, endPoint y: 293, distance: 85.3
click at [193, 293] on div "**********" at bounding box center [255, 295] width 170 height 21
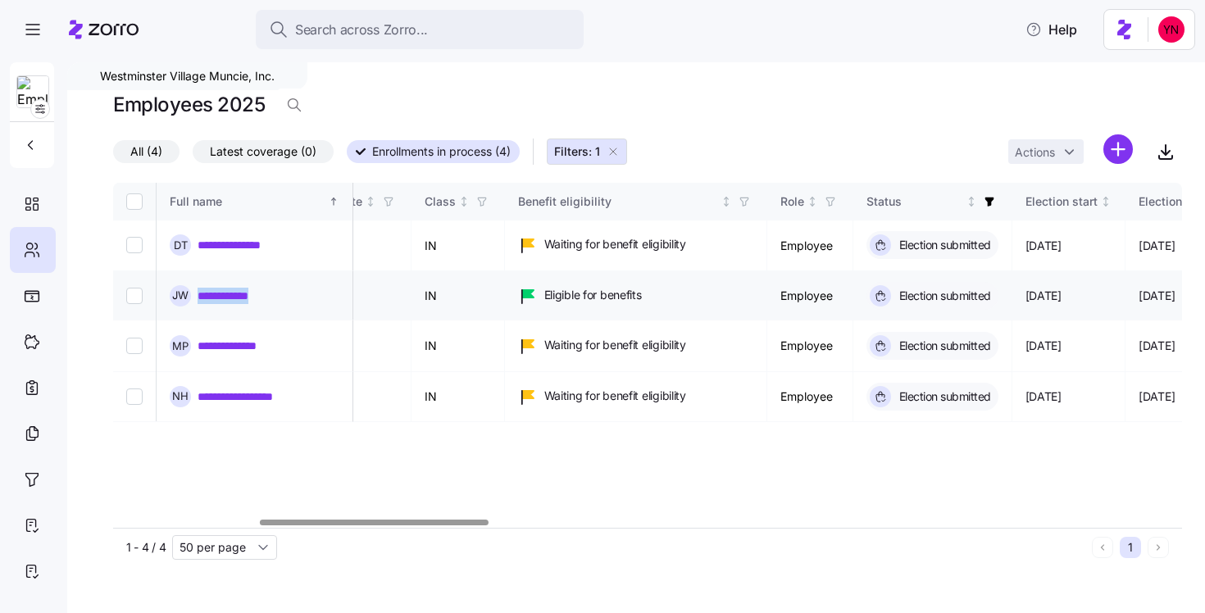
scroll to position [0, 348]
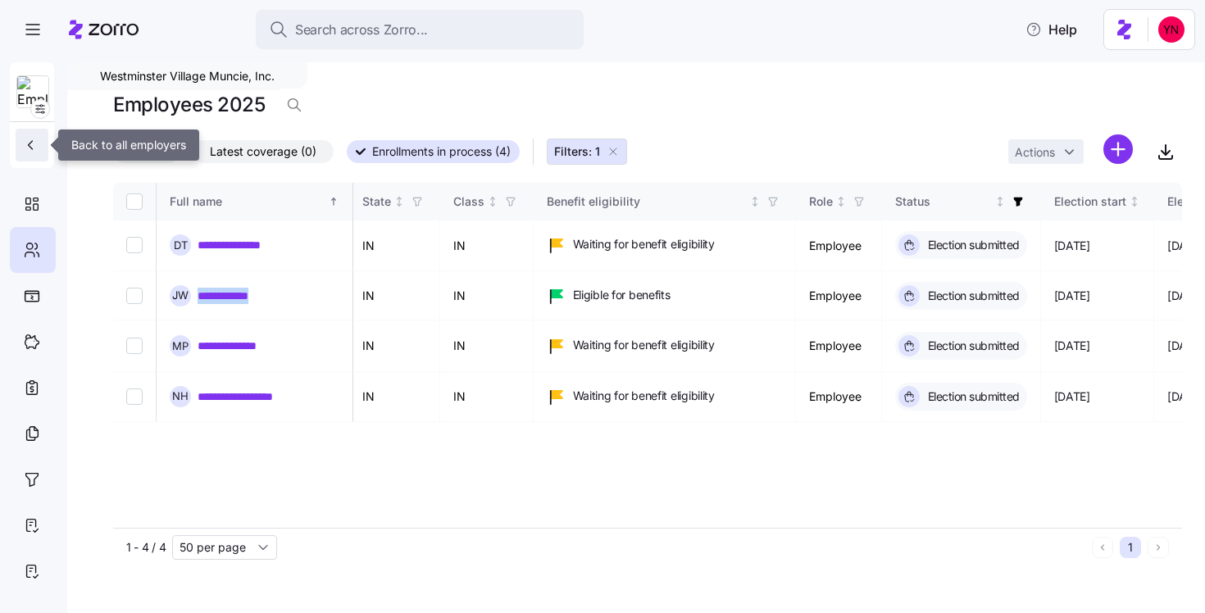
click at [34, 154] on button "button" at bounding box center [32, 145] width 33 height 33
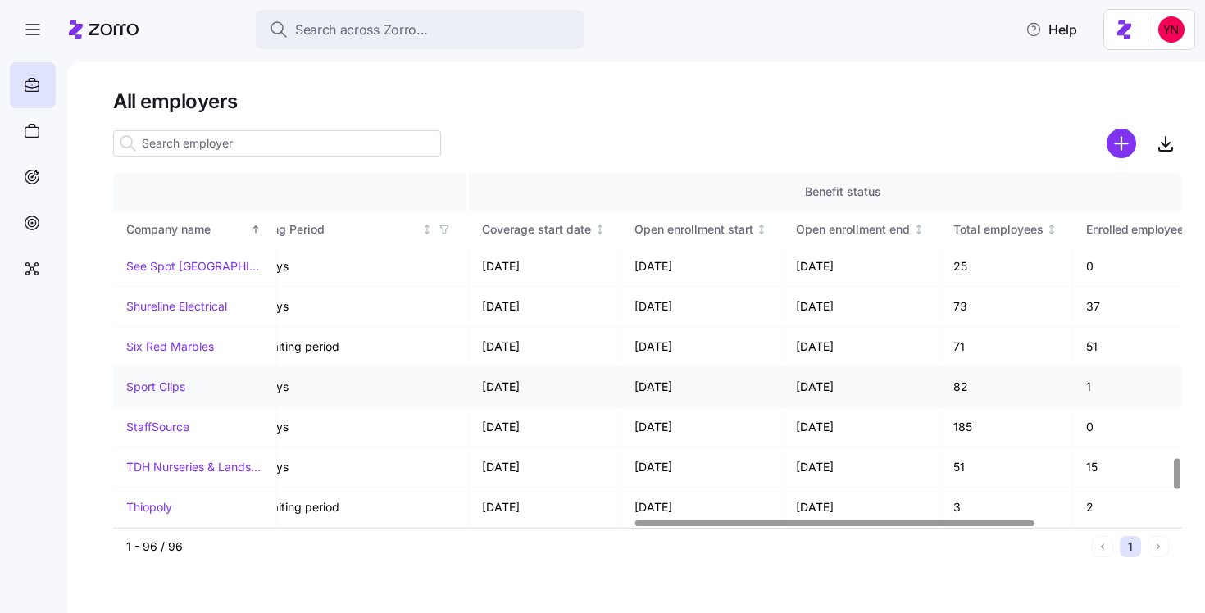
scroll to position [3255, 1761]
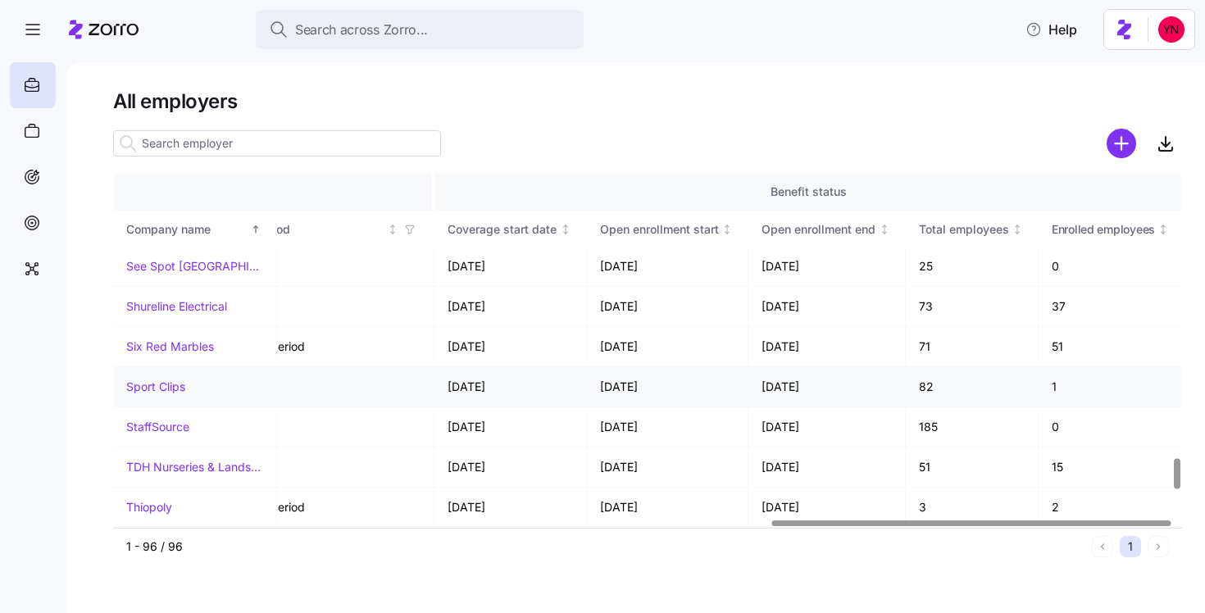
click at [461, 389] on td "[DATE]" at bounding box center [510, 387] width 152 height 40
drag, startPoint x: 461, startPoint y: 389, endPoint x: 484, endPoint y: 388, distance: 23.0
click at [484, 389] on td "[DATE]" at bounding box center [510, 387] width 152 height 40
click at [256, 142] on input at bounding box center [277, 143] width 328 height 26
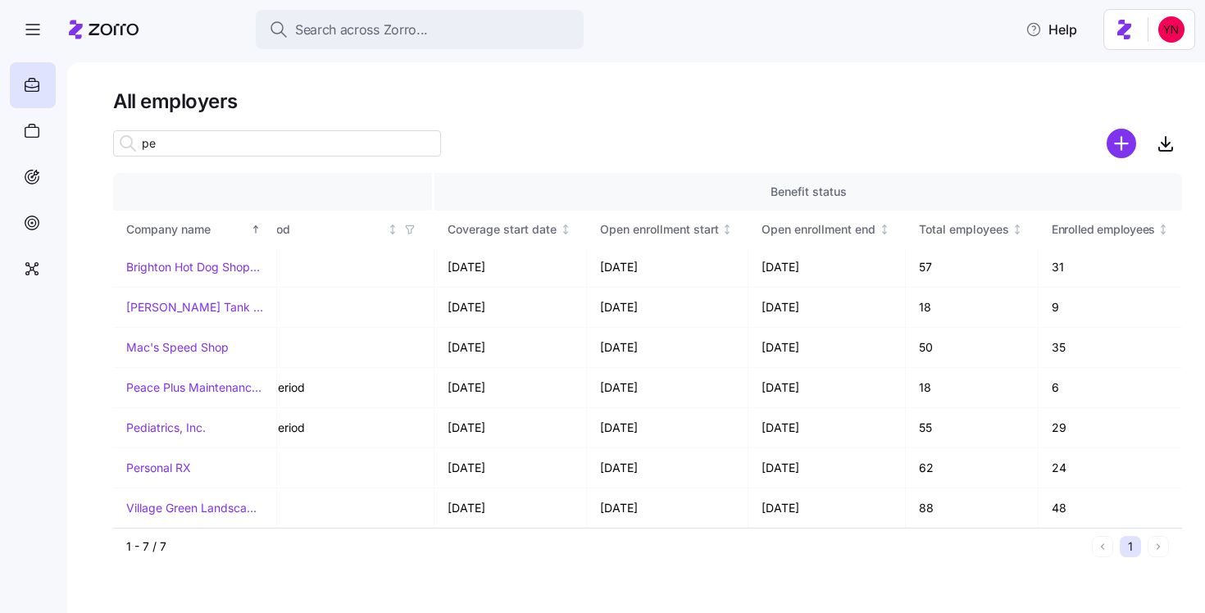
scroll to position [0, 1761]
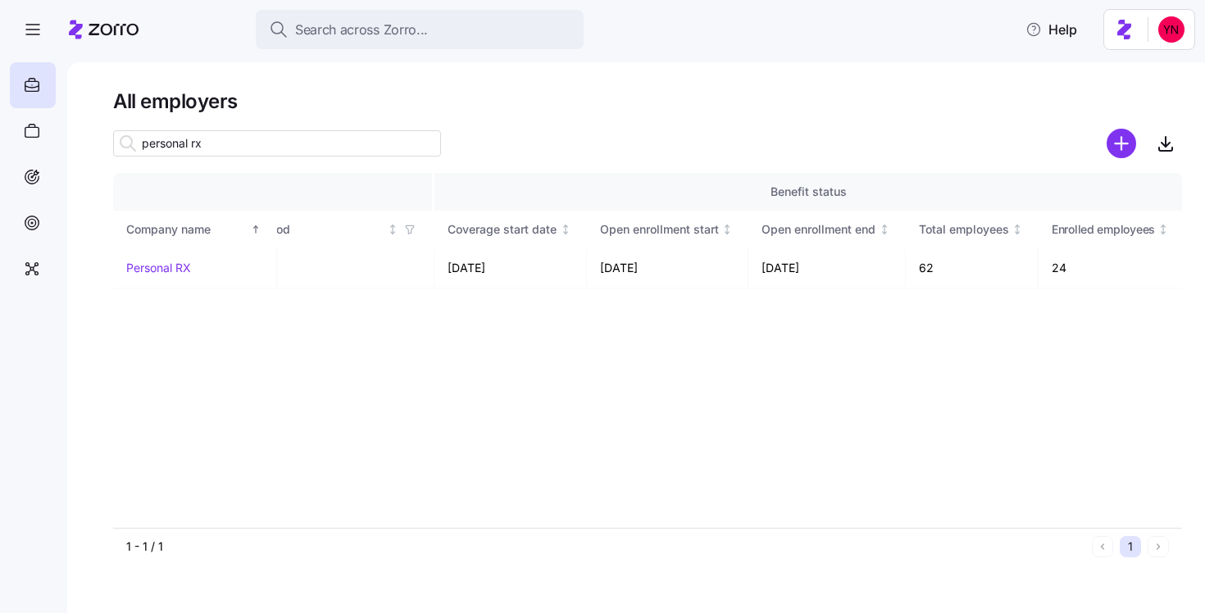
type input "personal rx"
